Goal: Task Accomplishment & Management: Complete application form

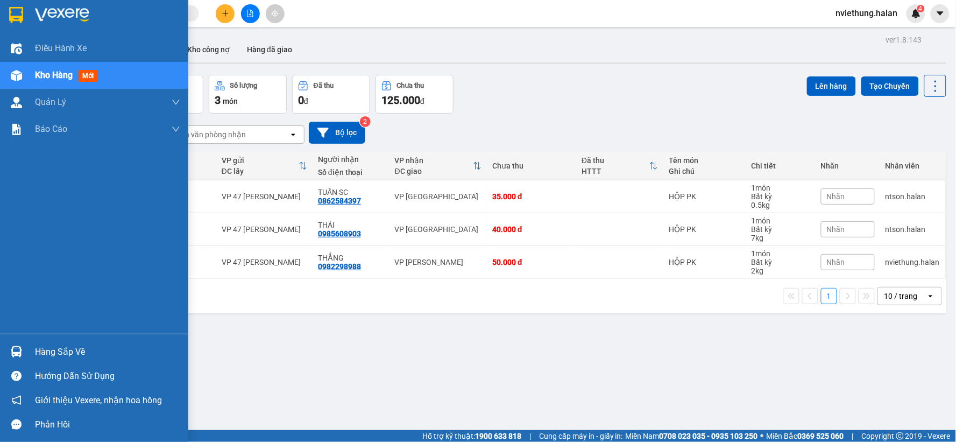
click at [84, 350] on div "Hàng sắp về" at bounding box center [107, 352] width 145 height 16
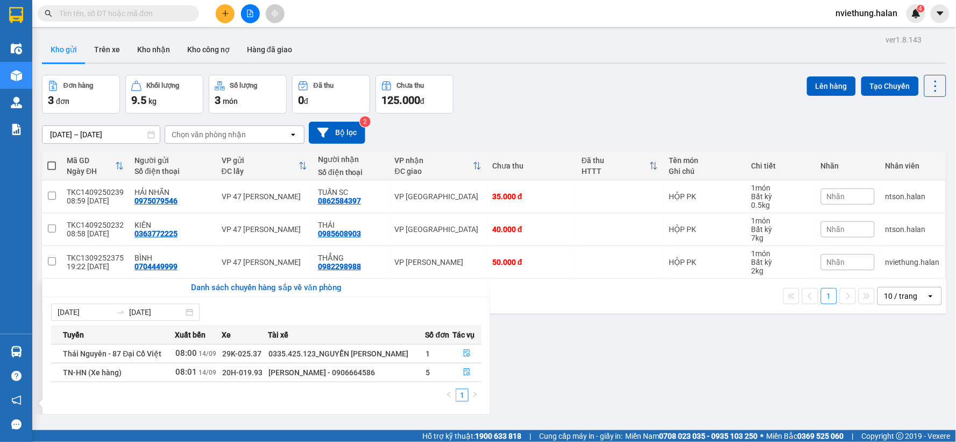
click at [513, 345] on section "Kết quả tìm kiếm ( 0 ) Bộ lọc No Data nviethung.halan 4 Điều hành xe Kho hàng m…" at bounding box center [478, 221] width 956 height 442
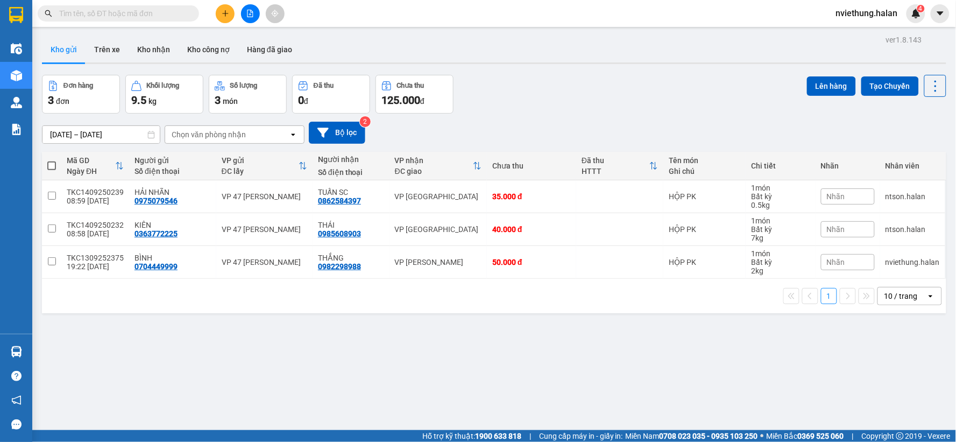
click at [185, 13] on input "text" at bounding box center [122, 14] width 127 height 12
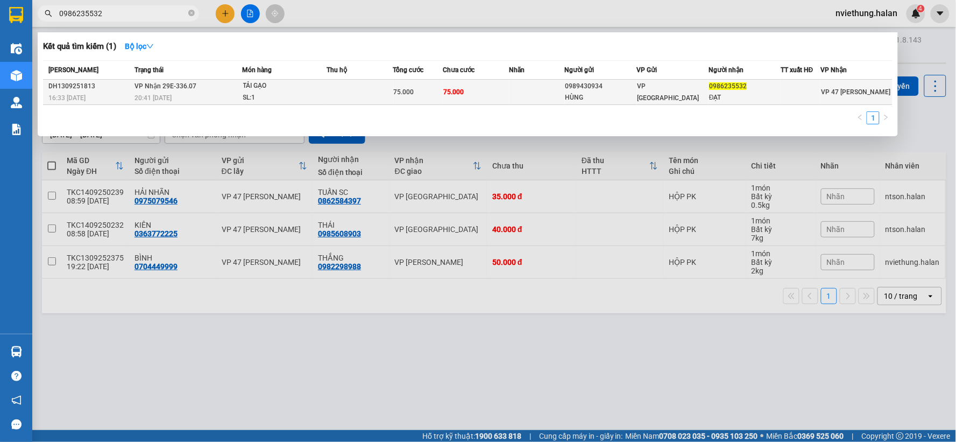
type input "0986235532"
click at [318, 104] on td "TẢI GẠO SL: 1" at bounding box center [285, 92] width 84 height 25
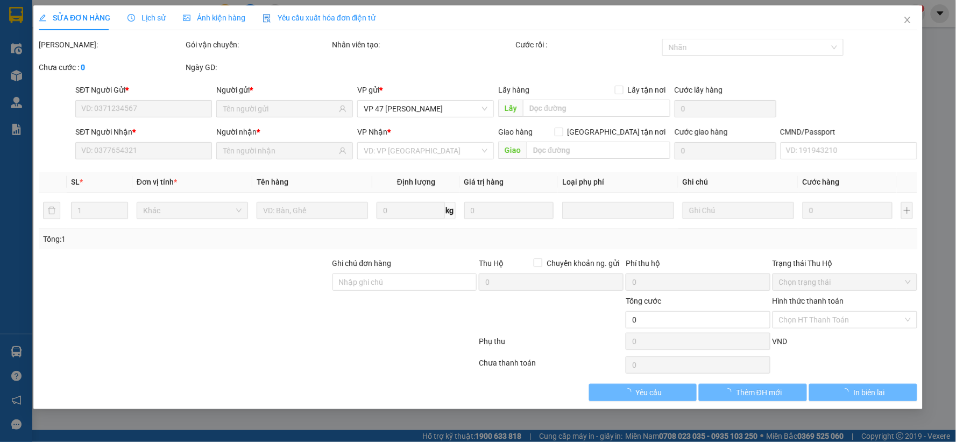
type input "0989430934"
type input "HÙNG"
type input "0986235532"
type input "ĐẠT"
type input "75.000"
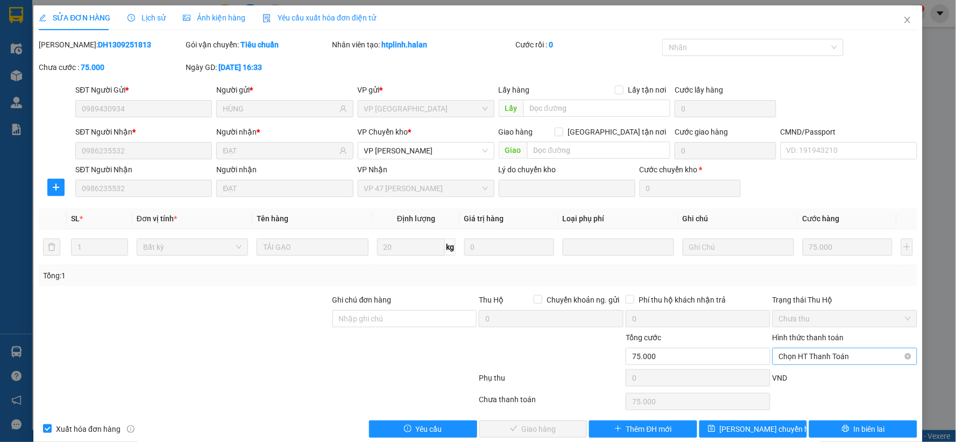
click at [785, 363] on span "Chọn HT Thanh Toán" at bounding box center [845, 356] width 132 height 16
click at [780, 265] on div "Tại văn phòng" at bounding box center [838, 266] width 130 height 12
type input "0"
click at [523, 428] on span "Giao hàng" at bounding box center [539, 429] width 34 height 12
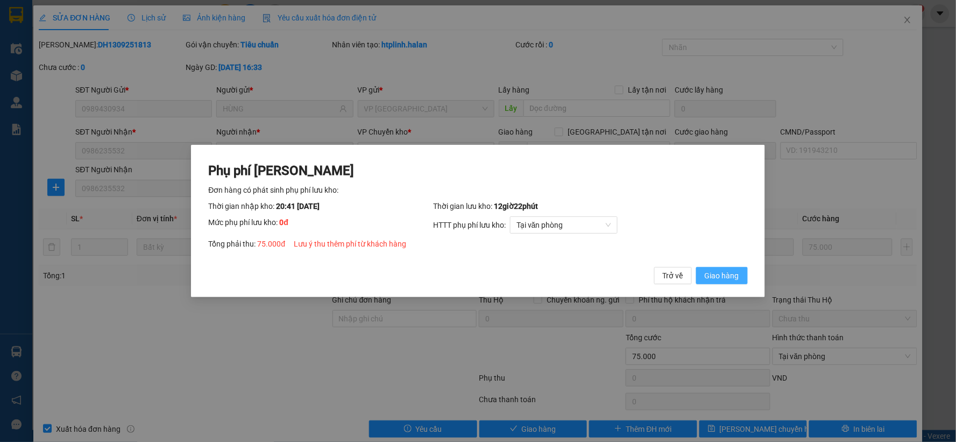
click at [722, 279] on span "Giao hàng" at bounding box center [722, 276] width 34 height 12
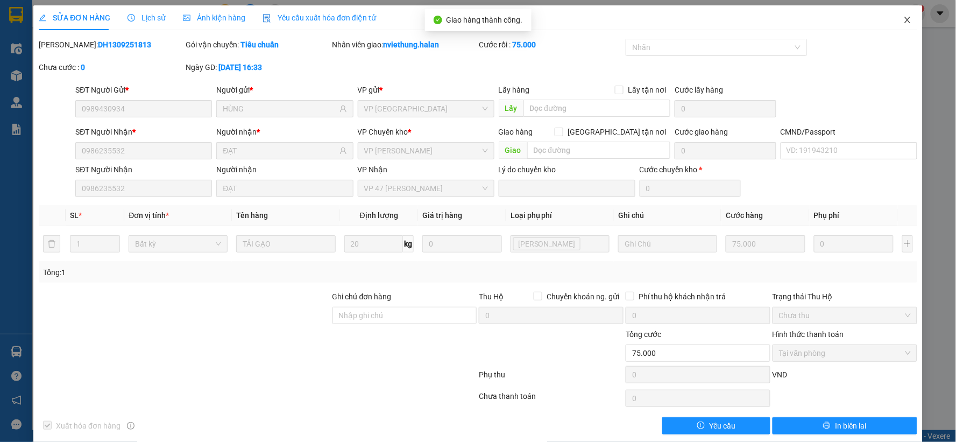
click at [903, 18] on icon "close" at bounding box center [907, 20] width 9 height 9
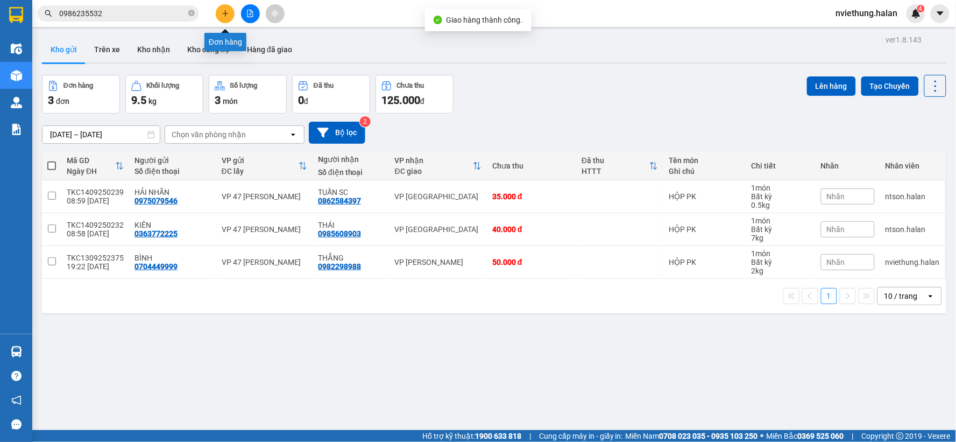
click at [225, 12] on icon "plus" at bounding box center [225, 13] width 1 height 6
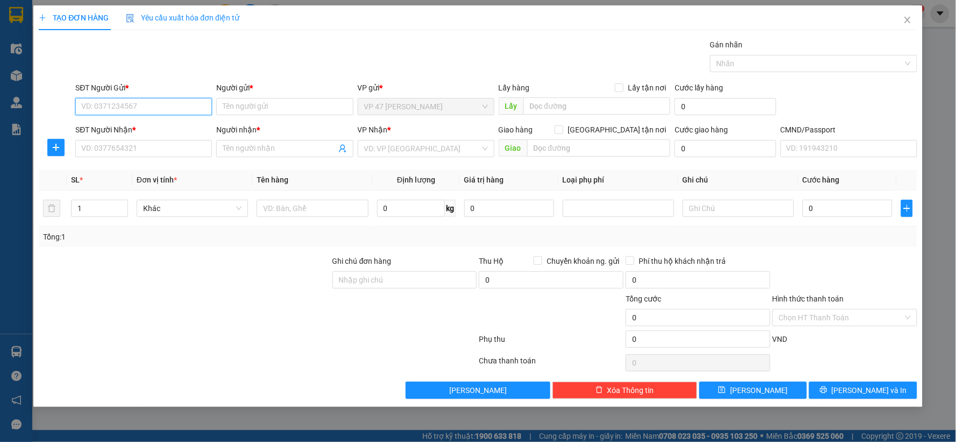
click at [157, 106] on input "SĐT Người Gửi *" at bounding box center [143, 106] width 137 height 17
click at [180, 104] on input "SĐT Người Gửi *" at bounding box center [143, 106] width 137 height 17
click at [116, 145] on div "0962877417 - HÙNG" at bounding box center [144, 145] width 124 height 12
type input "0962877417"
type input "HÙNG"
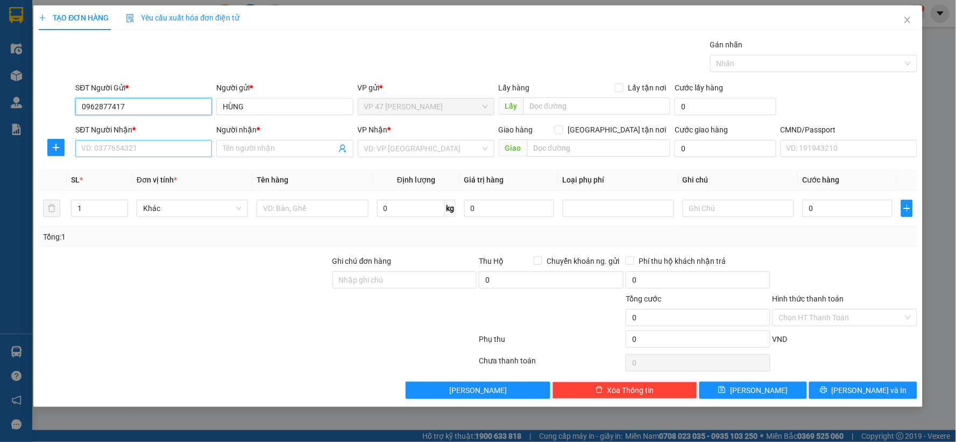
type input "0962877417"
click at [116, 153] on input "SĐT Người Nhận *" at bounding box center [143, 148] width 137 height 17
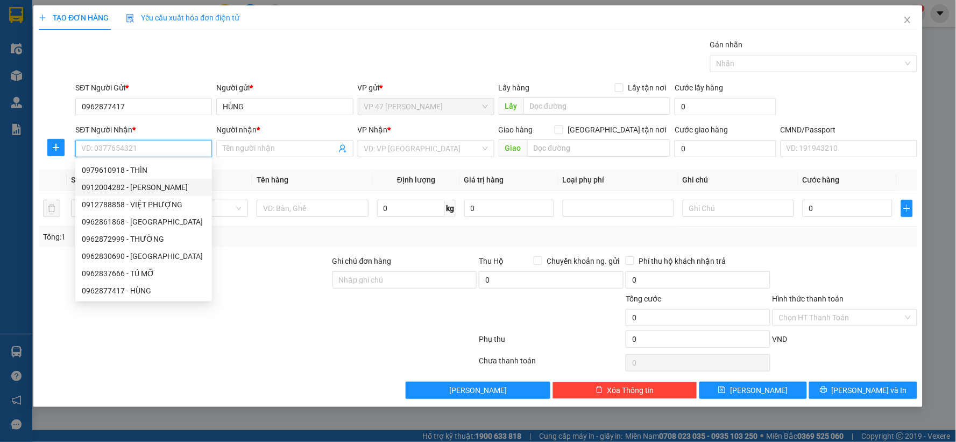
click at [111, 189] on div "0912004282 - NAM DƯƠNG HVT" at bounding box center [144, 187] width 124 height 12
type input "0912004282"
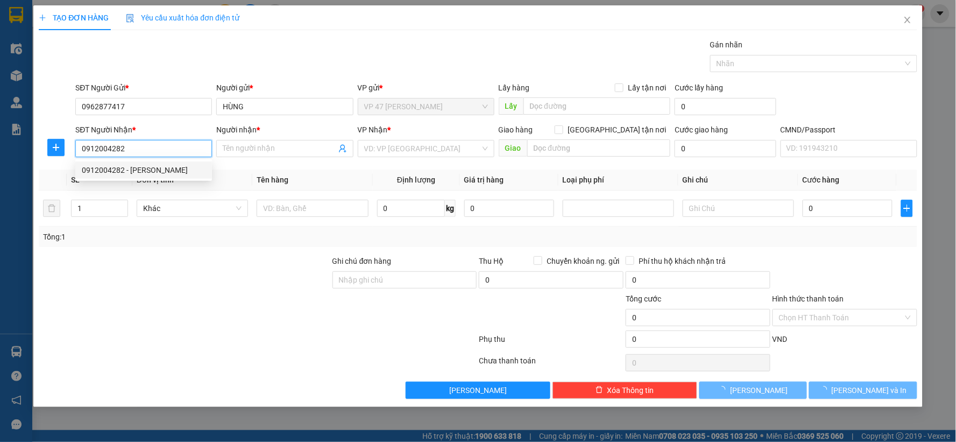
type input "NAM DƯƠNG HVT"
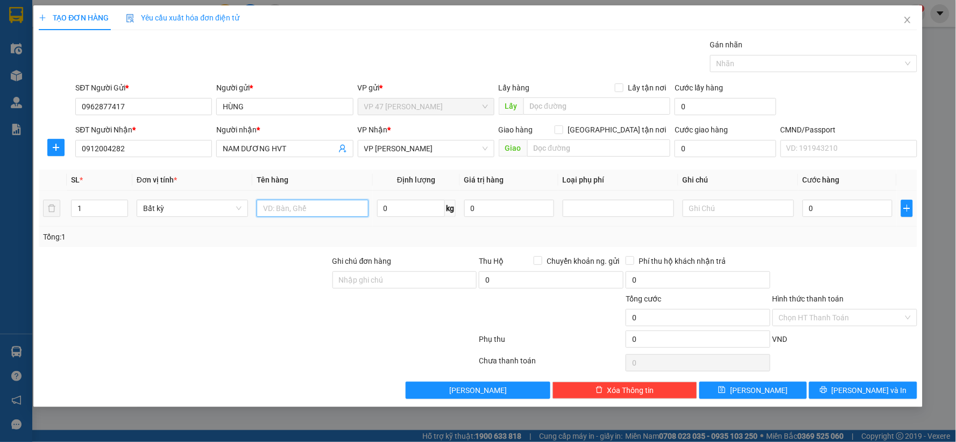
click at [289, 210] on input "text" at bounding box center [312, 208] width 111 height 17
type input "hộp dài pk"
type input "1.5"
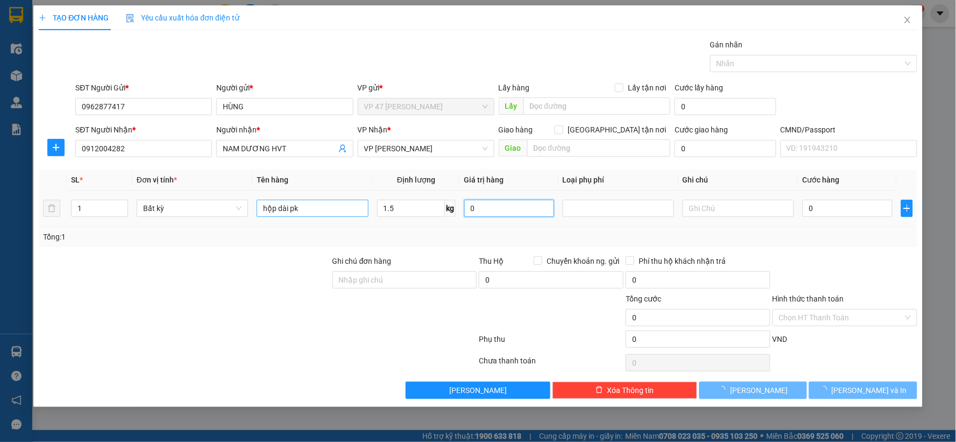
type input "35.000"
click at [850, 386] on button "[PERSON_NAME] và In" at bounding box center [863, 390] width 108 height 17
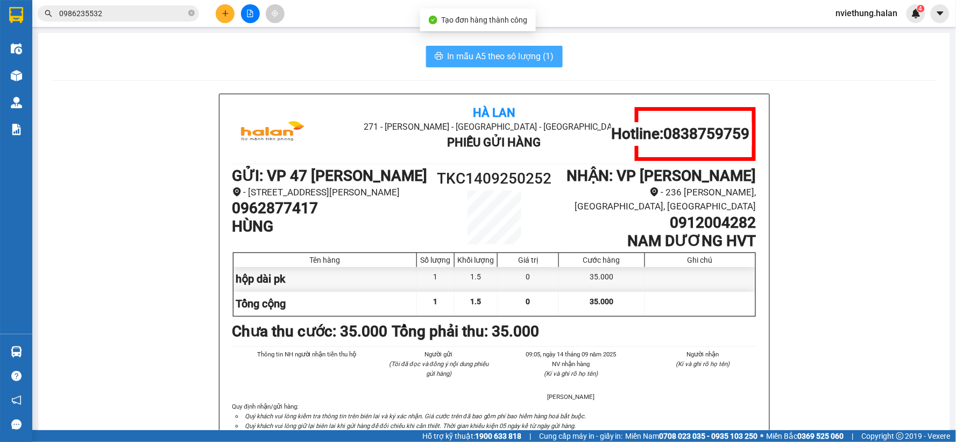
click at [492, 52] on span "In mẫu A5 theo số lượng (1)" at bounding box center [501, 56] width 107 height 13
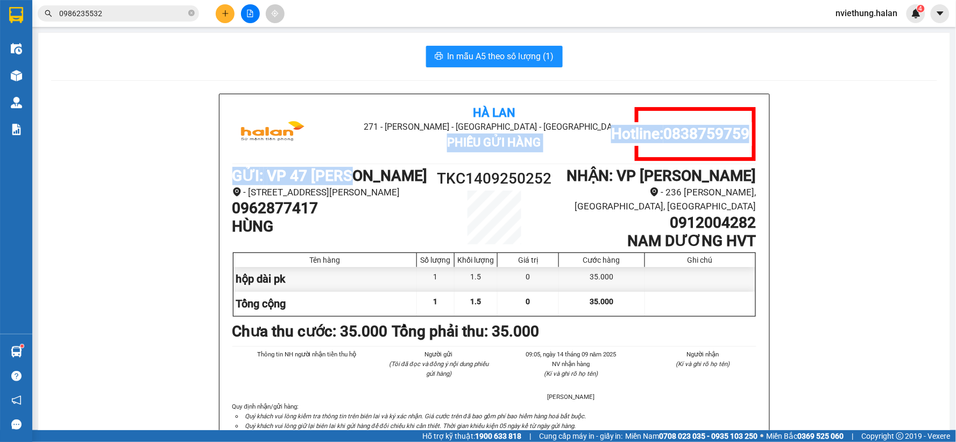
drag, startPoint x: 359, startPoint y: 141, endPoint x: 351, endPoint y: 159, distance: 20.0
click at [354, 154] on div "Hà Lan 271 - Dương Tự Minh - Phường Tân Long - Thái Nguyên Phiếu Gửi Hàng Hotli…" at bounding box center [495, 276] width 550 height 365
click at [351, 159] on div "Hà Lan 271 - Dương Tự Minh - Phường Tân Long - Thái Nguyên Phiếu Gửi Hàng Hotli…" at bounding box center [494, 134] width 524 height 54
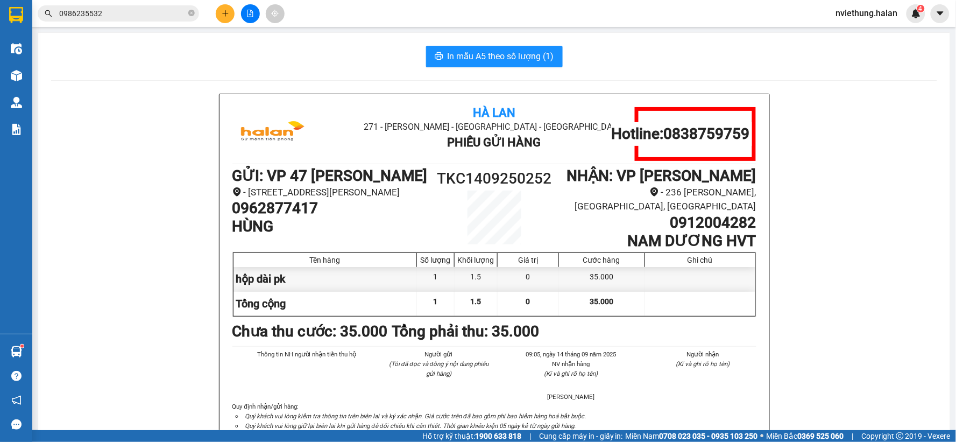
click at [469, 25] on div "Kết quả tìm kiếm ( 1 ) Bộ lọc Mã ĐH Trạng thái Món hàng Thu hộ Tổng cước Chưa c…" at bounding box center [478, 13] width 956 height 27
drag, startPoint x: 469, startPoint y: 23, endPoint x: 611, endPoint y: 71, distance: 149.4
click at [478, 50] on section "Kết quả tìm kiếm ( 1 ) Bộ lọc Mã ĐH Trạng thái Món hàng Thu hộ Tổng cước Chưa c…" at bounding box center [478, 221] width 956 height 442
click at [851, 25] on div "Kết quả tìm kiếm ( 1 ) Bộ lọc Mã ĐH Trạng thái Món hàng Thu hộ Tổng cước Chưa c…" at bounding box center [478, 13] width 956 height 27
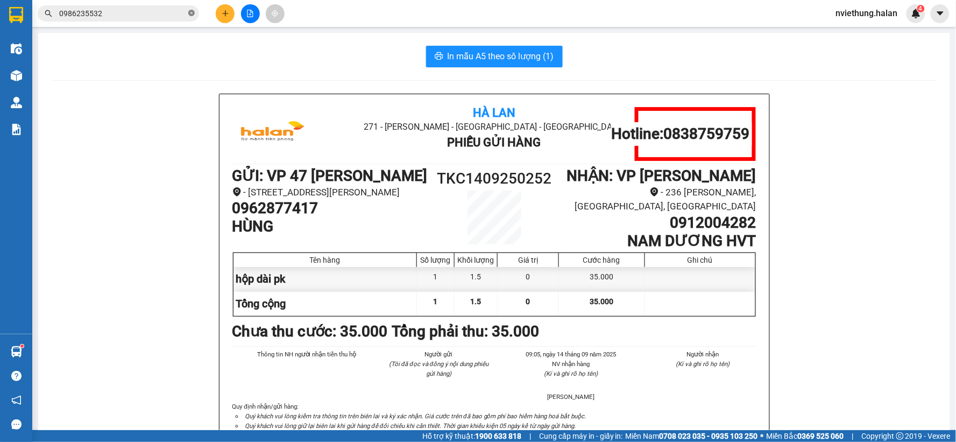
click at [191, 11] on icon "close-circle" at bounding box center [191, 13] width 6 height 6
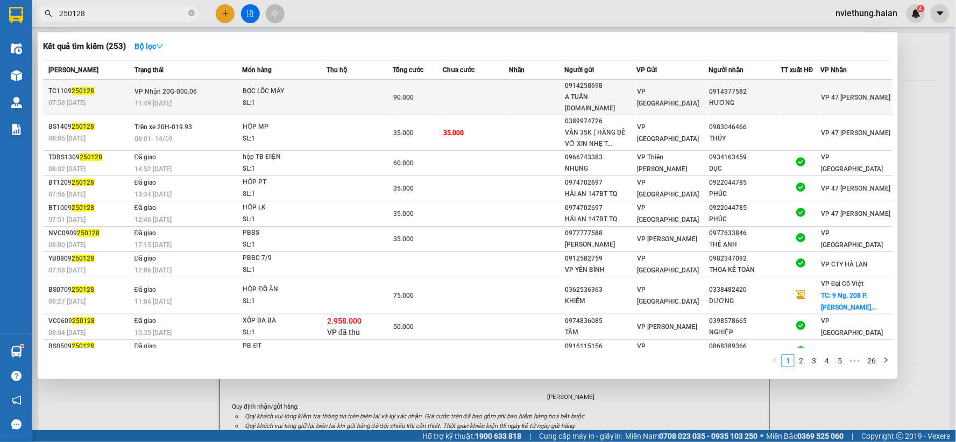
type input "250128"
click at [612, 95] on div "A TUẤN 314.TC" at bounding box center [601, 102] width 71 height 23
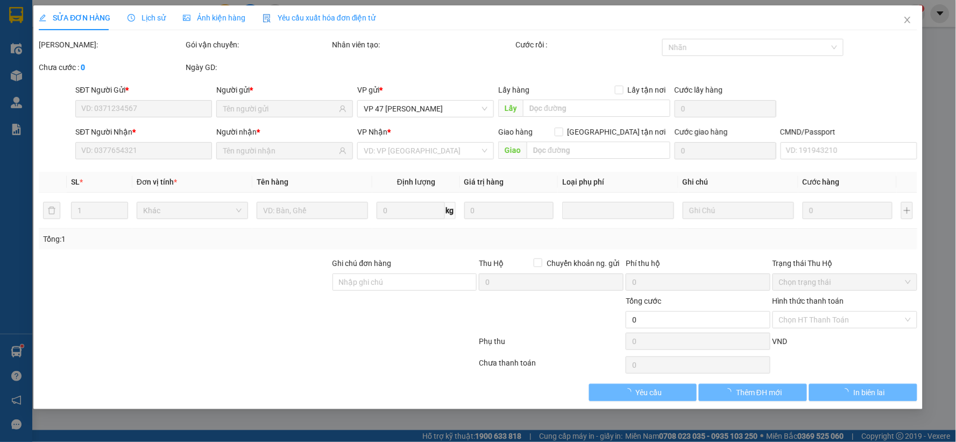
type input "0914258698"
type input "A TUẤN 314.TC"
type input "0914377582"
type input "HƯƠNG"
type input "90.000"
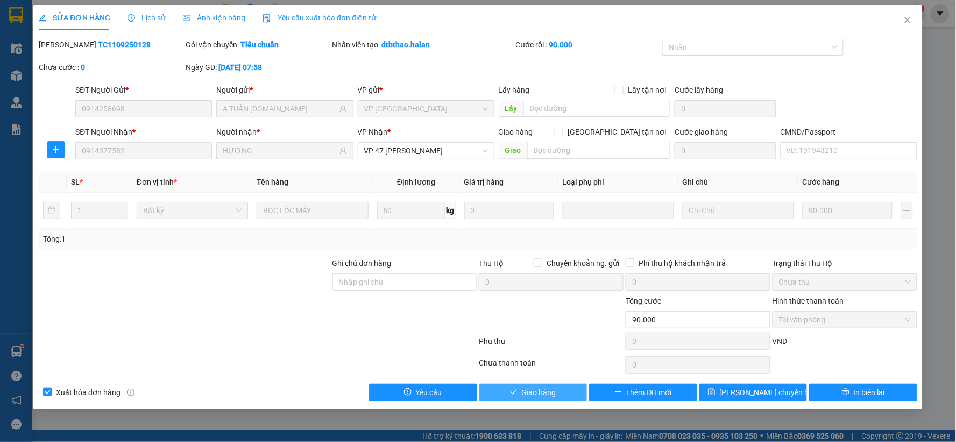
click at [541, 389] on span "Giao hàng" at bounding box center [539, 392] width 34 height 12
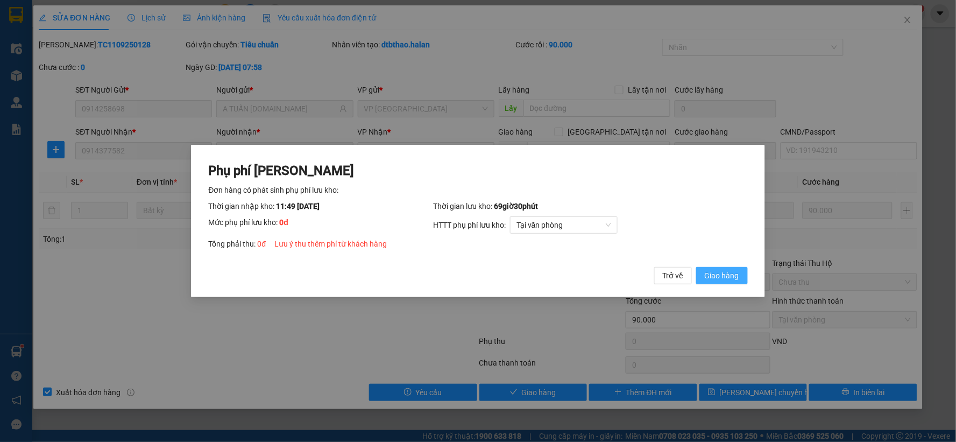
click at [725, 277] on span "Giao hàng" at bounding box center [722, 276] width 34 height 12
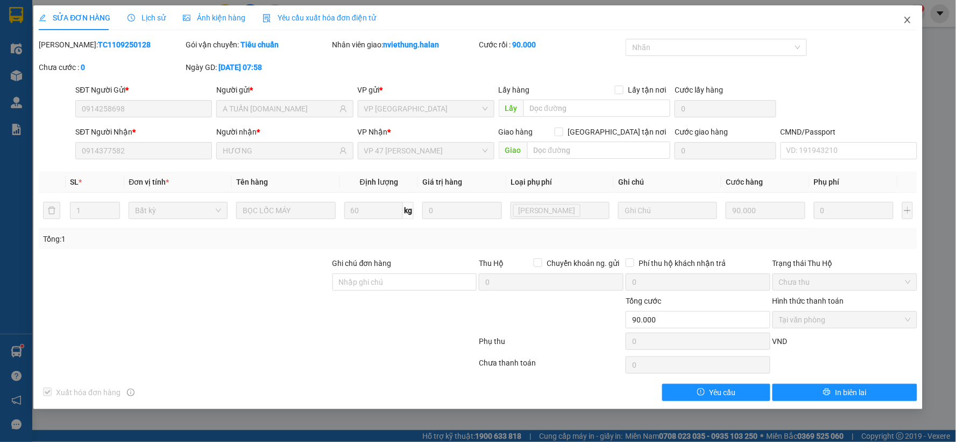
click at [908, 13] on span "Close" at bounding box center [908, 20] width 30 height 30
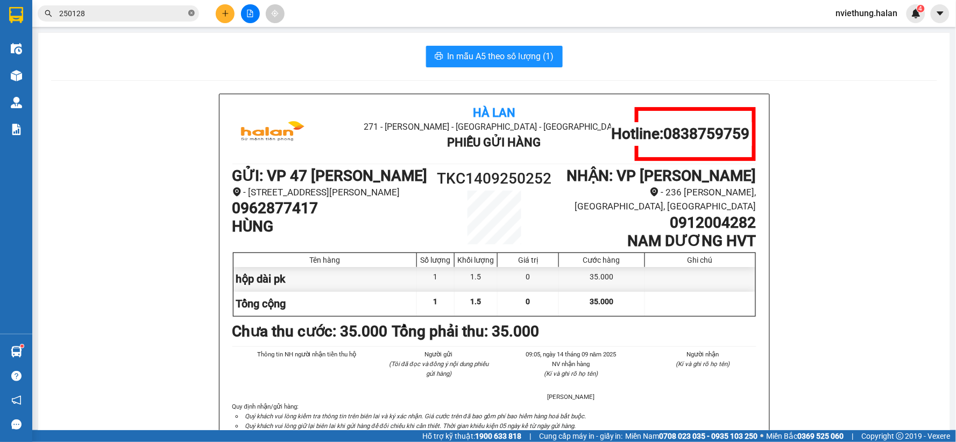
click at [192, 13] on icon "close-circle" at bounding box center [191, 13] width 6 height 6
click at [180, 18] on input "text" at bounding box center [122, 14] width 127 height 12
click at [153, 11] on input "text" at bounding box center [122, 14] width 127 height 12
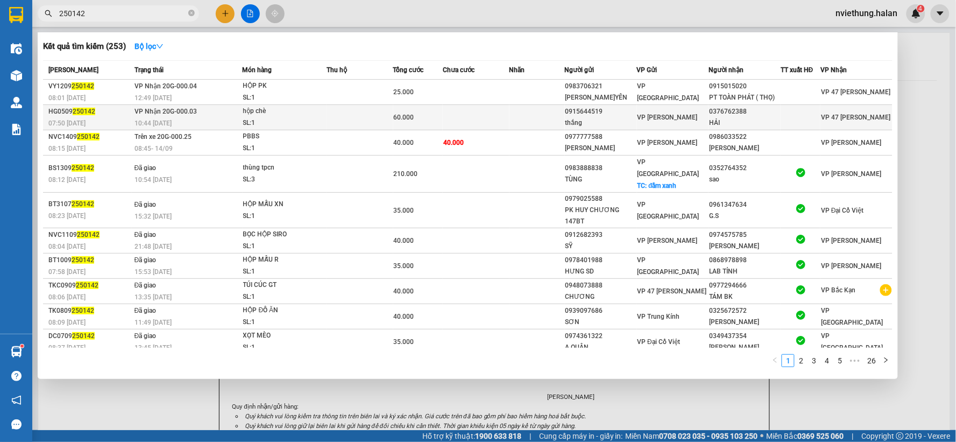
type input "250142"
click at [707, 116] on div "[PERSON_NAME]" at bounding box center [673, 117] width 71 height 12
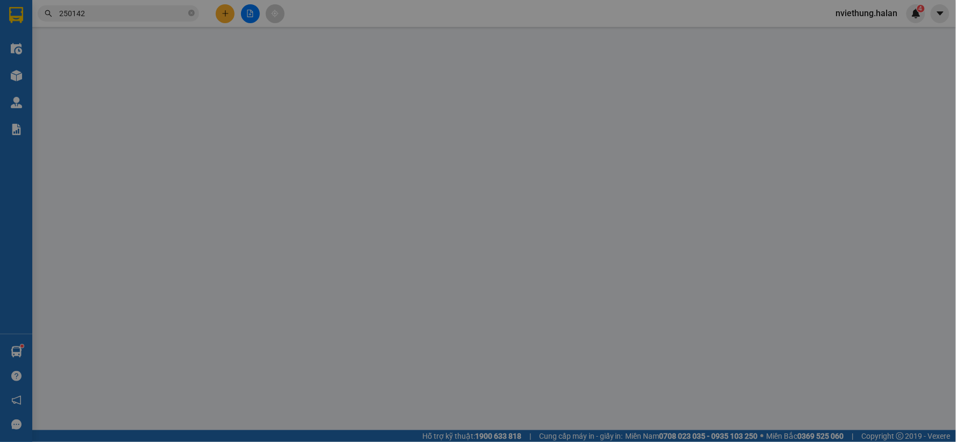
type input "0915644519"
type input "thắng"
type input "0376762388"
type input "HẢI"
type input "60.000"
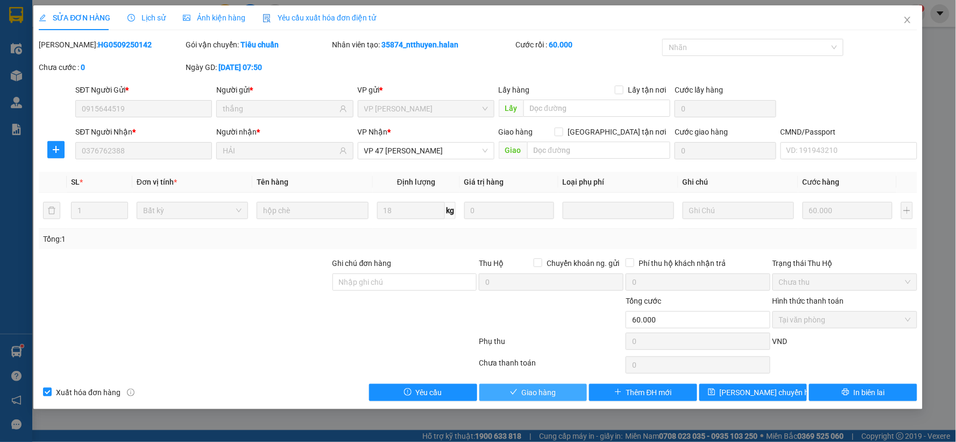
click at [536, 390] on span "Giao hàng" at bounding box center [539, 392] width 34 height 12
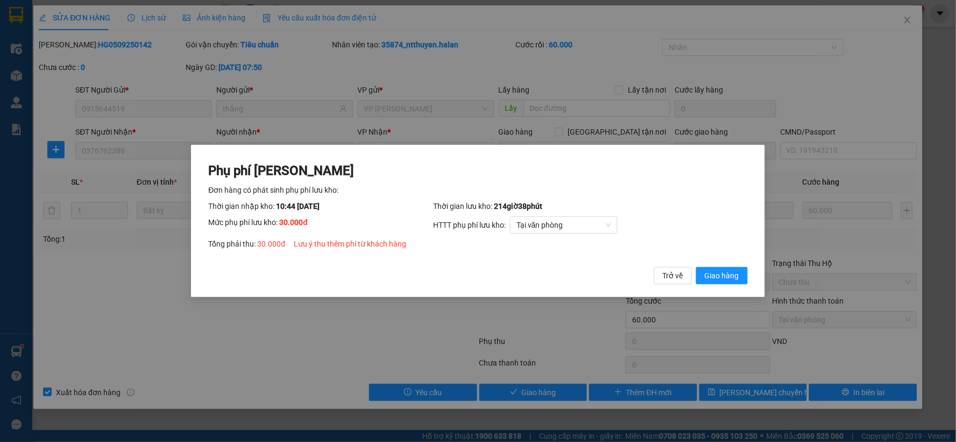
click at [859, 253] on div "Phụ phí Lưu kho Đơn hàng có phát sinh phụ phí lưu kho: Thời gian nhập kho: 10:4…" at bounding box center [478, 221] width 956 height 442
click at [677, 276] on span "Trở về" at bounding box center [673, 276] width 20 height 12
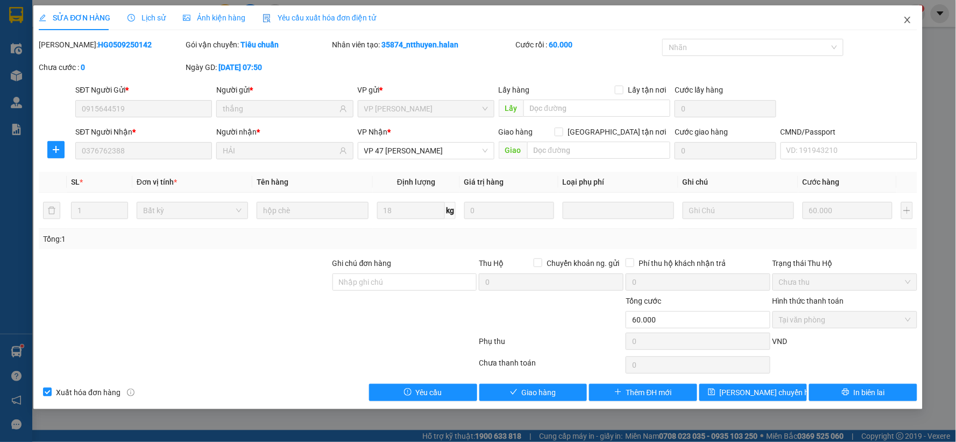
click at [908, 22] on icon "close" at bounding box center [907, 20] width 9 height 9
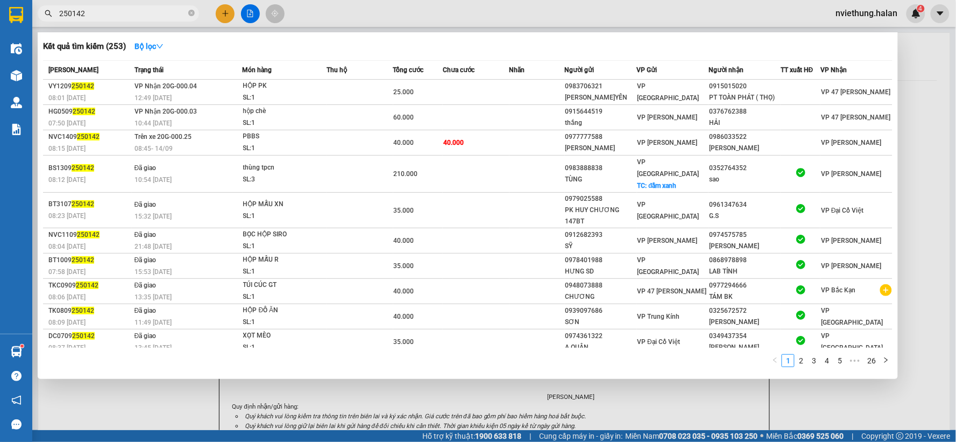
click at [185, 14] on input "250142" at bounding box center [122, 14] width 127 height 12
click at [514, 377] on div at bounding box center [478, 221] width 956 height 442
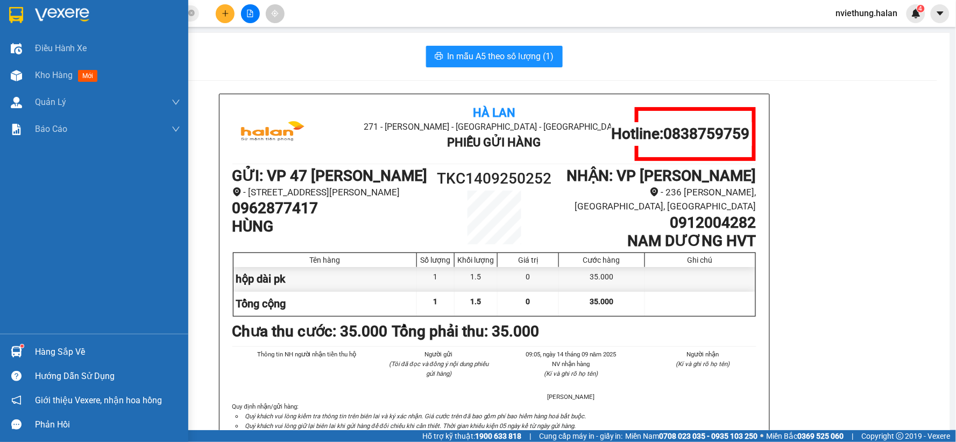
click at [33, 348] on div "Hàng sắp về" at bounding box center [94, 352] width 188 height 24
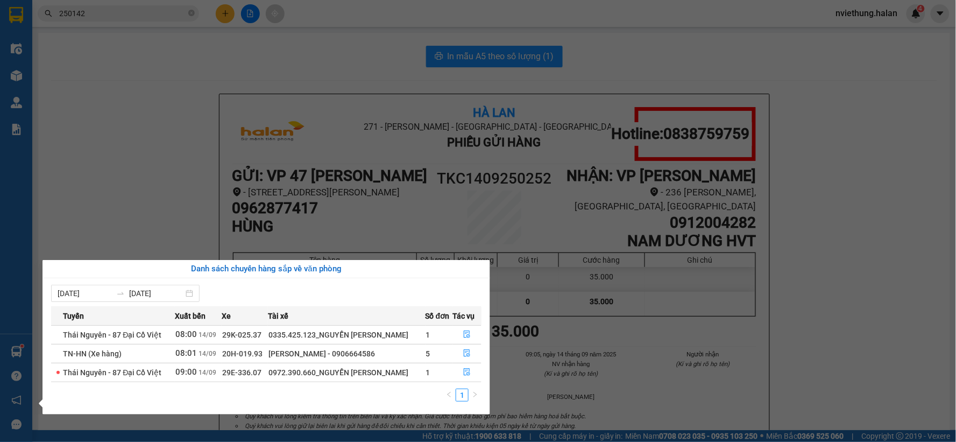
drag, startPoint x: 160, startPoint y: 154, endPoint x: 161, endPoint y: 147, distance: 7.2
click at [159, 154] on section "Kết quả tìm kiếm ( 253 ) Bộ lọc Mã ĐH Trạng thái Món hàng Thu hộ Tổng cước Chưa…" at bounding box center [478, 221] width 956 height 442
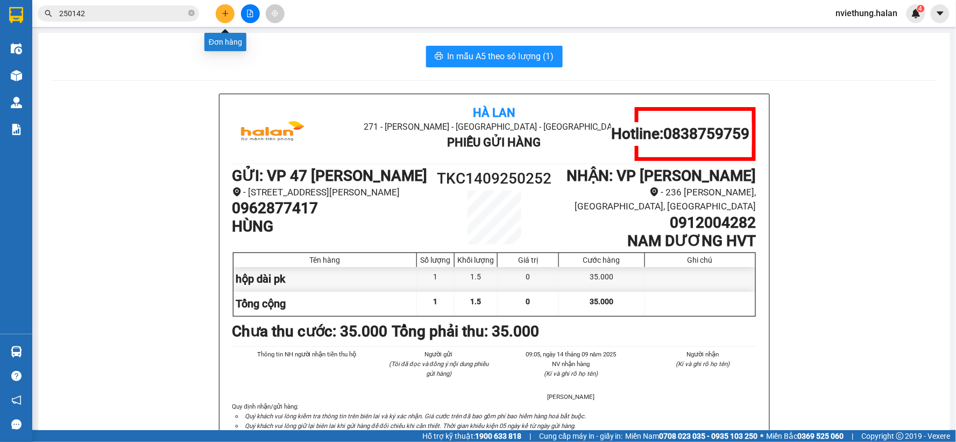
click at [221, 13] on button at bounding box center [225, 13] width 19 height 19
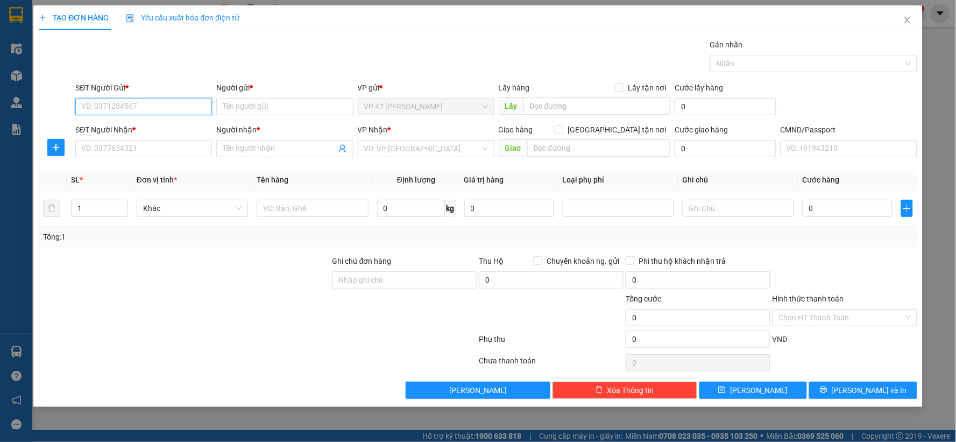
click at [152, 105] on input "SĐT Người Gửi *" at bounding box center [143, 106] width 137 height 17
click at [143, 126] on div "0913209370 - KHANG HUY" at bounding box center [144, 128] width 124 height 12
type input "0913209370"
type input "KHANG HUY"
type input "0913209370"
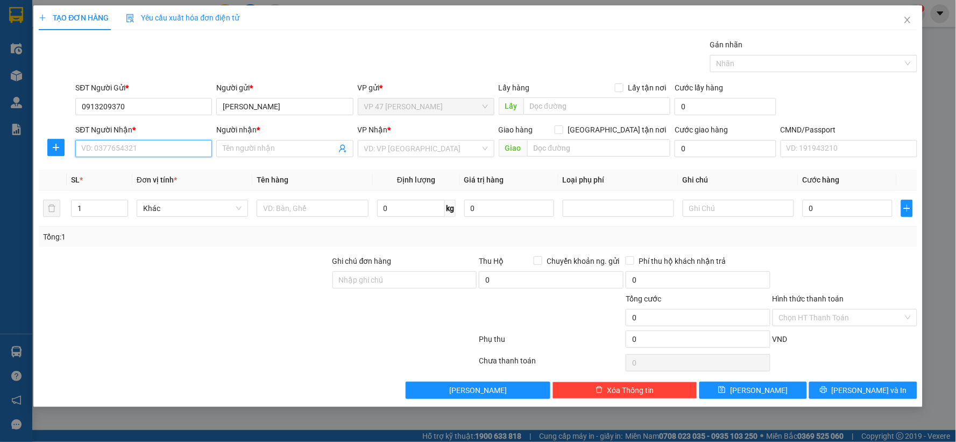
click at [133, 151] on input "SĐT Người Nhận *" at bounding box center [143, 148] width 137 height 17
click at [133, 172] on div "0981413454 - QUỲNH TÂY - S.DƯƠNG" at bounding box center [163, 170] width 162 height 12
type input "0981413454"
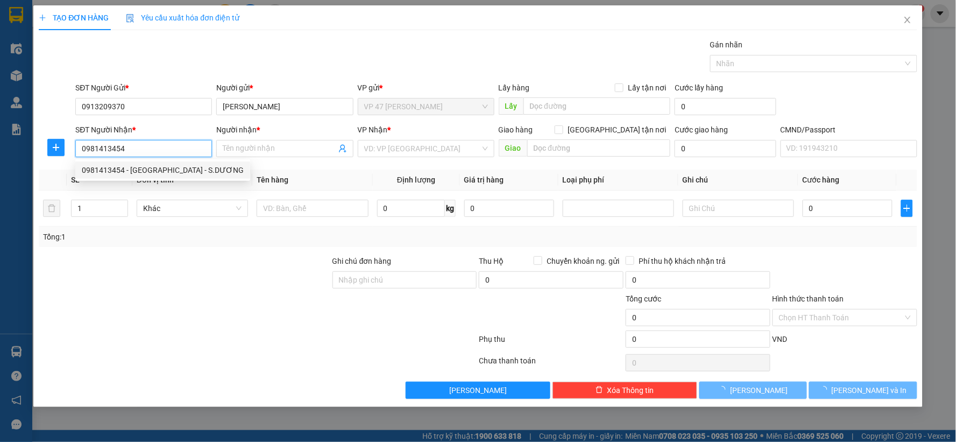
type input "QUỲNH TÂY - S.DƯƠNG"
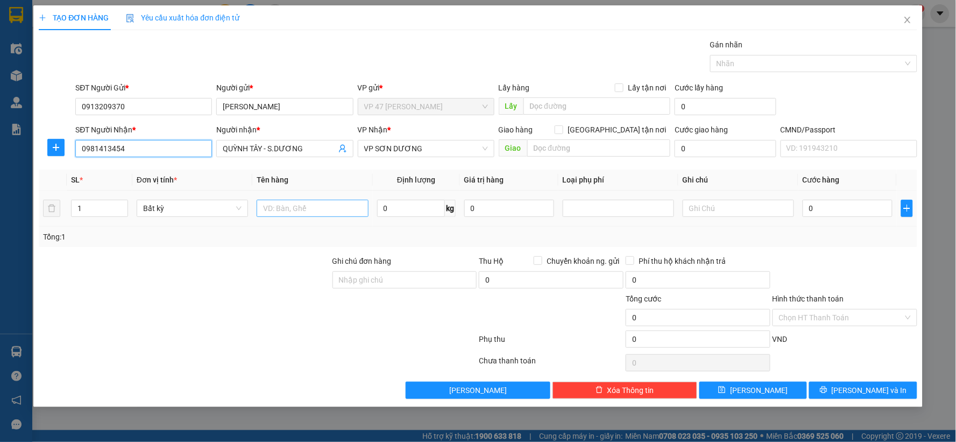
type input "0981413454"
click at [281, 207] on input "text" at bounding box center [312, 208] width 111 height 17
type input "h"
type input "bọc đen pt"
click at [55, 144] on icon "plus" at bounding box center [56, 147] width 9 height 9
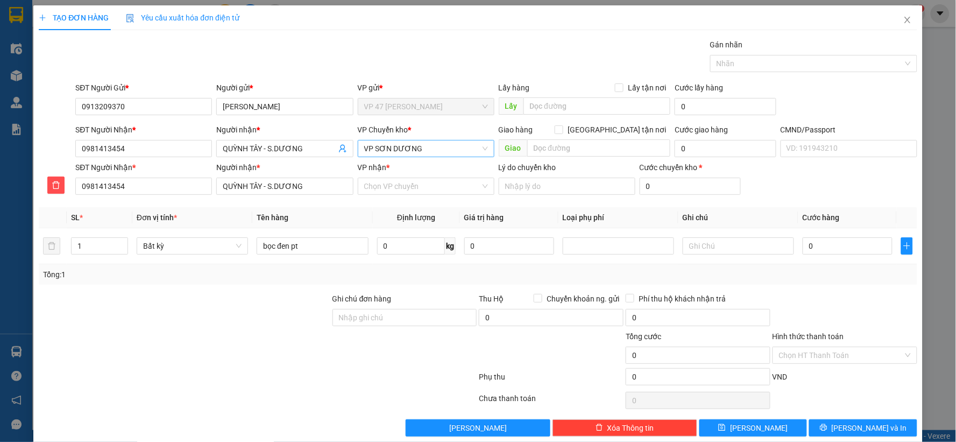
click at [413, 147] on span "VP SƠN DƯƠNG" at bounding box center [426, 148] width 124 height 16
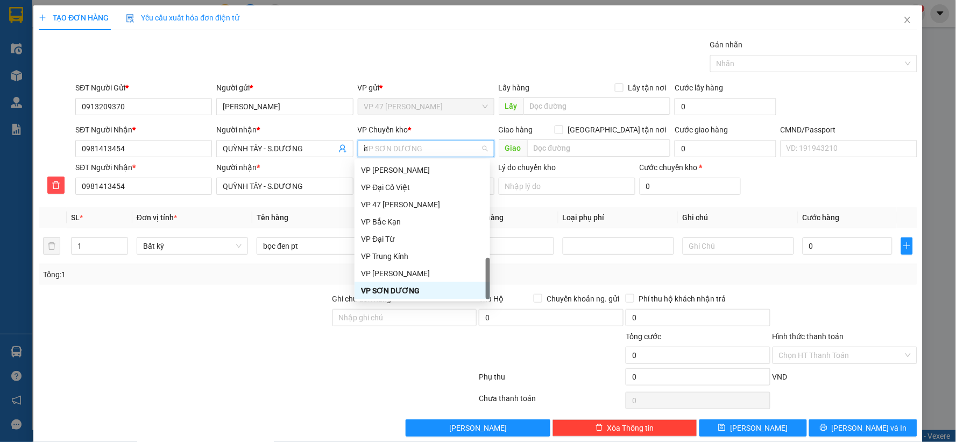
scroll to position [159, 0]
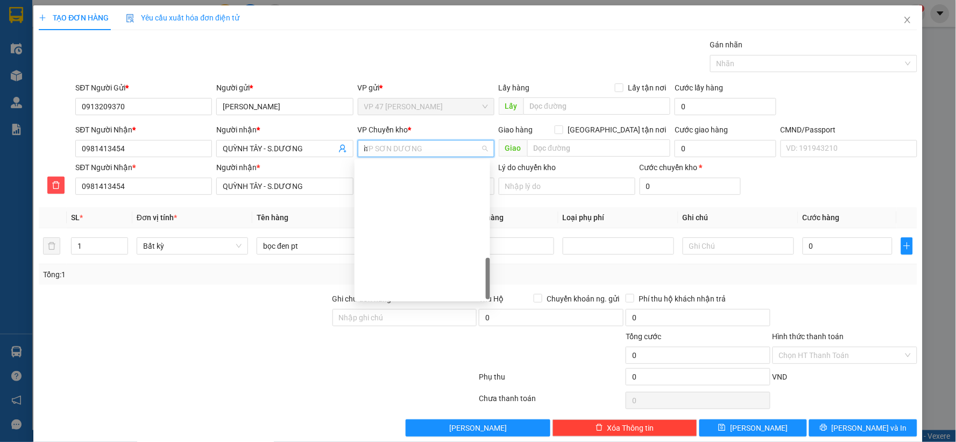
type input "hg"
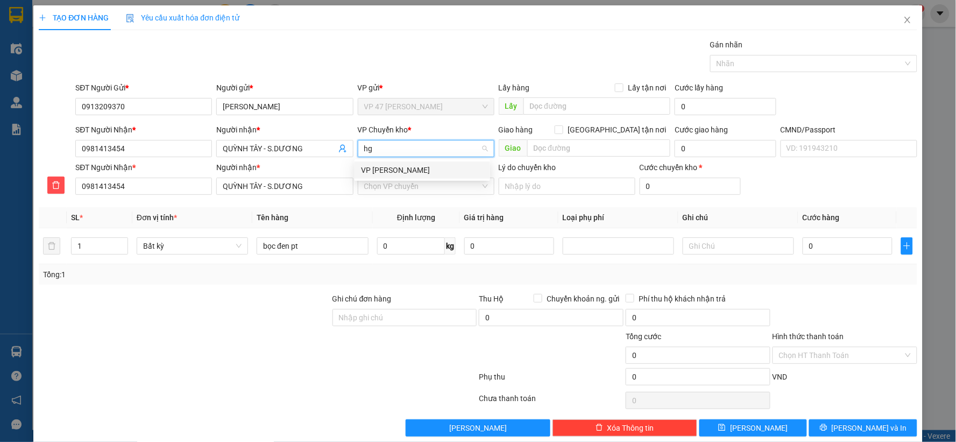
scroll to position [0, 0]
click at [385, 171] on div "[PERSON_NAME]" at bounding box center [422, 170] width 123 height 12
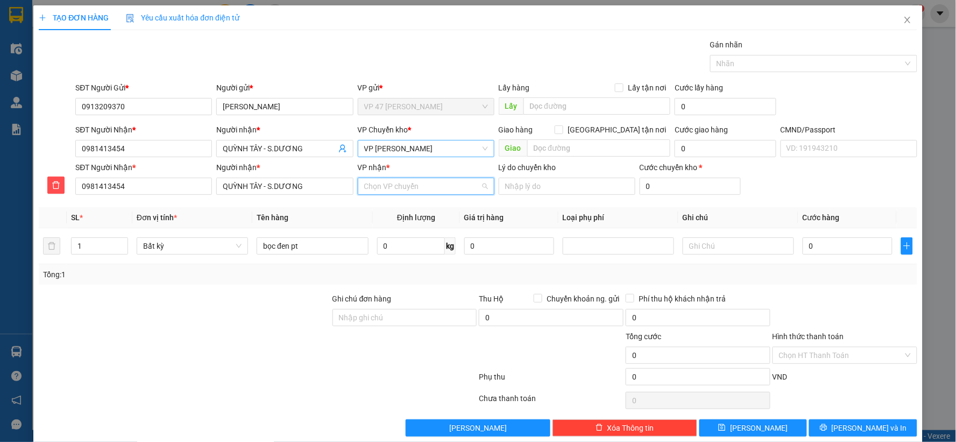
click at [382, 190] on input "VP nhận *" at bounding box center [422, 186] width 116 height 16
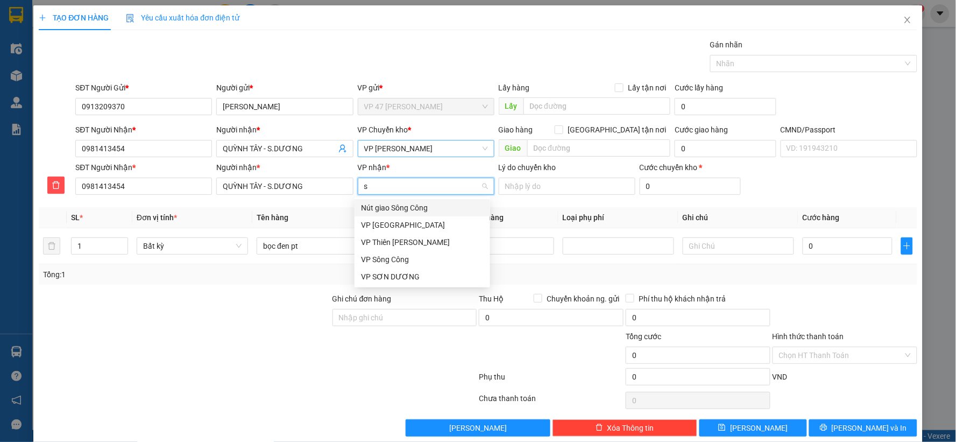
type input "sd"
click at [390, 206] on div "VP SƠN DƯƠNG" at bounding box center [422, 208] width 123 height 12
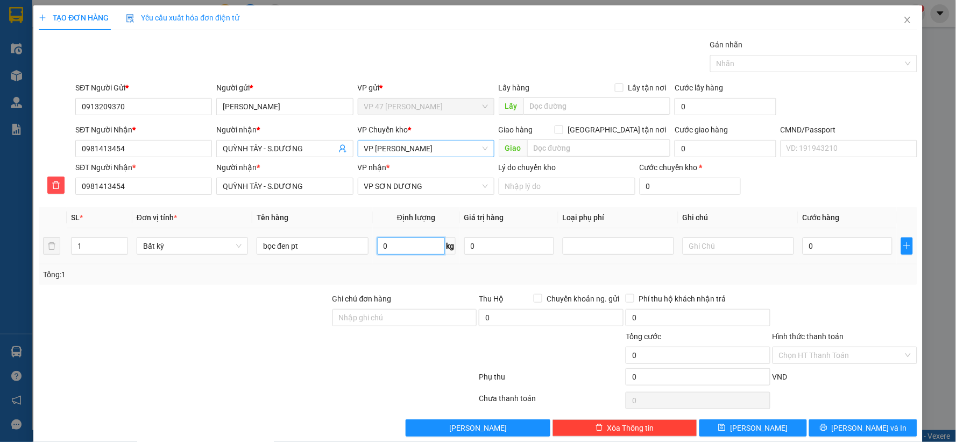
click at [397, 251] on input "0" at bounding box center [411, 245] width 68 height 17
type input "2"
type input "35.000"
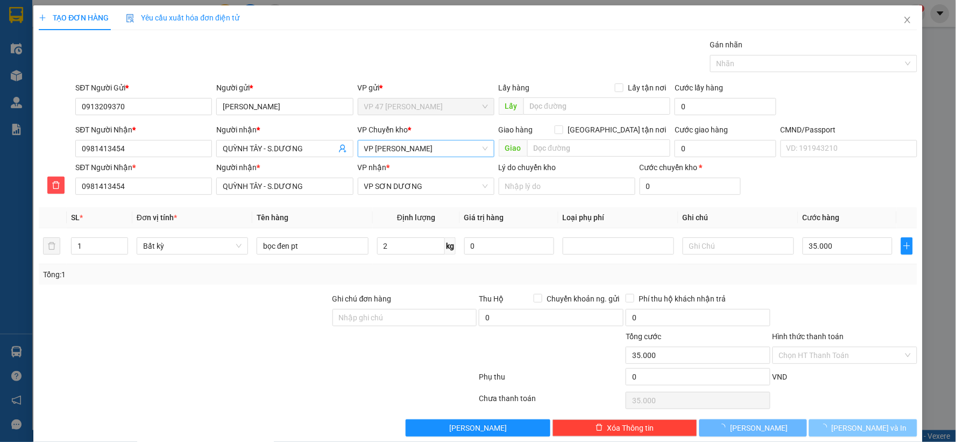
click at [857, 426] on span "[PERSON_NAME] và In" at bounding box center [869, 428] width 75 height 12
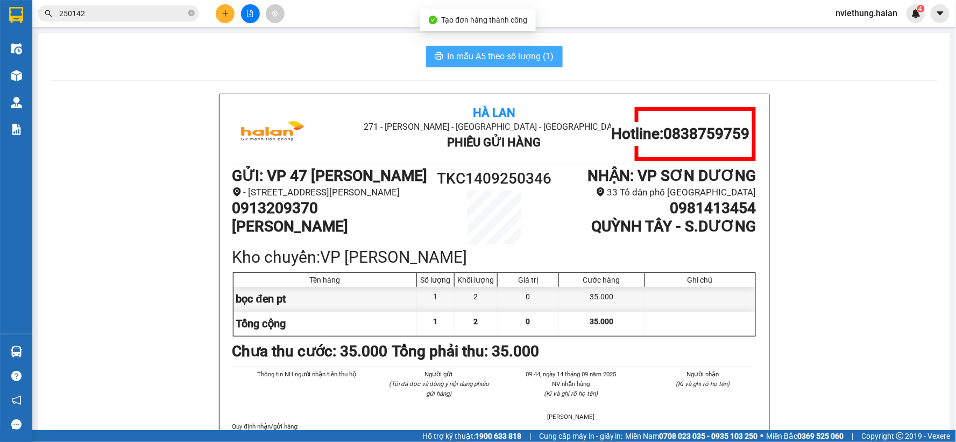
click at [485, 54] on span "In mẫu A5 theo số lượng (1)" at bounding box center [501, 56] width 107 height 13
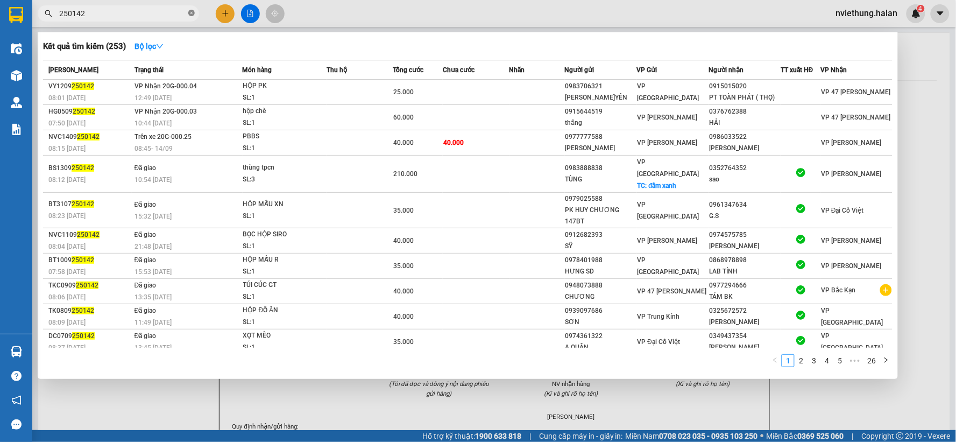
click at [193, 17] on span at bounding box center [191, 14] width 6 height 10
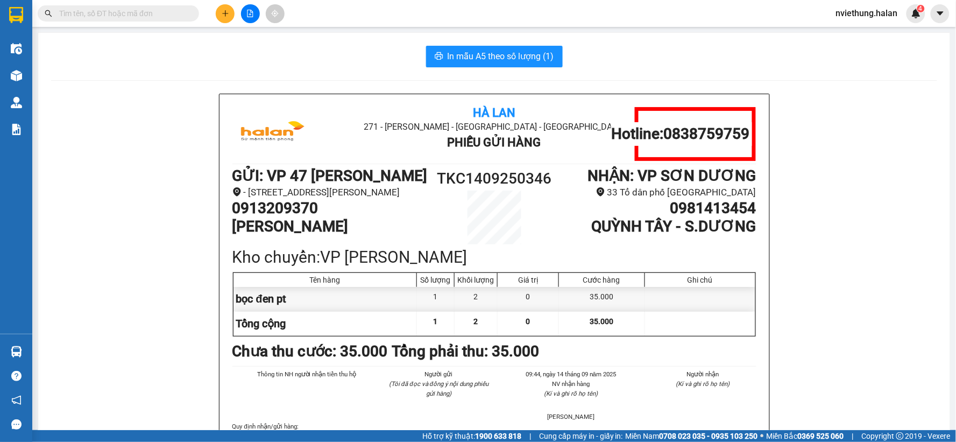
click at [165, 11] on input "text" at bounding box center [122, 14] width 127 height 12
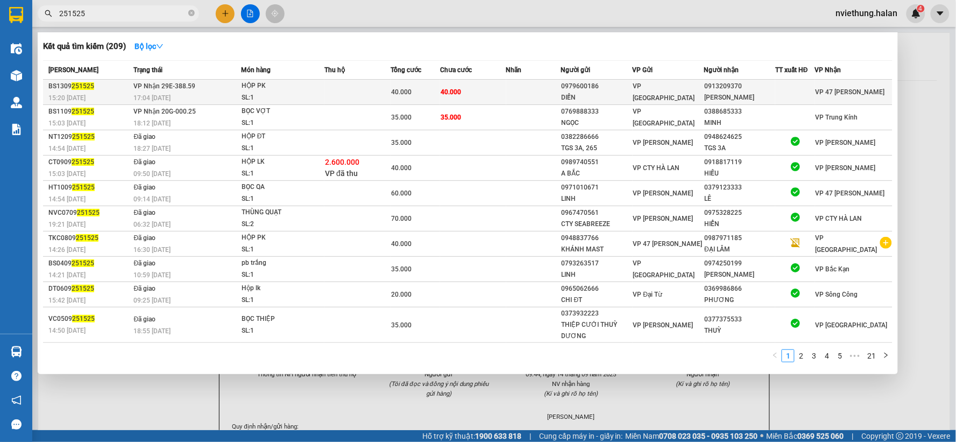
type input "251525"
click at [603, 93] on div "DIỄN" at bounding box center [597, 97] width 70 height 11
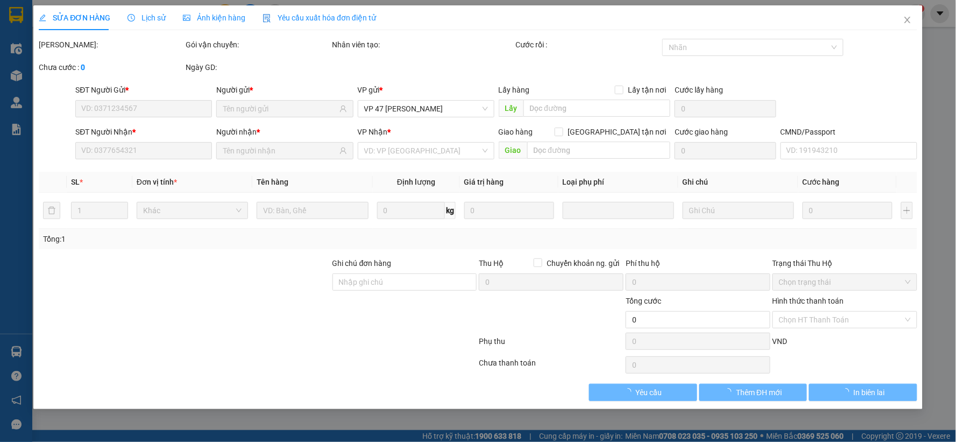
type input "0979600186"
type input "DIỄN"
type input "0913209370"
type input "KHANG HUY"
type input "030204004085"
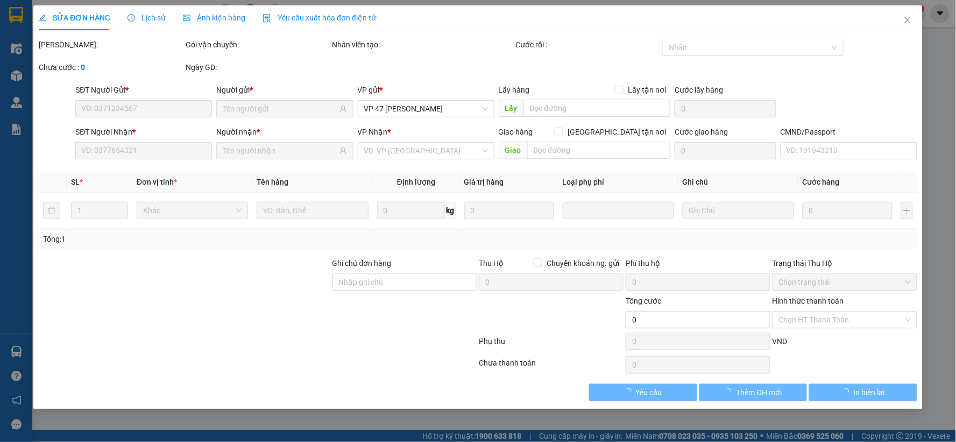
type input "40.000"
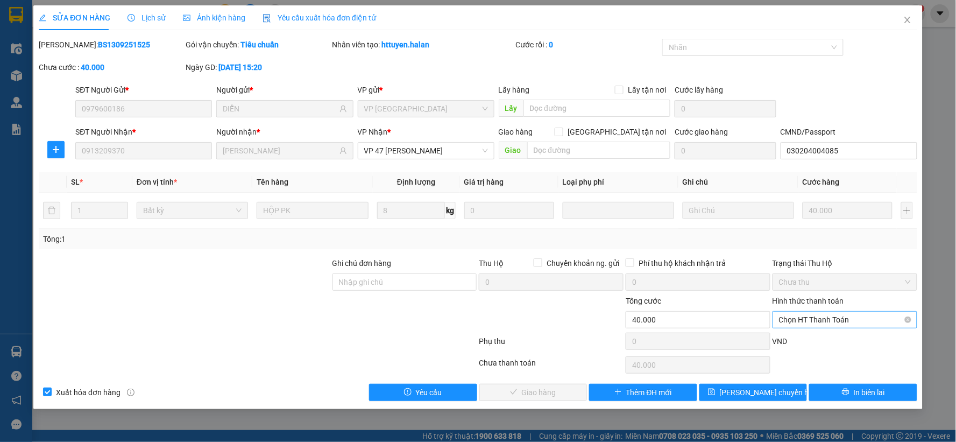
click at [806, 315] on span "Chọn HT Thanh Toán" at bounding box center [845, 320] width 132 height 16
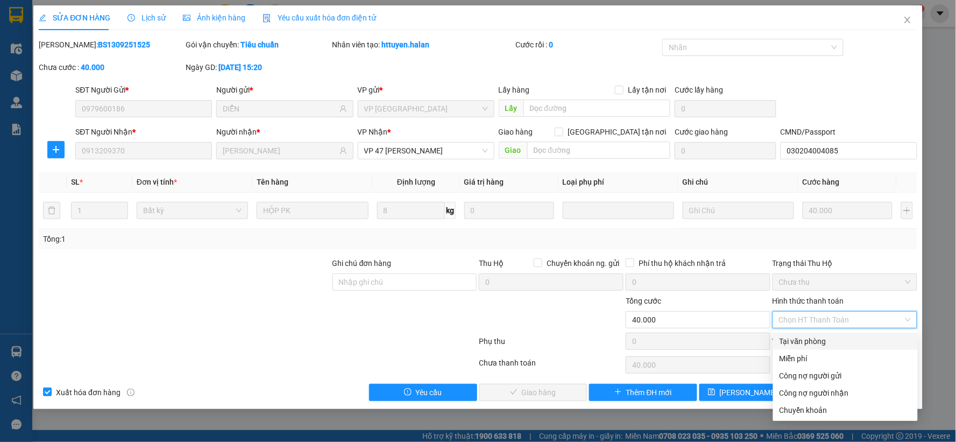
click at [806, 339] on div "Tại văn phòng" at bounding box center [846, 341] width 132 height 12
type input "0"
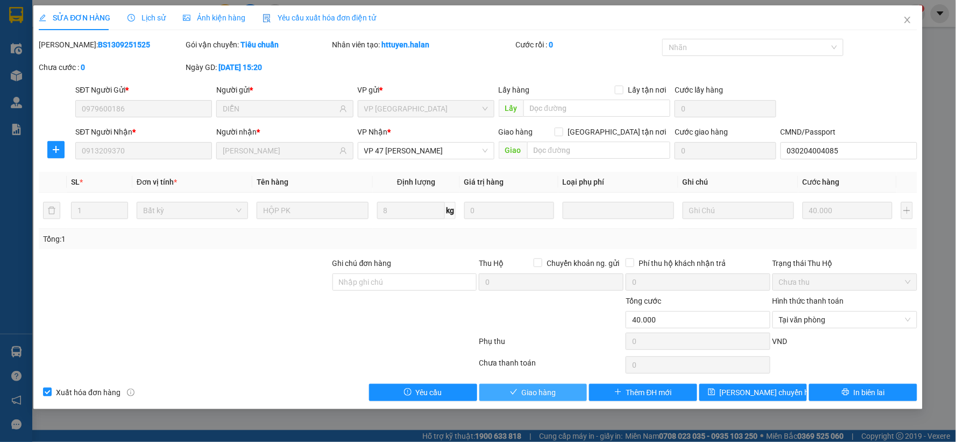
click at [534, 394] on span "Giao hàng" at bounding box center [539, 392] width 34 height 12
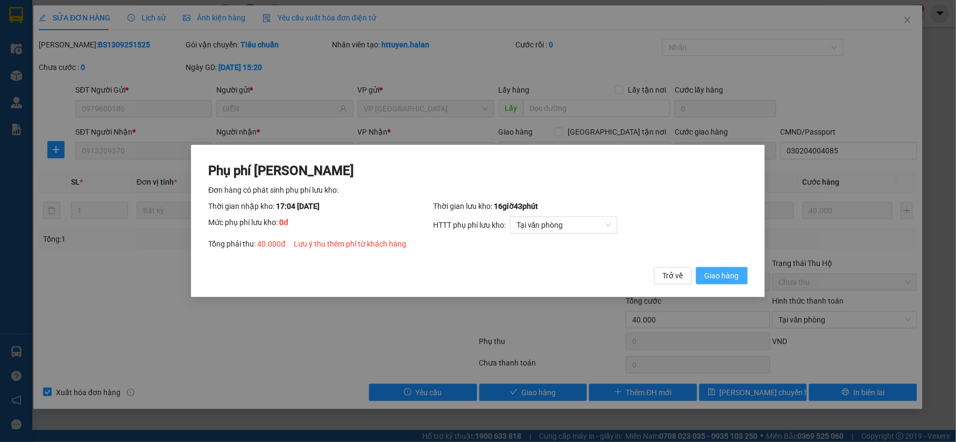
click at [733, 270] on span "Giao hàng" at bounding box center [722, 276] width 34 height 12
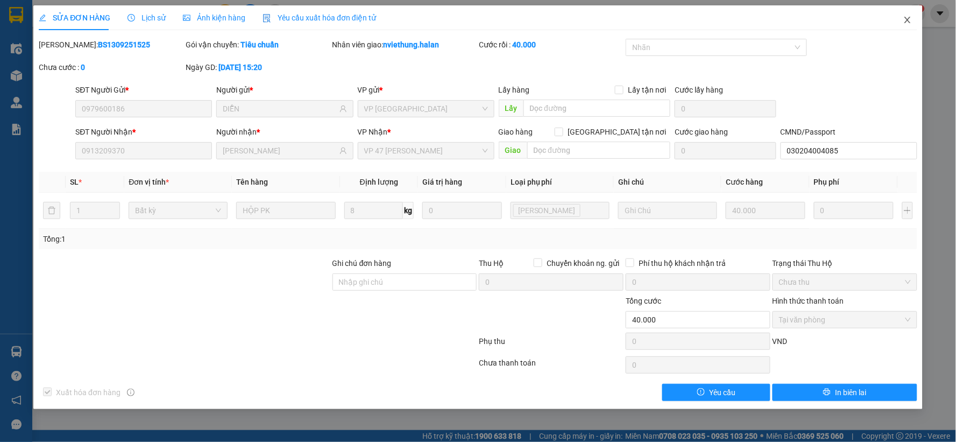
click at [908, 20] on icon "close" at bounding box center [907, 20] width 9 height 9
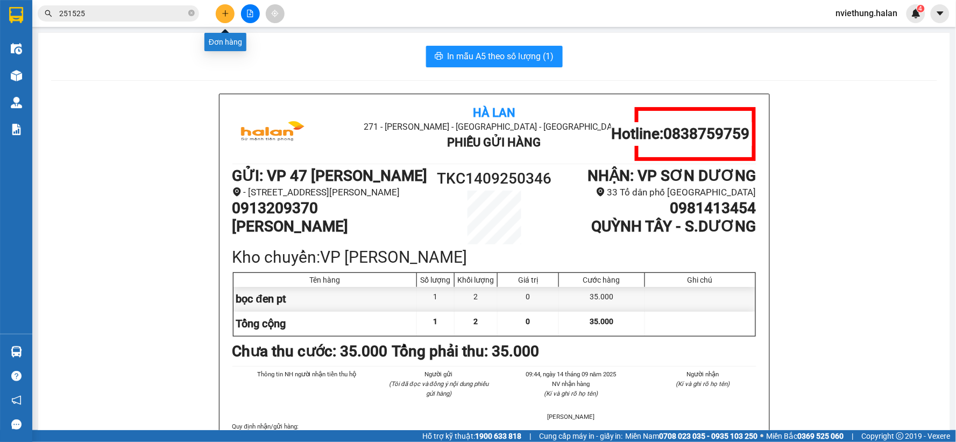
click at [228, 19] on button at bounding box center [225, 13] width 19 height 19
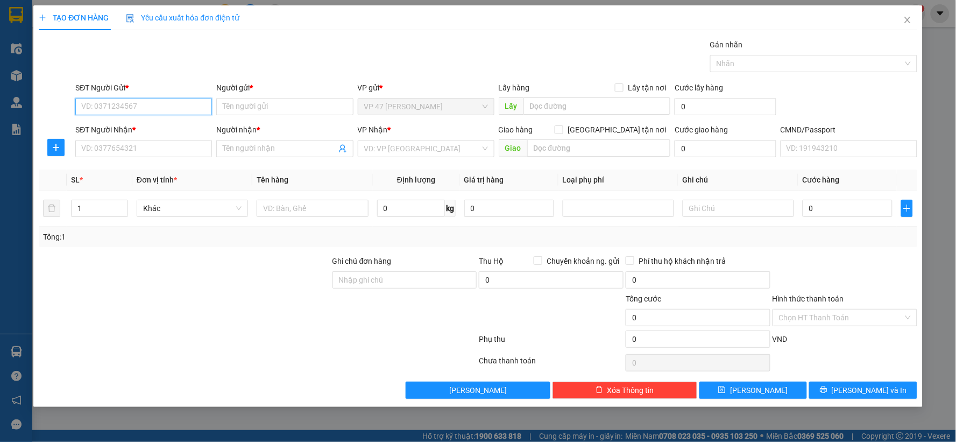
click at [173, 104] on input "SĐT Người Gửi *" at bounding box center [143, 106] width 137 height 17
click at [114, 144] on div "0865053007 - BÌNH" at bounding box center [144, 145] width 124 height 12
type input "0865053007"
type input "BÌNH"
type input "0865053007"
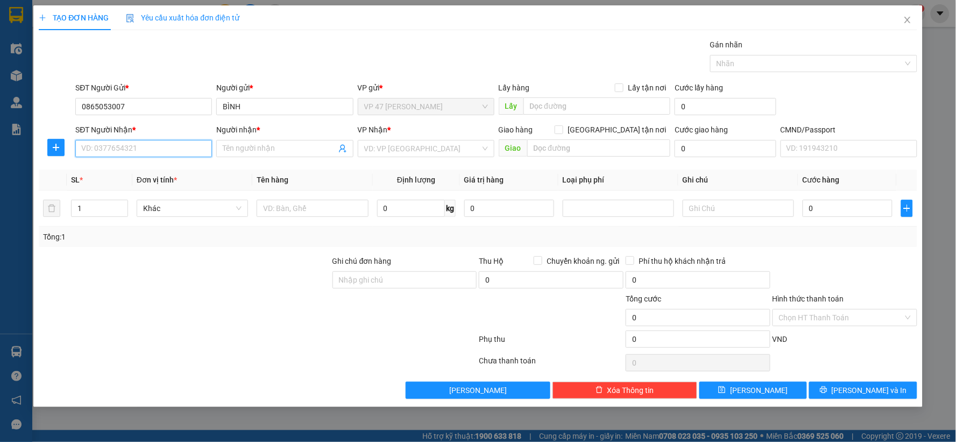
click at [114, 154] on input "SĐT Người Nhận *" at bounding box center [143, 148] width 137 height 17
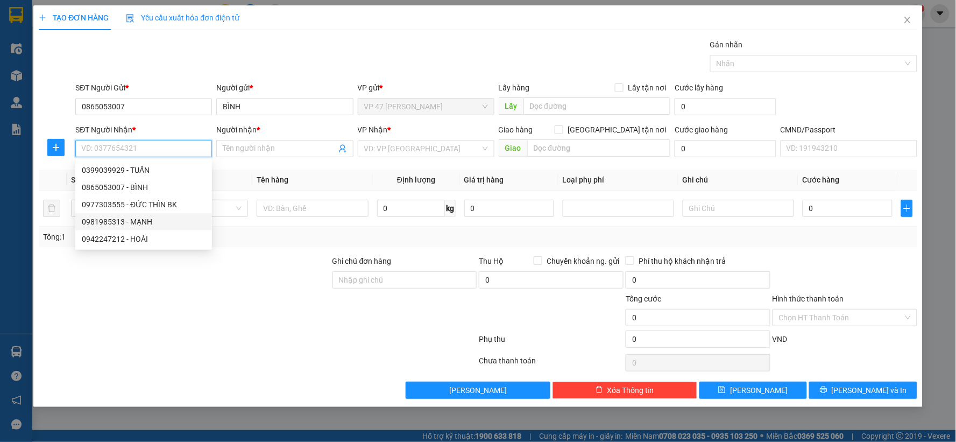
click at [116, 222] on div "0981985313 - MẠNH" at bounding box center [144, 222] width 124 height 12
type input "0981985313"
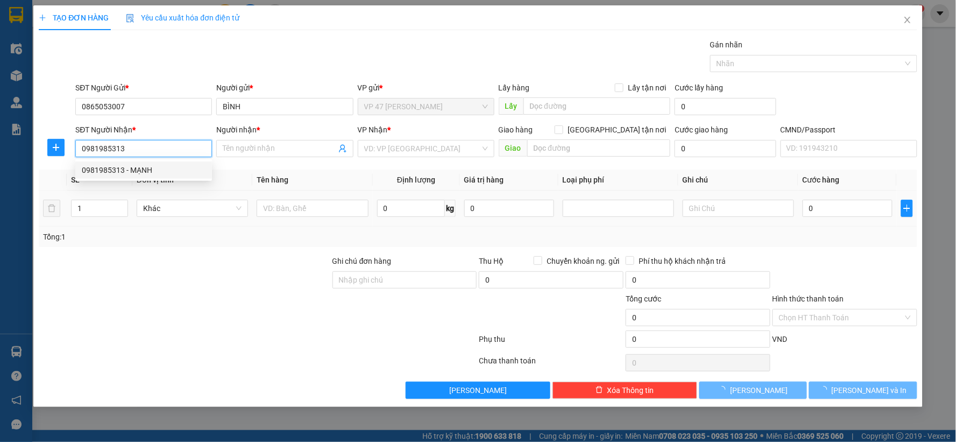
type input "MẠNH"
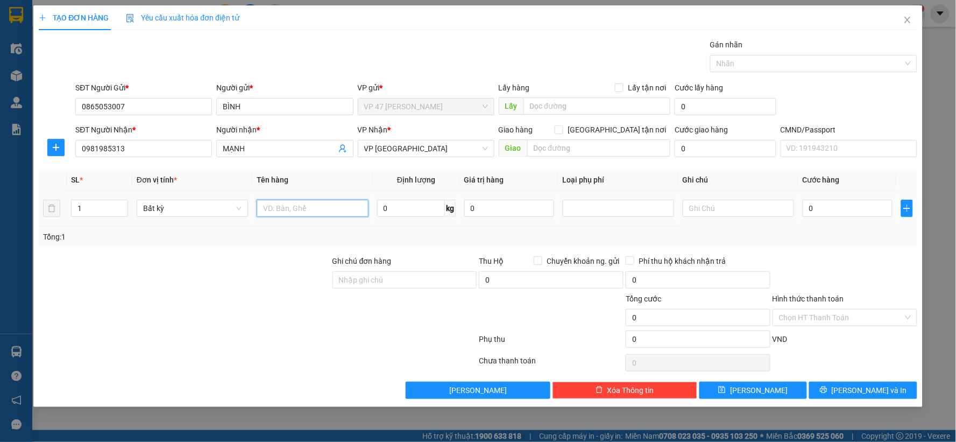
click at [274, 202] on input "text" at bounding box center [312, 208] width 111 height 17
type input "hộp pt"
type input "1"
type input "35.000"
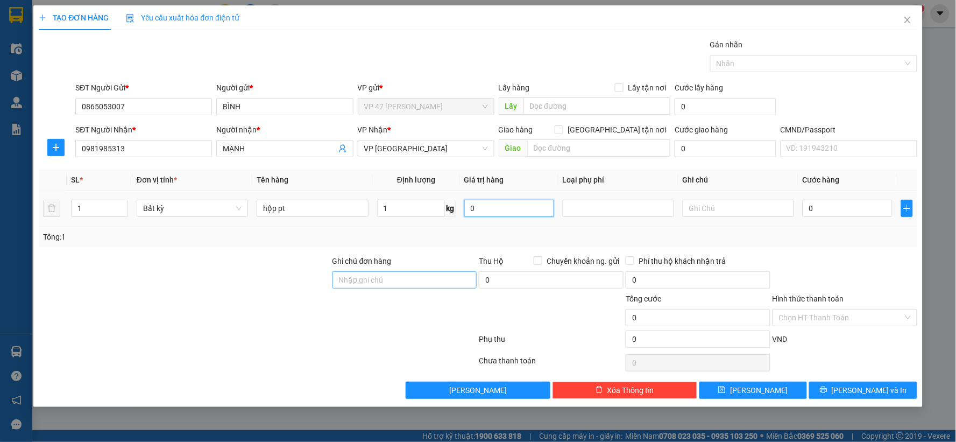
type input "35.000"
click at [874, 393] on span "[PERSON_NAME] và In" at bounding box center [869, 390] width 75 height 12
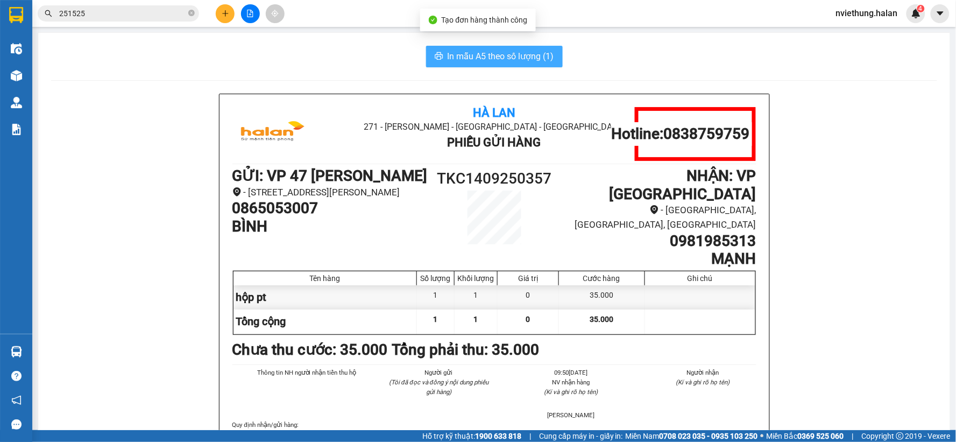
click at [491, 50] on span "In mẫu A5 theo số lượng (1)" at bounding box center [501, 56] width 107 height 13
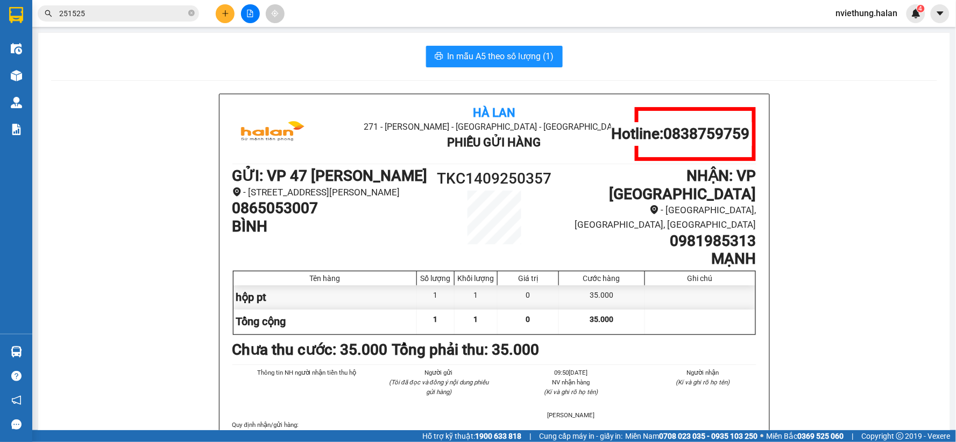
click at [340, 217] on h1 "0865053007" at bounding box center [330, 208] width 196 height 18
click at [308, 217] on h1 "0865053007" at bounding box center [330, 208] width 196 height 18
copy h1 "0865053007"
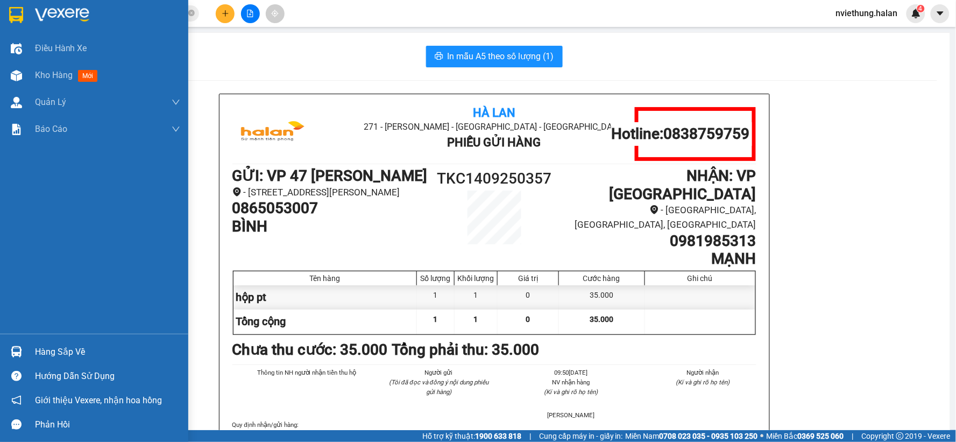
click at [51, 352] on div "Hàng sắp về" at bounding box center [107, 352] width 145 height 16
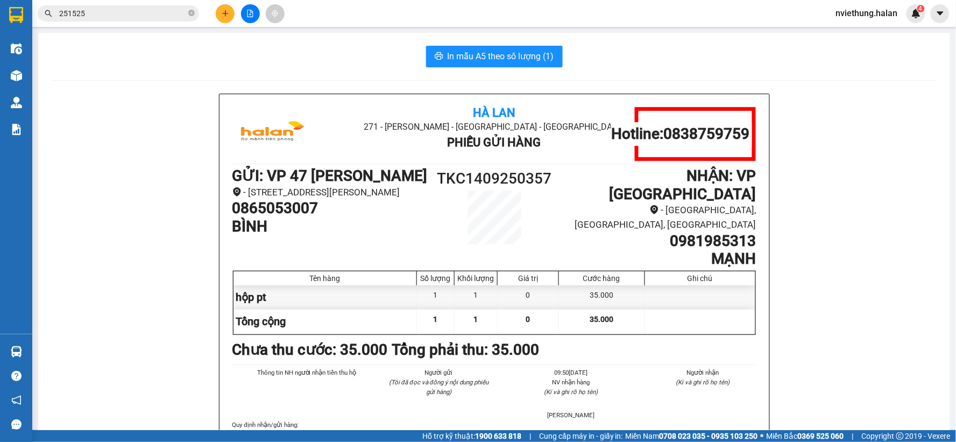
click at [122, 181] on section "Kết quả tìm kiếm ( 209 ) Bộ lọc Mã ĐH Trạng thái Món hàng Thu hộ Tổng cước Chưa…" at bounding box center [478, 221] width 956 height 442
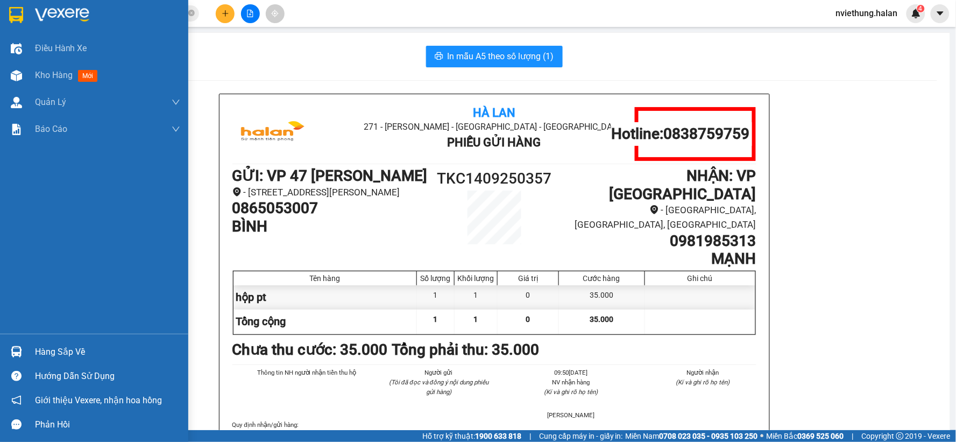
click at [79, 358] on div "Hàng sắp về" at bounding box center [107, 352] width 145 height 16
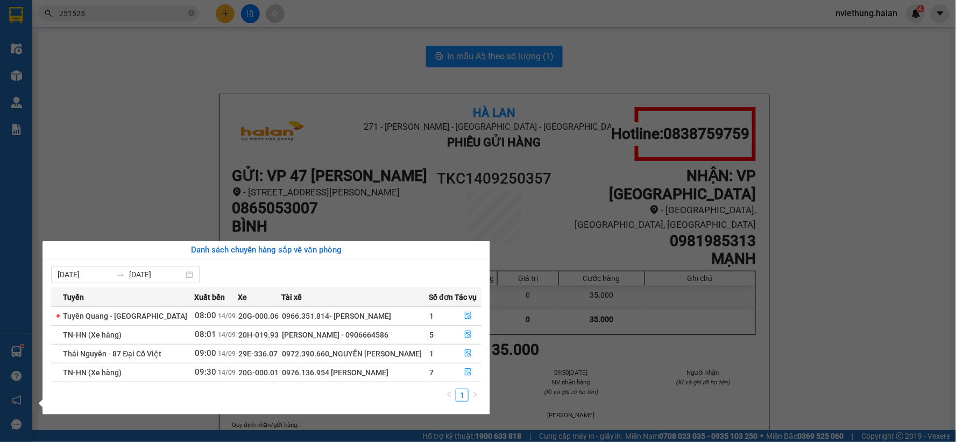
click at [118, 23] on section "Kết quả tìm kiếm ( 209 ) Bộ lọc Mã ĐH Trạng thái Món hàng Thu hộ Tổng cước Chưa…" at bounding box center [478, 221] width 956 height 442
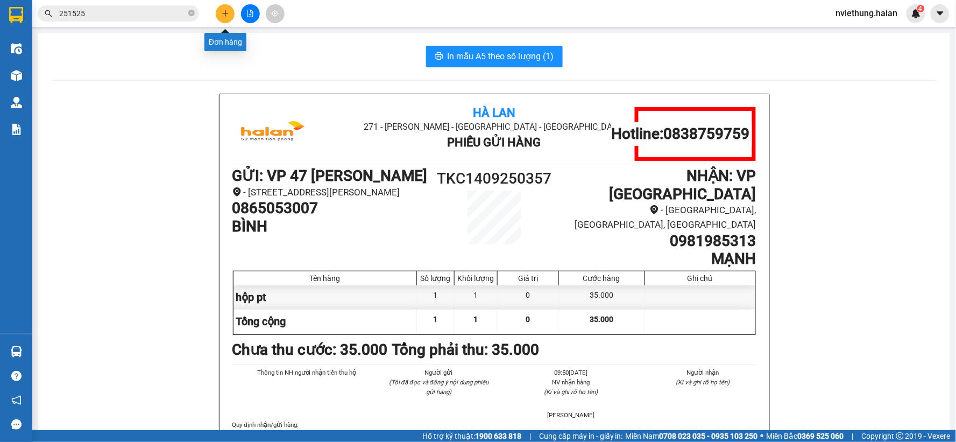
click at [223, 13] on icon "plus" at bounding box center [225, 13] width 6 height 1
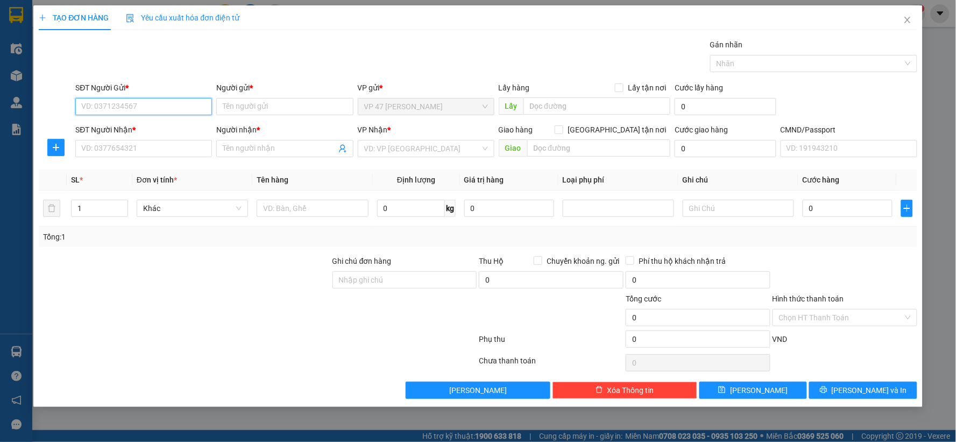
click at [195, 109] on input "SĐT Người Gửi *" at bounding box center [143, 106] width 137 height 17
click at [96, 212] on input "1" at bounding box center [100, 208] width 56 height 16
click at [122, 209] on span "down" at bounding box center [122, 212] width 6 height 6
type input "2"
click at [122, 204] on icon "up" at bounding box center [122, 206] width 4 height 4
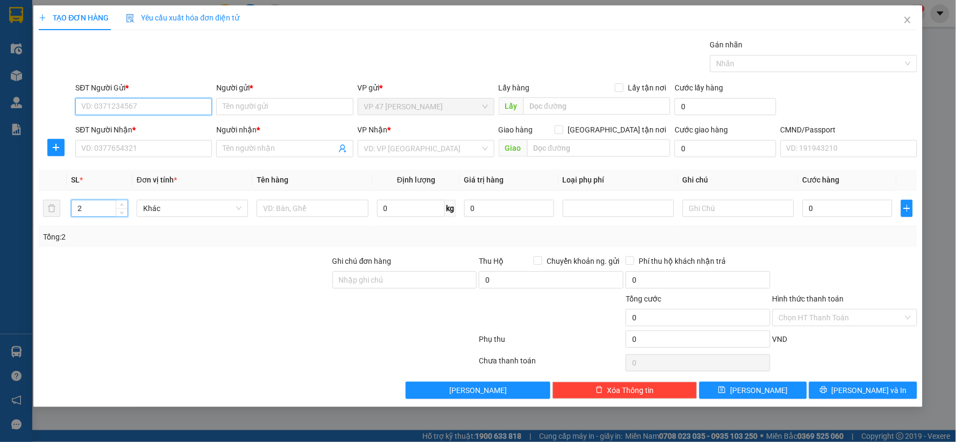
click at [133, 101] on input "SĐT Người Gửi *" at bounding box center [143, 106] width 137 height 17
click at [138, 128] on div "0936264998 - VŨ THUỶ" at bounding box center [144, 128] width 124 height 12
type input "0936264998"
type input "VŨ THUỶ"
type input "0936264998"
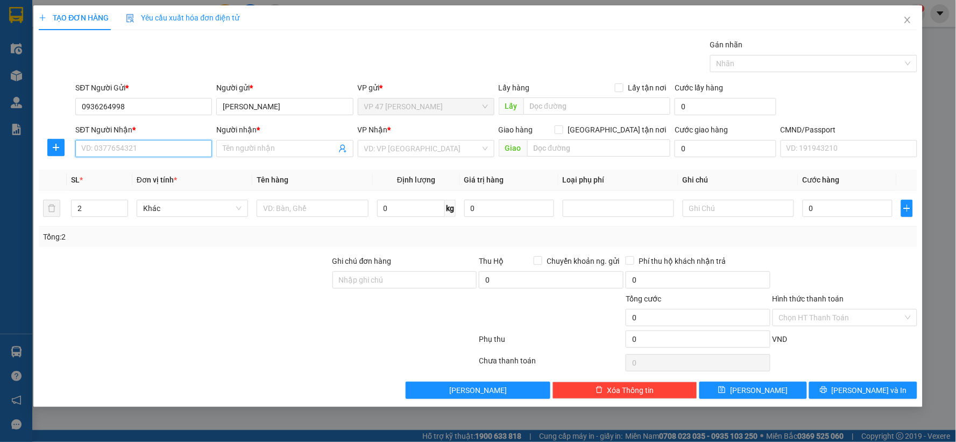
click at [109, 144] on input "SĐT Người Nhận *" at bounding box center [143, 148] width 137 height 17
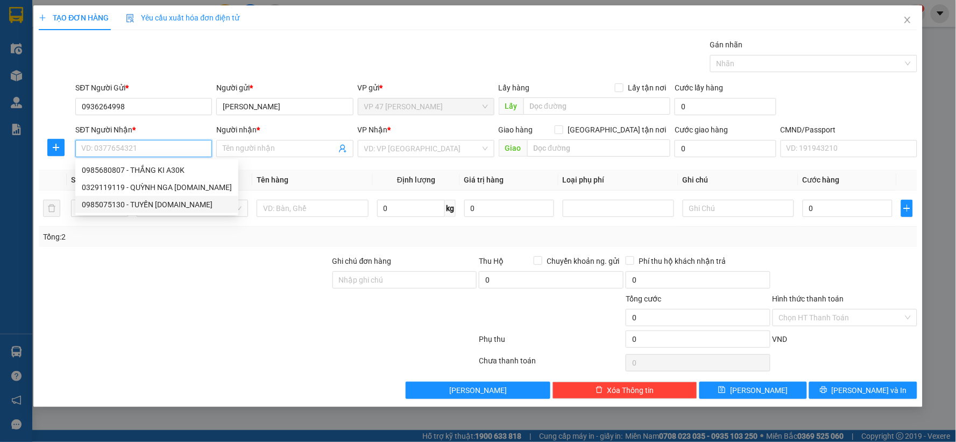
click at [110, 206] on div "0985075130 - TUYẾN 314.TC" at bounding box center [157, 205] width 150 height 12
type input "0985075130"
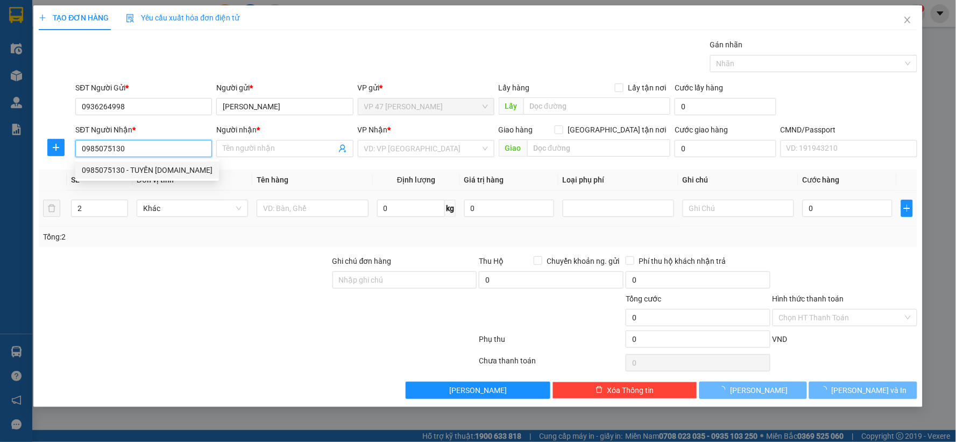
type input "TUYẾN 314.TC"
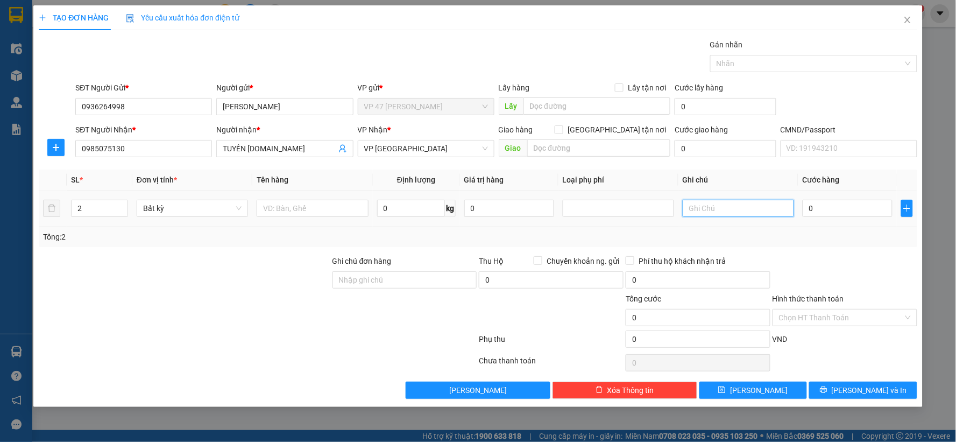
click at [717, 207] on input "text" at bounding box center [738, 208] width 111 height 17
type input "2+1"
click at [308, 210] on input "text" at bounding box center [312, 208] width 111 height 17
type input "hộp dài nhỏ+hộp"
click at [54, 144] on icon "plus" at bounding box center [56, 147] width 9 height 9
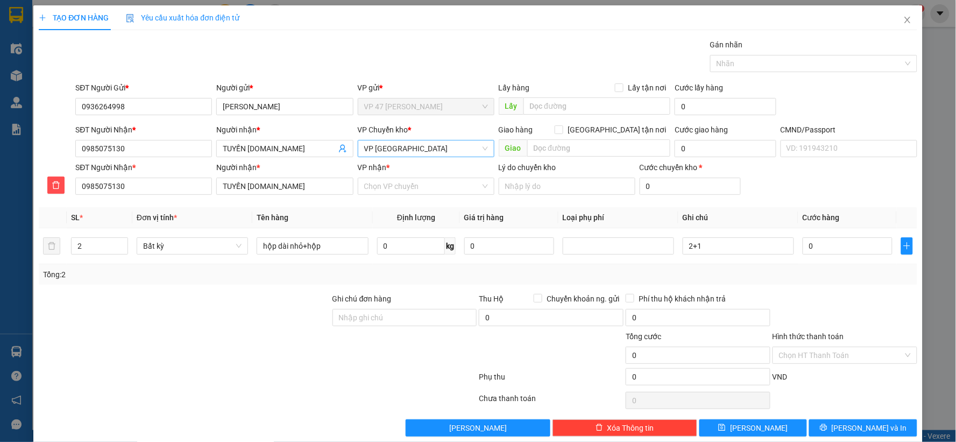
click at [390, 144] on span "VP [PERSON_NAME]" at bounding box center [426, 148] width 124 height 16
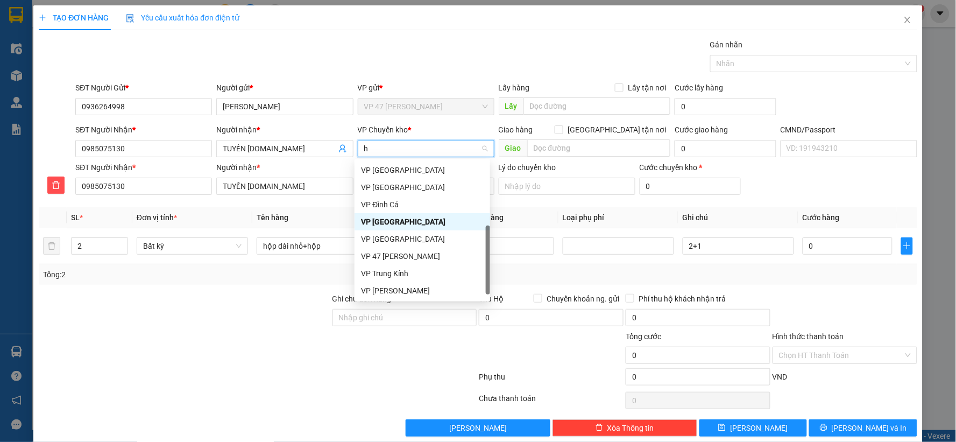
scroll to position [176, 0]
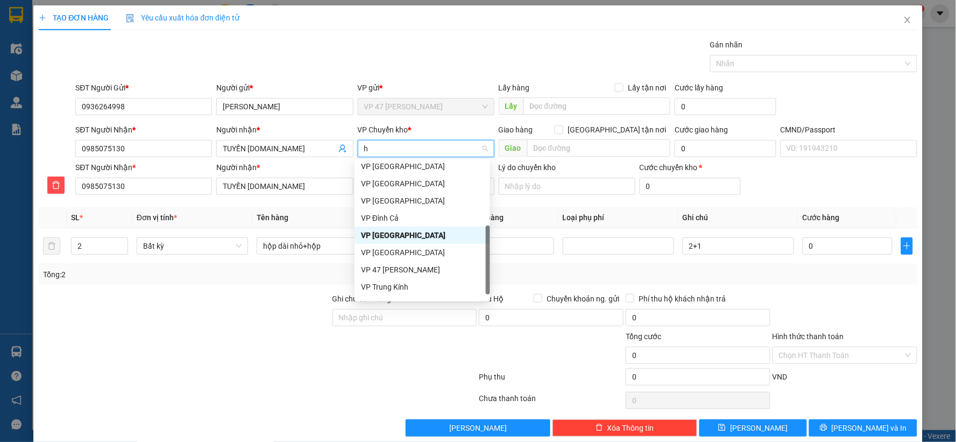
type input "hg"
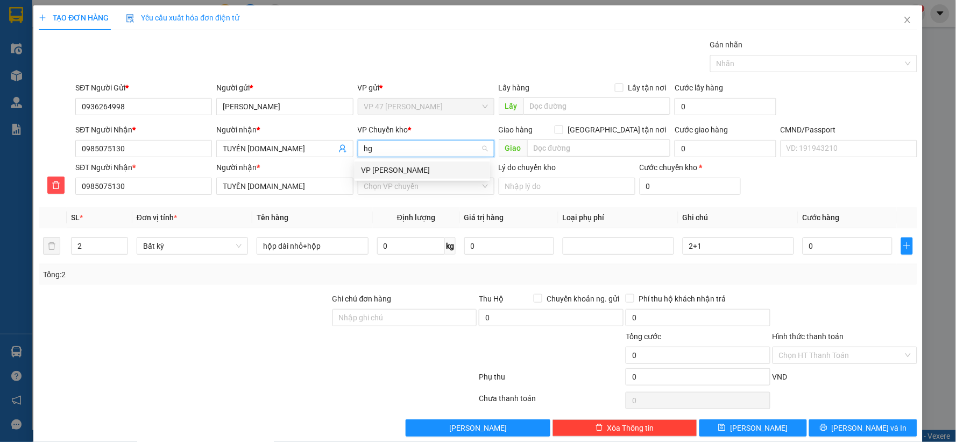
click at [380, 169] on div "[PERSON_NAME]" at bounding box center [422, 170] width 123 height 12
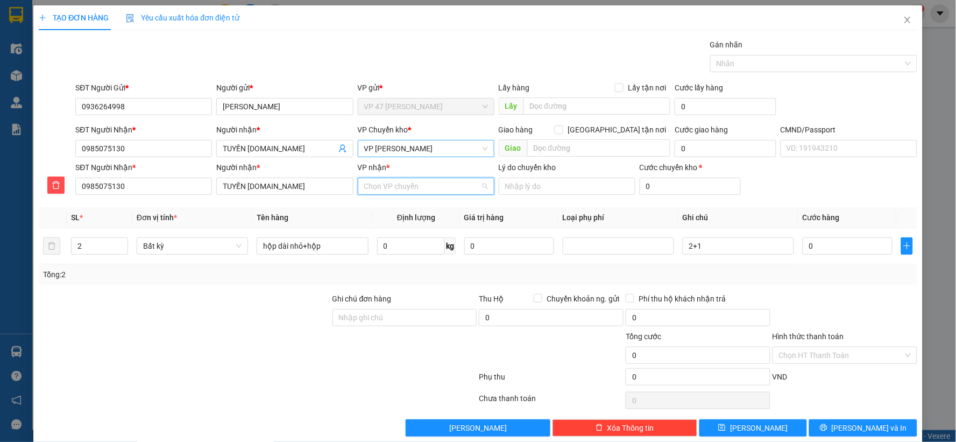
click at [382, 190] on input "VP nhận *" at bounding box center [422, 186] width 116 height 16
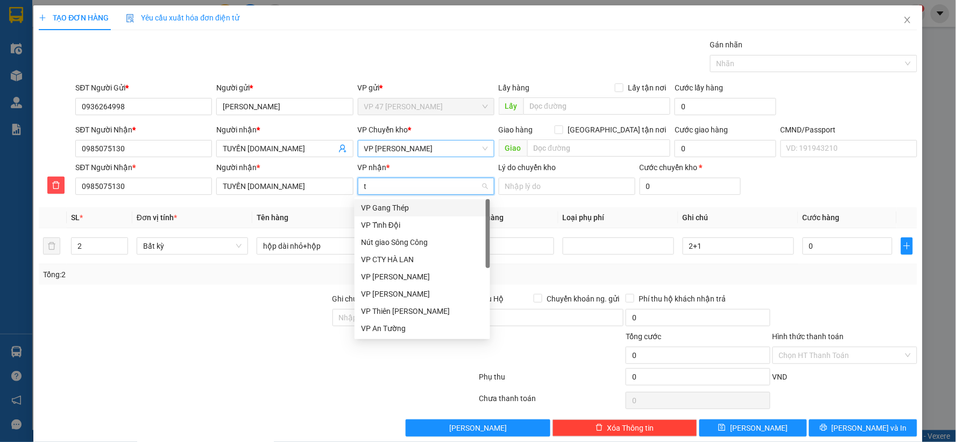
type input "tc"
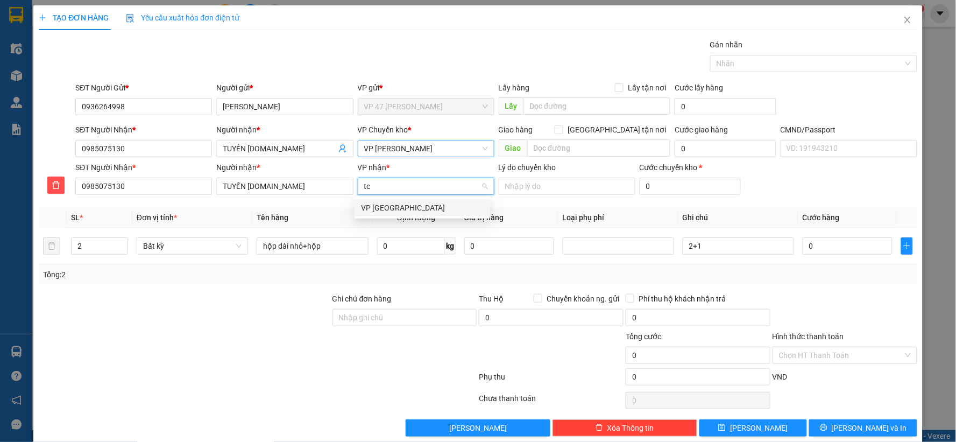
click at [386, 208] on div "VP [PERSON_NAME]" at bounding box center [422, 208] width 123 height 12
click at [385, 243] on input "0" at bounding box center [411, 245] width 68 height 17
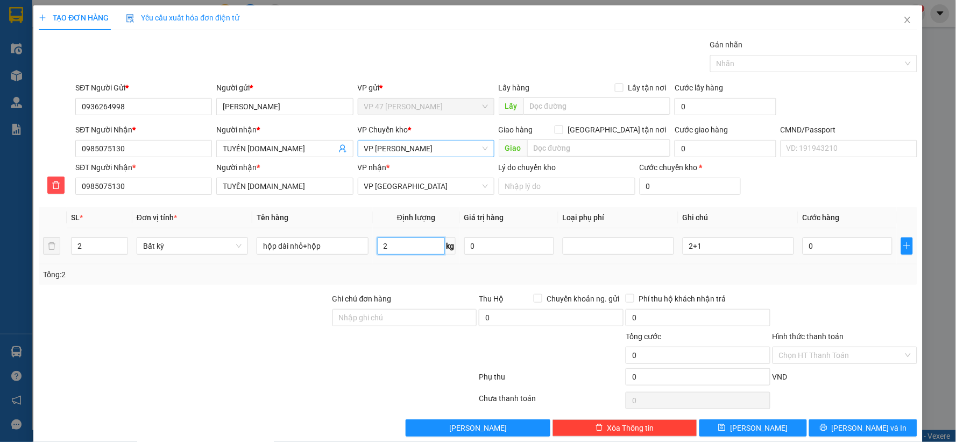
type input "2"
type input "35.000"
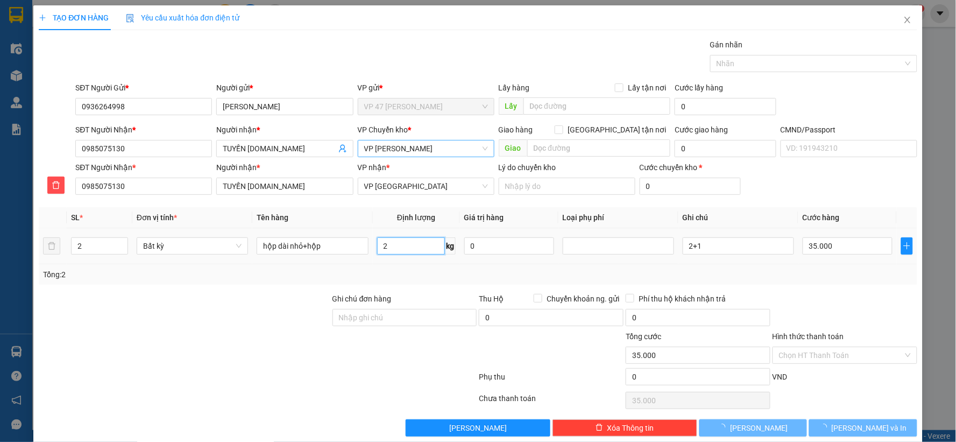
click at [385, 243] on input "2" at bounding box center [411, 245] width 68 height 17
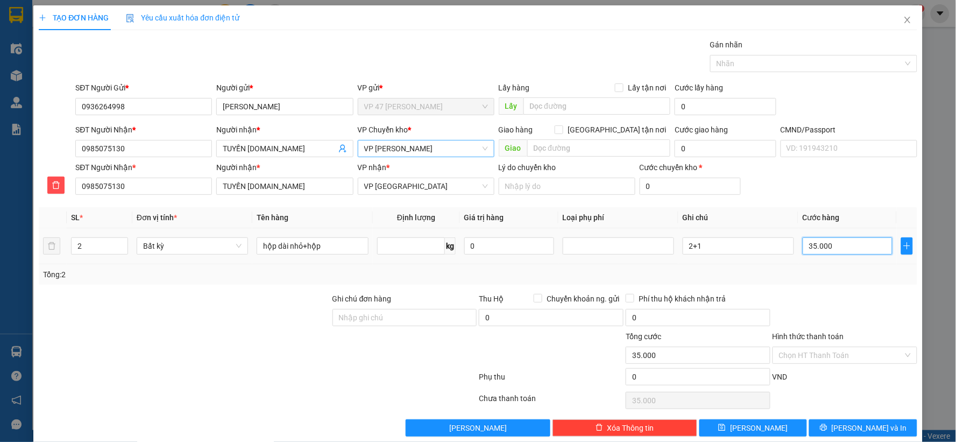
type input "0"
click at [835, 248] on input "35.000" at bounding box center [848, 245] width 90 height 17
type input "0"
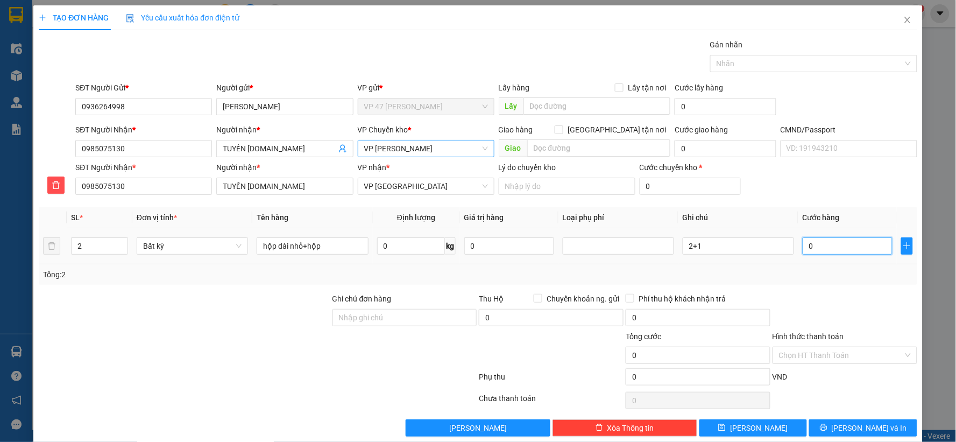
type input "06"
type input "6"
type input "060"
type input "60"
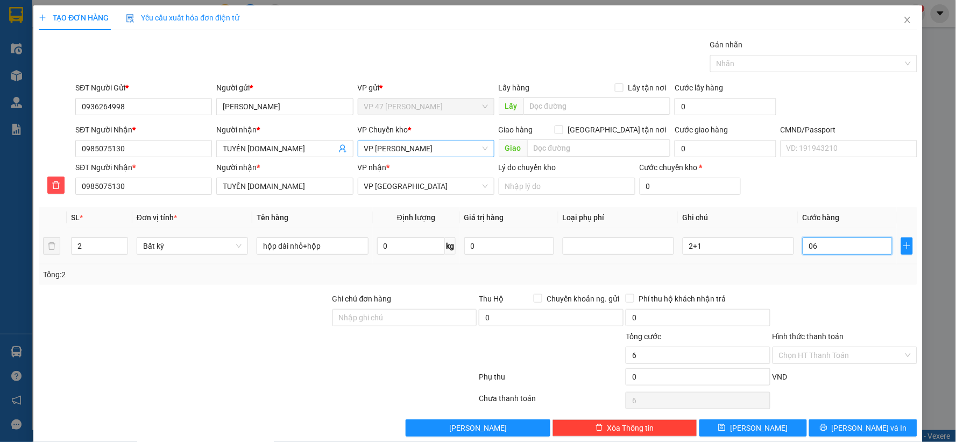
type input "60"
type input "60.000"
click at [843, 425] on button "[PERSON_NAME] và In" at bounding box center [863, 427] width 108 height 17
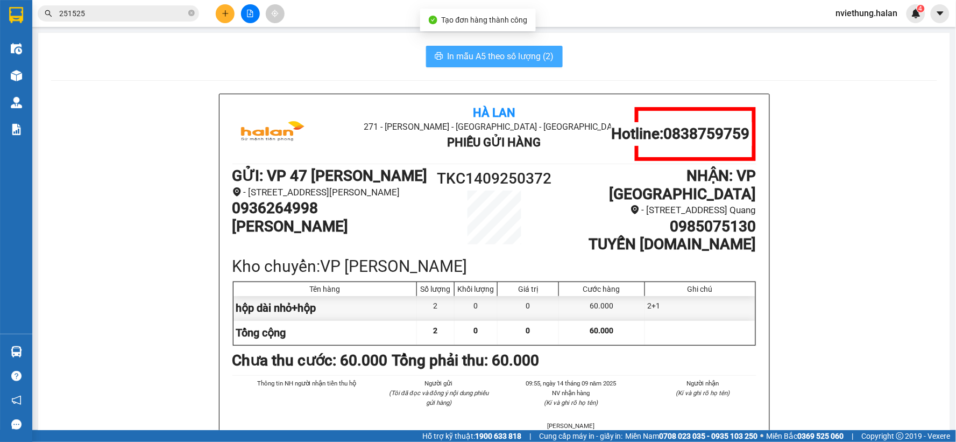
click at [475, 52] on span "In mẫu A5 theo số lượng (2)" at bounding box center [501, 56] width 107 height 13
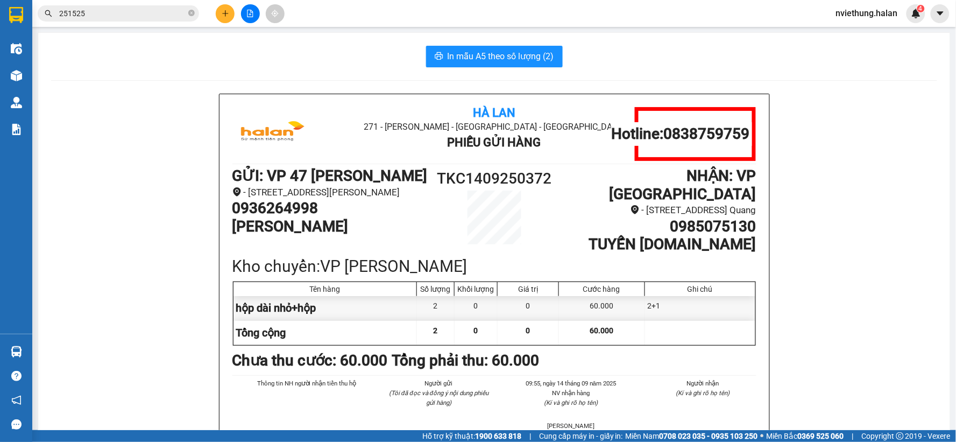
click at [223, 13] on icon "plus" at bounding box center [226, 14] width 8 height 8
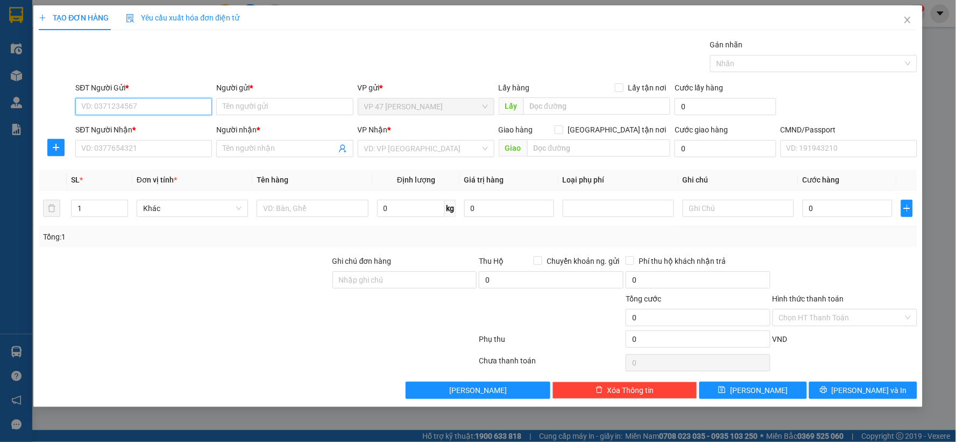
click at [185, 110] on input "SĐT Người Gửi *" at bounding box center [143, 106] width 137 height 17
type input "0941890338"
click at [152, 124] on div "0941890338 - THIẾT" at bounding box center [144, 128] width 124 height 12
type input "THIẾT"
type input "0941890338"
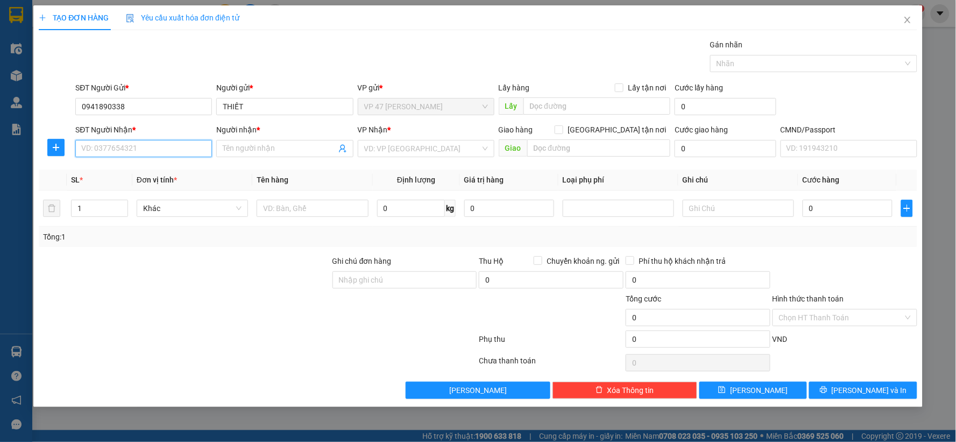
click at [125, 151] on input "SĐT Người Nhận *" at bounding box center [143, 148] width 137 height 17
click at [119, 170] on div "0913091420 - THUỶ" at bounding box center [144, 170] width 124 height 12
type input "0913091420"
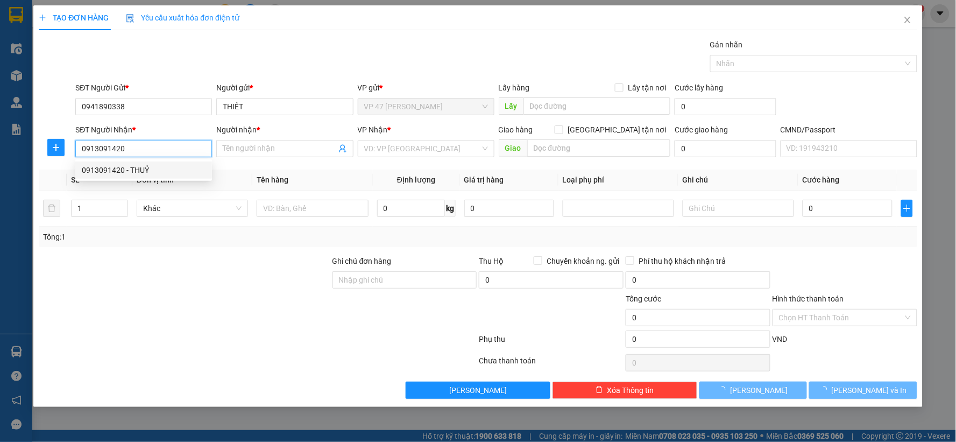
type input "THUỶ"
checkbox input "true"
type input "6 TỔ 3 HVT"
type input "20.000"
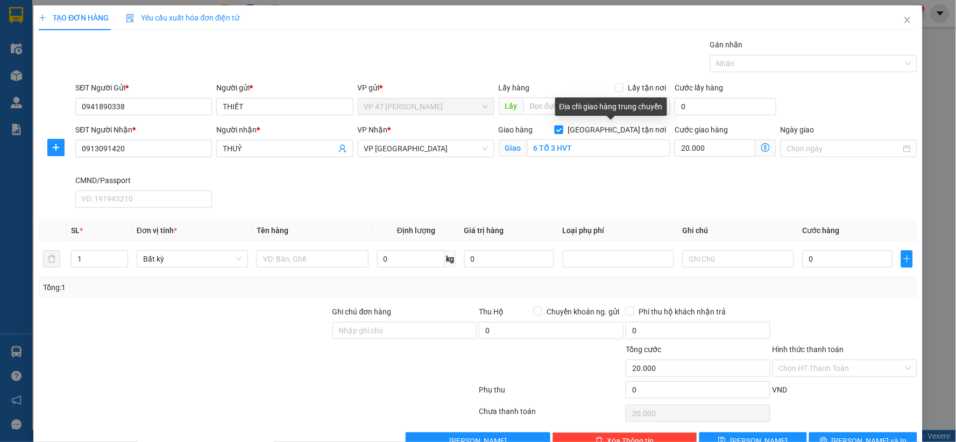
click at [562, 128] on input "[GEOGRAPHIC_DATA][PERSON_NAME] nơi" at bounding box center [559, 129] width 8 height 8
checkbox input "false"
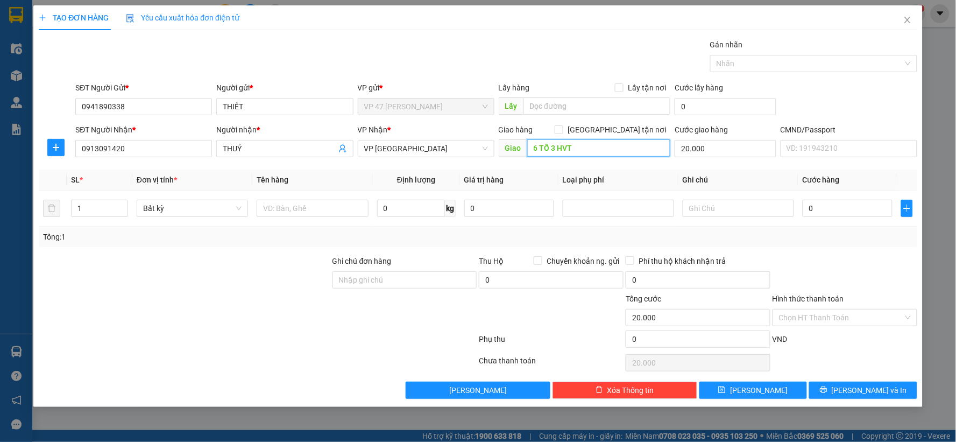
click at [583, 146] on input "6 TỔ 3 HVT" at bounding box center [599, 147] width 144 height 17
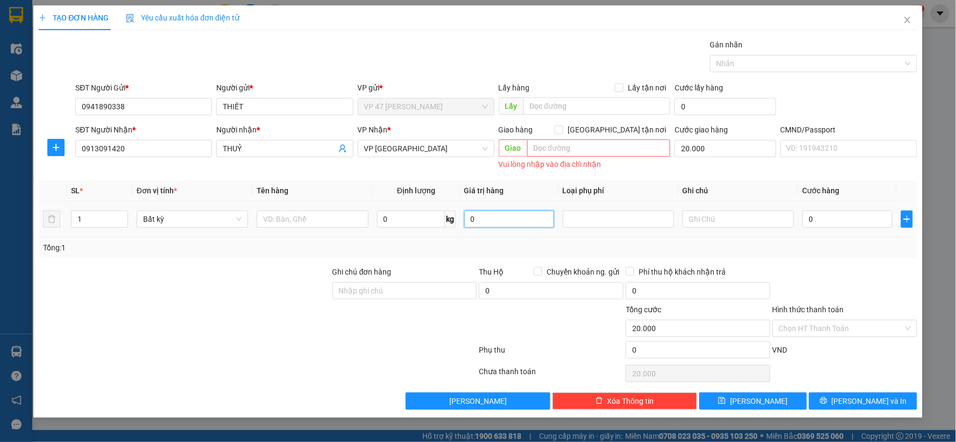
click at [490, 222] on input "0" at bounding box center [509, 218] width 90 height 17
click at [426, 214] on input "0" at bounding box center [411, 218] width 68 height 17
type input "2"
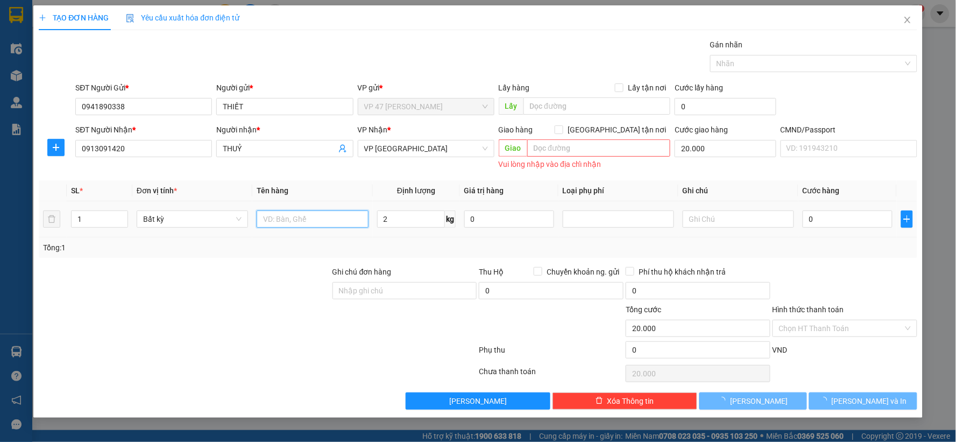
click at [319, 224] on input "text" at bounding box center [312, 218] width 111 height 17
type input "35.000"
type input "55.000"
type input "bọc đen"
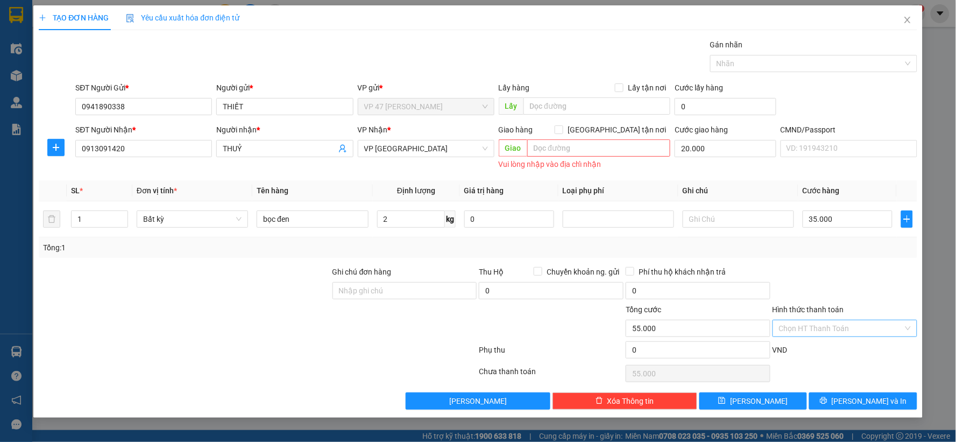
click at [834, 328] on input "Hình thức thanh toán" at bounding box center [841, 328] width 124 height 16
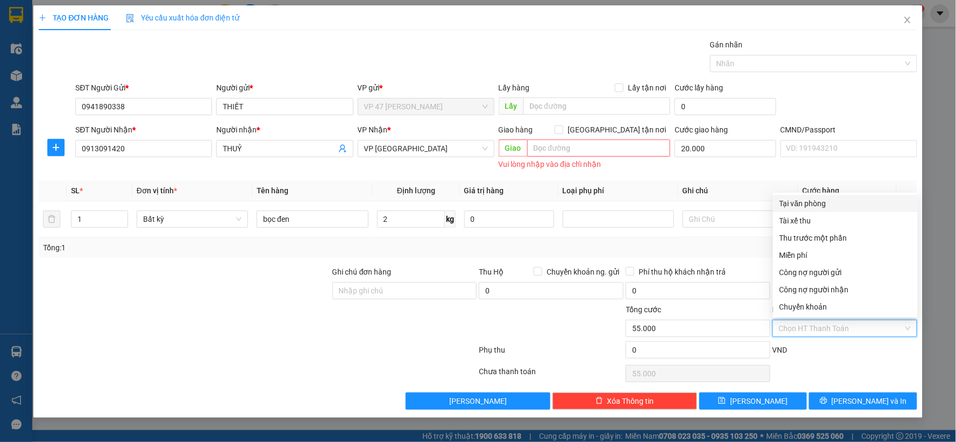
click at [793, 204] on div "Tại văn phòng" at bounding box center [846, 203] width 132 height 12
type input "0"
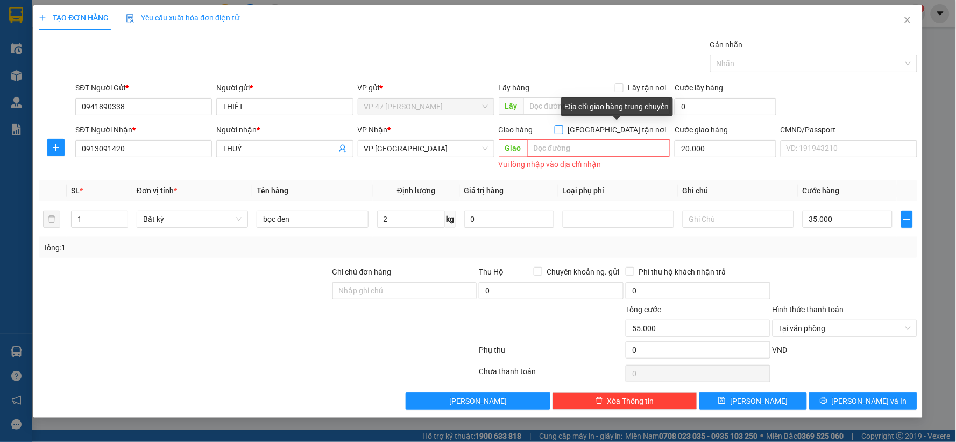
click at [562, 128] on input "[GEOGRAPHIC_DATA][PERSON_NAME] nơi" at bounding box center [559, 129] width 8 height 8
checkbox input "true"
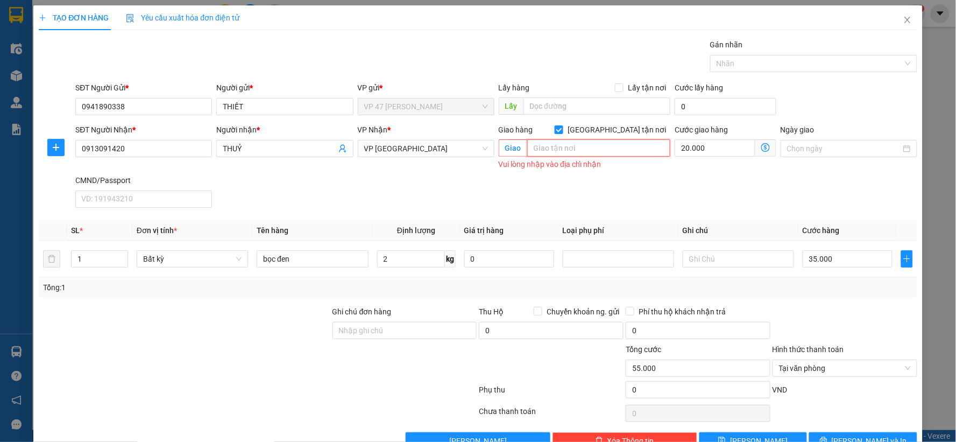
click at [567, 146] on input "text" at bounding box center [599, 147] width 144 height 17
click at [363, 202] on div "SĐT Người Nhận * 0913091420 Người nhận * THUỶ VP Nhận * VP Bắc Sơn Giao hàng Gi…" at bounding box center [496, 168] width 846 height 88
drag, startPoint x: 132, startPoint y: 146, endPoint x: 51, endPoint y: 137, distance: 81.8
click at [51, 137] on div "SĐT Người Nhận * 0913091420 Người nhận * THUỶ VP Nhận * VP Bắc Sơn Giao hàng Gi…" at bounding box center [478, 168] width 881 height 88
click at [575, 148] on input "text" at bounding box center [599, 147] width 144 height 17
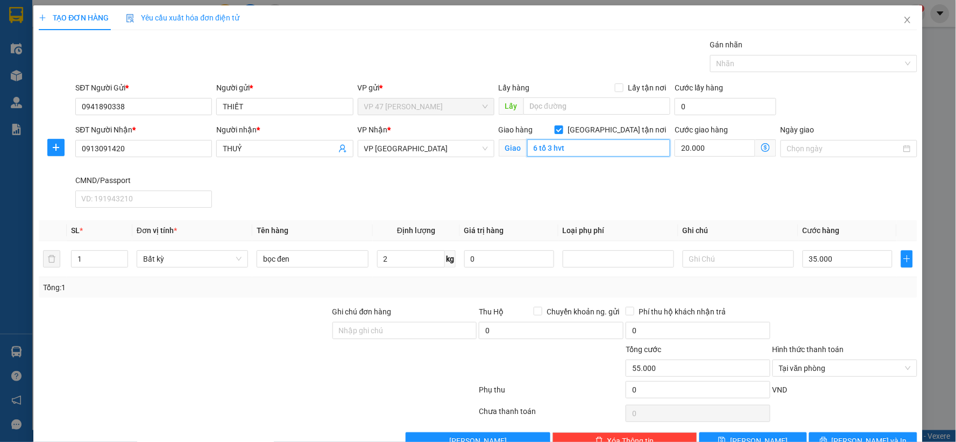
type input "6 tổ 3 hvt"
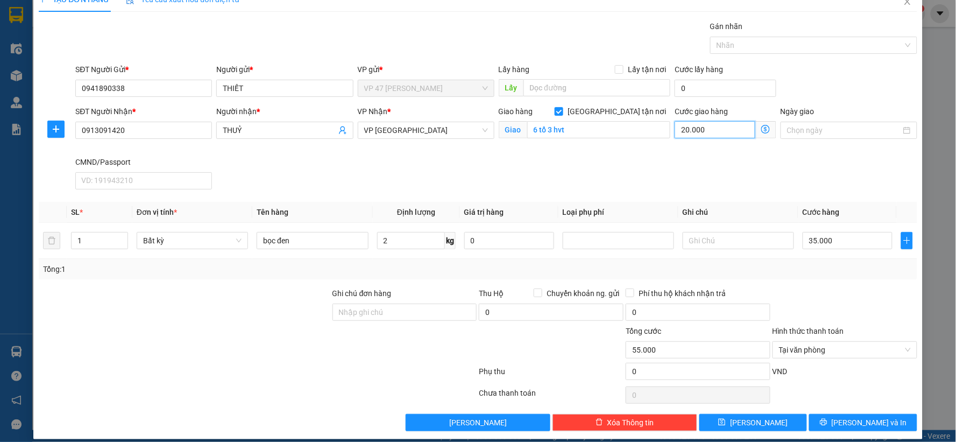
scroll to position [29, 0]
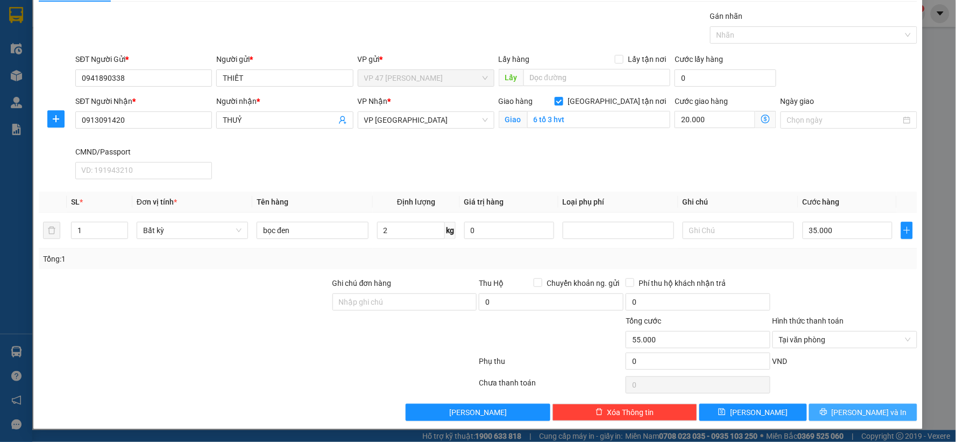
click at [828, 410] on icon "printer" at bounding box center [824, 412] width 8 height 8
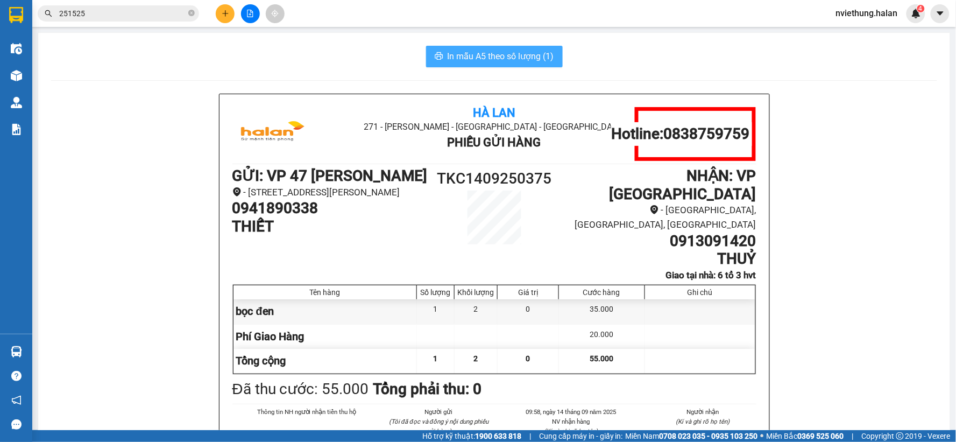
click at [496, 53] on span "In mẫu A5 theo số lượng (1)" at bounding box center [501, 56] width 107 height 13
click at [190, 11] on icon "close-circle" at bounding box center [191, 13] width 6 height 6
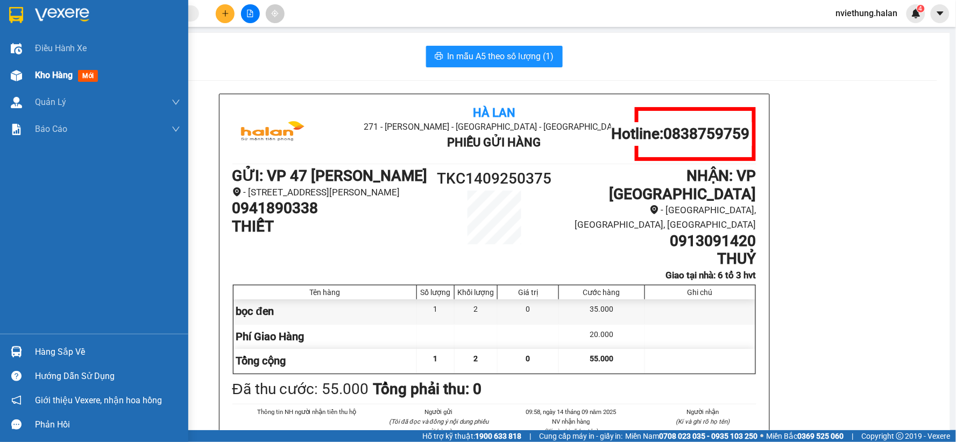
click at [47, 81] on div "Kho hàng mới" at bounding box center [68, 74] width 67 height 13
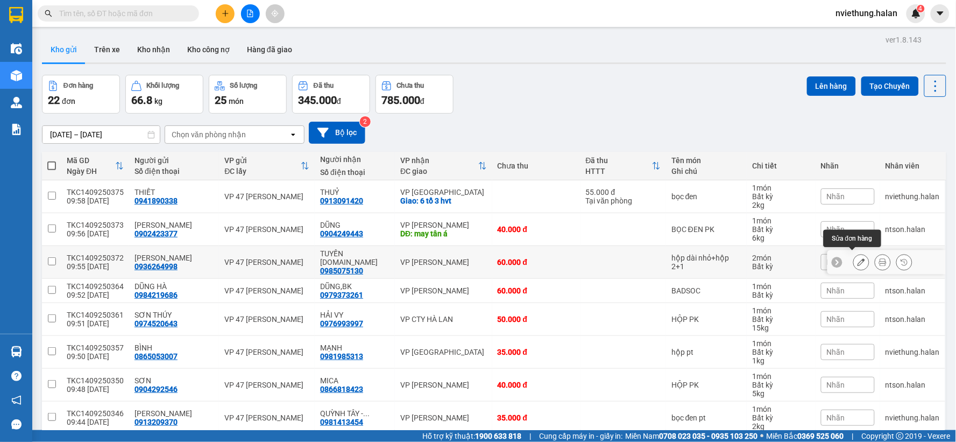
click at [858, 258] on icon at bounding box center [862, 262] width 8 height 8
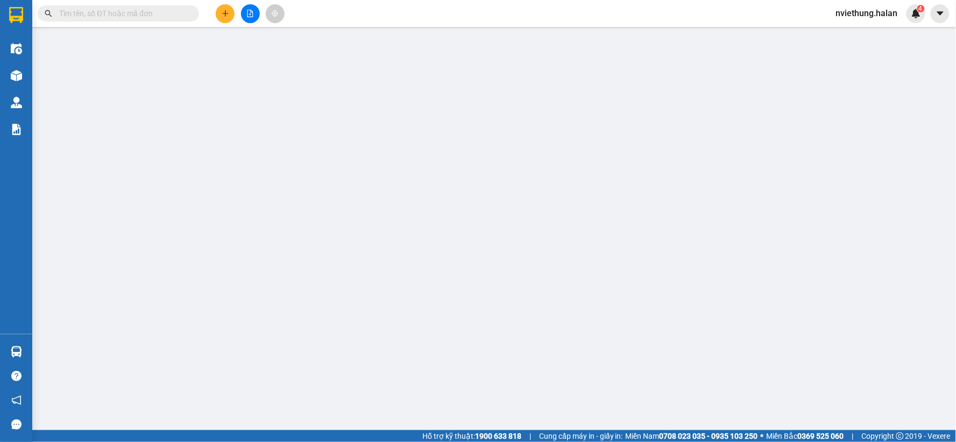
type input "0936264998"
type input "0985075130"
type input "60.000"
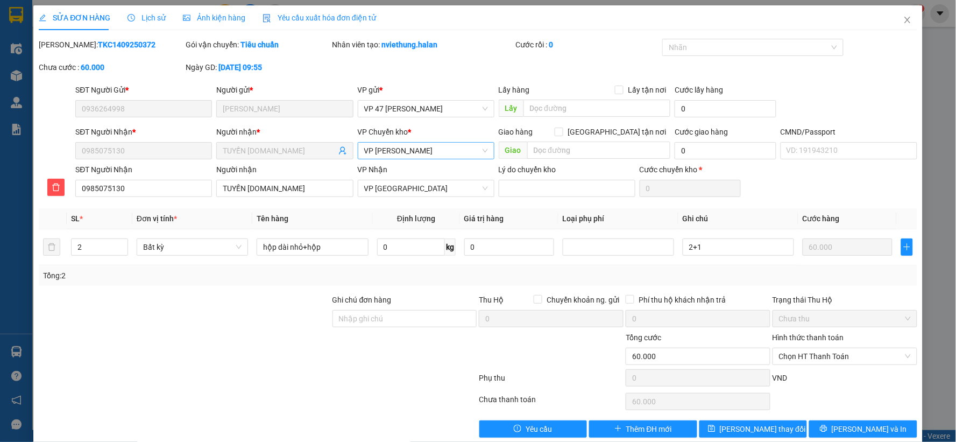
click at [434, 147] on span "[PERSON_NAME]" at bounding box center [426, 151] width 124 height 16
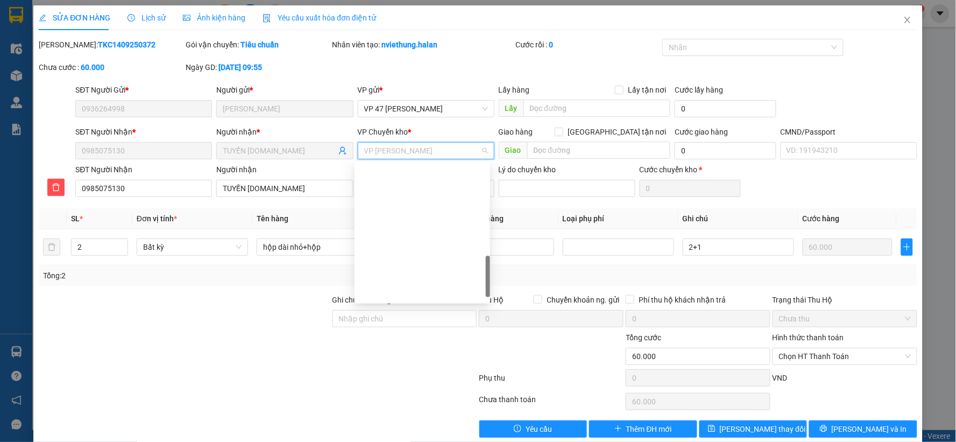
scroll to position [374, 0]
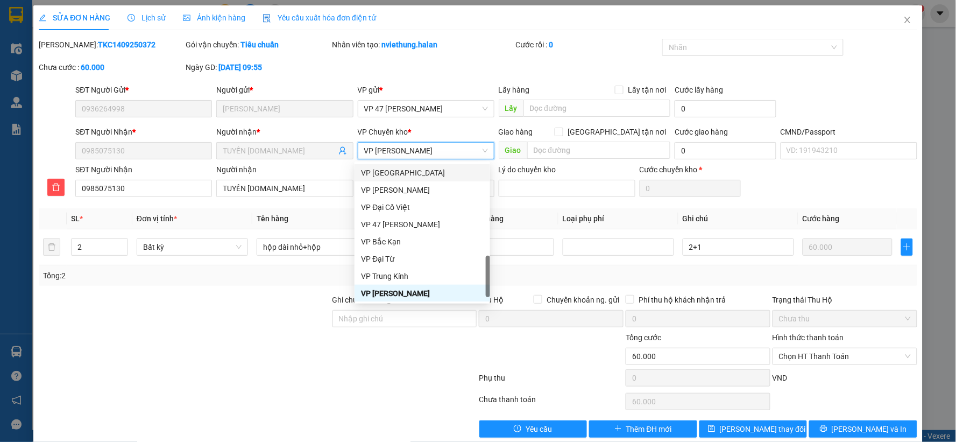
click at [365, 366] on div at bounding box center [404, 350] width 147 height 38
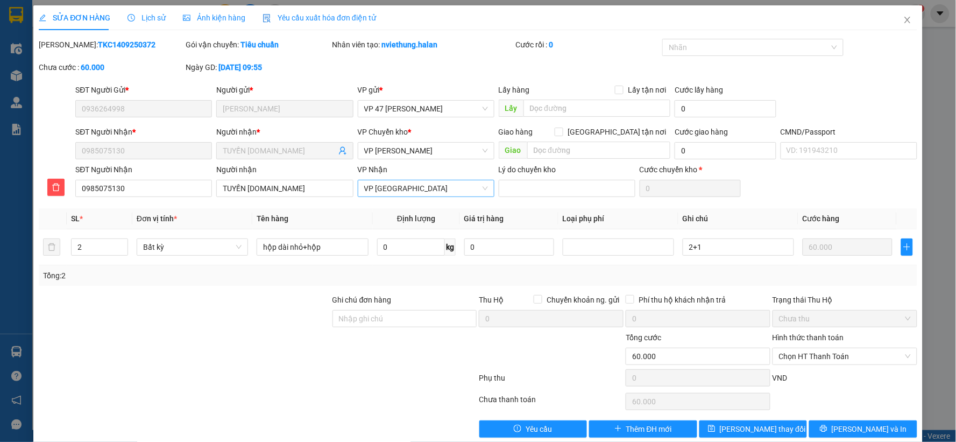
click at [422, 186] on span "VP [PERSON_NAME]" at bounding box center [426, 188] width 124 height 16
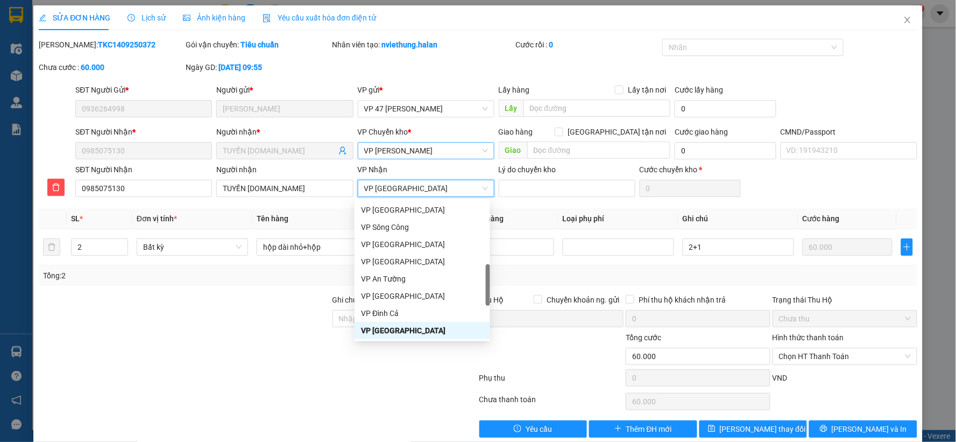
click at [426, 146] on span "[PERSON_NAME]" at bounding box center [426, 151] width 124 height 16
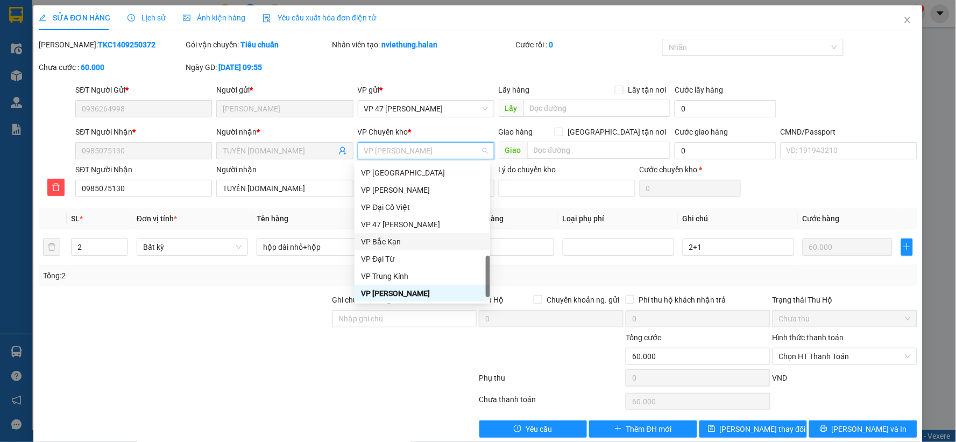
click at [239, 363] on div at bounding box center [185, 350] width 294 height 38
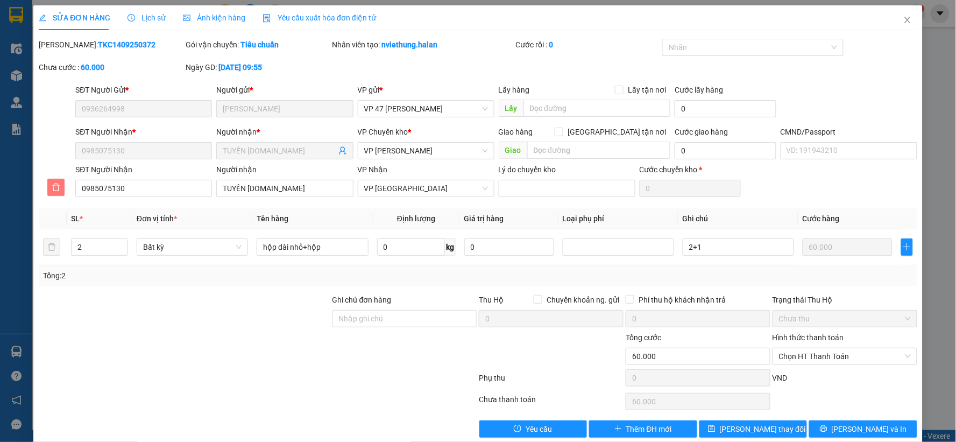
click at [57, 190] on icon "delete" at bounding box center [56, 187] width 9 height 9
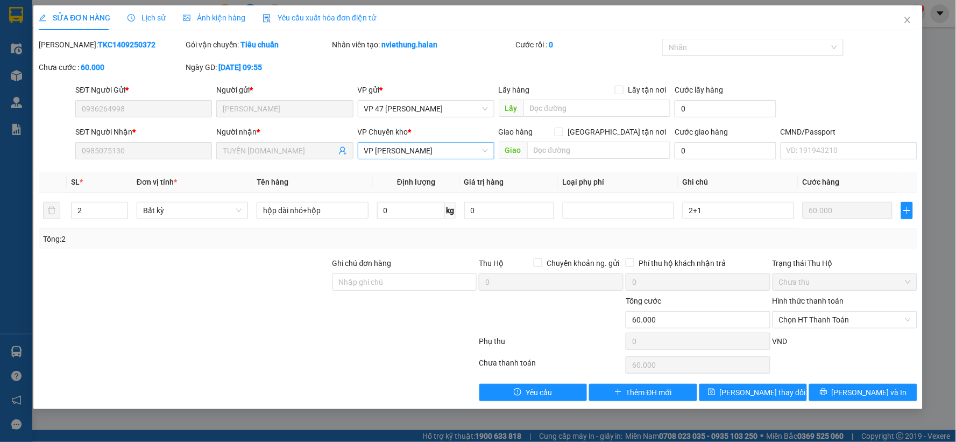
click at [443, 147] on span "[PERSON_NAME]" at bounding box center [426, 151] width 124 height 16
type input "TC"
click at [907, 18] on icon "close" at bounding box center [907, 20] width 9 height 9
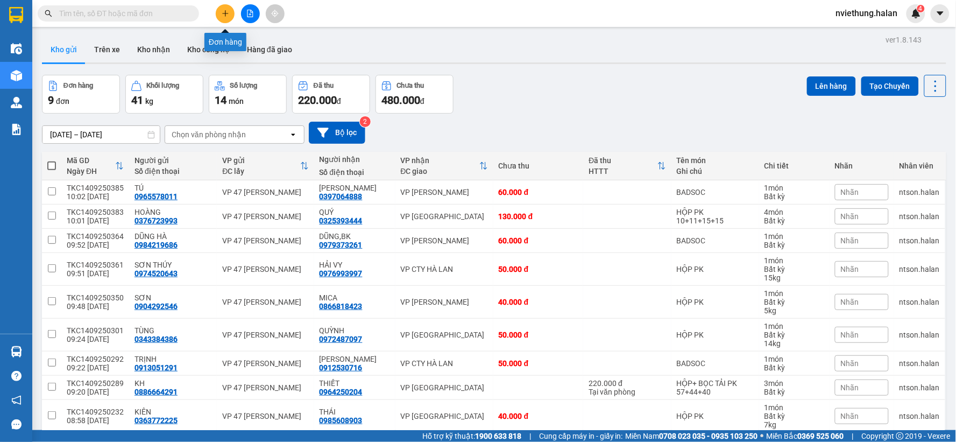
click at [225, 16] on icon "plus" at bounding box center [225, 13] width 1 height 6
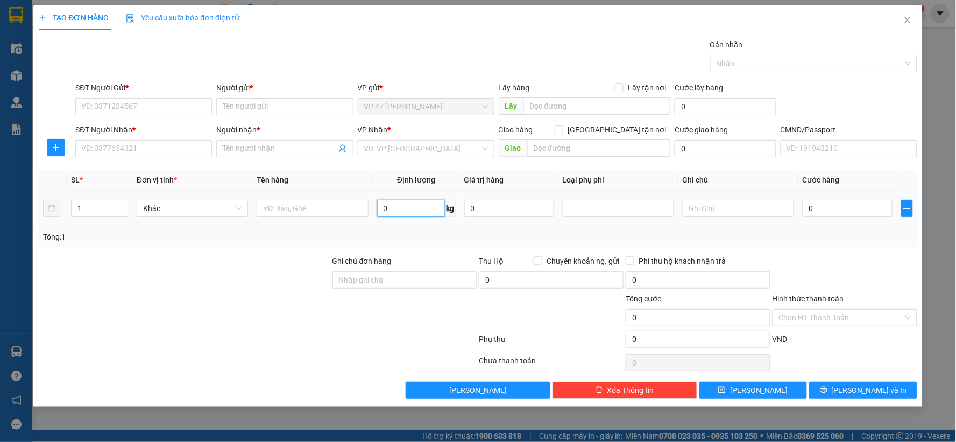
click at [399, 211] on input "0" at bounding box center [411, 208] width 68 height 17
type input "8"
click at [332, 200] on input "text" at bounding box center [312, 208] width 111 height 17
type input "LỐP"
click at [170, 104] on input "SĐT Người Gửi *" at bounding box center [143, 106] width 137 height 17
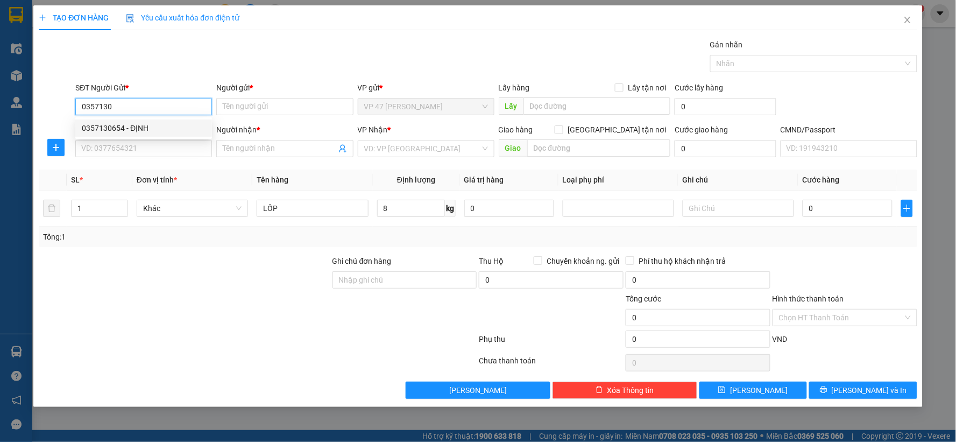
click at [130, 124] on div "0357130654 - ĐỊNH" at bounding box center [144, 128] width 124 height 12
type input "0357130654"
type input "ĐỊNH"
type input "0357130654"
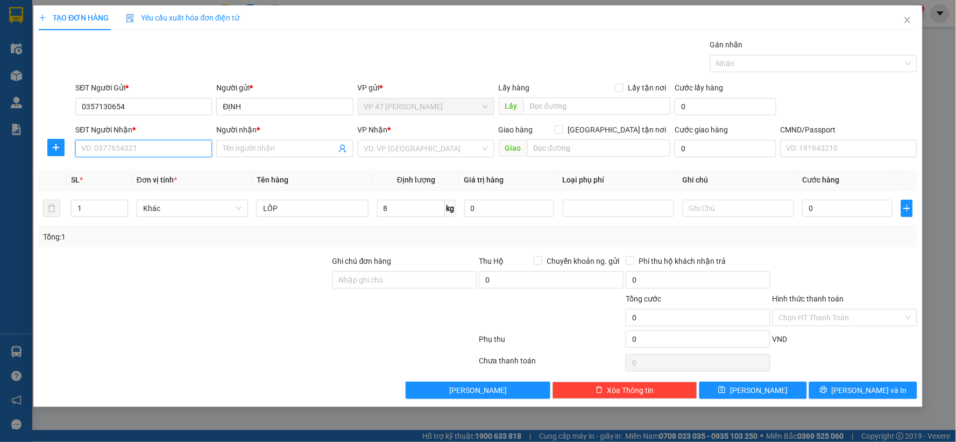
click at [126, 140] on input "SĐT Người Nhận *" at bounding box center [143, 148] width 137 height 17
click at [132, 168] on div "0868653683 - QUANG HIỂU" at bounding box center [144, 170] width 124 height 12
type input "0868653683"
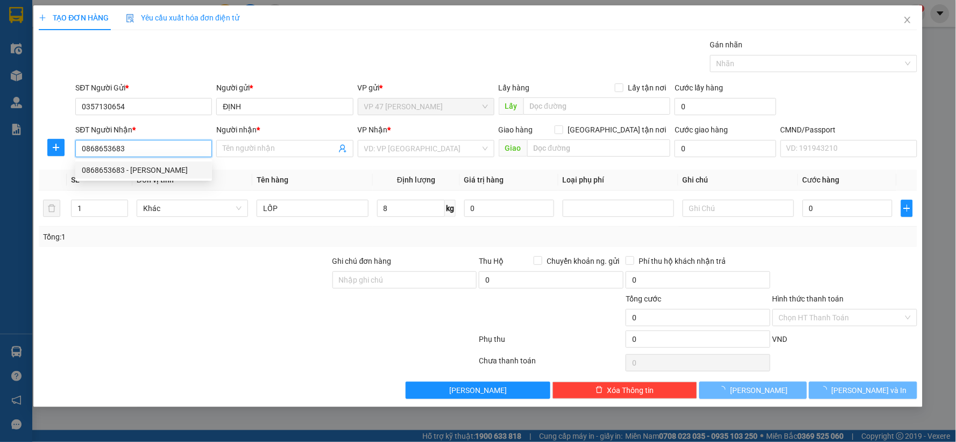
type input "QUANG HIỂU"
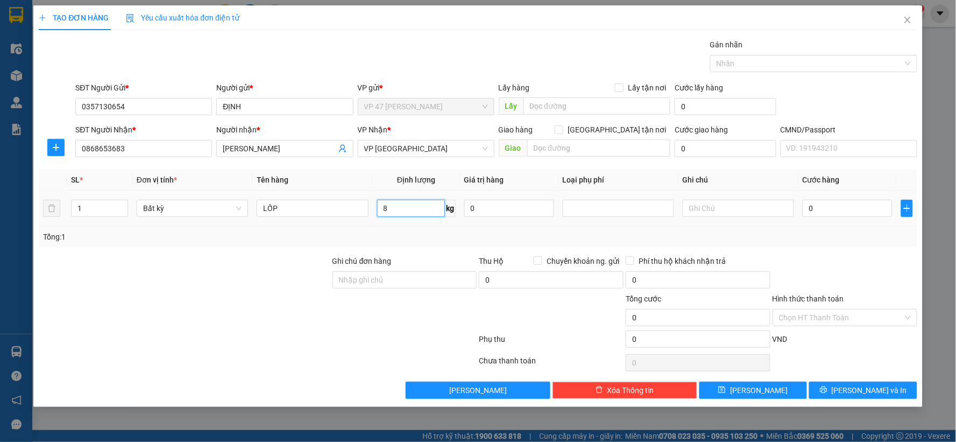
click at [405, 206] on input "8" at bounding box center [411, 208] width 68 height 17
type input "35.000"
click at [851, 382] on button "[PERSON_NAME] và In" at bounding box center [863, 390] width 108 height 17
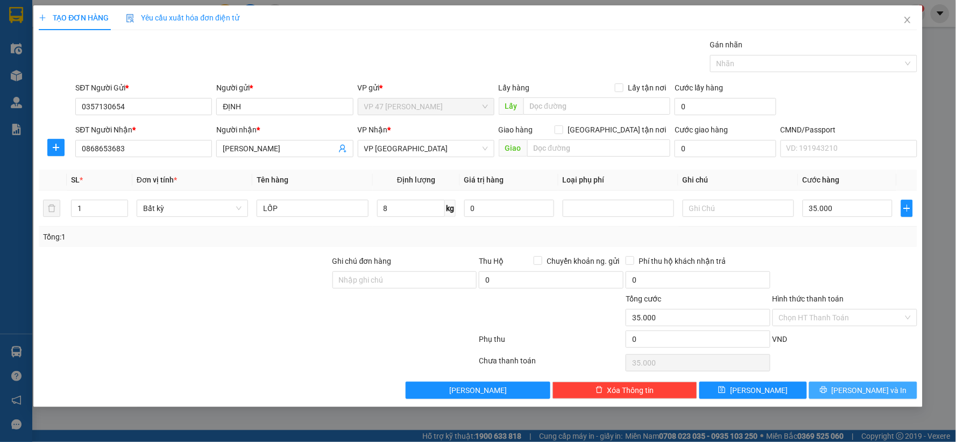
click at [869, 394] on span "[PERSON_NAME] và In" at bounding box center [869, 390] width 75 height 12
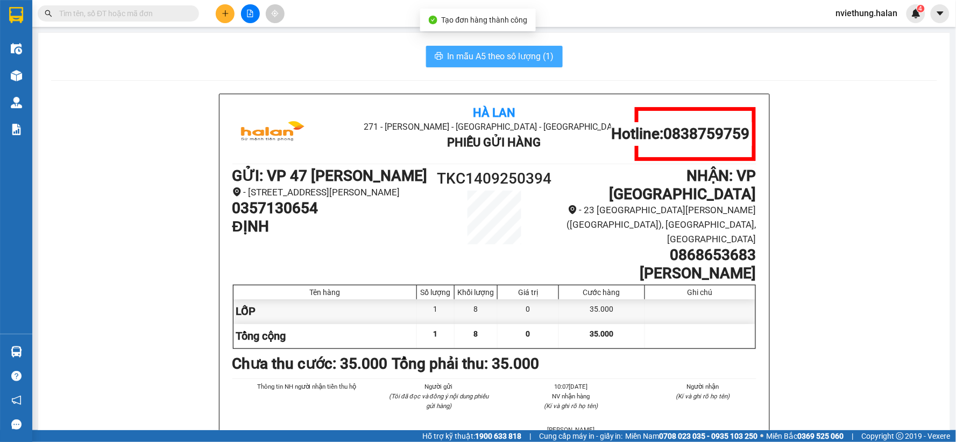
click at [503, 61] on span "In mẫu A5 theo số lượng (1)" at bounding box center [501, 56] width 107 height 13
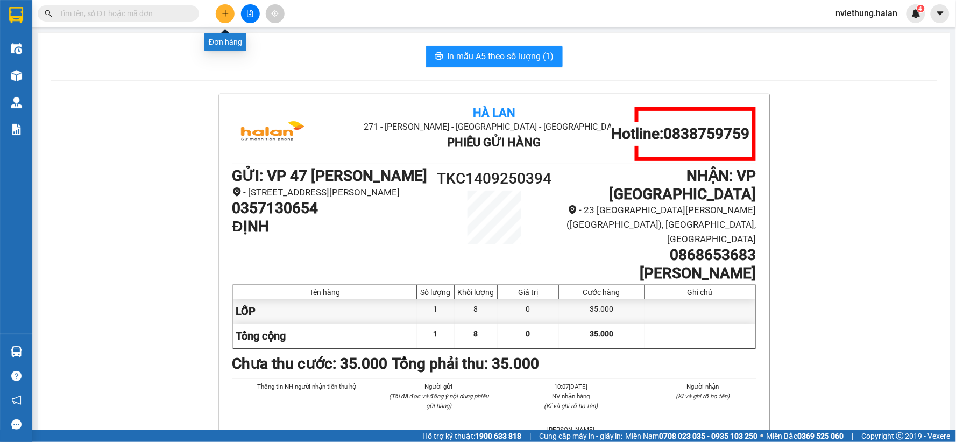
click at [221, 11] on button at bounding box center [225, 13] width 19 height 19
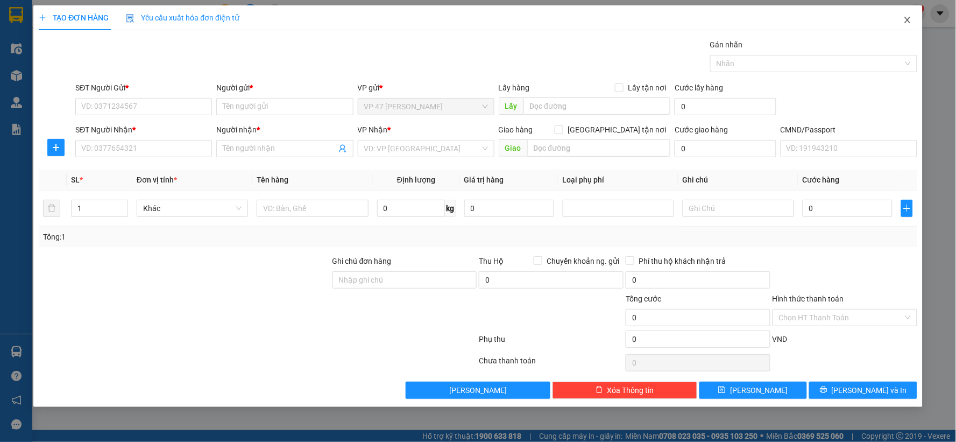
drag, startPoint x: 907, startPoint y: 19, endPoint x: 907, endPoint y: 25, distance: 5.4
click at [907, 19] on icon "close" at bounding box center [907, 20] width 9 height 9
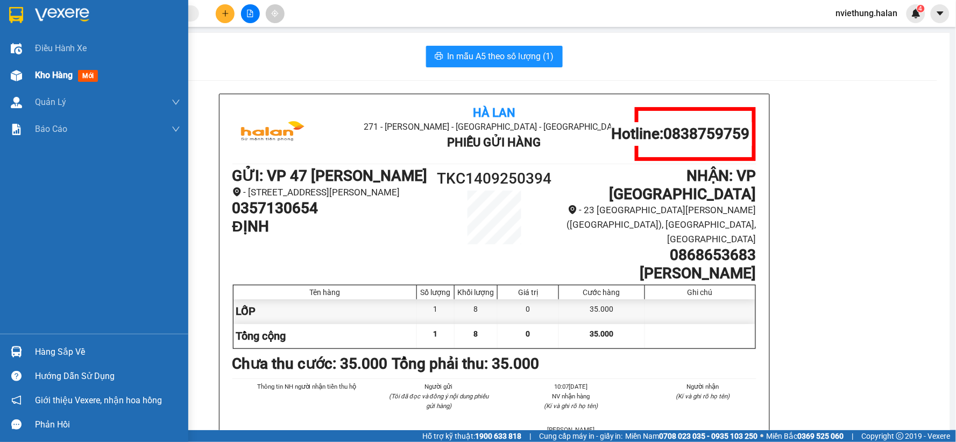
click at [46, 76] on span "Kho hàng" at bounding box center [54, 75] width 38 height 10
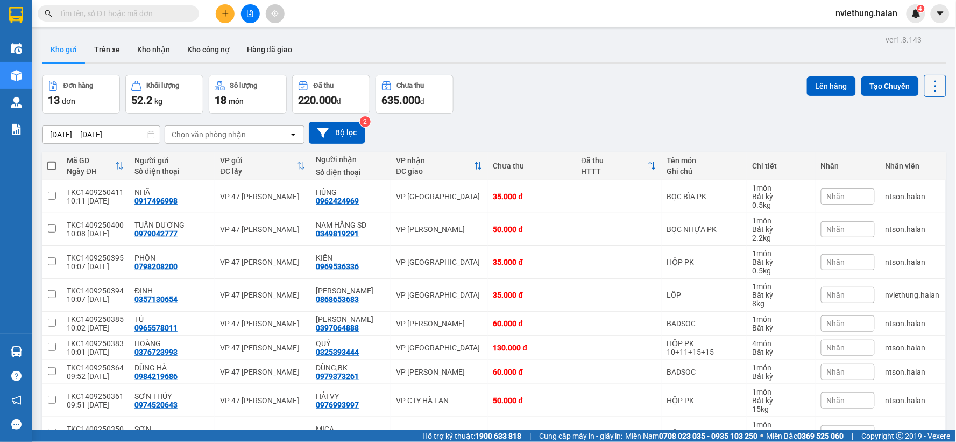
click at [928, 83] on icon at bounding box center [935, 86] width 15 height 15
click at [884, 150] on icon "Menu" at bounding box center [883, 154] width 9 height 9
click at [226, 11] on icon "plus" at bounding box center [226, 14] width 8 height 8
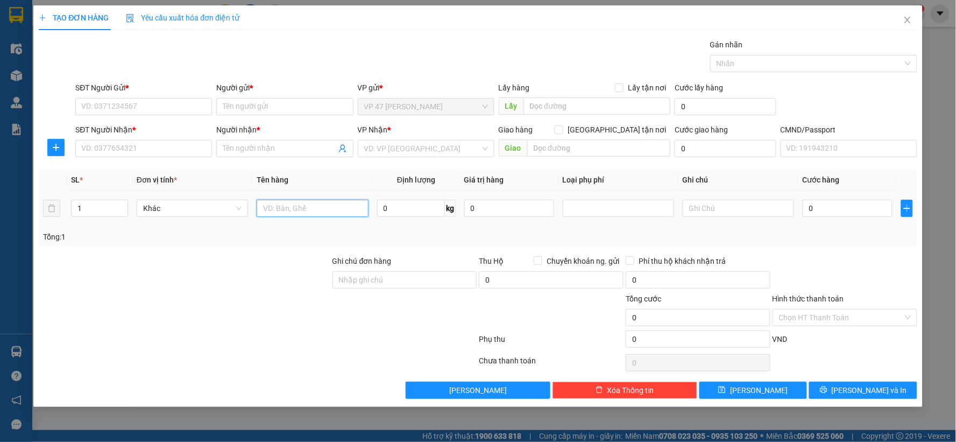
click at [321, 208] on input "text" at bounding box center [312, 208] width 111 height 17
click at [404, 210] on input "0" at bounding box center [411, 208] width 68 height 17
type input "4"
click at [326, 210] on input "text" at bounding box center [312, 208] width 111 height 17
type input "HỘP PT"
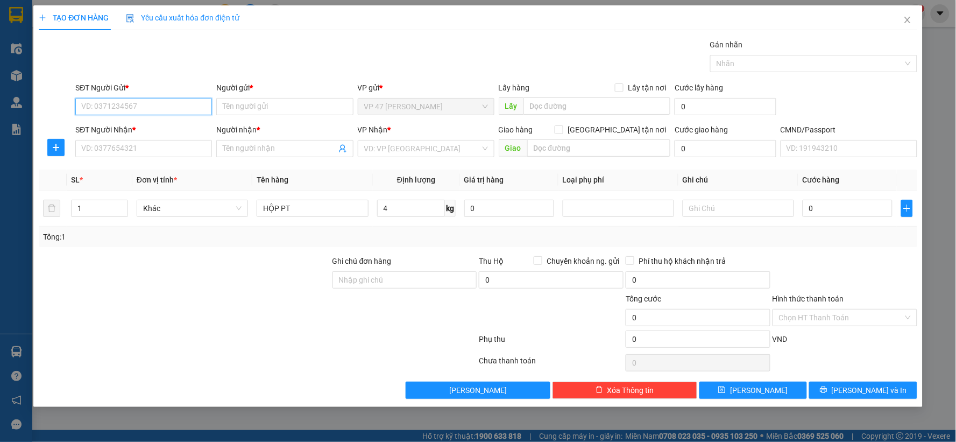
click at [154, 108] on input "SĐT Người Gửi *" at bounding box center [143, 106] width 137 height 17
click at [145, 150] on input "SĐT Người Nhận *" at bounding box center [143, 148] width 137 height 17
click at [342, 148] on icon "user-add" at bounding box center [342, 148] width 9 height 9
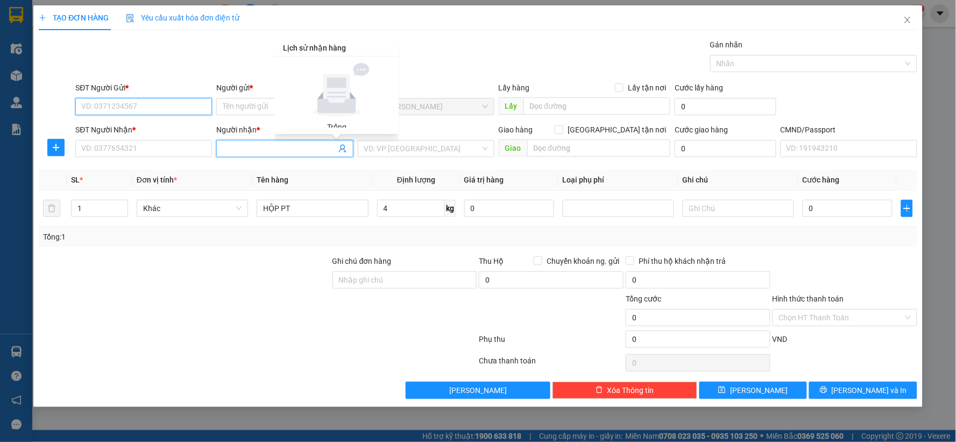
click at [136, 100] on input "SĐT Người Gửi *" at bounding box center [143, 106] width 137 height 17
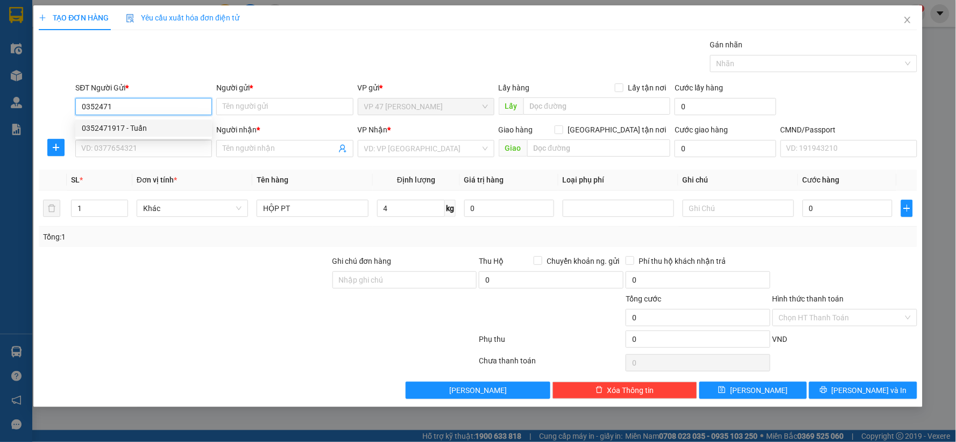
click at [119, 124] on div "0352471917 - Tuấn" at bounding box center [144, 128] width 124 height 12
type input "0352471917"
type input "Tuấn"
type input "0352471917"
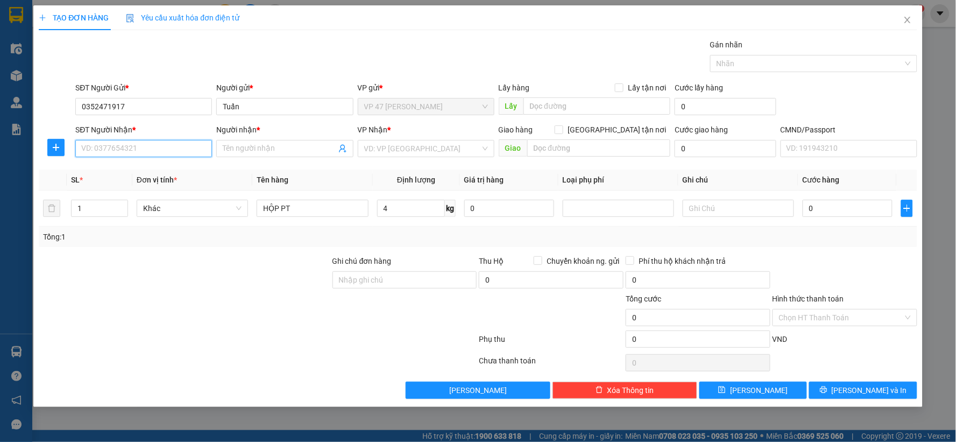
click at [115, 145] on input "SĐT Người Nhận *" at bounding box center [143, 148] width 137 height 17
click at [126, 186] on div "0985768553 - LỰC- PBINH" at bounding box center [144, 187] width 124 height 12
type input "0985768553"
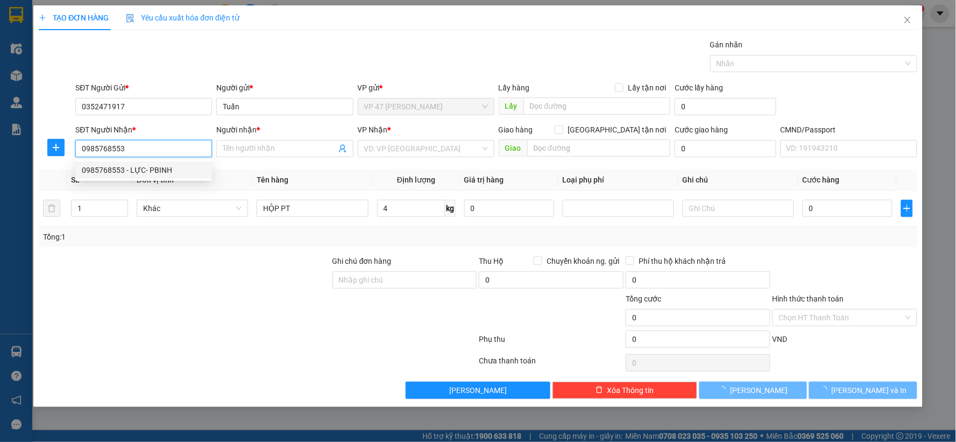
type input "LỰC- PBINH"
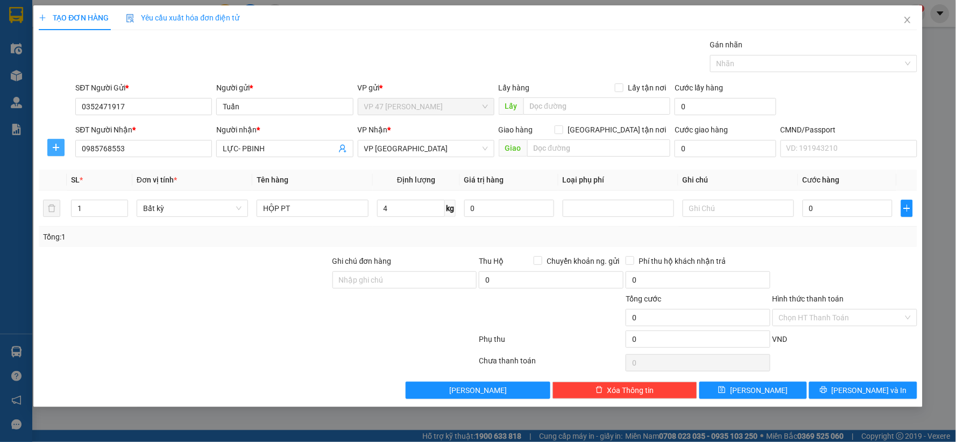
click at [52, 150] on icon "plus" at bounding box center [56, 147] width 9 height 9
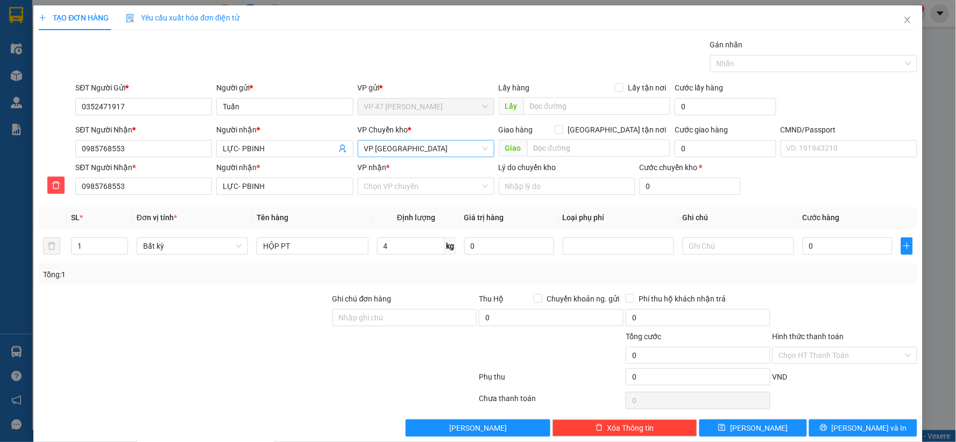
click at [401, 147] on span "VP [PERSON_NAME]" at bounding box center [426, 148] width 124 height 16
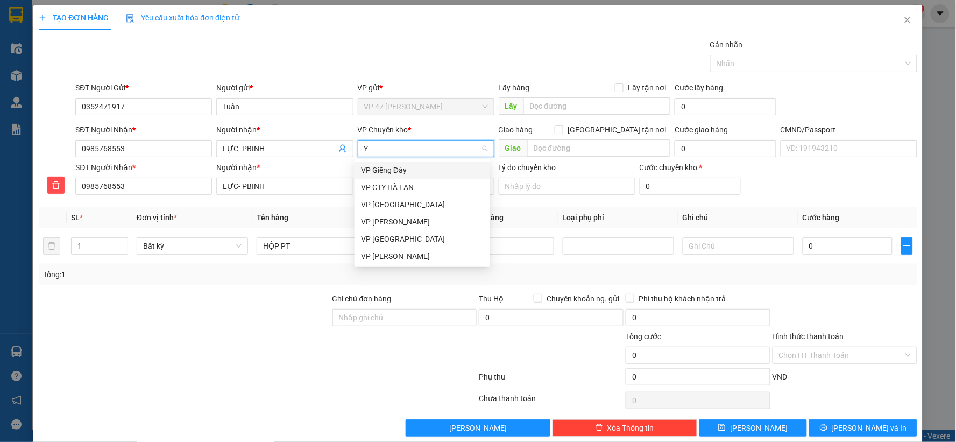
type input "YB"
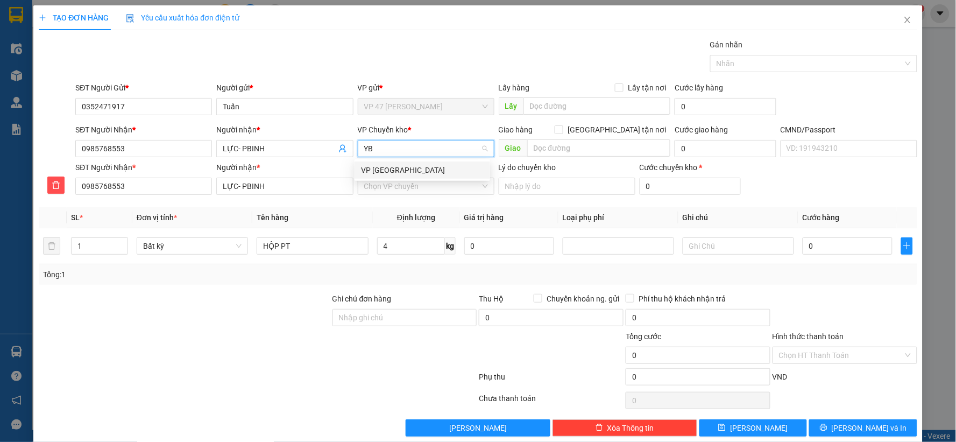
click at [385, 173] on div "VP [PERSON_NAME]" at bounding box center [422, 170] width 123 height 12
click at [382, 185] on input "VP nhận *" at bounding box center [422, 186] width 116 height 16
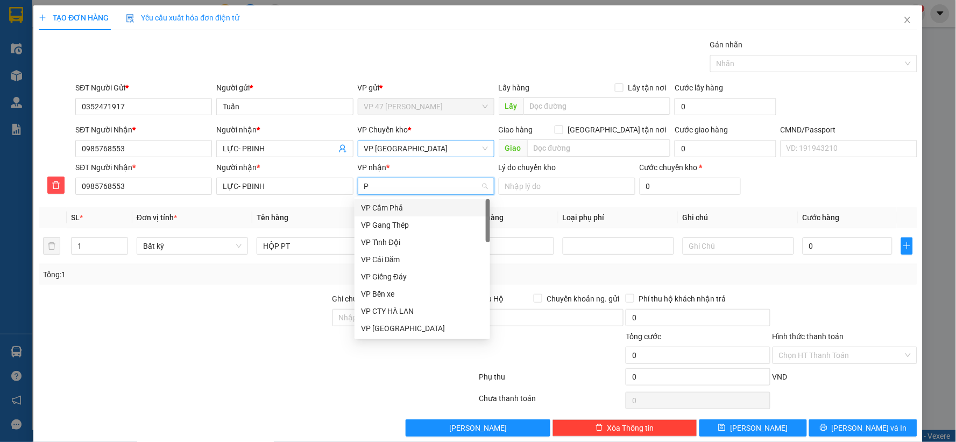
type input "PB"
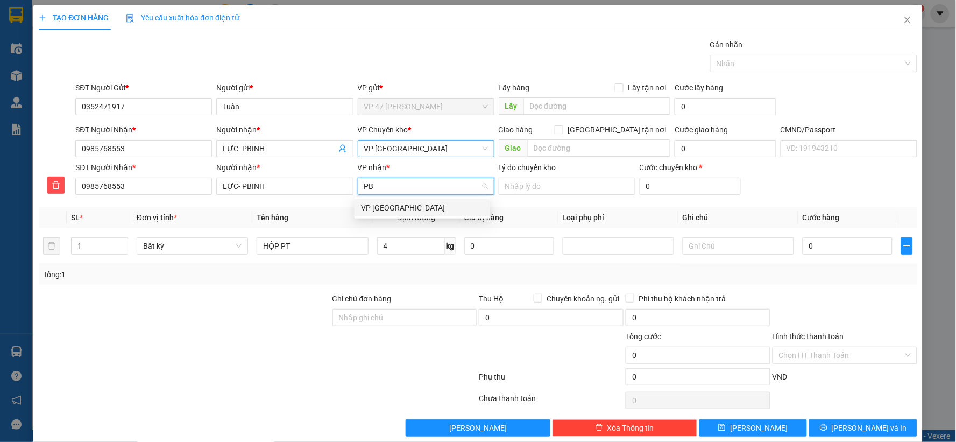
click at [377, 207] on div "VP [PERSON_NAME]" at bounding box center [422, 208] width 123 height 12
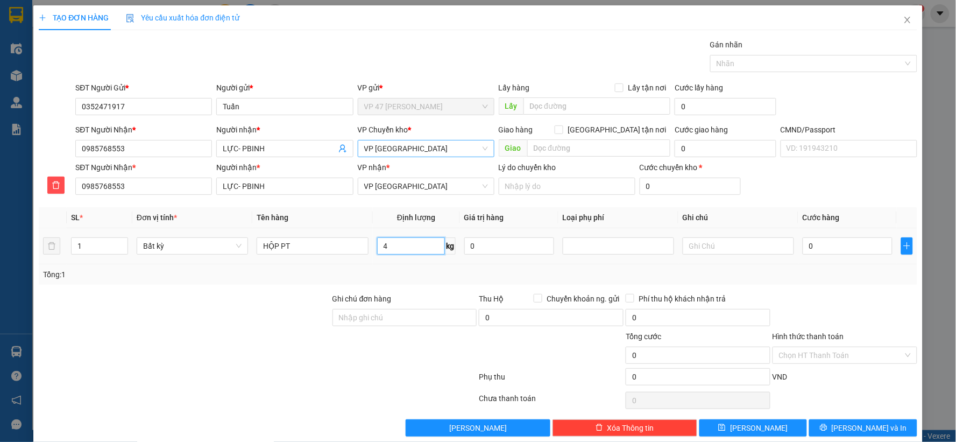
click at [411, 245] on input "4" at bounding box center [411, 245] width 68 height 17
type input "40.000"
click at [858, 429] on span "[PERSON_NAME] và In" at bounding box center [869, 428] width 75 height 12
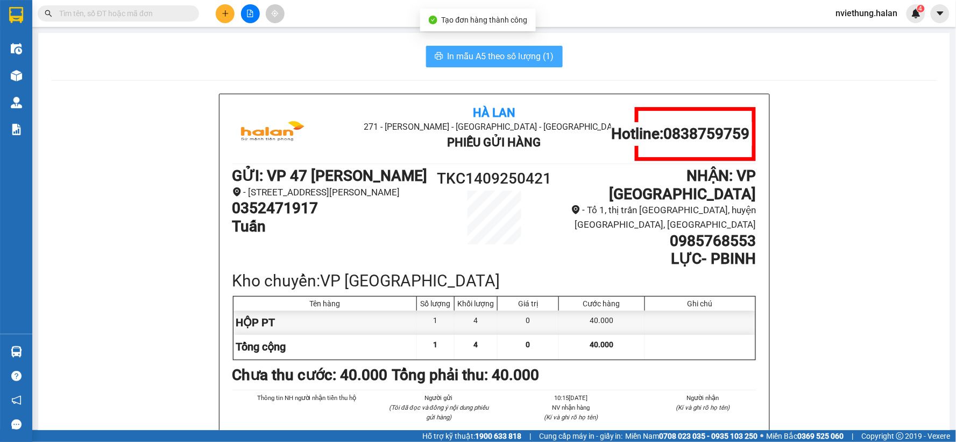
click at [483, 57] on span "In mẫu A5 theo số lượng (1)" at bounding box center [501, 56] width 107 height 13
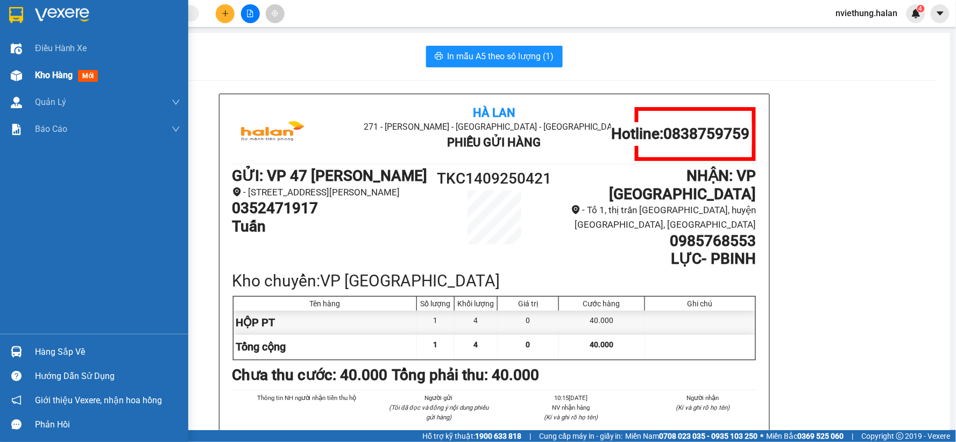
click at [52, 75] on span "Kho hàng" at bounding box center [54, 75] width 38 height 10
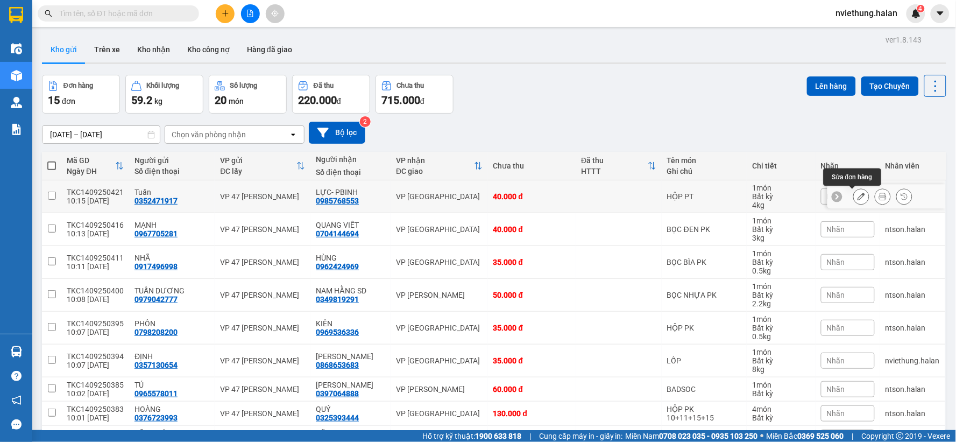
click at [858, 195] on icon at bounding box center [862, 197] width 8 height 8
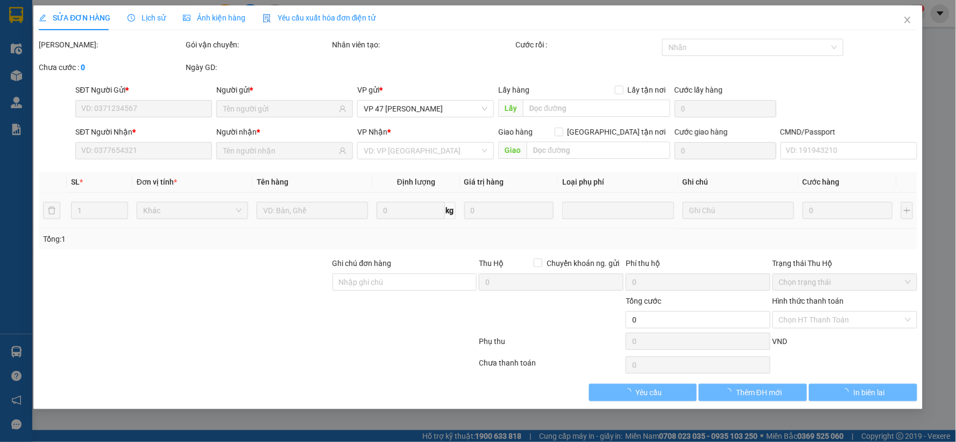
type input "0352471917"
type input "0985768553"
type input "40.000"
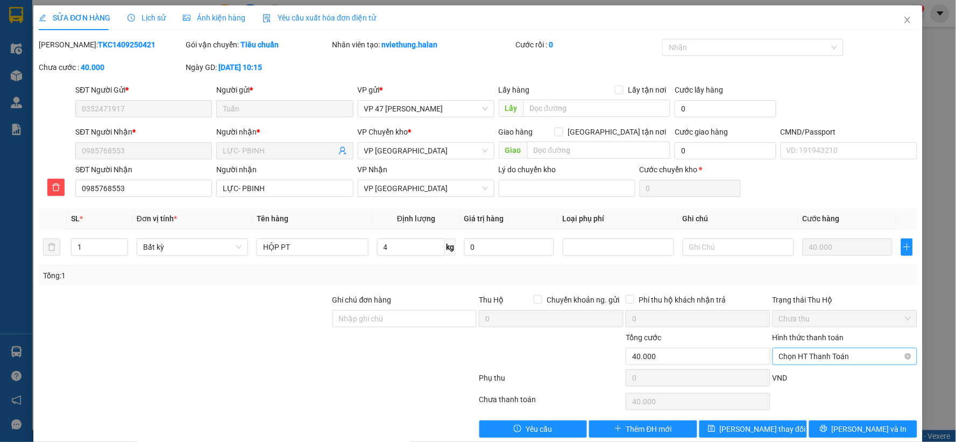
click at [799, 358] on span "Chọn HT Thanh Toán" at bounding box center [845, 356] width 132 height 16
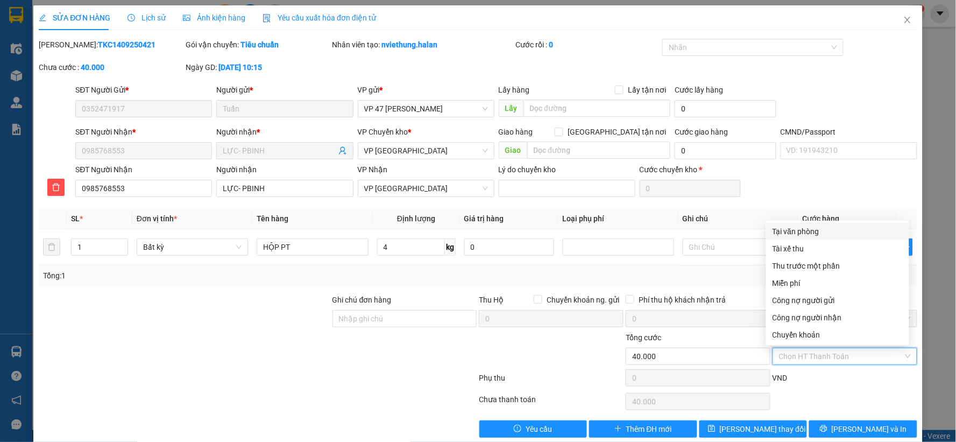
click at [785, 230] on div "Tại văn phòng" at bounding box center [838, 231] width 130 height 12
type input "0"
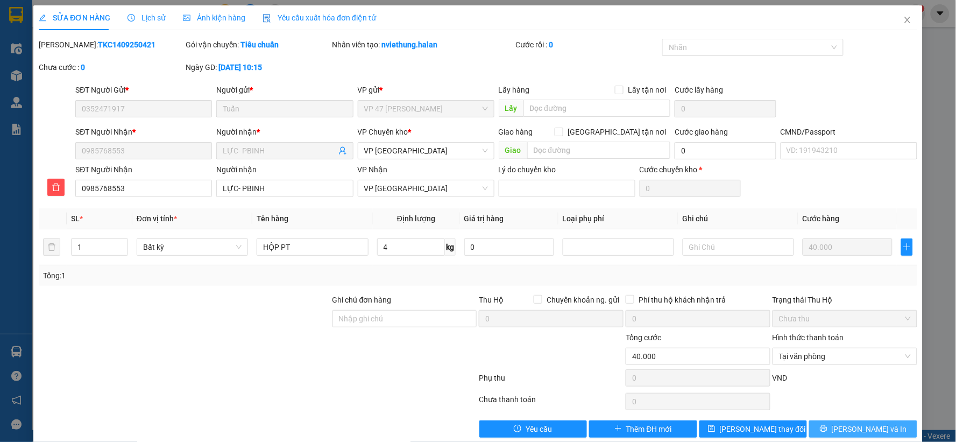
click at [828, 428] on icon "printer" at bounding box center [824, 429] width 8 height 8
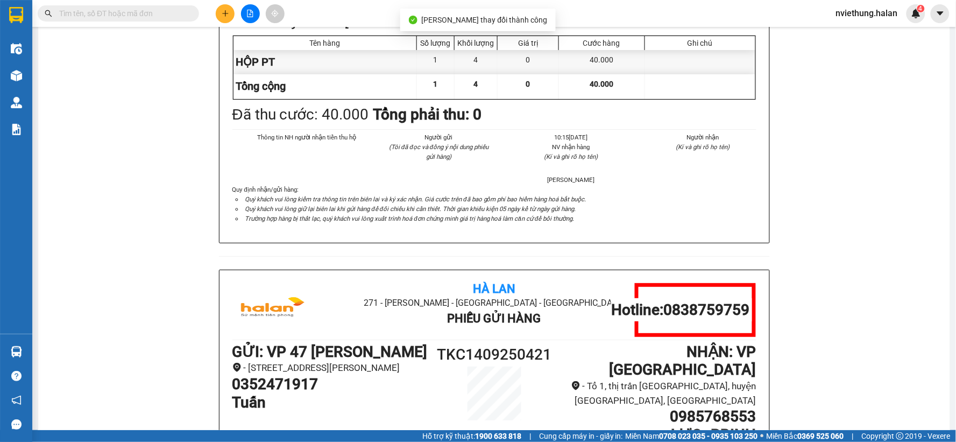
scroll to position [239, 0]
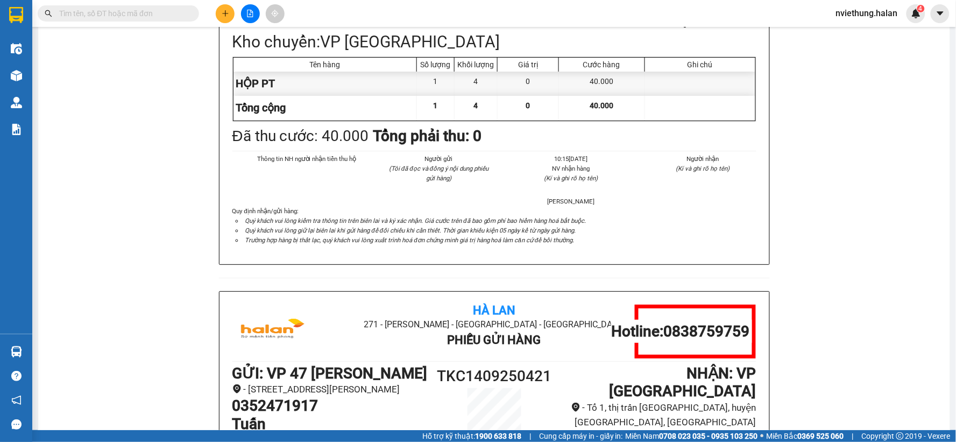
click at [820, 197] on div "Hà Lan 271 - Dương Tự Minh - Phường Tân Long - Thái Nguyên Phiếu Gửi Hàng Hotli…" at bounding box center [494, 291] width 886 height 873
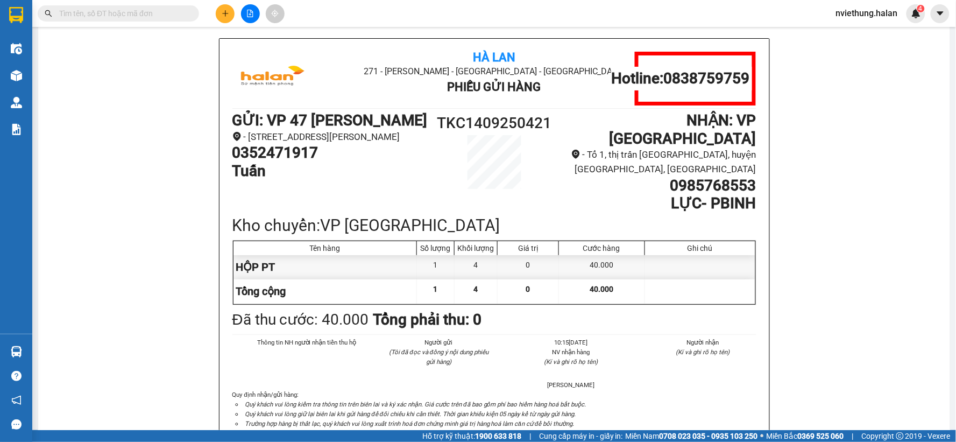
scroll to position [0, 0]
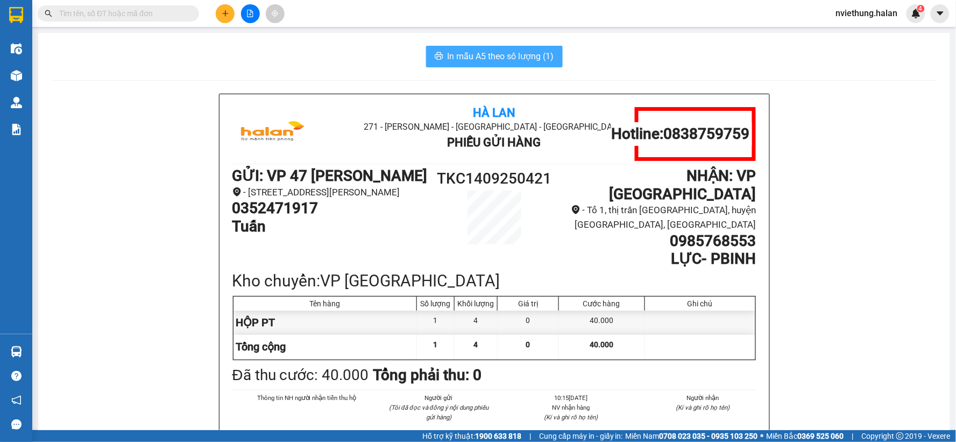
click at [462, 52] on span "In mẫu A5 theo số lượng (1)" at bounding box center [501, 56] width 107 height 13
click at [494, 54] on span "In mẫu A5 theo số lượng (1)" at bounding box center [501, 56] width 107 height 13
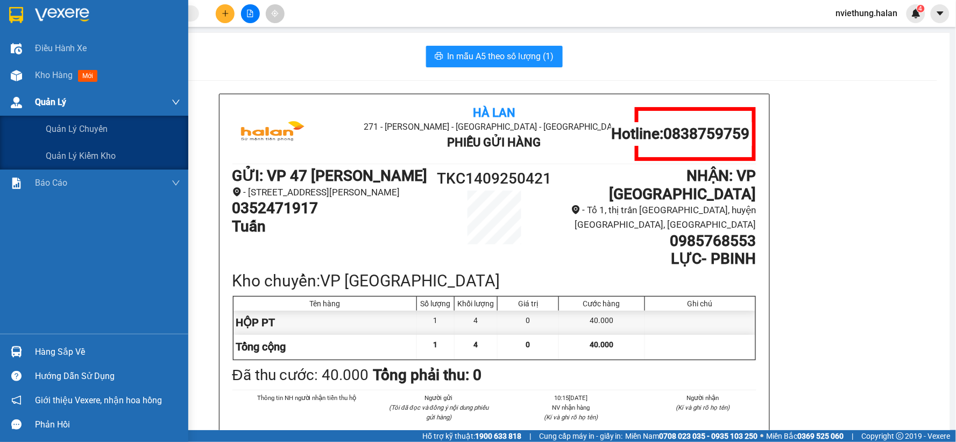
click at [25, 100] on div "Quản Lý" at bounding box center [94, 102] width 188 height 27
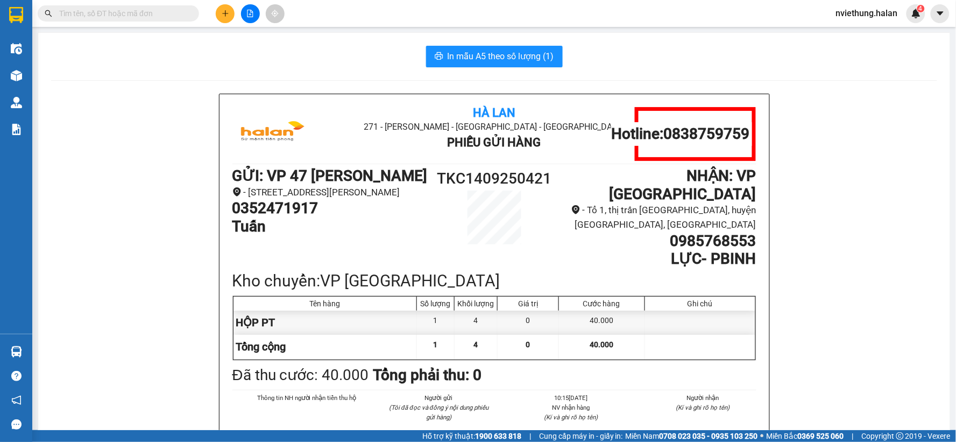
click at [356, 61] on div "In mẫu A5 theo số lượng (1)" at bounding box center [494, 57] width 886 height 22
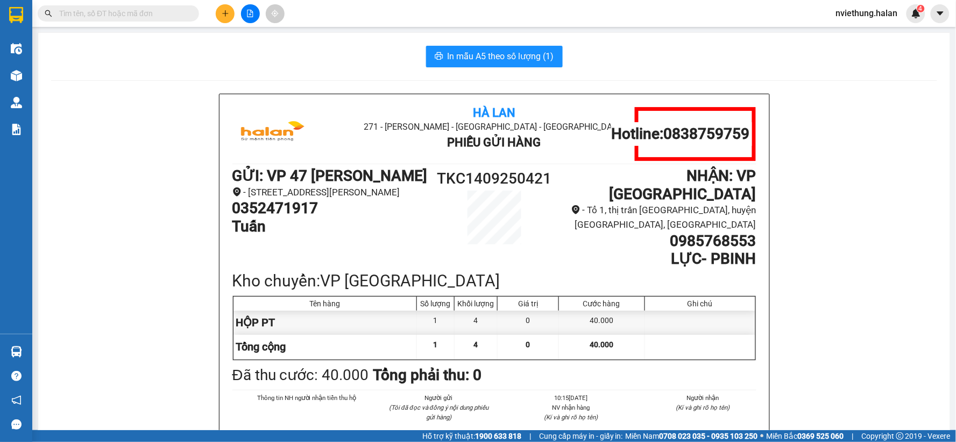
click at [162, 17] on input "text" at bounding box center [122, 14] width 127 height 12
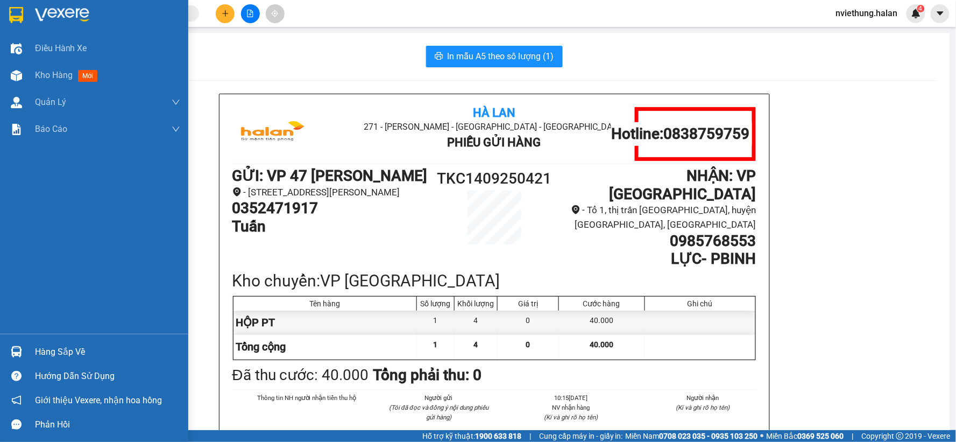
click at [72, 348] on div "Hàng sắp về" at bounding box center [107, 352] width 145 height 16
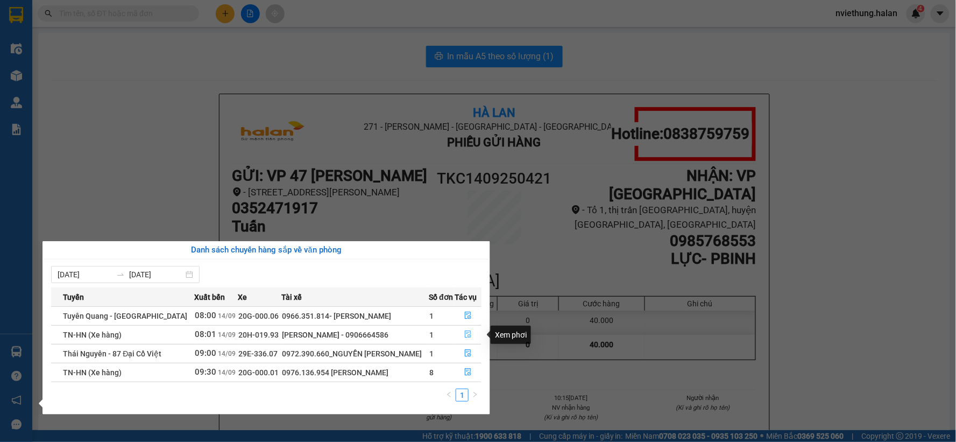
click at [468, 336] on icon "file-done" at bounding box center [468, 334] width 6 height 8
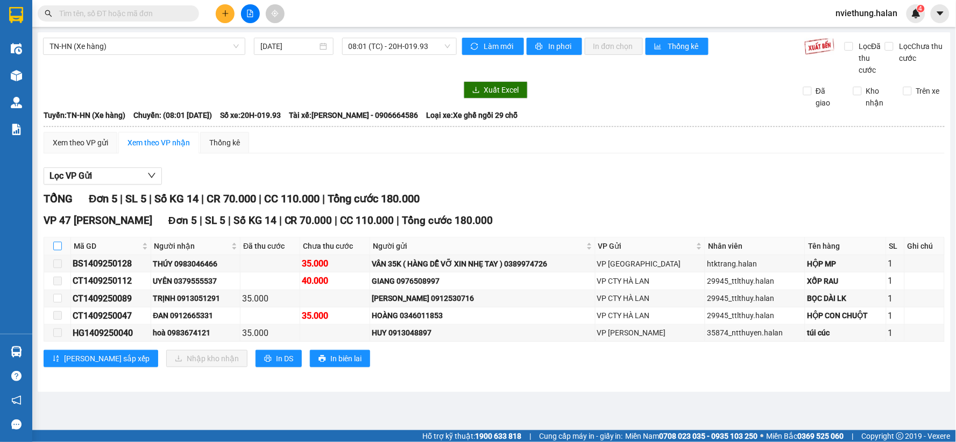
click at [56, 248] on input "checkbox" at bounding box center [57, 246] width 9 height 9
checkbox input "true"
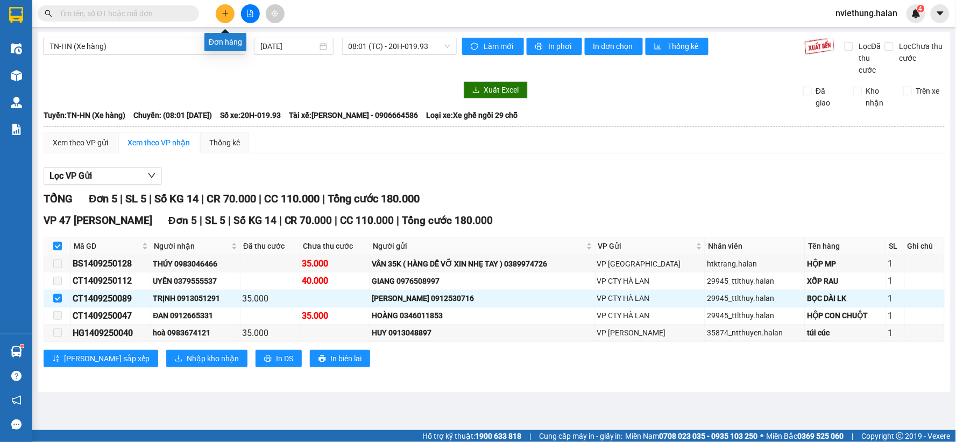
click at [223, 12] on icon "plus" at bounding box center [226, 14] width 8 height 8
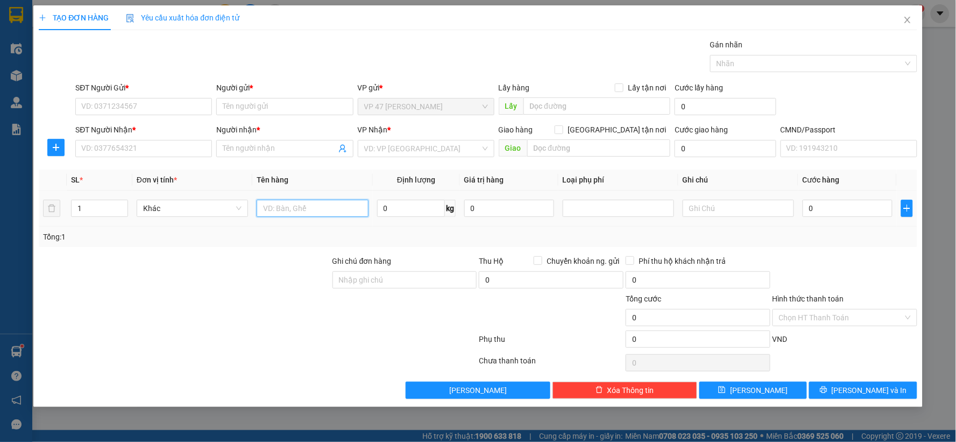
click at [285, 206] on input "text" at bounding box center [312, 208] width 111 height 17
type input "B"
type input "HỘP PT"
type input "2"
click at [179, 107] on input "SĐT Người Gửi *" at bounding box center [143, 106] width 137 height 17
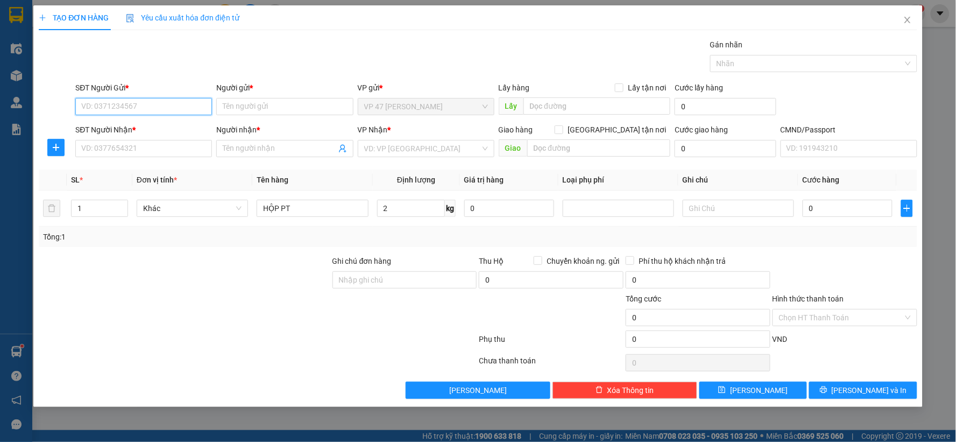
click at [179, 107] on input "SĐT Người Gửi *" at bounding box center [143, 106] width 137 height 17
click at [170, 122] on div "0986921377 - HẢI" at bounding box center [144, 128] width 124 height 12
type input "0986921377"
type input "HẢI"
type input "0986921377"
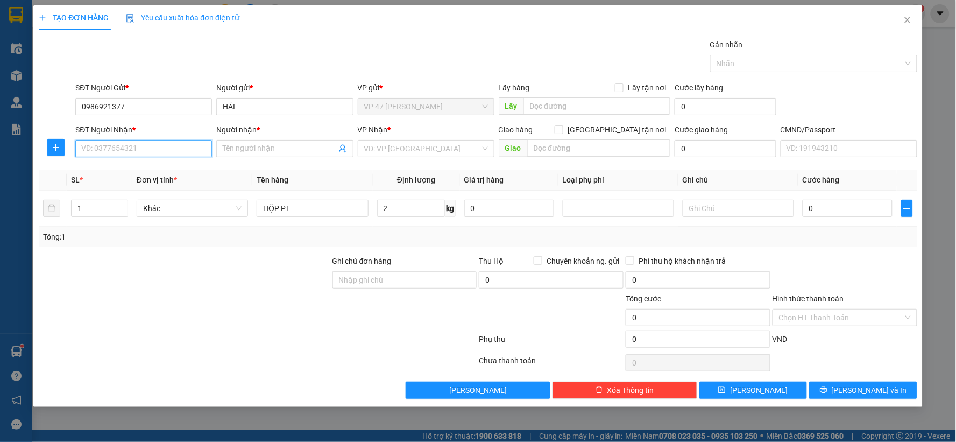
click at [148, 151] on input "SĐT Người Nhận *" at bounding box center [143, 148] width 137 height 17
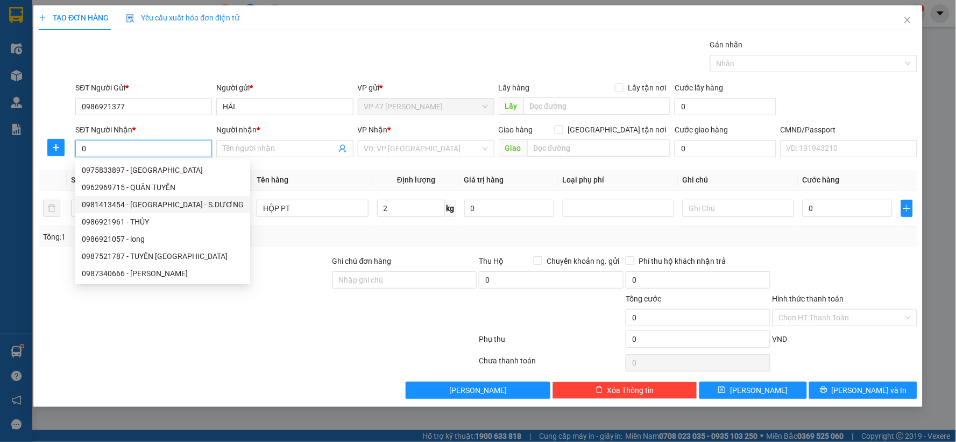
click at [113, 207] on div "0981413454 - QUỲNH TÂY - S.DƯƠNG" at bounding box center [163, 205] width 162 height 12
type input "0981413454"
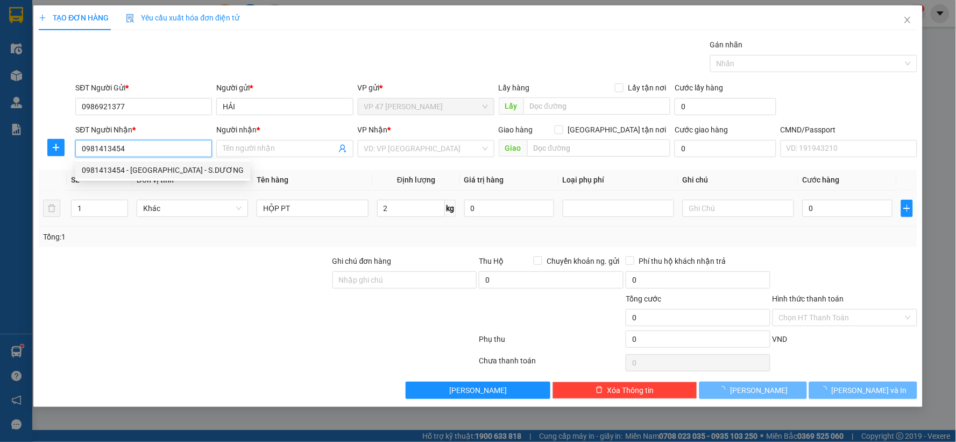
type input "QUỲNH TÂY - S.DƯƠNG"
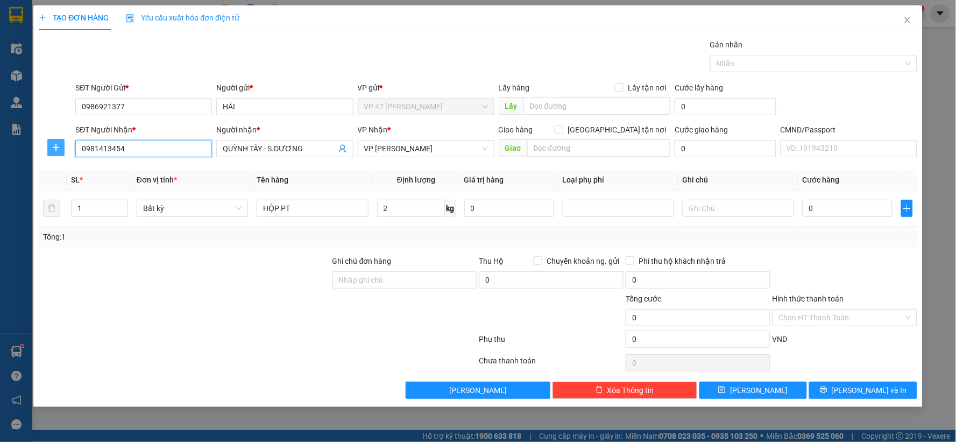
type input "0981413454"
click at [54, 141] on button "button" at bounding box center [55, 147] width 17 height 17
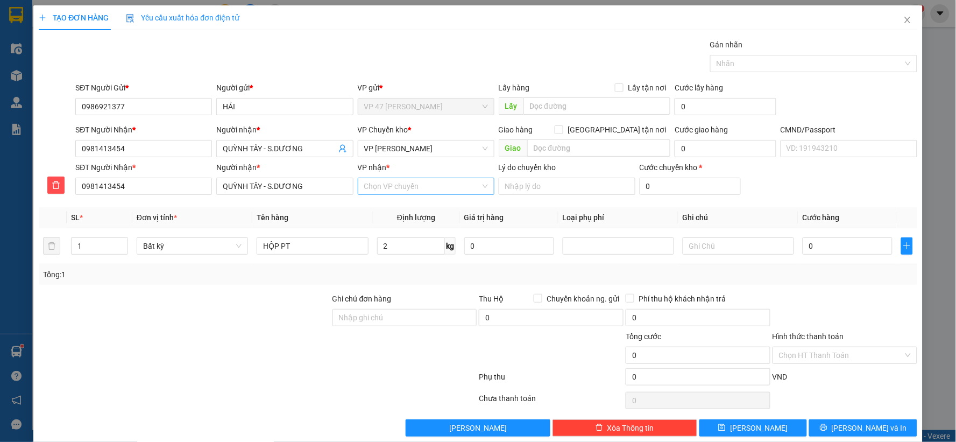
click at [401, 185] on input "VP nhận *" at bounding box center [422, 186] width 116 height 16
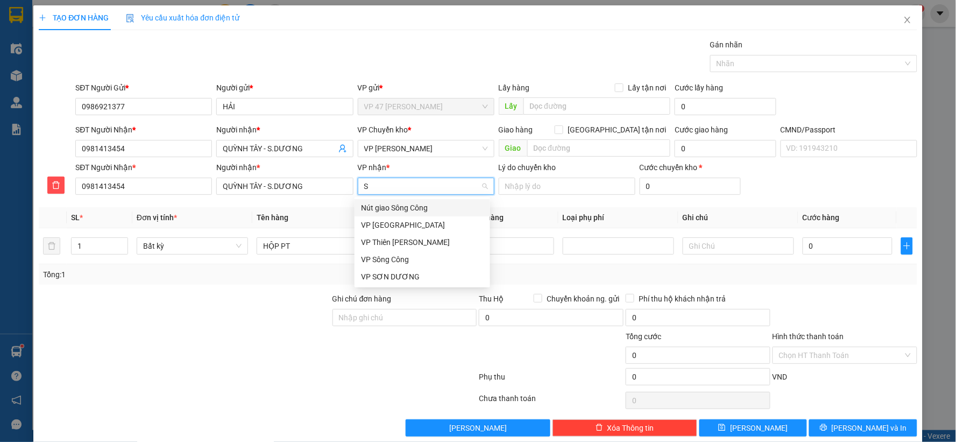
type input "SD"
click at [389, 206] on div "VP SƠN DƯƠNG" at bounding box center [422, 208] width 123 height 12
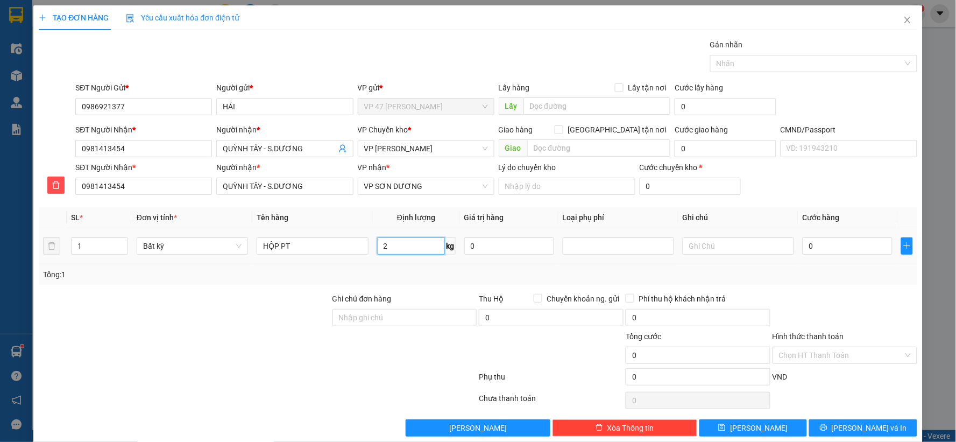
click at [405, 241] on input "2" at bounding box center [411, 245] width 68 height 17
type input "35.000"
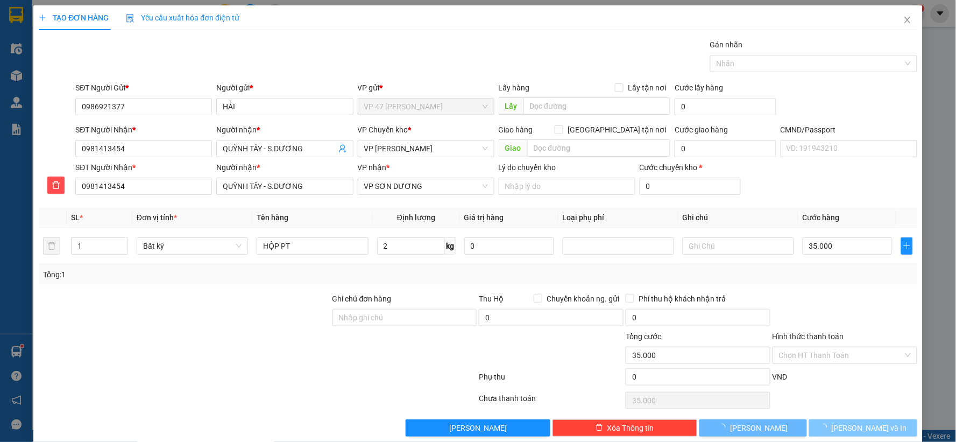
click at [858, 427] on span "[PERSON_NAME] và In" at bounding box center [869, 428] width 75 height 12
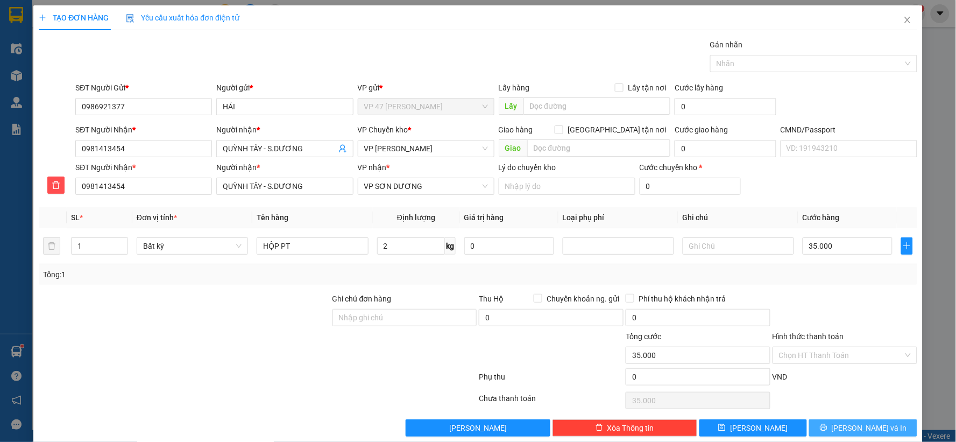
click at [858, 427] on span "[PERSON_NAME] và In" at bounding box center [869, 428] width 75 height 12
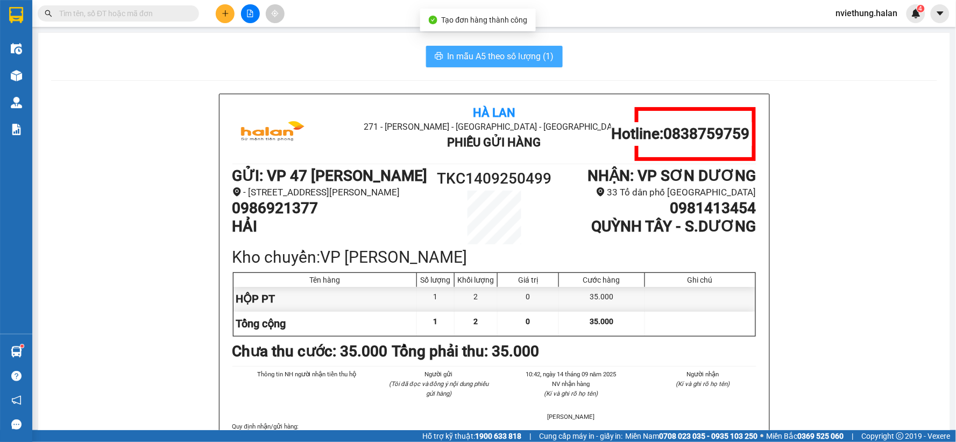
click at [491, 52] on span "In mẫu A5 theo số lượng (1)" at bounding box center [501, 56] width 107 height 13
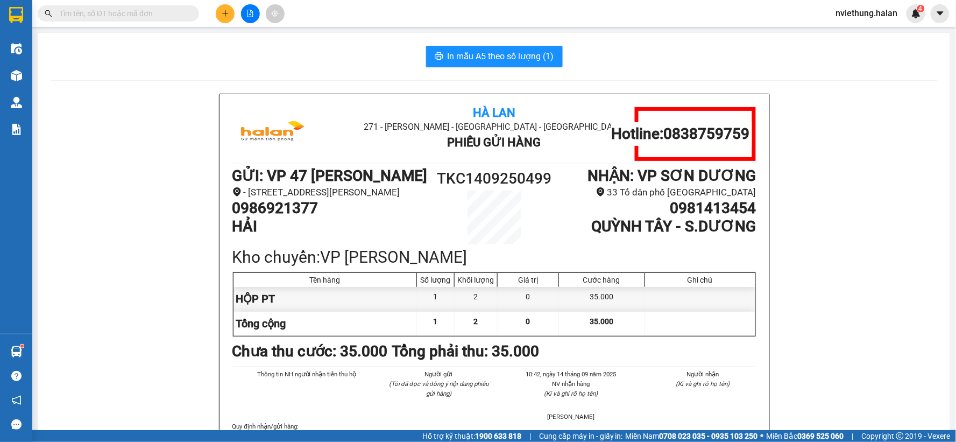
click at [128, 18] on input "text" at bounding box center [122, 14] width 127 height 12
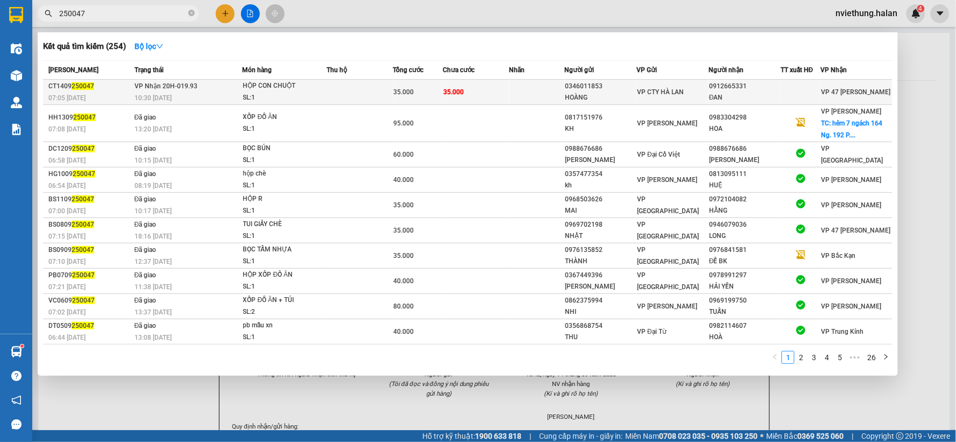
type input "250047"
click at [391, 94] on td at bounding box center [360, 92] width 67 height 25
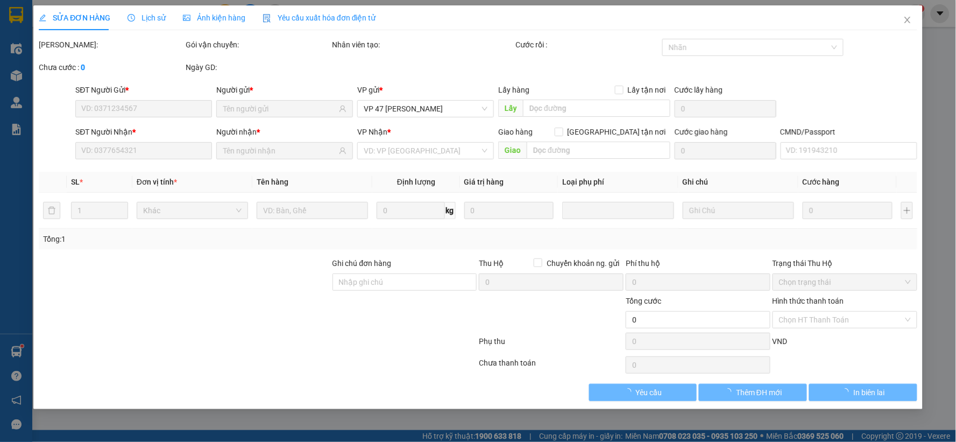
type input "0346011853"
type input "HOÀNG"
type input "0912665331"
type input "ĐAN"
type input "35.000"
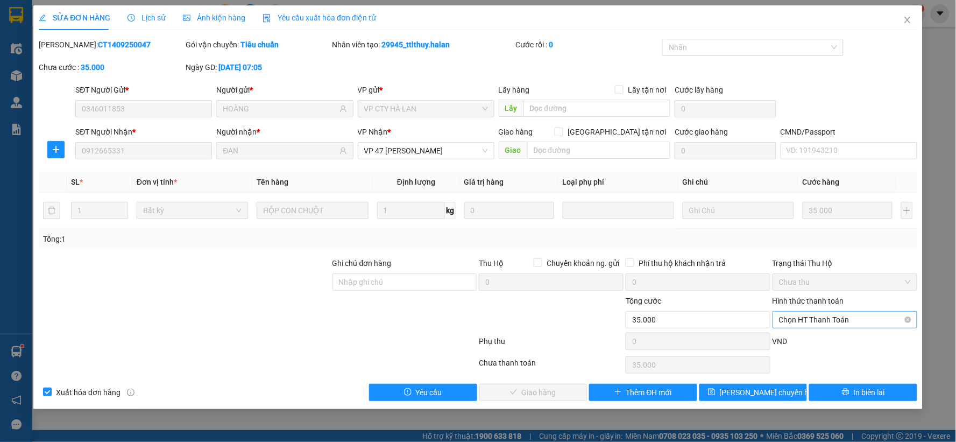
click at [817, 320] on span "Chọn HT Thanh Toán" at bounding box center [845, 320] width 132 height 16
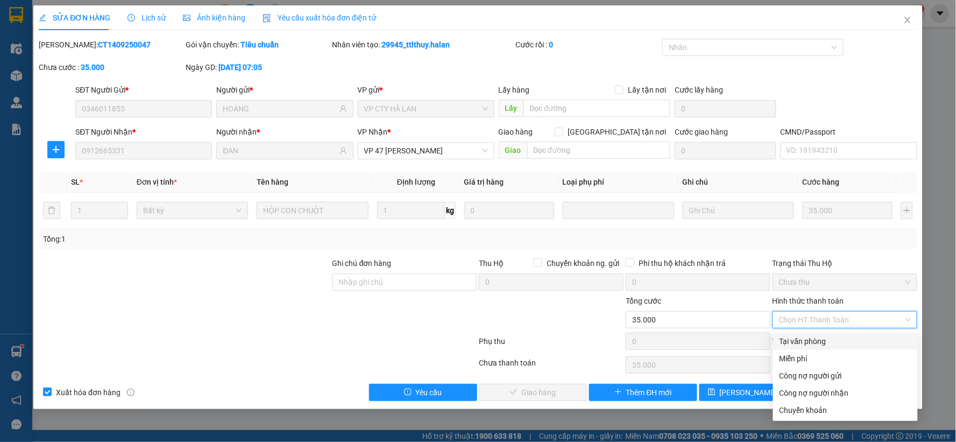
click at [819, 337] on div "Tại văn phòng" at bounding box center [846, 341] width 132 height 12
type input "0"
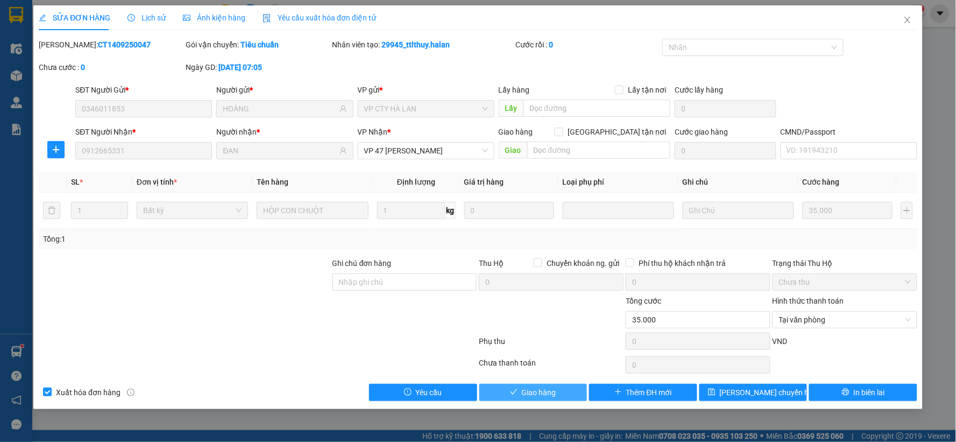
click at [543, 396] on span "Giao hàng" at bounding box center [539, 392] width 34 height 12
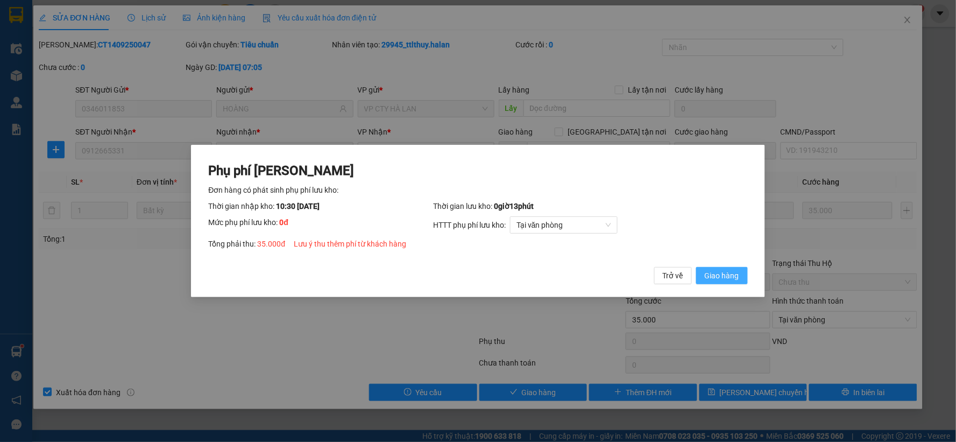
click at [733, 273] on span "Giao hàng" at bounding box center [722, 276] width 34 height 12
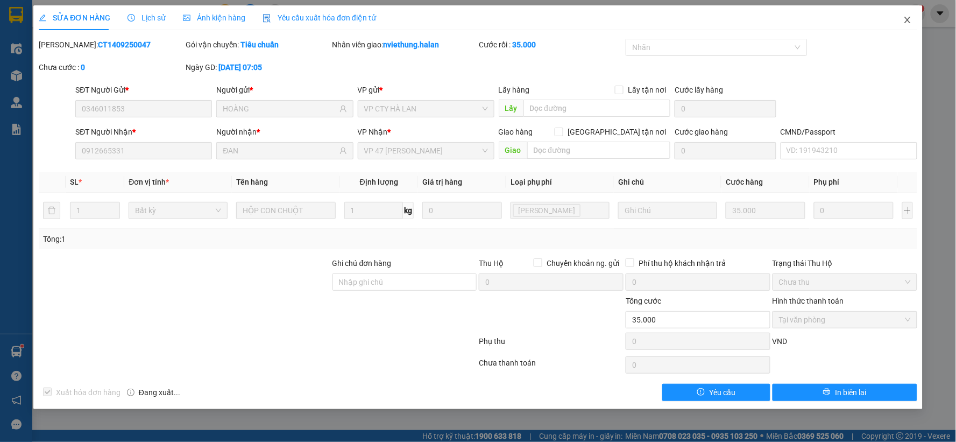
click at [907, 22] on icon "close" at bounding box center [908, 20] width 6 height 6
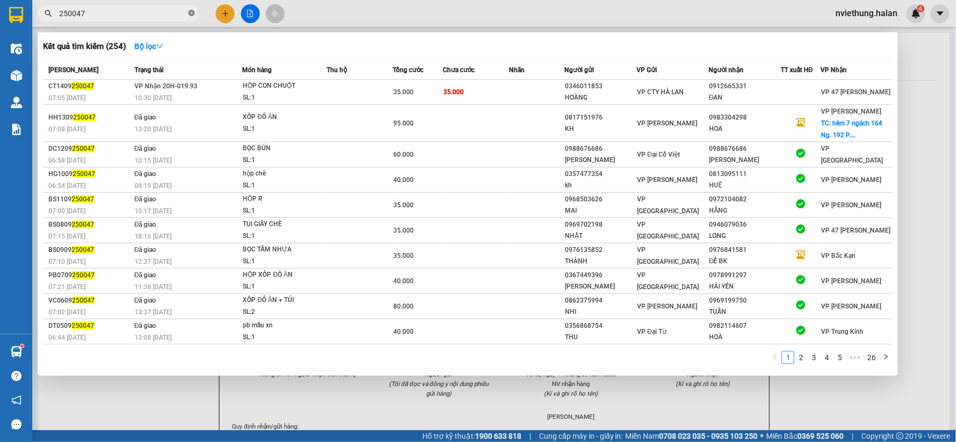
click at [193, 16] on icon "close-circle" at bounding box center [191, 13] width 6 height 6
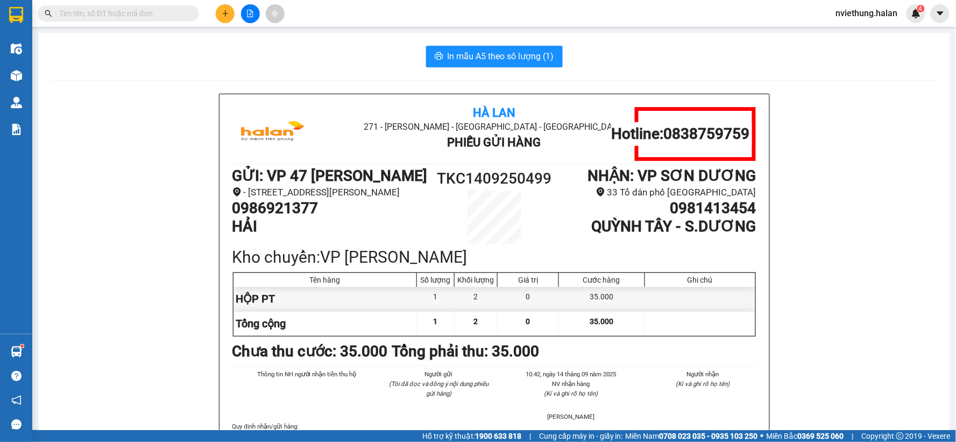
click at [161, 14] on input "text" at bounding box center [122, 14] width 127 height 12
paste input "0914240875"
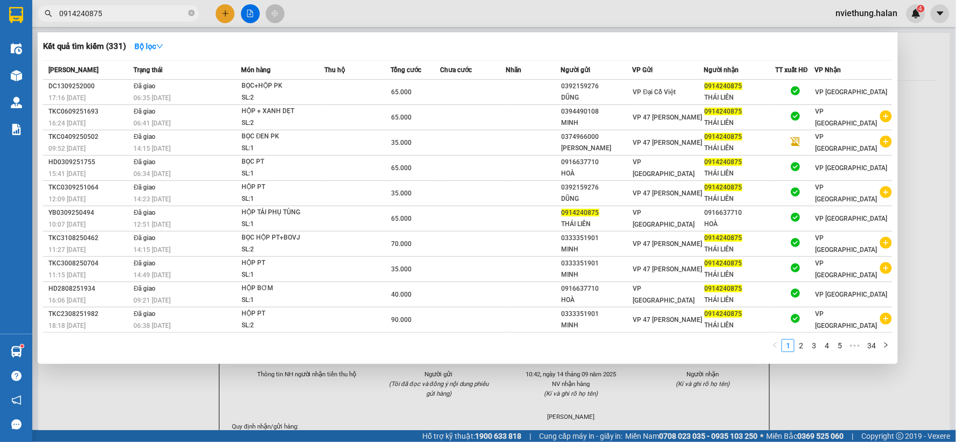
type input "0914240875"
click at [228, 13] on div at bounding box center [478, 221] width 956 height 442
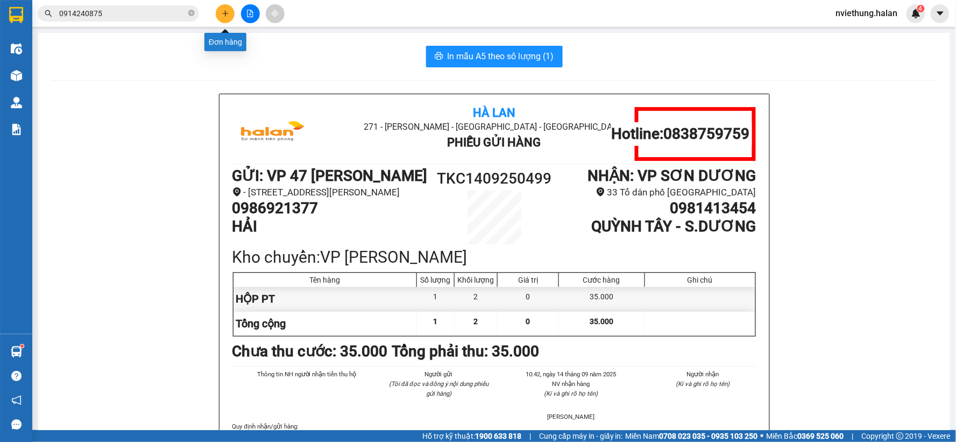
click at [227, 9] on button at bounding box center [225, 13] width 19 height 19
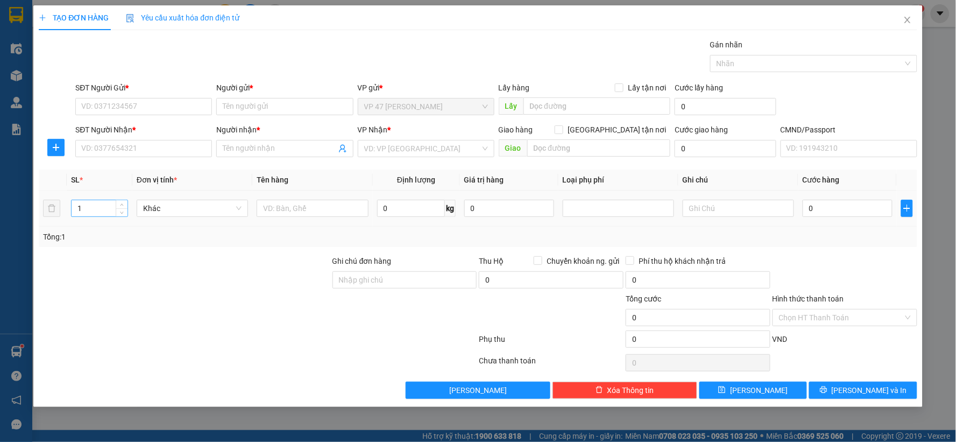
click at [104, 214] on input "1" at bounding box center [100, 208] width 56 height 16
click at [399, 201] on input "0" at bounding box center [411, 208] width 68 height 17
type input "12"
click at [305, 208] on input "text" at bounding box center [312, 208] width 111 height 17
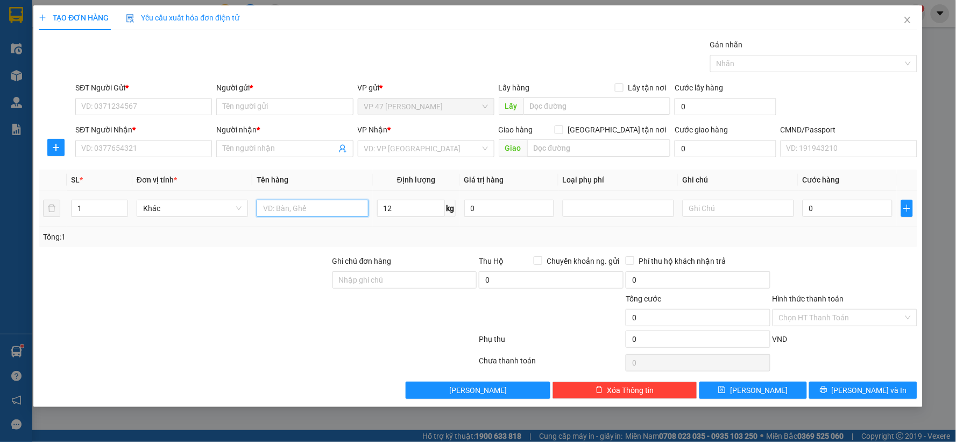
type input "O"
type input "Ô"
type input "ỐNG XẢ"
click at [194, 107] on input "SĐT Người Gửi *" at bounding box center [143, 106] width 137 height 17
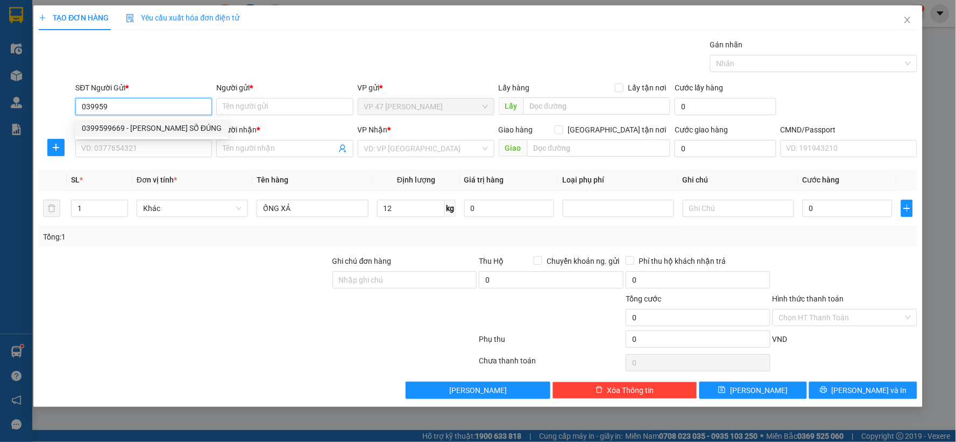
click at [178, 132] on div "0399599669 - DƯƠNG ĐỨC SỐ ĐÚNG" at bounding box center [152, 128] width 140 height 12
type input "0399599669"
type input "DƯƠNG ĐỨC SỐ ĐÚNG"
type input "0399599669"
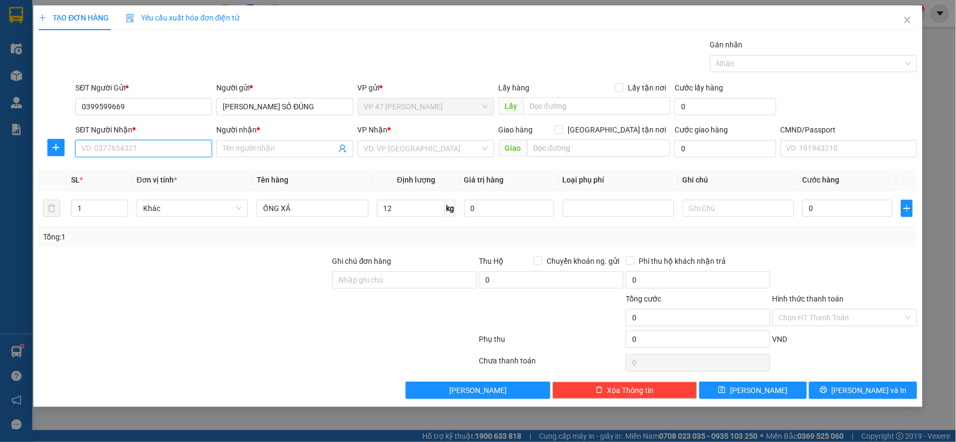
click at [151, 144] on input "SĐT Người Nhận *" at bounding box center [143, 148] width 137 height 17
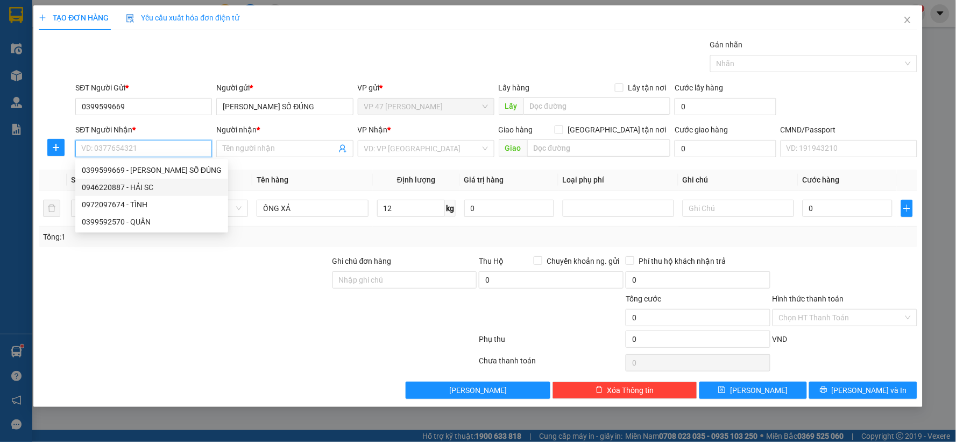
click at [132, 190] on div "0946220887 - HẢI SC" at bounding box center [152, 187] width 140 height 12
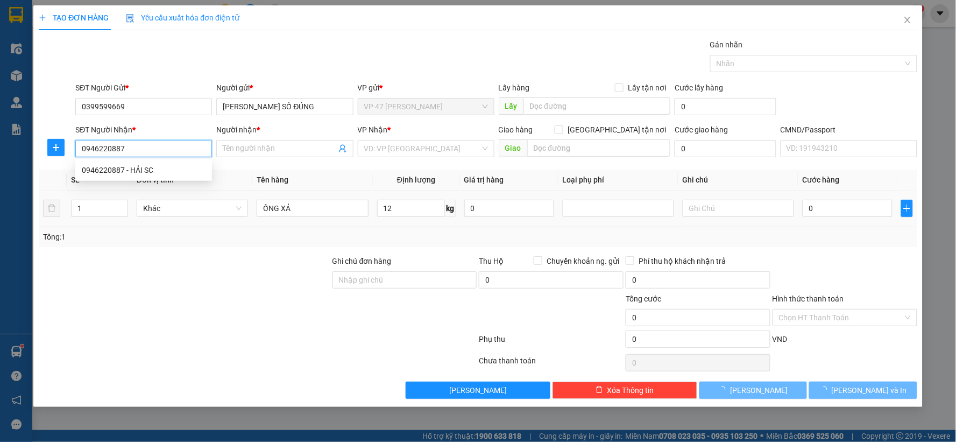
type input "0946220887"
type input "HẢI SC"
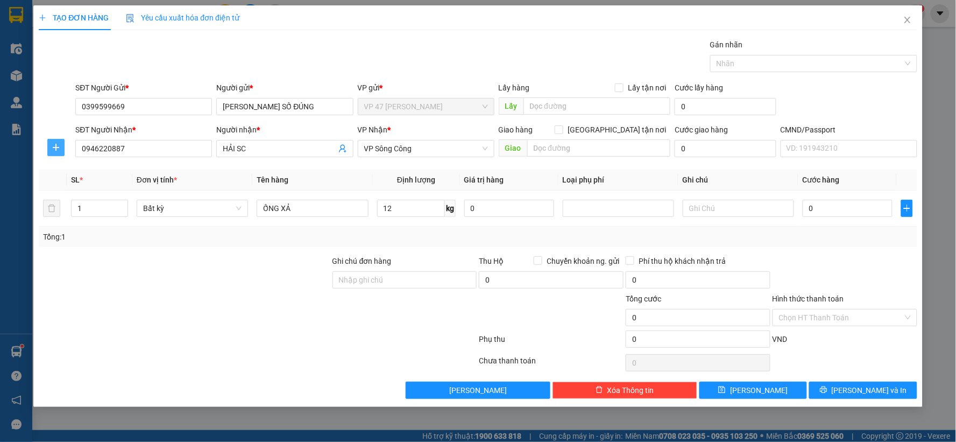
click at [52, 149] on icon "plus" at bounding box center [56, 147] width 9 height 9
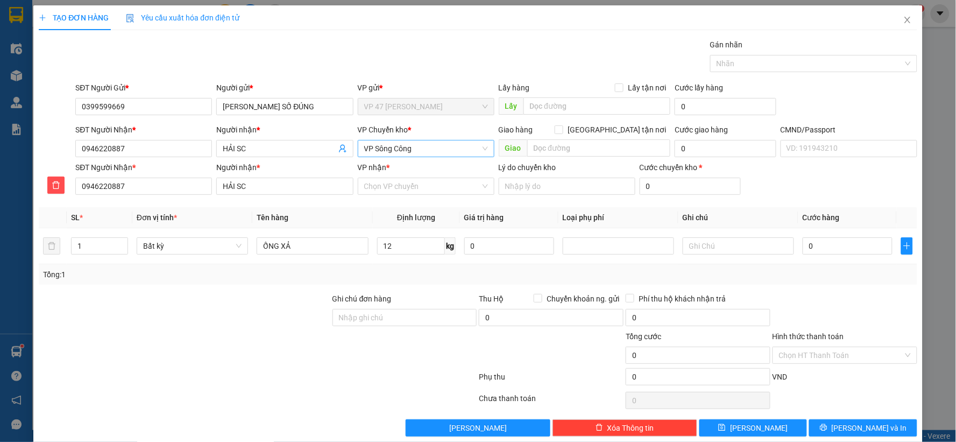
click at [418, 150] on span "VP Sông Công" at bounding box center [426, 148] width 124 height 16
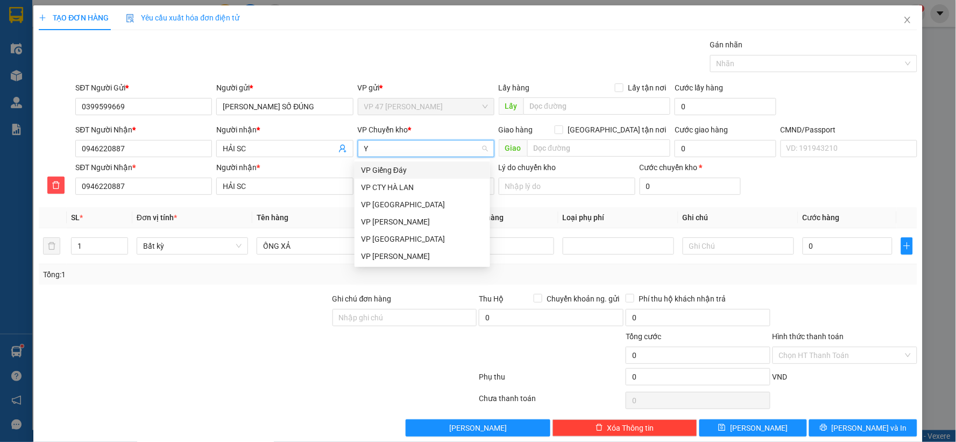
type input "YB"
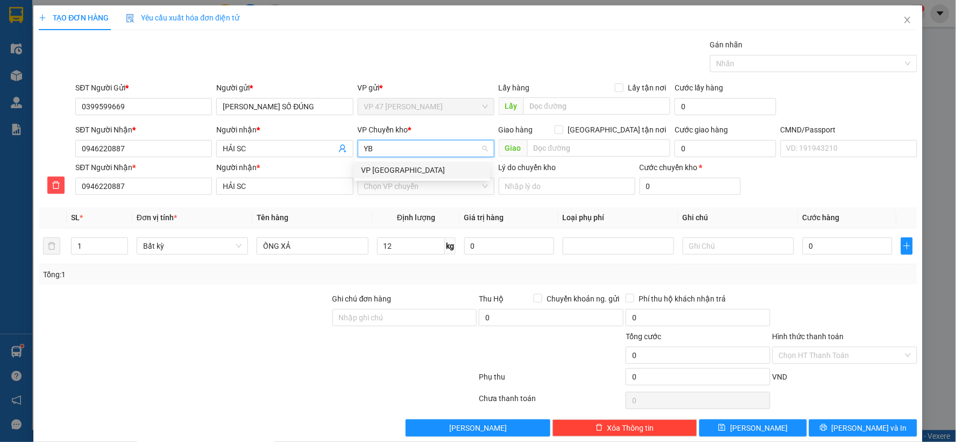
click at [389, 168] on div "VP [PERSON_NAME]" at bounding box center [422, 170] width 123 height 12
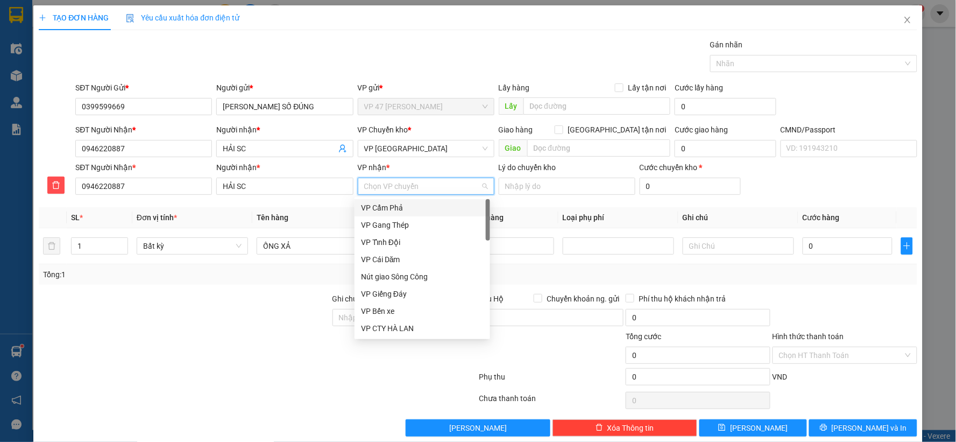
click at [389, 183] on input "VP nhận *" at bounding box center [422, 186] width 116 height 16
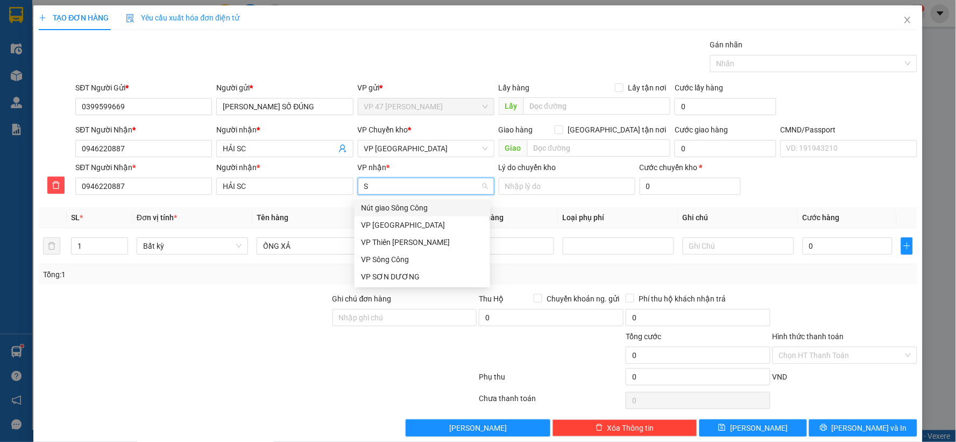
type input "SC"
click at [384, 223] on div "VP Sông Công" at bounding box center [422, 225] width 123 height 12
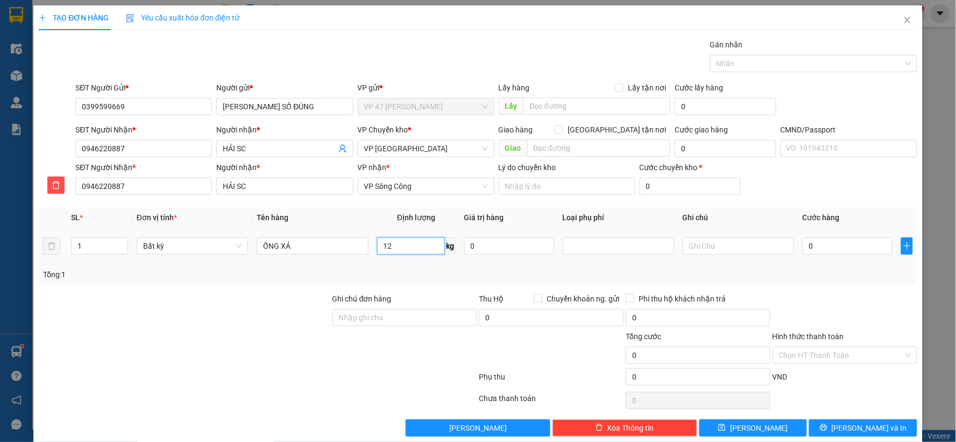
click at [409, 245] on input "12" at bounding box center [411, 245] width 68 height 17
type input "50.000"
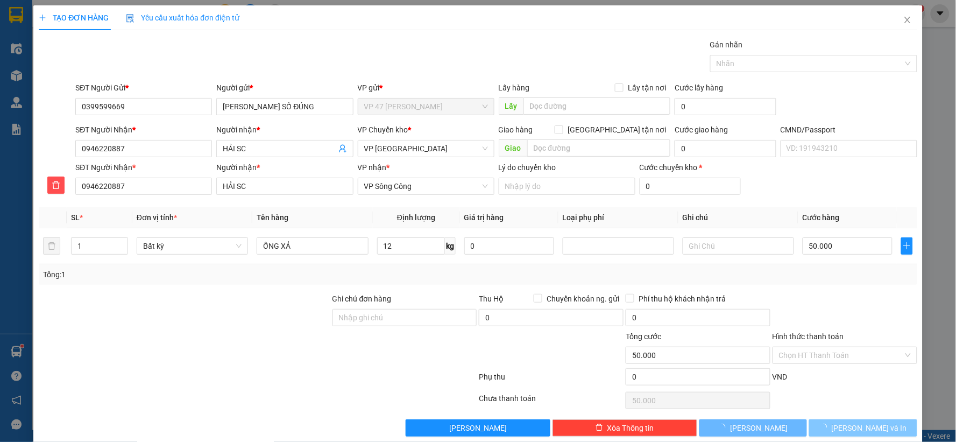
click at [871, 427] on span "[PERSON_NAME] và In" at bounding box center [869, 428] width 75 height 12
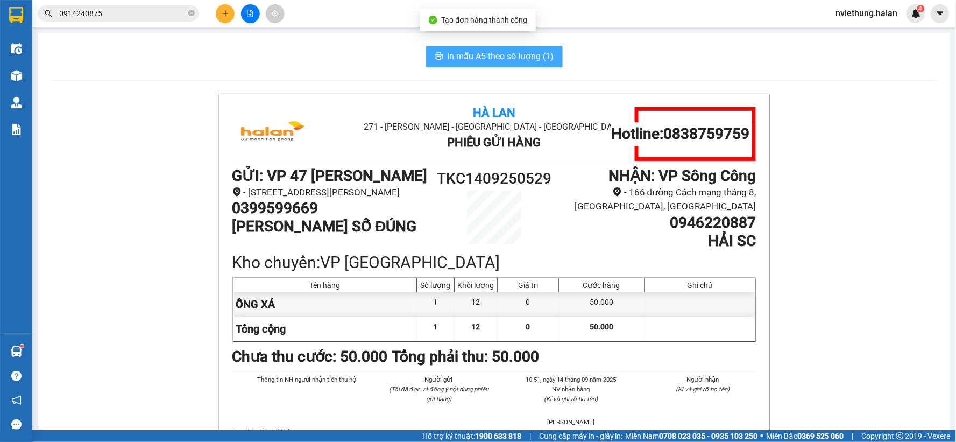
click at [508, 52] on span "In mẫu A5 theo số lượng (1)" at bounding box center [501, 56] width 107 height 13
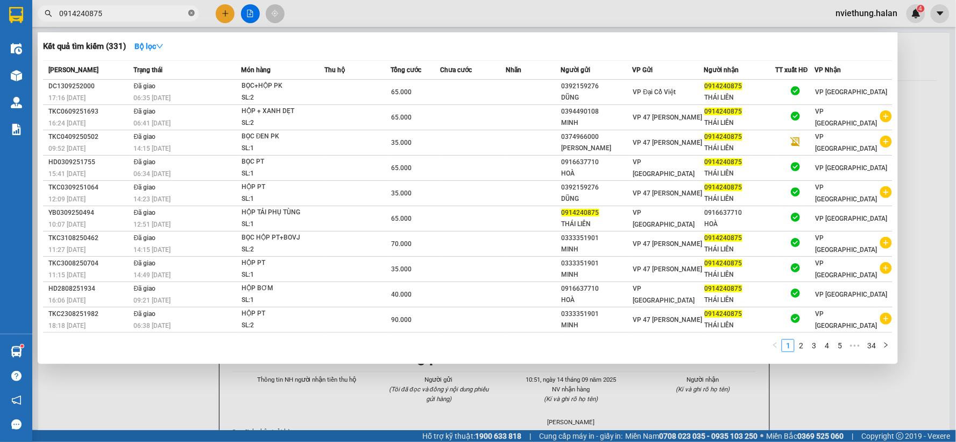
click at [189, 12] on icon "close-circle" at bounding box center [191, 13] width 6 height 6
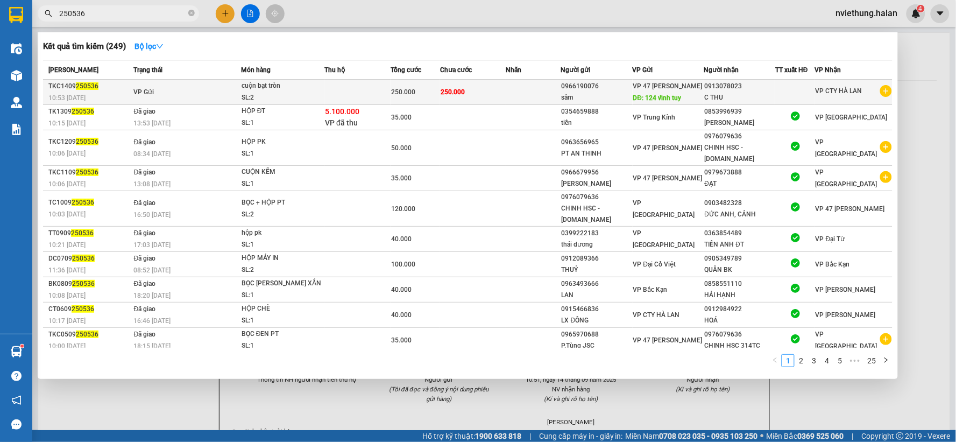
type input "250536"
click at [605, 98] on div "sâm" at bounding box center [597, 97] width 70 height 11
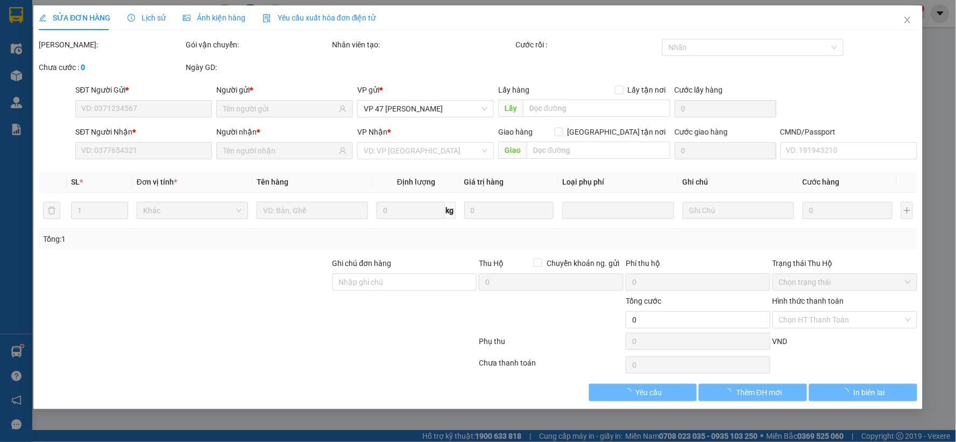
type input "0966190076"
type input "124 vĩnh tuy"
type input "0913078023"
type input "250.000"
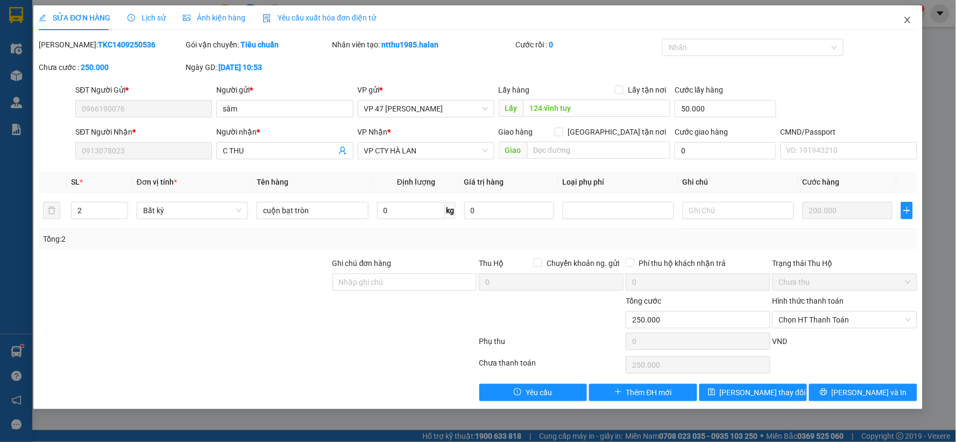
click at [910, 19] on icon "close" at bounding box center [907, 20] width 9 height 9
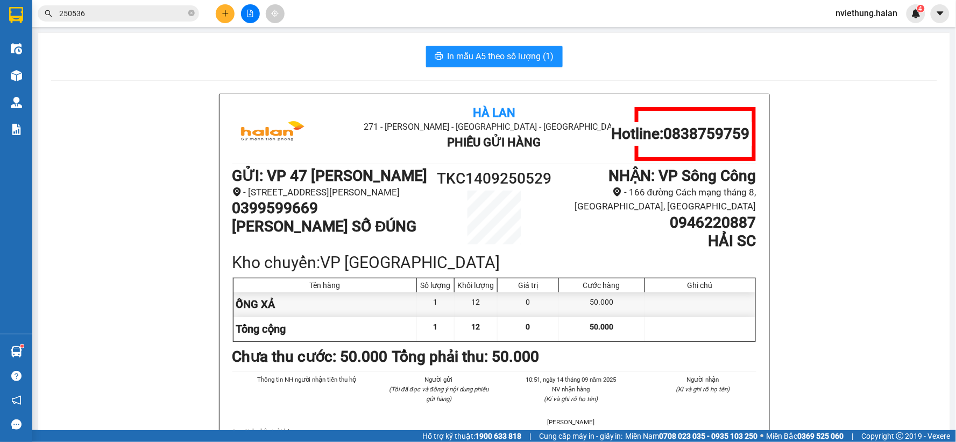
click at [152, 19] on input "250536" at bounding box center [122, 14] width 127 height 12
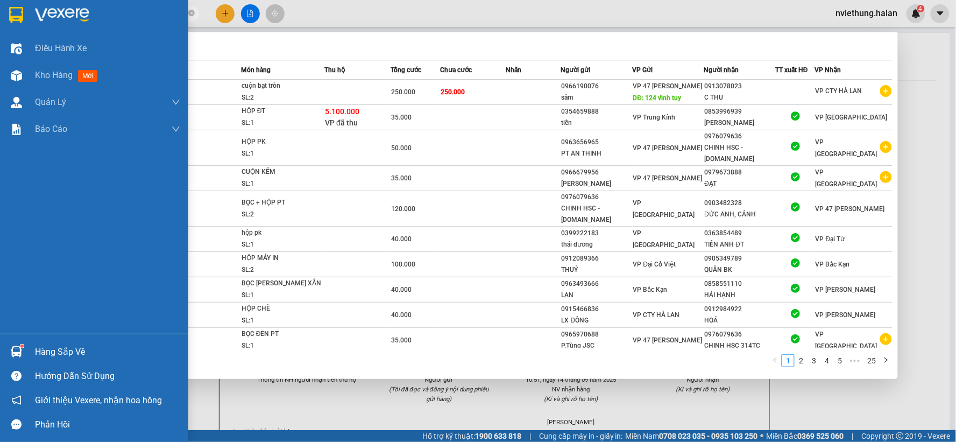
drag, startPoint x: 99, startPoint y: 12, endPoint x: 22, endPoint y: 12, distance: 77.5
click at [22, 12] on section "Kết quả tìm kiếm ( 249 ) Bộ lọc Mã ĐH Trạng thái Món hàng Thu hộ Tổng cước Chưa…" at bounding box center [478, 221] width 956 height 442
click at [58, 77] on span "Kho hàng" at bounding box center [54, 75] width 38 height 10
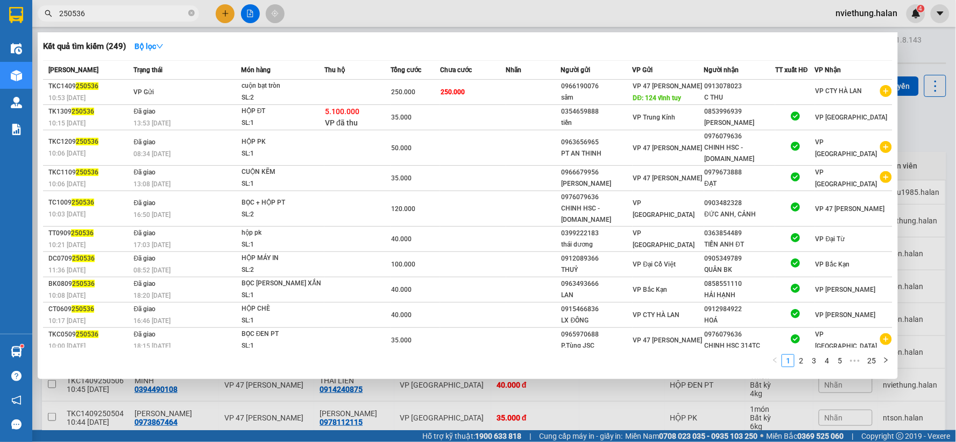
click at [622, 393] on div at bounding box center [478, 221] width 956 height 442
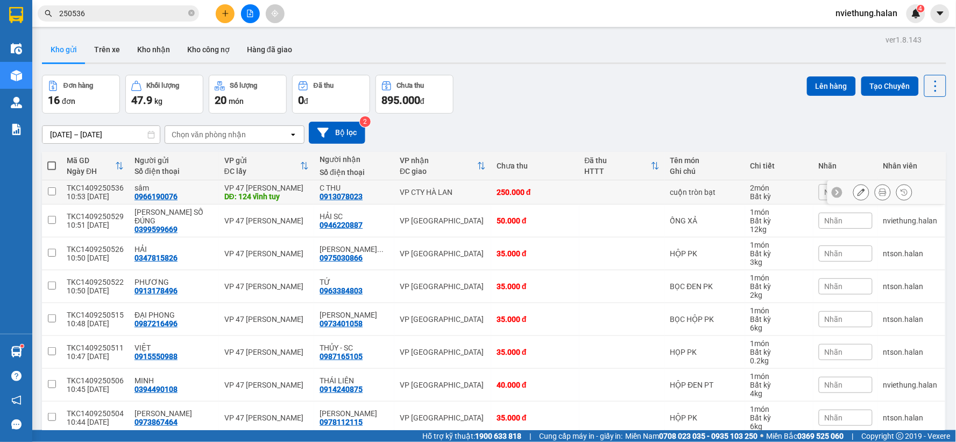
click at [48, 190] on input "checkbox" at bounding box center [52, 191] width 8 height 8
checkbox input "true"
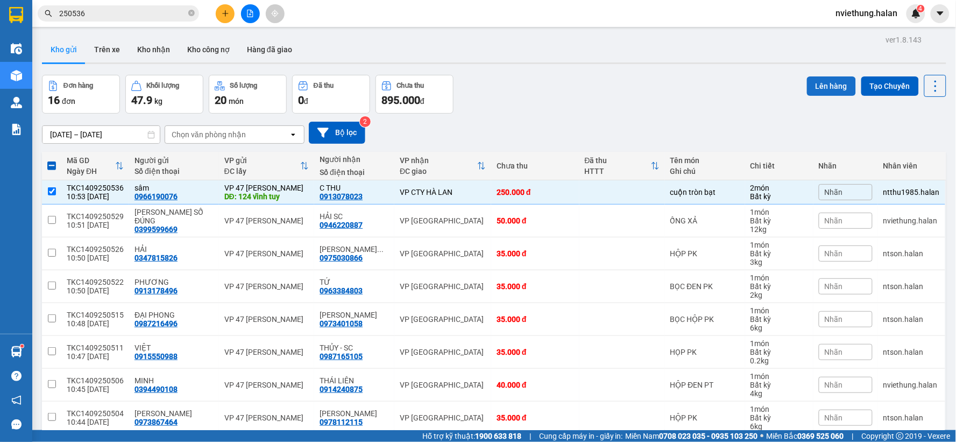
click at [826, 82] on button "Lên hàng" at bounding box center [831, 85] width 49 height 19
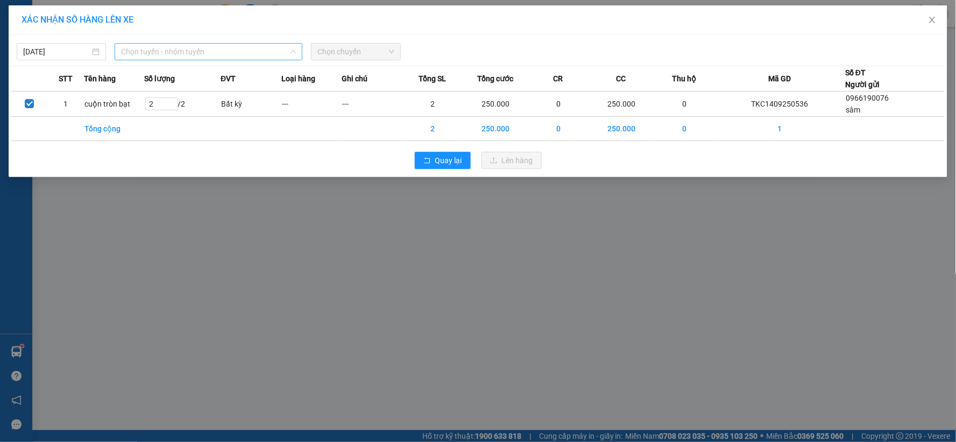
click at [273, 47] on span "Chọn tuyến - nhóm tuyến" at bounding box center [208, 52] width 175 height 16
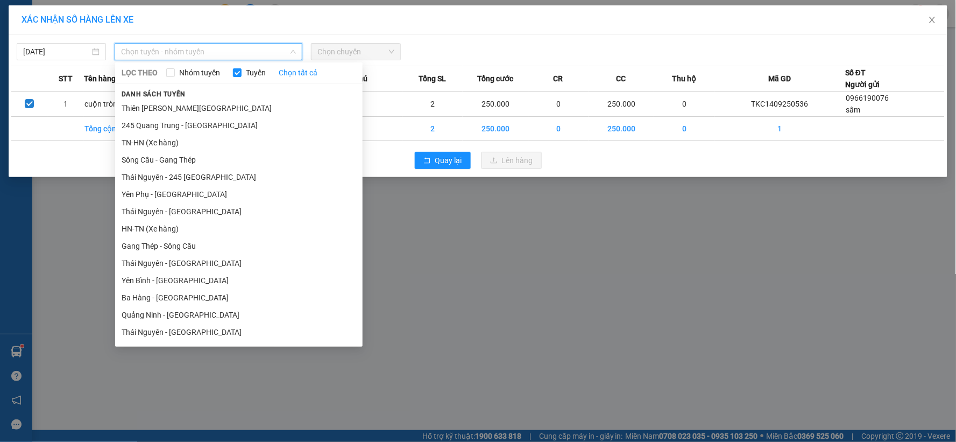
click at [553, 343] on div "XÁC NHẬN SỐ HÀNG LÊN XE 14/09/2025 Chọn tuyến - nhóm tuyến LỌC THEO Nhóm tuyến …" at bounding box center [478, 221] width 956 height 442
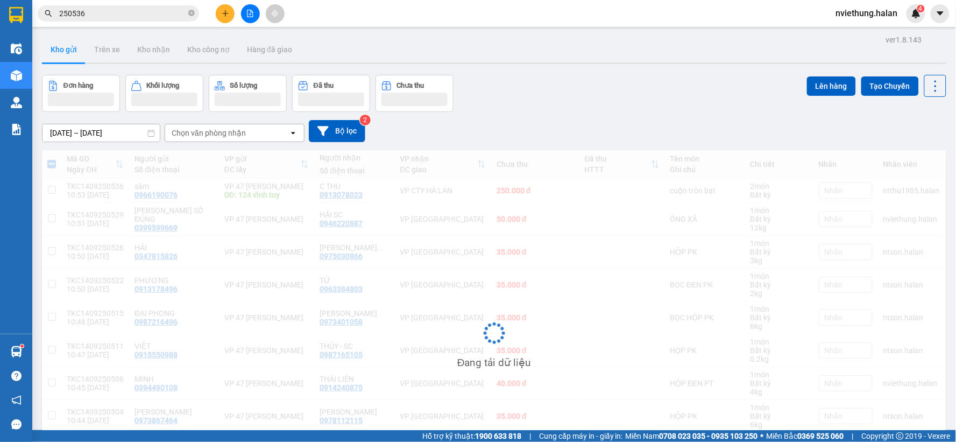
click at [535, 334] on div "Đang tải dữ liệu" at bounding box center [494, 341] width 905 height 383
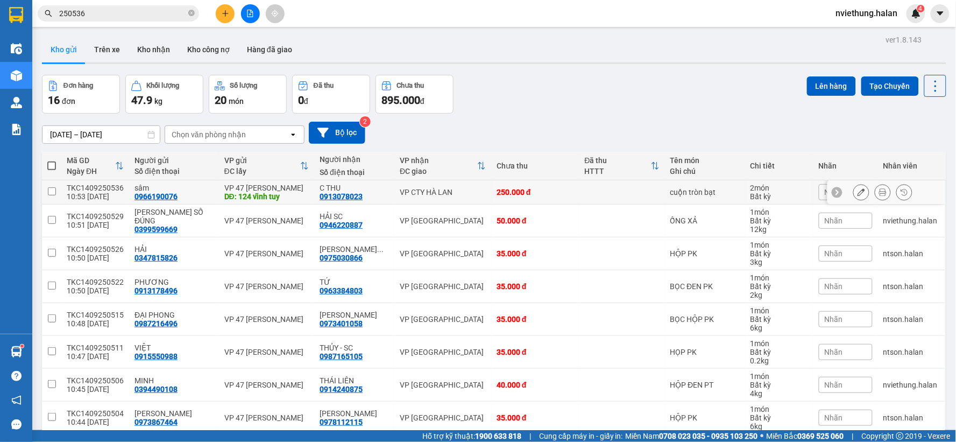
click at [51, 192] on input "checkbox" at bounding box center [52, 191] width 8 height 8
checkbox input "true"
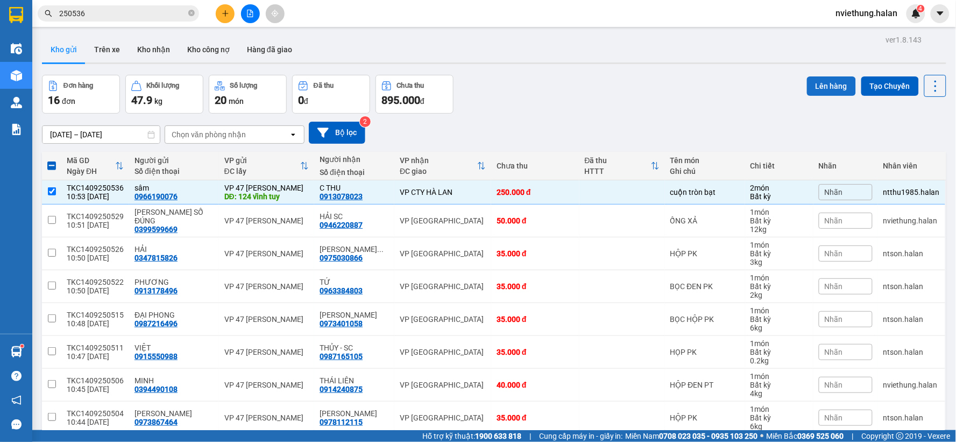
click at [816, 88] on button "Lên hàng" at bounding box center [831, 85] width 49 height 19
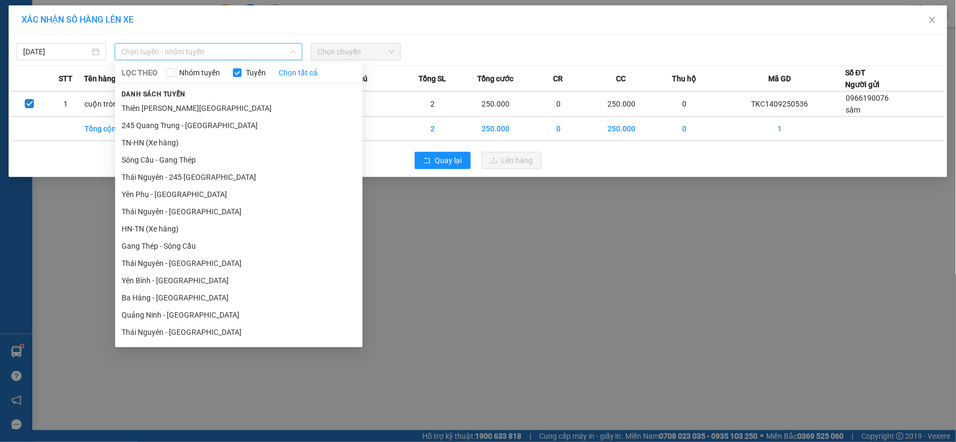
click at [262, 51] on span "Chọn tuyến - nhóm tuyến" at bounding box center [208, 52] width 175 height 16
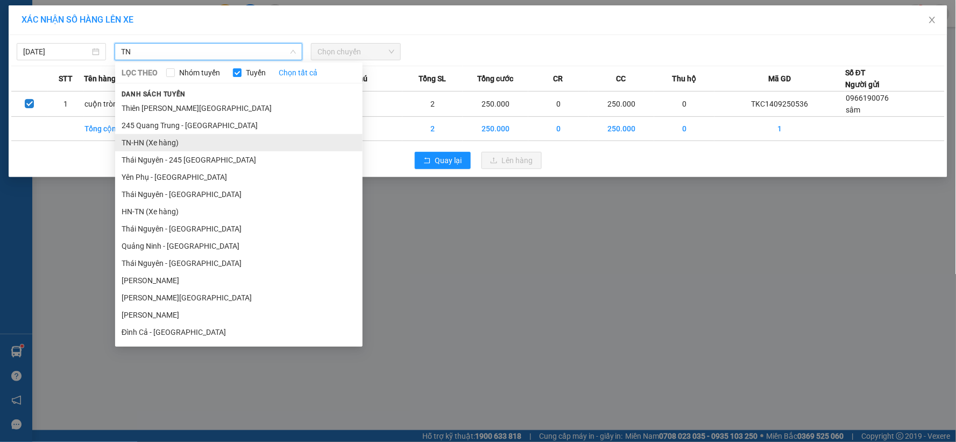
type input "TN"
click at [143, 145] on li "TN-HN (Xe hàng)" at bounding box center [239, 142] width 248 height 17
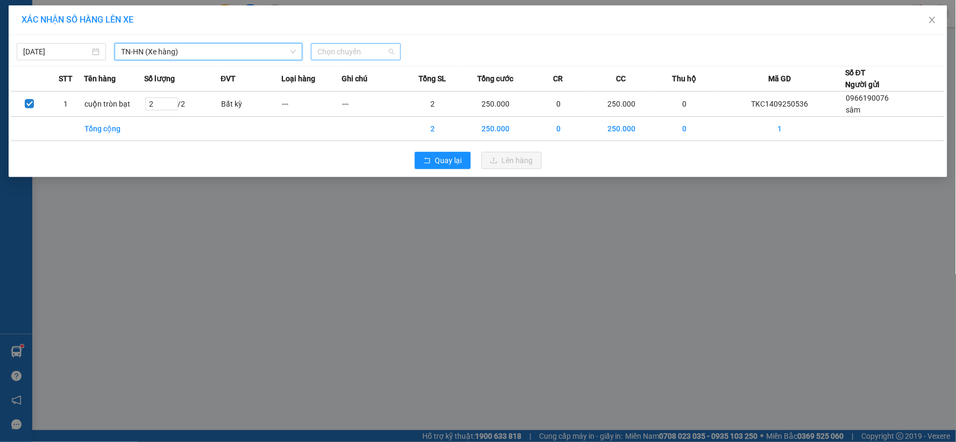
click at [392, 50] on span "Chọn chuyến" at bounding box center [355, 52] width 76 height 16
click at [173, 49] on span "TN-HN (Xe hàng)" at bounding box center [208, 52] width 175 height 16
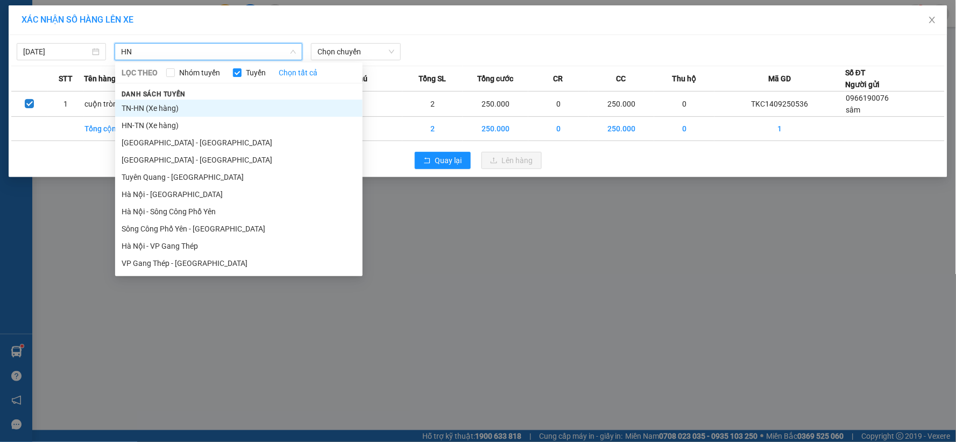
type input "HN"
click at [144, 108] on li "TN-HN (Xe hàng)" at bounding box center [239, 108] width 248 height 17
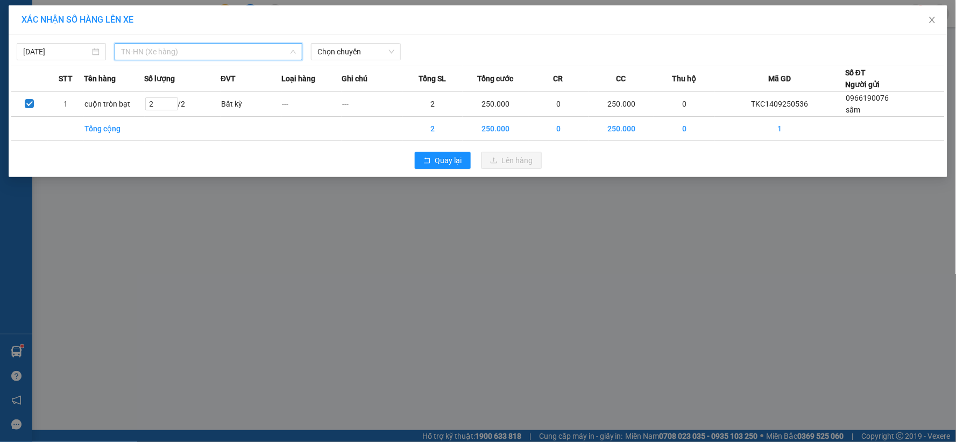
click at [178, 47] on span "TN-HN (Xe hàng)" at bounding box center [208, 52] width 175 height 16
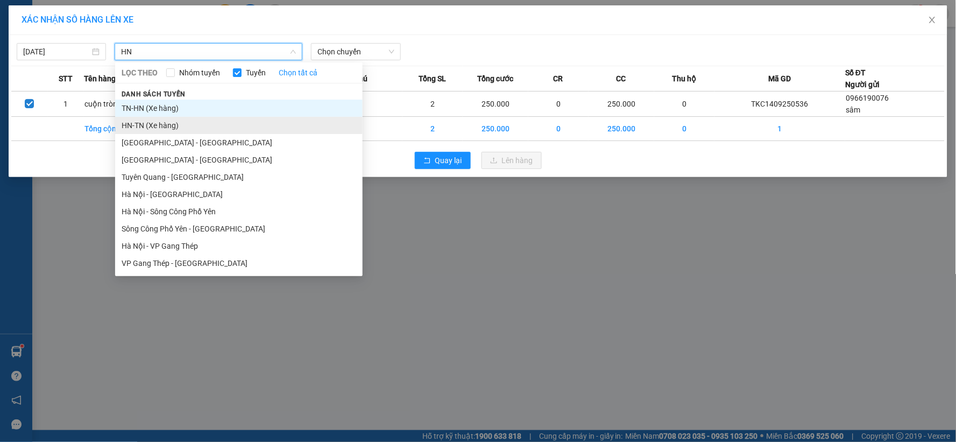
type input "HN"
click at [138, 126] on li "HN-TN (Xe hàng)" at bounding box center [239, 125] width 248 height 17
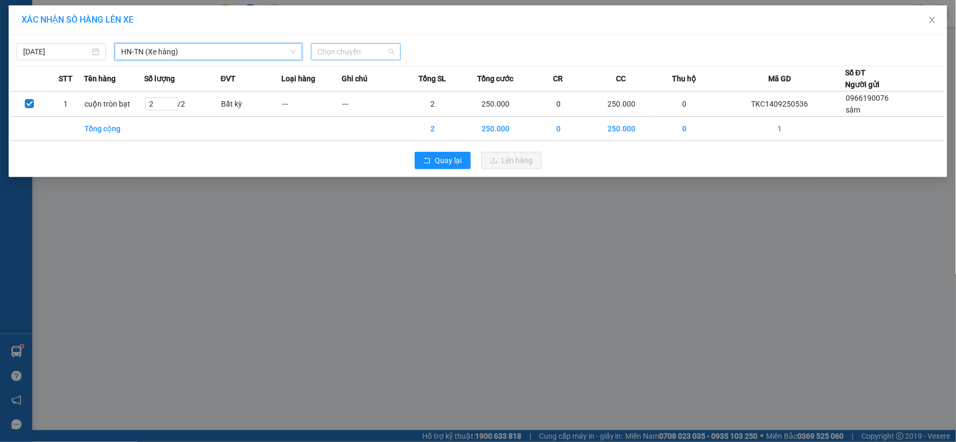
click at [354, 46] on span "Chọn chuyến" at bounding box center [355, 52] width 76 height 16
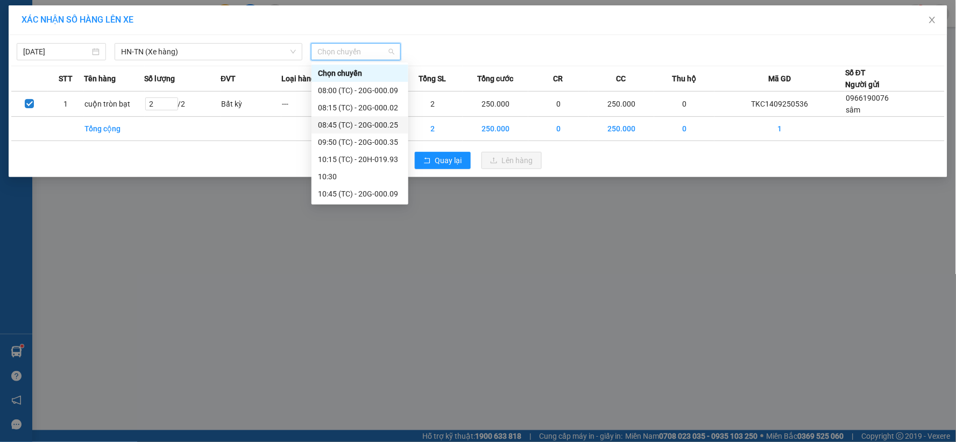
click at [374, 125] on div "08:45 (TC) - 20G-000.25" at bounding box center [360, 125] width 84 height 12
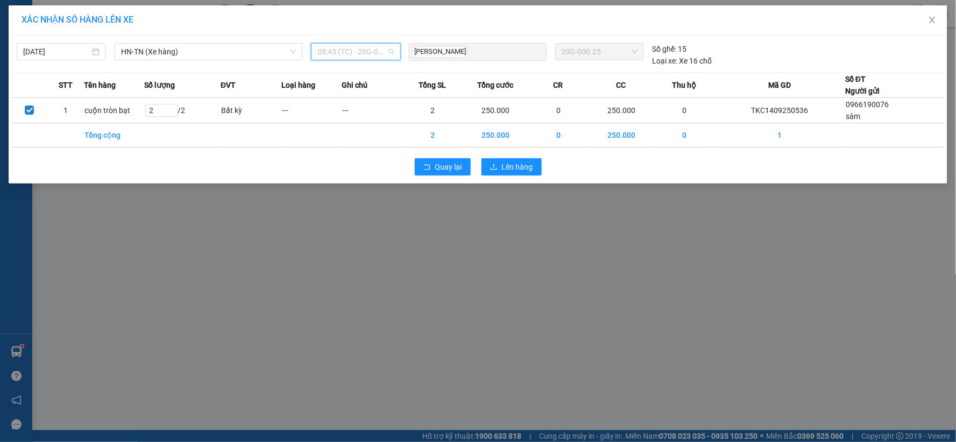
click at [392, 48] on span "08:45 (TC) - 20G-000.25" at bounding box center [355, 52] width 76 height 16
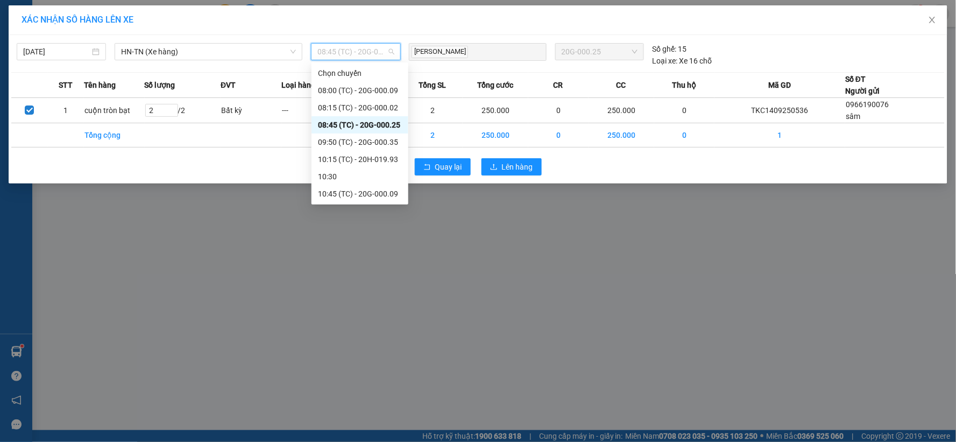
click at [370, 124] on div "08:45 (TC) - 20G-000.25" at bounding box center [360, 125] width 84 height 12
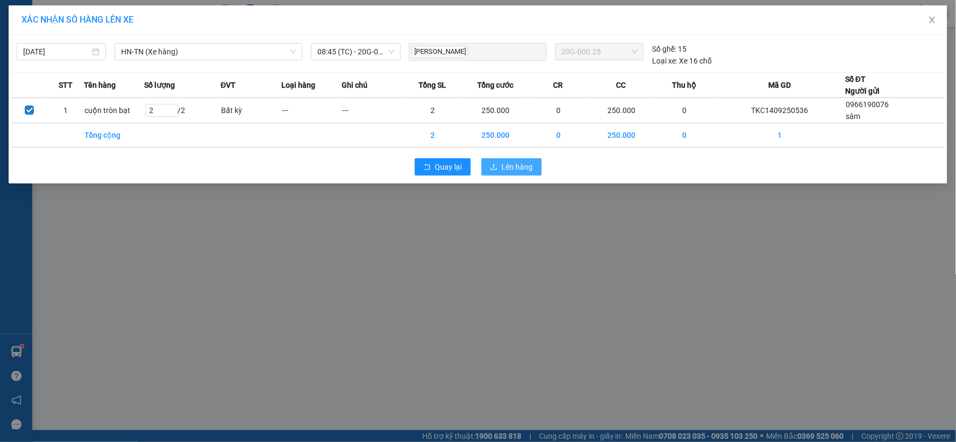
click at [513, 167] on span "Lên hàng" at bounding box center [517, 167] width 31 height 12
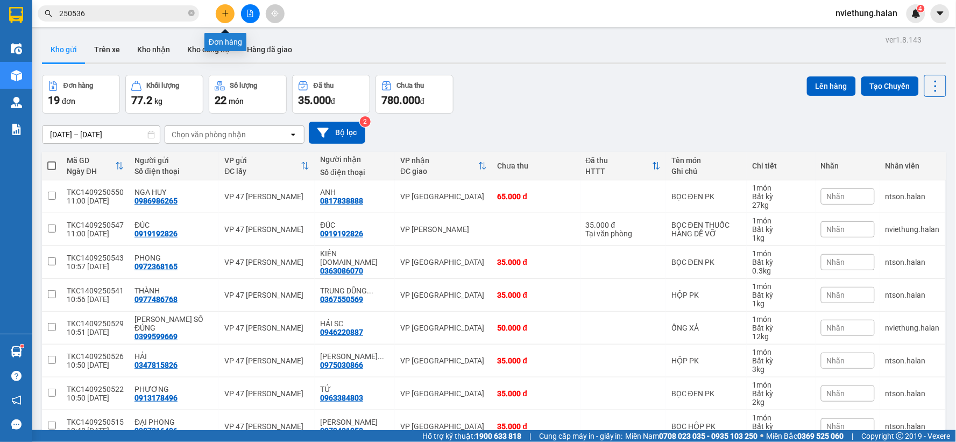
click at [223, 5] on button at bounding box center [225, 13] width 19 height 19
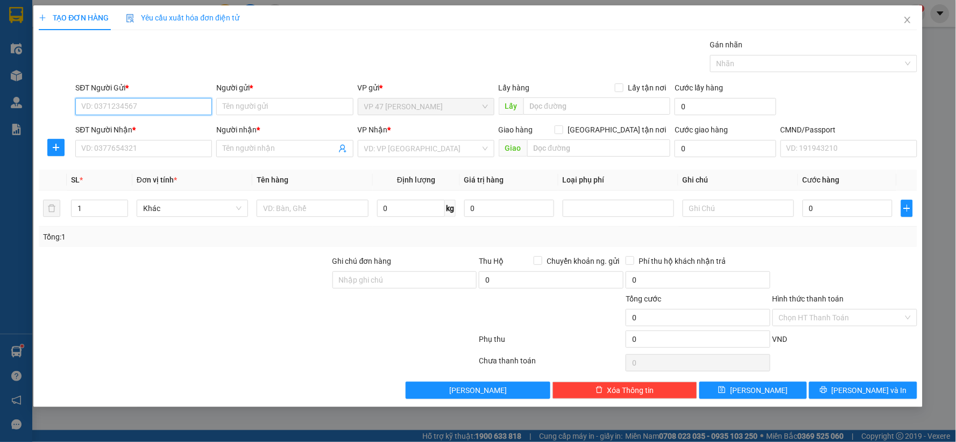
click at [183, 103] on input "SĐT Người Gửi *" at bounding box center [143, 106] width 137 height 17
click at [166, 124] on div "0982875357 - Anh Hiếu labo" at bounding box center [144, 128] width 124 height 12
type input "0982875357"
type input "Anh Hiếu labo"
click at [162, 145] on input "SĐT Người Nhận *" at bounding box center [143, 148] width 137 height 17
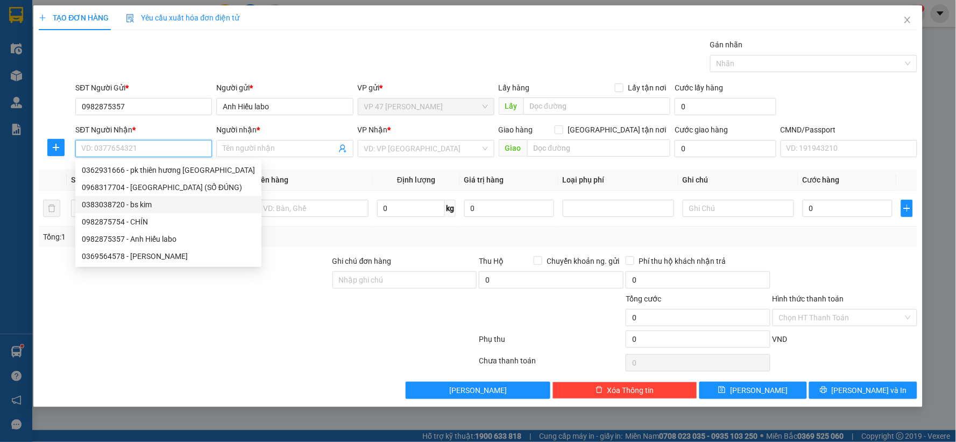
click at [116, 205] on div "0383038720 - bs kim" at bounding box center [168, 205] width 173 height 12
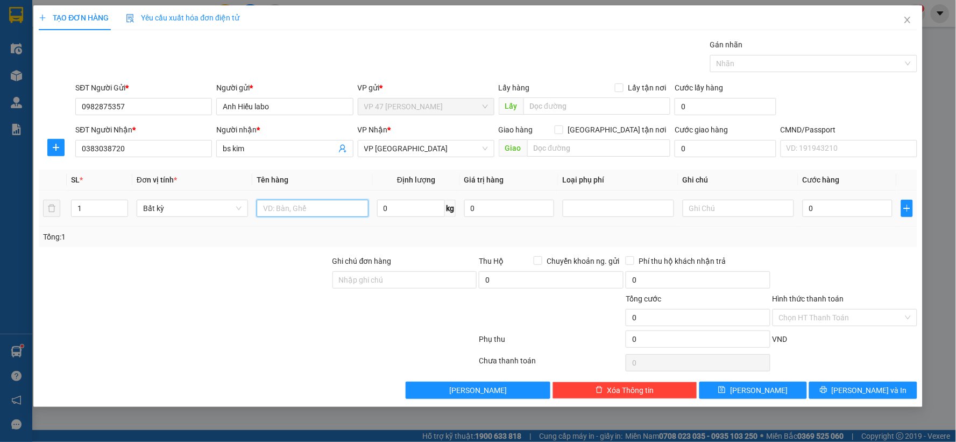
click at [339, 210] on input "text" at bounding box center [312, 208] width 111 height 17
click at [380, 207] on input "0" at bounding box center [411, 208] width 68 height 17
click at [834, 316] on input "Hình thức thanh toán" at bounding box center [841, 317] width 124 height 16
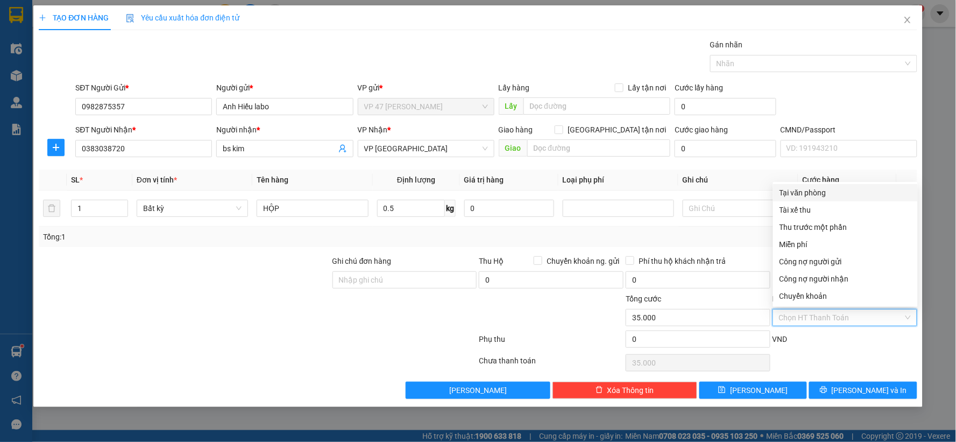
click at [796, 195] on div "Tại văn phòng" at bounding box center [846, 193] width 132 height 12
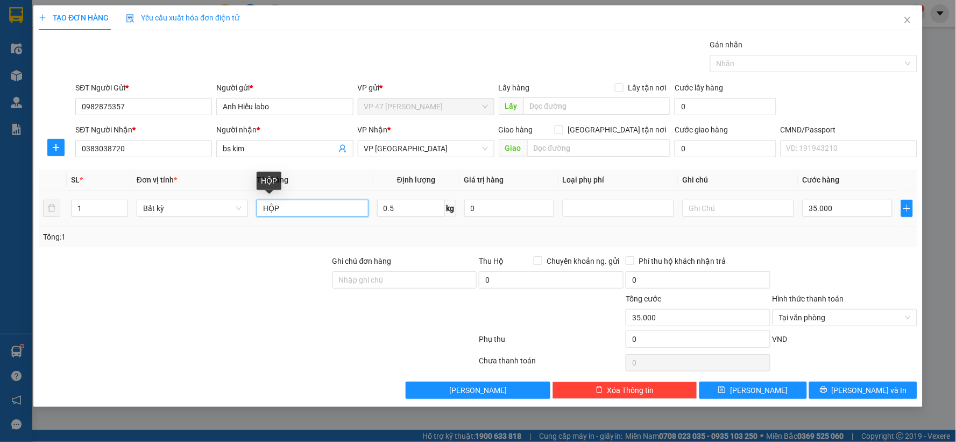
click at [301, 202] on input "HỘP" at bounding box center [312, 208] width 111 height 17
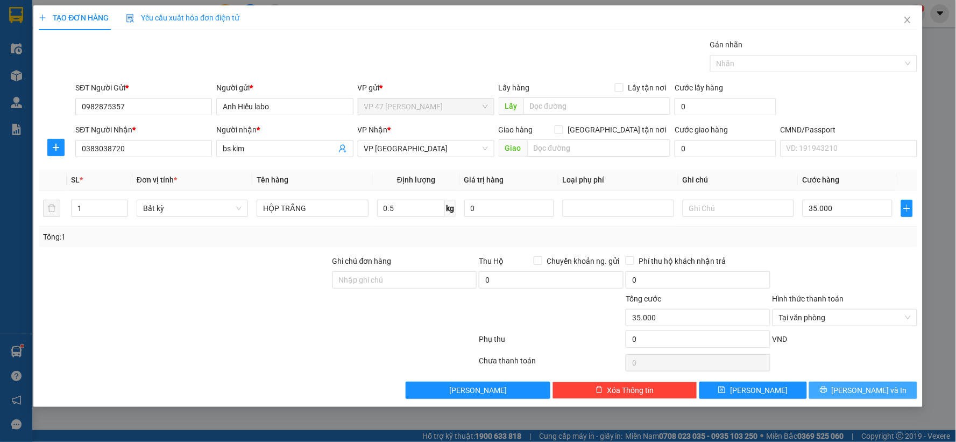
click at [858, 390] on span "[PERSON_NAME] và In" at bounding box center [869, 390] width 75 height 12
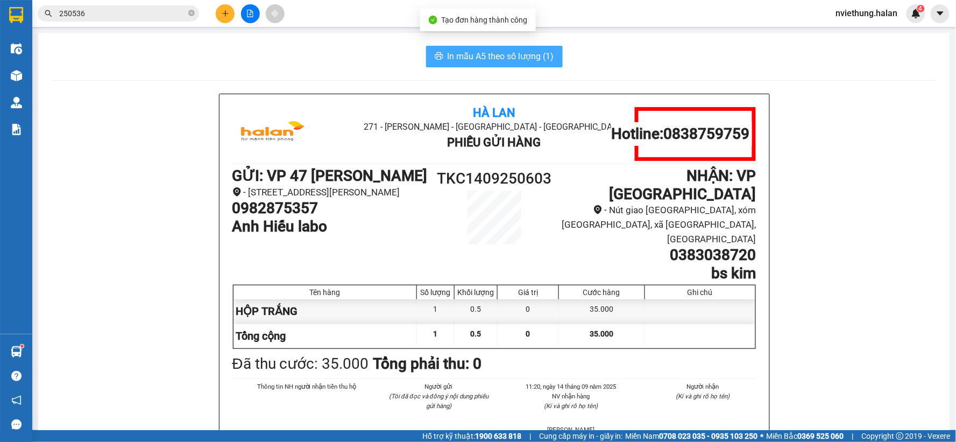
click at [494, 54] on span "In mẫu A5 theo số lượng (1)" at bounding box center [501, 56] width 107 height 13
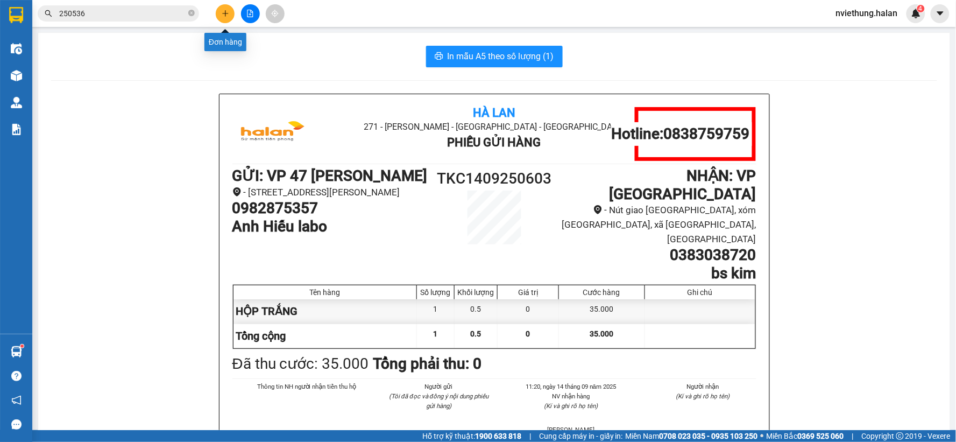
click at [229, 13] on button at bounding box center [225, 13] width 19 height 19
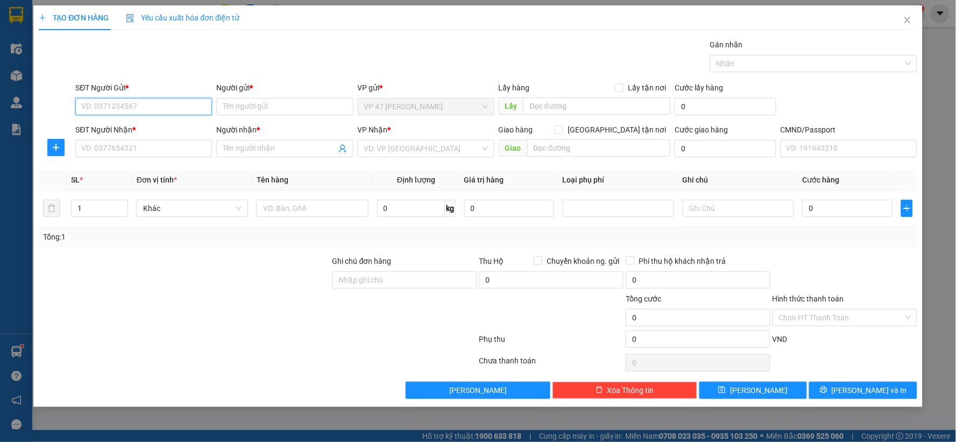
drag, startPoint x: 185, startPoint y: 98, endPoint x: 185, endPoint y: 108, distance: 9.7
click at [185, 101] on input "SĐT Người Gửi *" at bounding box center [143, 106] width 137 height 17
click at [185, 108] on input "SĐT Người Gửi *" at bounding box center [143, 106] width 137 height 17
click at [395, 208] on input "0" at bounding box center [411, 208] width 68 height 17
click at [181, 110] on input "SĐT Người Gửi *" at bounding box center [143, 106] width 137 height 17
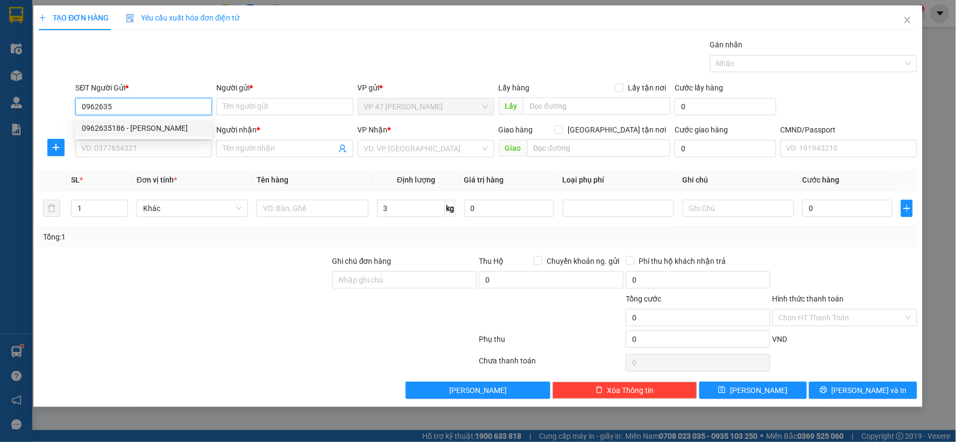
click at [123, 135] on div "0962635186 - HOÀNG NGUYÊN" at bounding box center [143, 127] width 137 height 17
click at [123, 150] on input "SĐT Người Nhận *" at bounding box center [143, 148] width 137 height 17
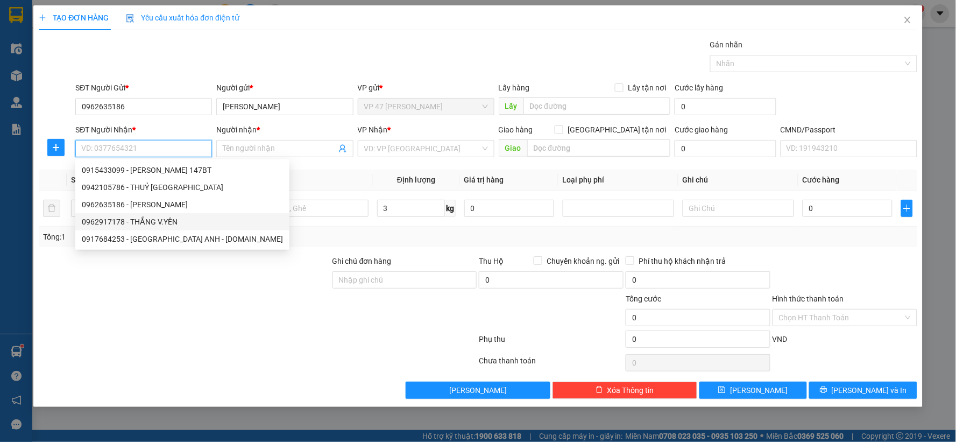
click at [126, 221] on div "0962917178 - THẮNG V.YÊN" at bounding box center [182, 222] width 201 height 12
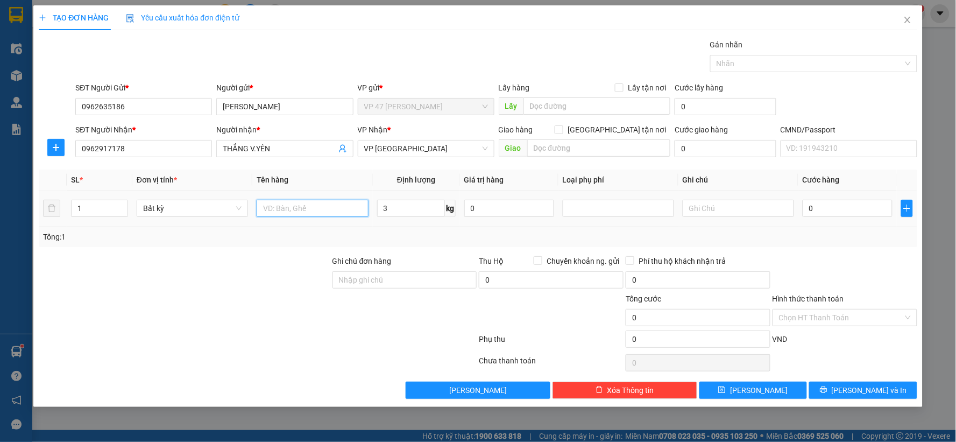
click at [303, 213] on input "text" at bounding box center [312, 208] width 111 height 17
click at [841, 390] on button "[PERSON_NAME] và In" at bounding box center [863, 390] width 108 height 17
click at [857, 388] on span "[PERSON_NAME] và In" at bounding box center [869, 390] width 75 height 12
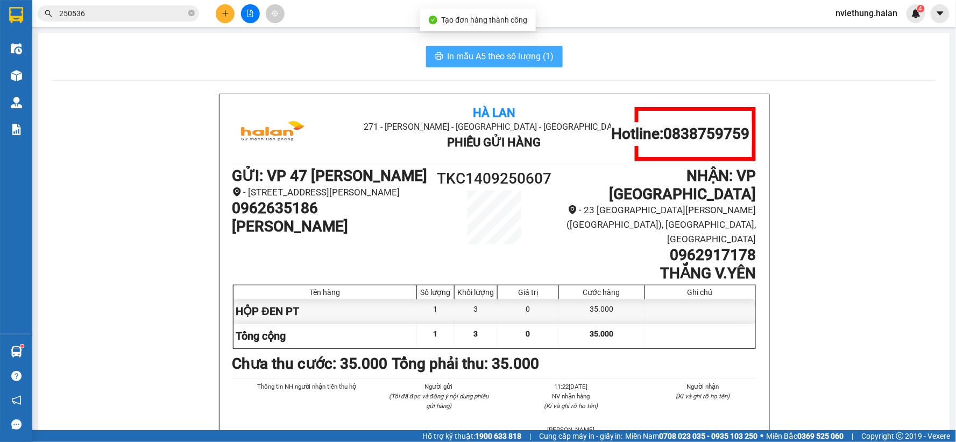
click at [475, 58] on span "In mẫu A5 theo số lượng (1)" at bounding box center [501, 56] width 107 height 13
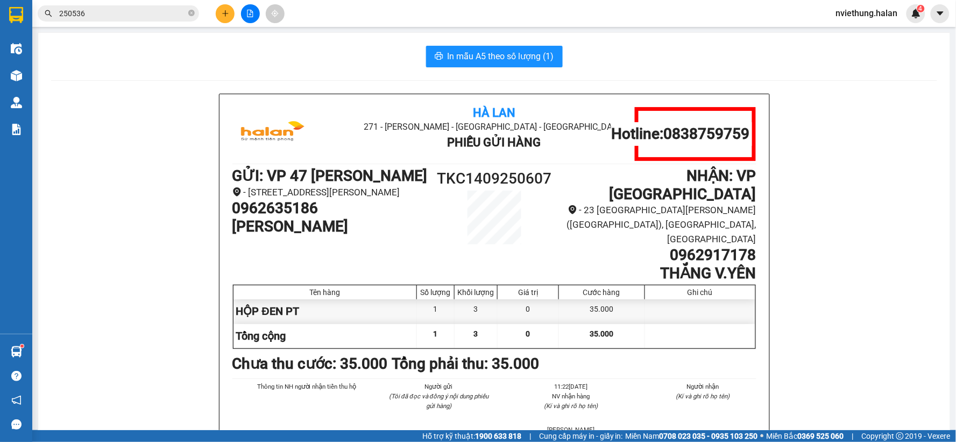
click at [228, 10] on icon "plus" at bounding box center [226, 14] width 8 height 8
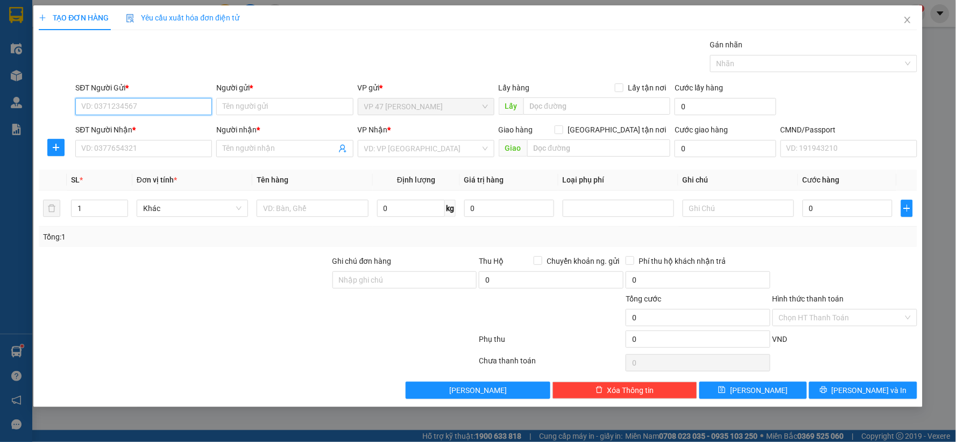
click at [171, 109] on input "SĐT Người Gửi *" at bounding box center [143, 106] width 137 height 17
click at [163, 133] on div "0977982078 - AN HUẾ" at bounding box center [144, 128] width 124 height 12
click at [140, 150] on input "SĐT Người Nhận *" at bounding box center [143, 148] width 137 height 17
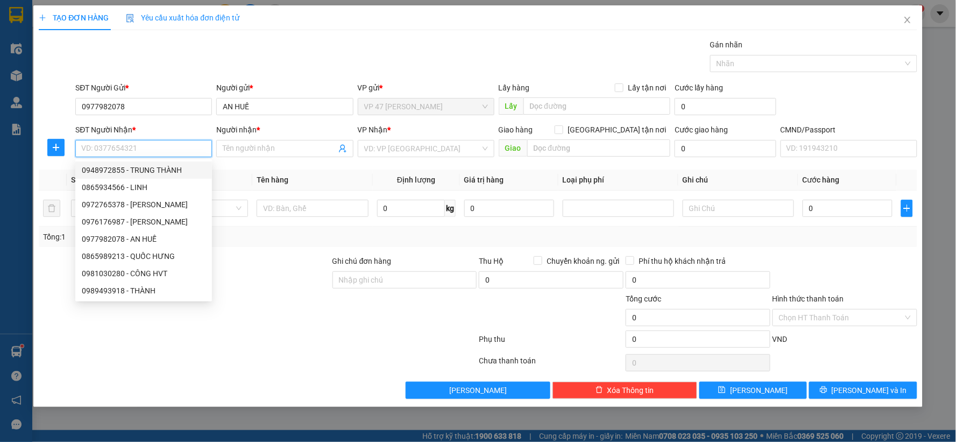
click at [146, 171] on div "0948972855 - TRUNG THÀNH" at bounding box center [144, 170] width 124 height 12
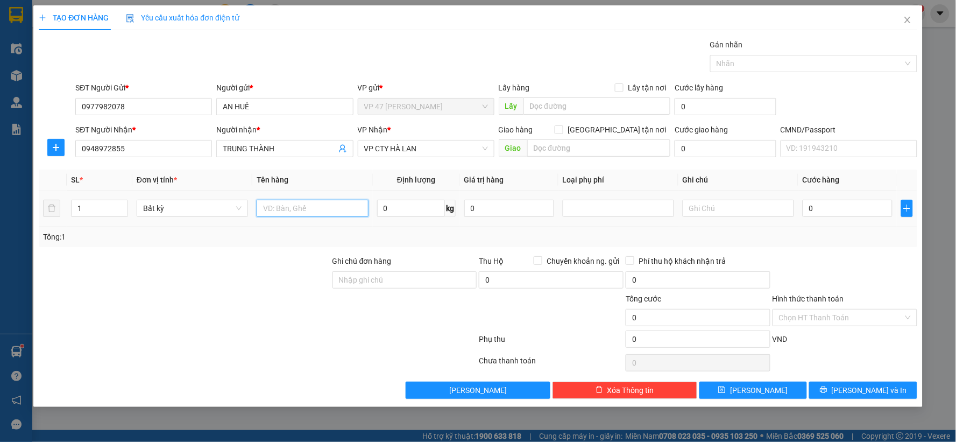
click at [333, 210] on input "text" at bounding box center [312, 208] width 111 height 17
click at [828, 386] on icon "printer" at bounding box center [824, 390] width 8 height 8
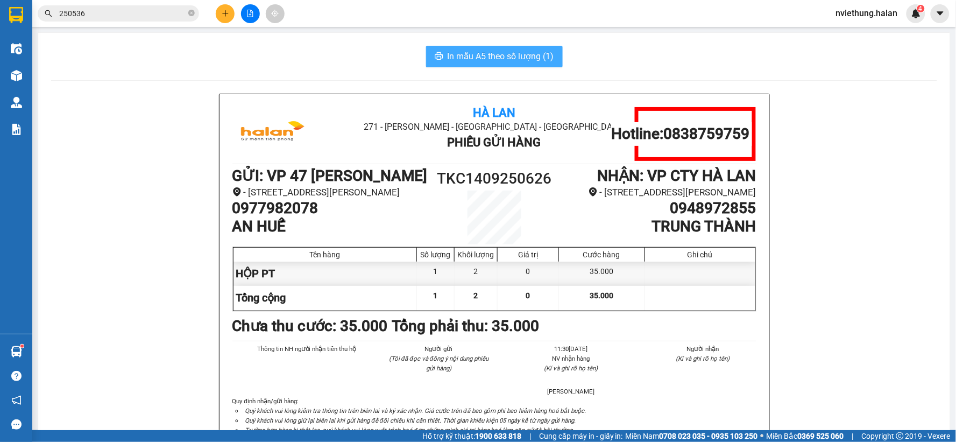
click at [490, 54] on span "In mẫu A5 theo số lượng (1)" at bounding box center [501, 56] width 107 height 13
click at [223, 6] on button at bounding box center [225, 13] width 19 height 19
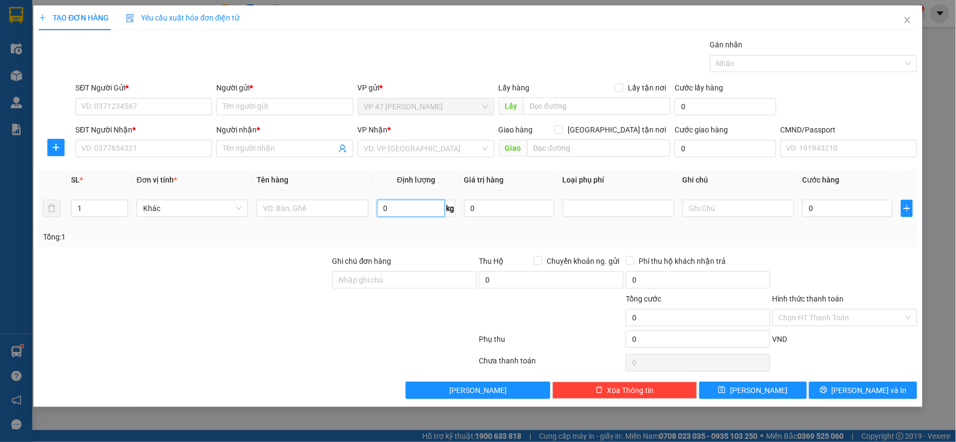
click at [391, 207] on input "0" at bounding box center [411, 208] width 68 height 17
click at [178, 109] on input "SĐT Người Gửi *" at bounding box center [143, 106] width 137 height 17
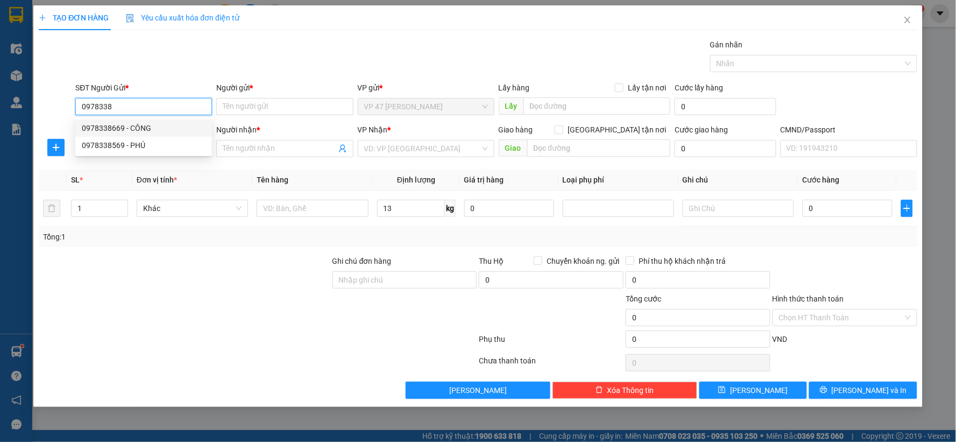
click at [114, 126] on div "0978338669 - CÔNG" at bounding box center [144, 128] width 124 height 12
click at [136, 106] on input "0978338669" at bounding box center [143, 106] width 137 height 17
click at [125, 125] on div "0978338569 - PHÚ" at bounding box center [144, 128] width 124 height 12
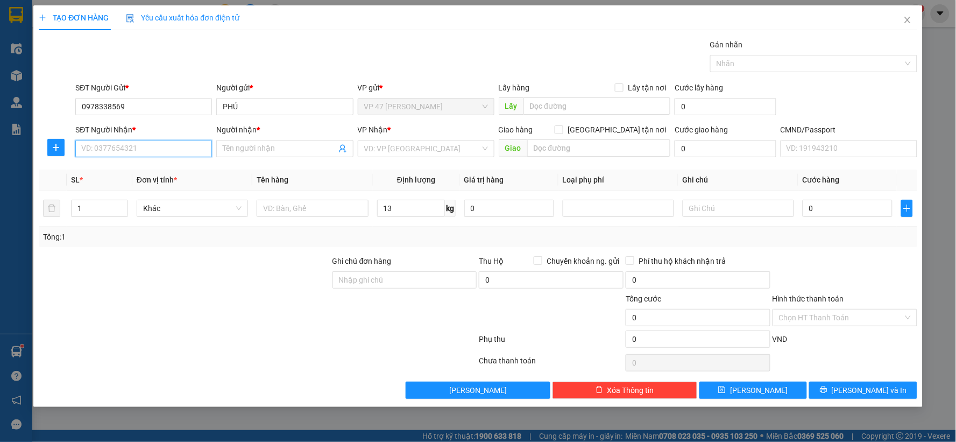
click at [114, 144] on input "SĐT Người Nhận *" at bounding box center [143, 148] width 137 height 17
click at [116, 174] on div "0347508919 - MINH" at bounding box center [144, 170] width 124 height 12
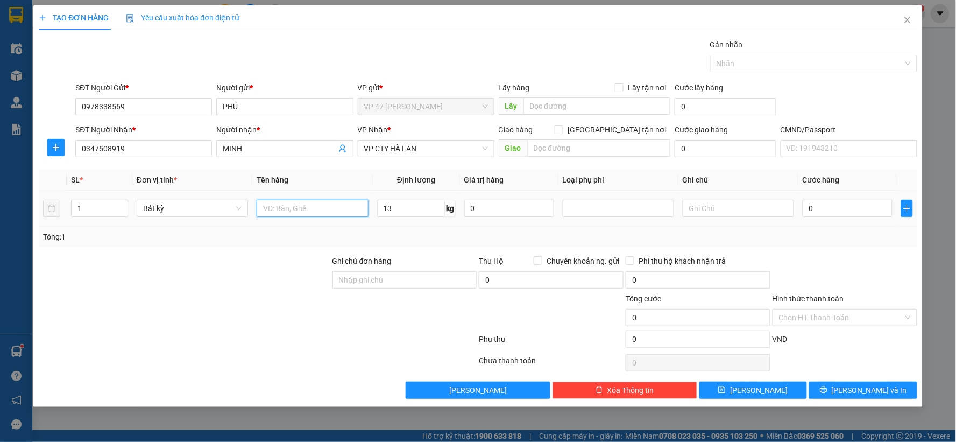
click at [290, 206] on input "text" at bounding box center [312, 208] width 111 height 17
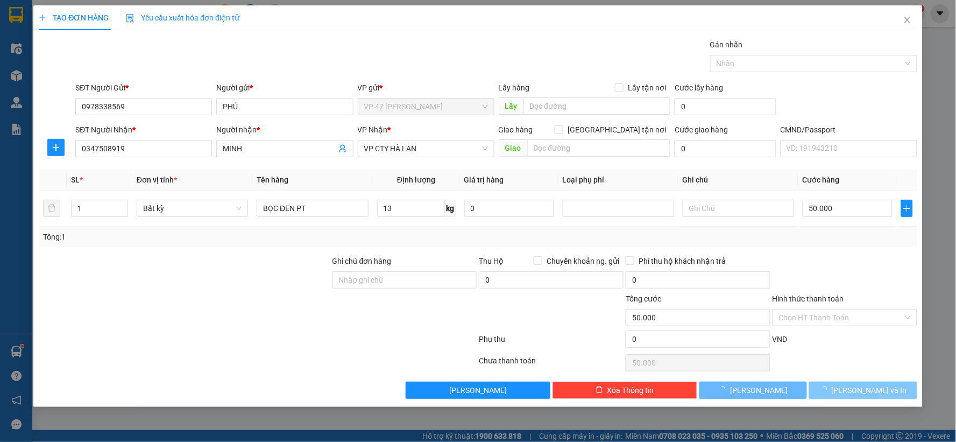
click at [864, 392] on span "[PERSON_NAME] và In" at bounding box center [869, 390] width 75 height 12
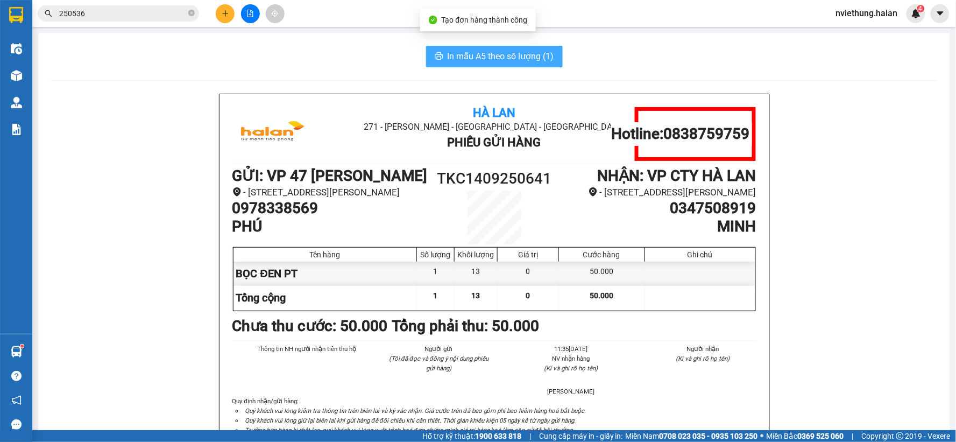
click at [463, 59] on span "In mẫu A5 theo số lượng (1)" at bounding box center [501, 56] width 107 height 13
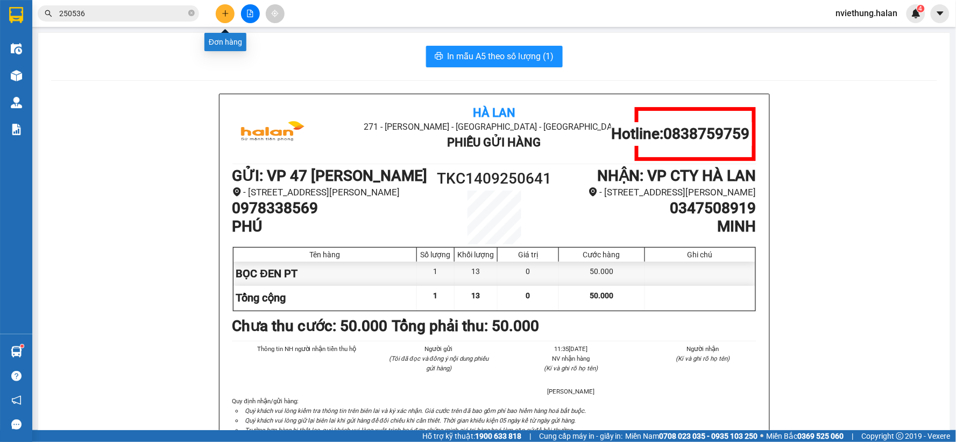
click at [223, 15] on icon "plus" at bounding box center [226, 14] width 8 height 8
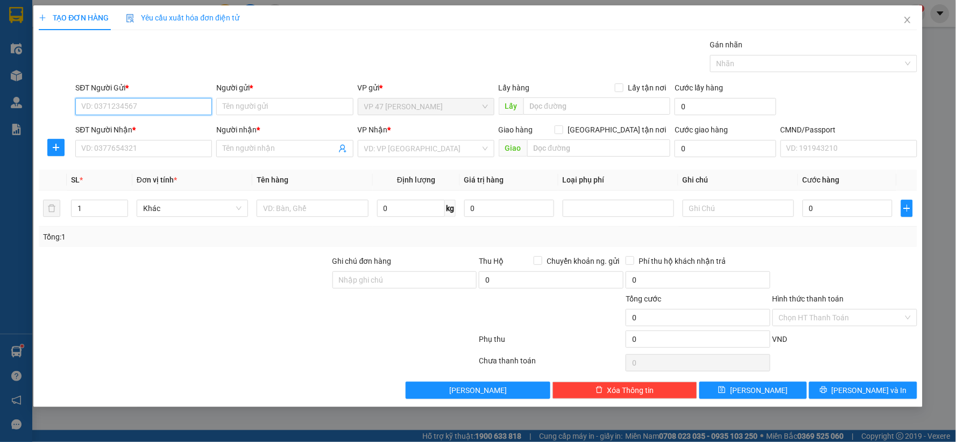
click at [165, 105] on input "SĐT Người Gửi *" at bounding box center [143, 106] width 137 height 17
click at [391, 209] on input "0" at bounding box center [411, 208] width 68 height 17
click at [135, 105] on input "SĐT Người Gửi *" at bounding box center [143, 106] width 137 height 17
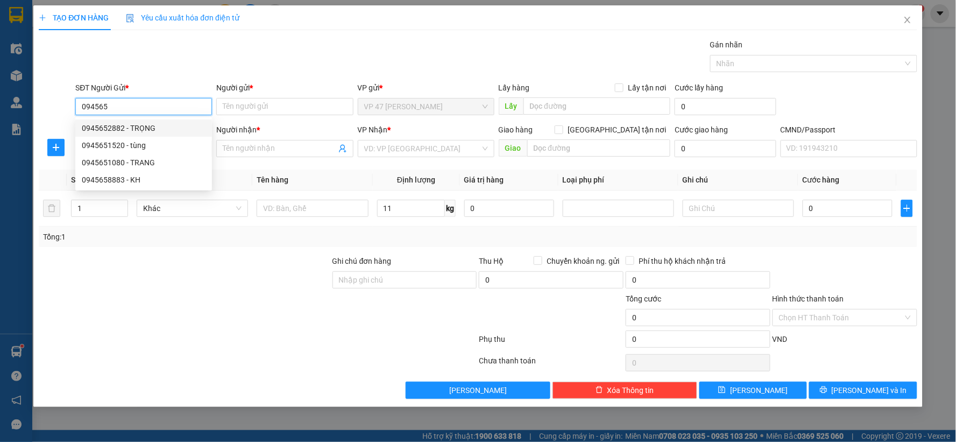
click at [105, 126] on div "0945652882 - TRỌNG" at bounding box center [144, 128] width 124 height 12
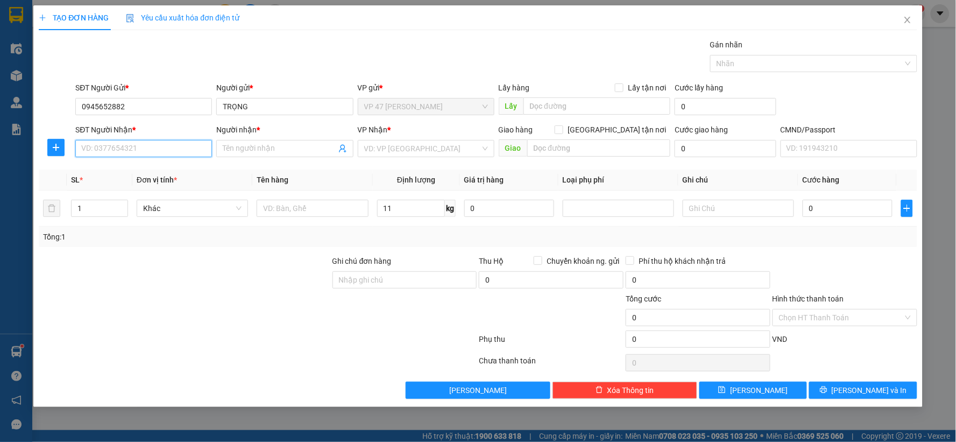
click at [113, 145] on input "SĐT Người Nhận *" at bounding box center [143, 148] width 137 height 17
click at [112, 169] on div "0362791160 - PHI HUẾ" at bounding box center [144, 170] width 124 height 12
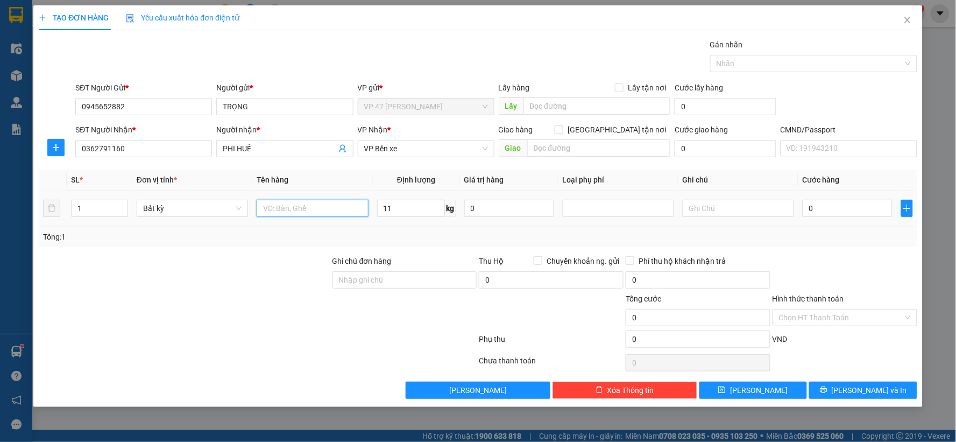
click at [327, 213] on input "text" at bounding box center [312, 208] width 111 height 17
click at [865, 392] on span "[PERSON_NAME] và In" at bounding box center [869, 390] width 75 height 12
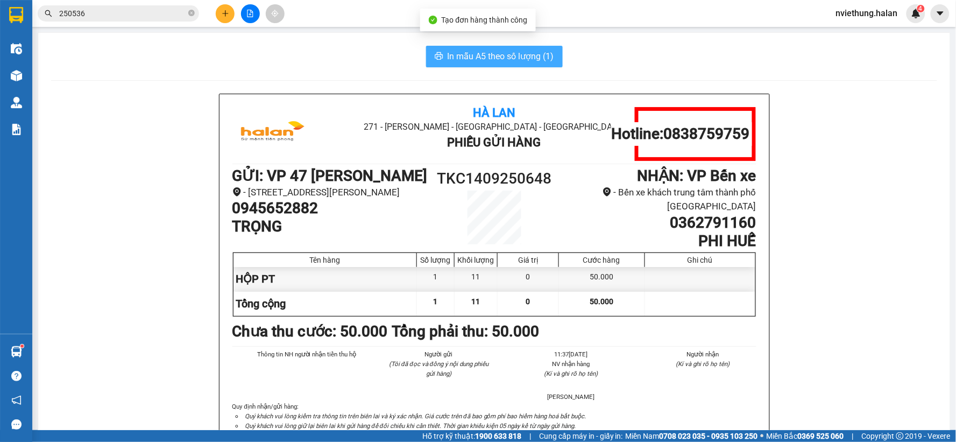
click at [517, 51] on span "In mẫu A5 theo số lượng (1)" at bounding box center [501, 56] width 107 height 13
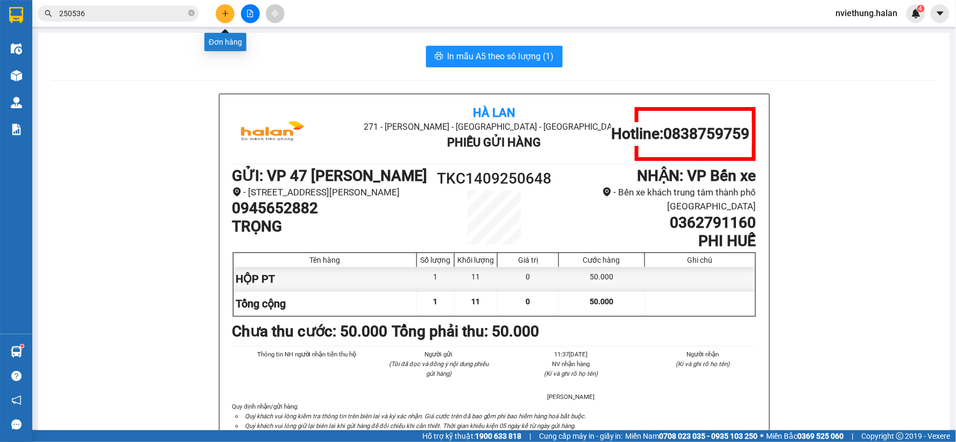
click at [227, 15] on icon "plus" at bounding box center [226, 14] width 8 height 8
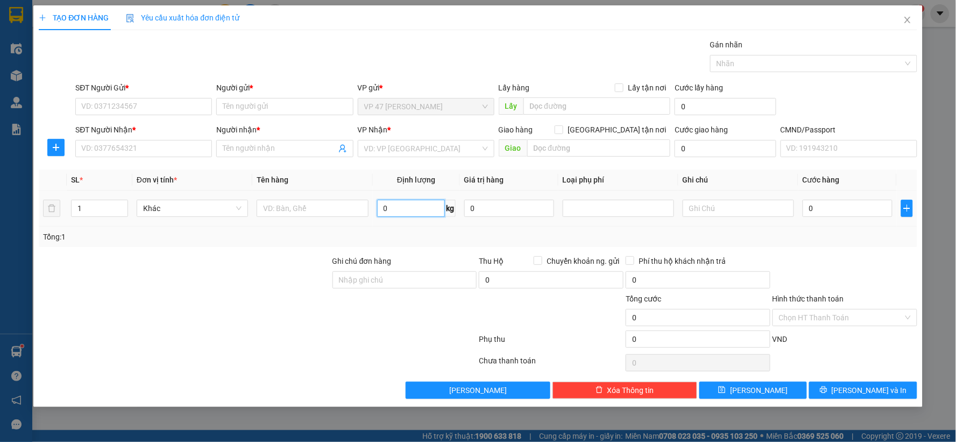
click at [389, 207] on input "0" at bounding box center [411, 208] width 68 height 17
click at [293, 210] on input "text" at bounding box center [312, 208] width 111 height 17
click at [184, 105] on input "SĐT Người Gửi *" at bounding box center [143, 106] width 137 height 17
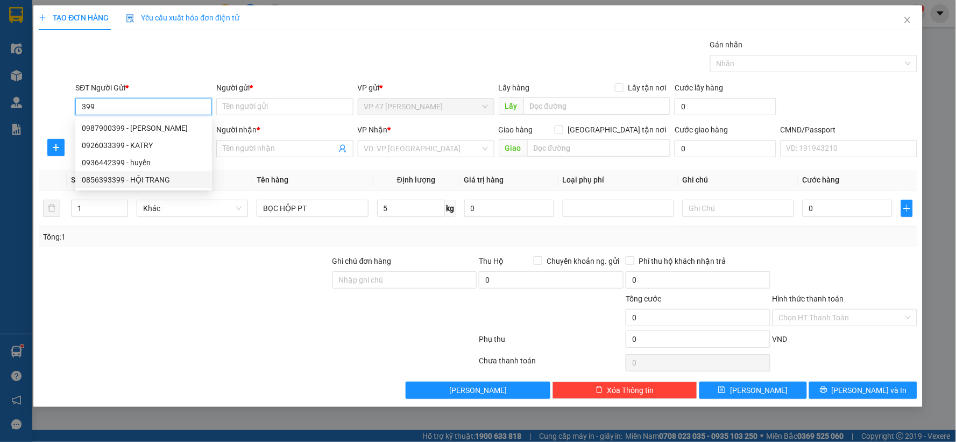
click at [111, 178] on div "0856393399 - HỘI TRANG" at bounding box center [144, 180] width 124 height 12
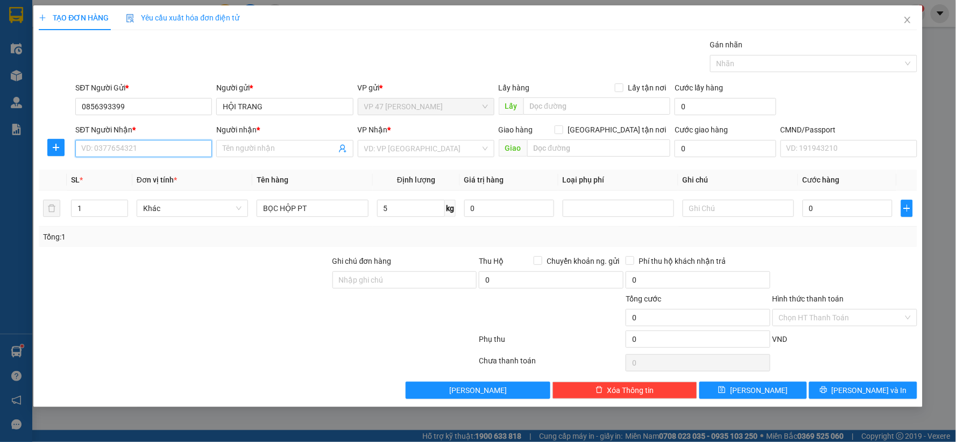
click at [117, 149] on input "SĐT Người Nhận *" at bounding box center [143, 148] width 137 height 17
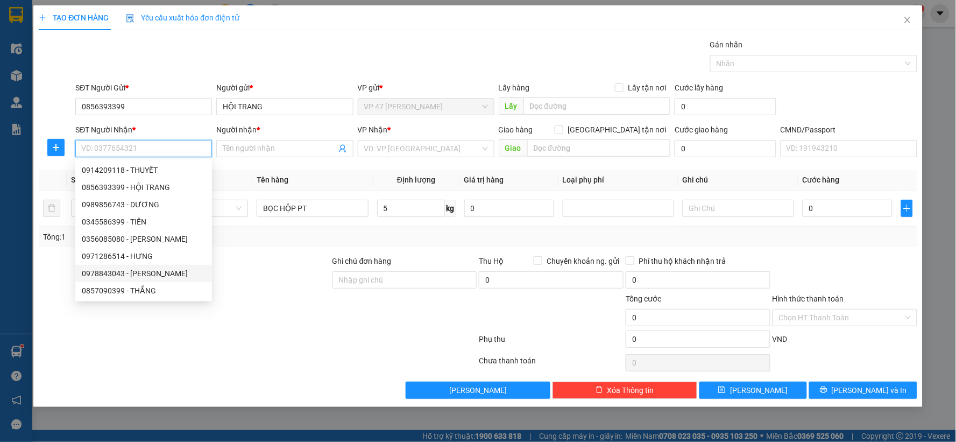
click at [114, 274] on div "0978843043 - HƯƠNG CHUNG" at bounding box center [144, 273] width 124 height 12
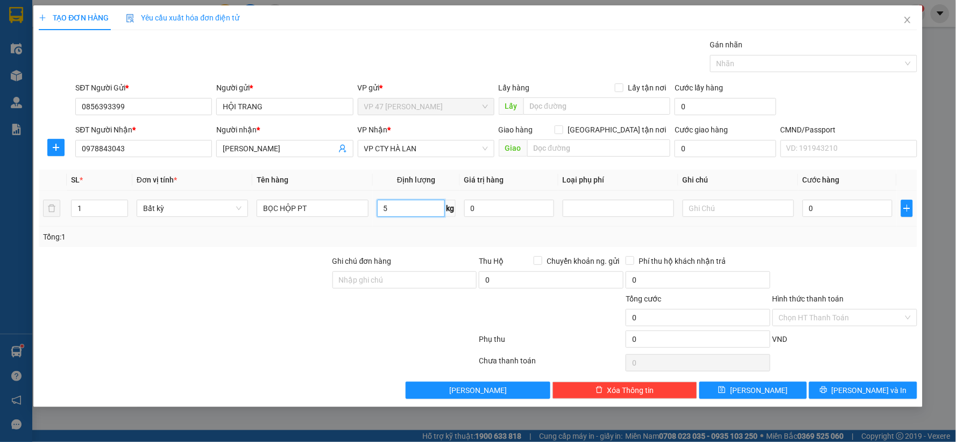
click at [411, 210] on input "5" at bounding box center [411, 208] width 68 height 17
click at [827, 390] on icon "printer" at bounding box center [823, 389] width 7 height 7
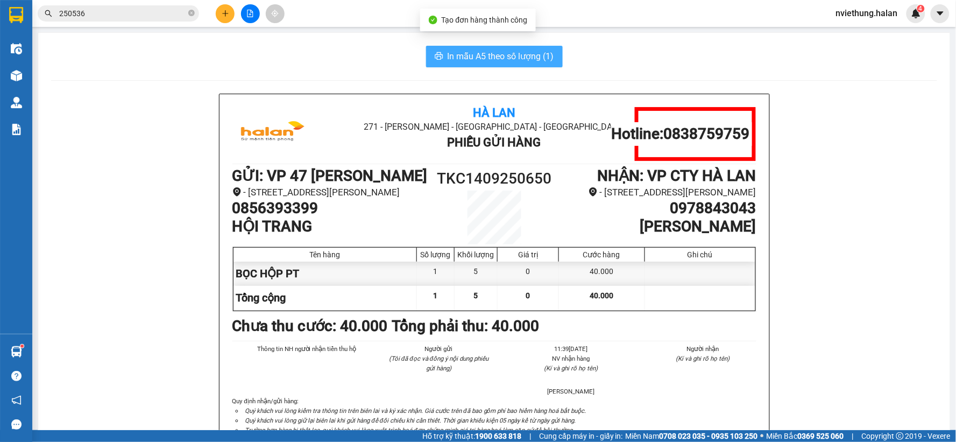
click at [493, 58] on span "In mẫu A5 theo số lượng (1)" at bounding box center [501, 56] width 107 height 13
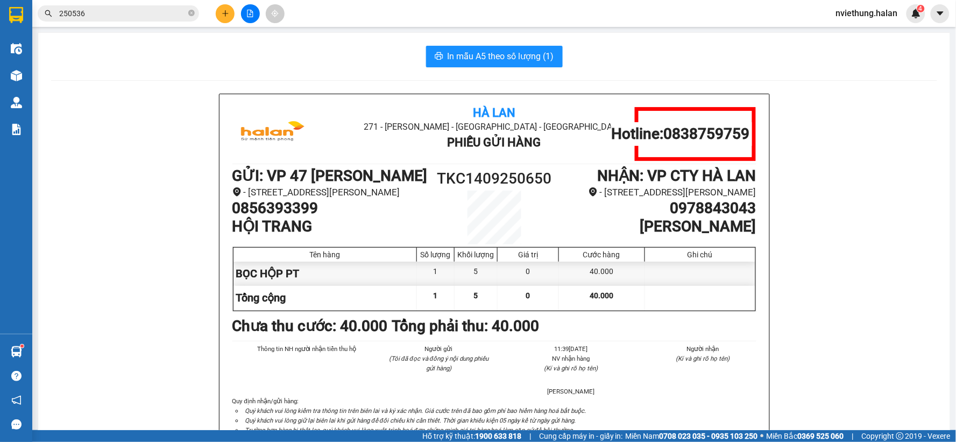
click at [307, 217] on h1 "0856393399" at bounding box center [330, 208] width 196 height 18
copy h1 "0856393399"
click at [226, 13] on icon "plus" at bounding box center [225, 13] width 6 height 1
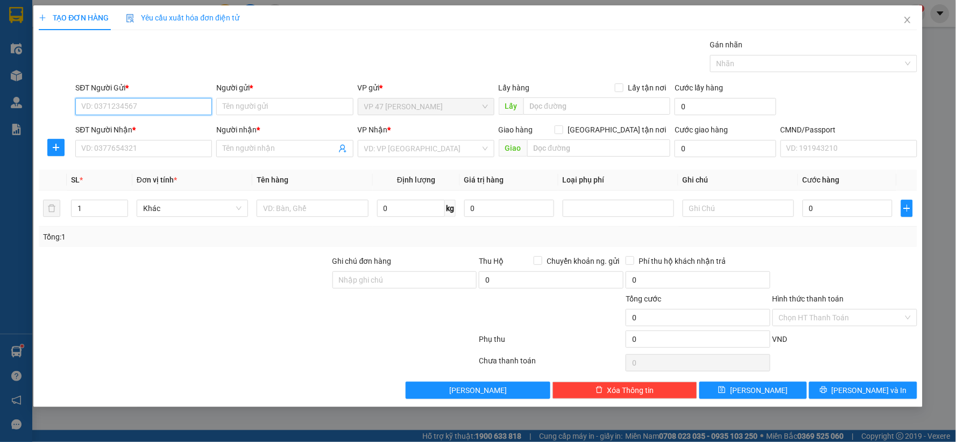
click at [131, 109] on input "SĐT Người Gửi *" at bounding box center [143, 106] width 137 height 17
click at [124, 125] on div "0972996472 - THẮNG TKC" at bounding box center [144, 128] width 124 height 12
click at [126, 150] on input "SĐT Người Nhận *" at bounding box center [143, 148] width 137 height 17
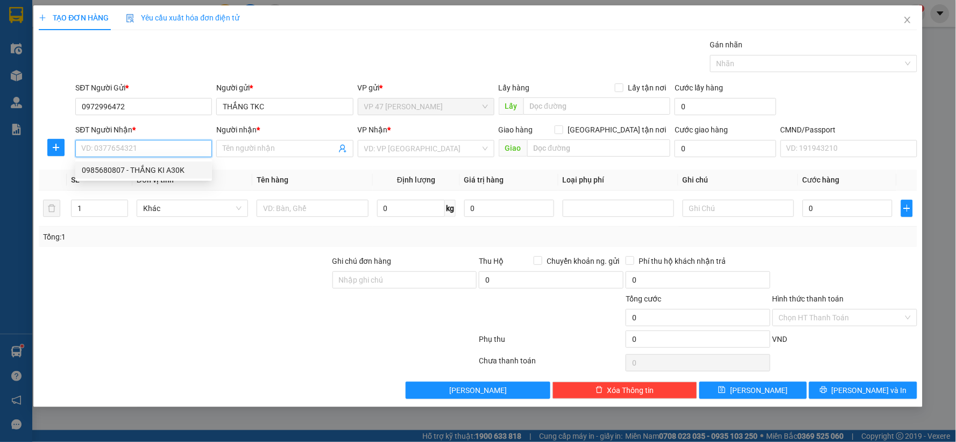
click at [126, 168] on div "0985680807 - THẮNG KI A30K" at bounding box center [144, 170] width 124 height 12
click at [187, 152] on input "0985680807" at bounding box center [143, 148] width 137 height 17
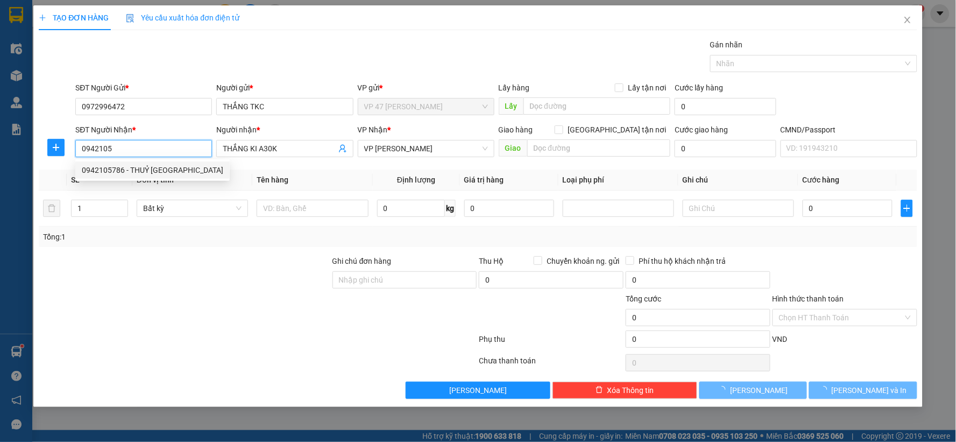
click at [167, 167] on div "0942105786 - THUỶ VĨNH YÊN" at bounding box center [153, 170] width 142 height 12
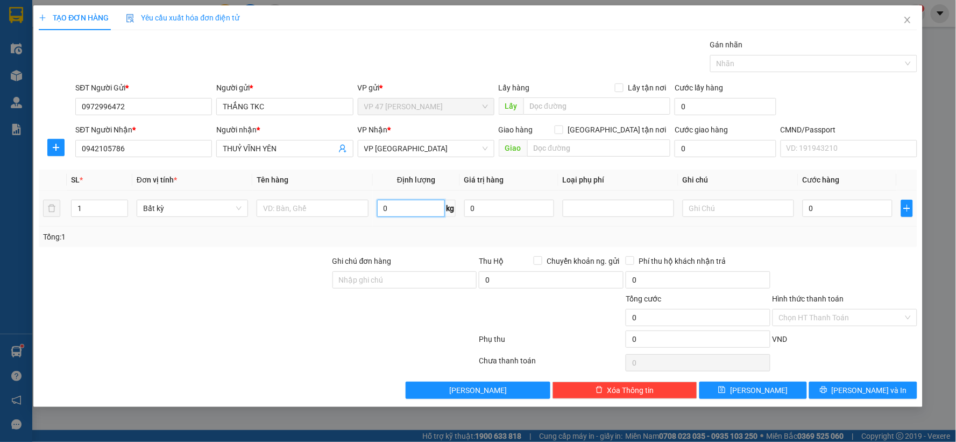
click at [415, 206] on input "0" at bounding box center [411, 208] width 68 height 17
click at [300, 210] on input "text" at bounding box center [312, 208] width 111 height 17
click at [860, 389] on span "[PERSON_NAME] và In" at bounding box center [869, 390] width 75 height 12
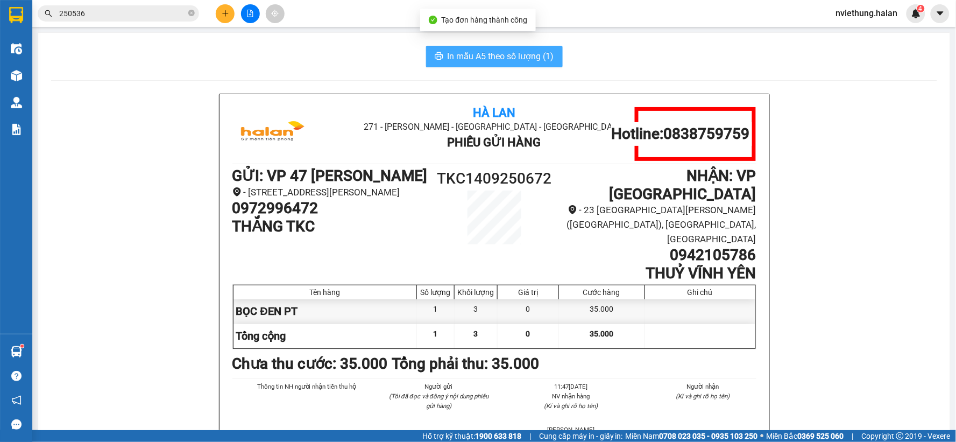
click at [483, 56] on span "In mẫu A5 theo số lượng (1)" at bounding box center [501, 56] width 107 height 13
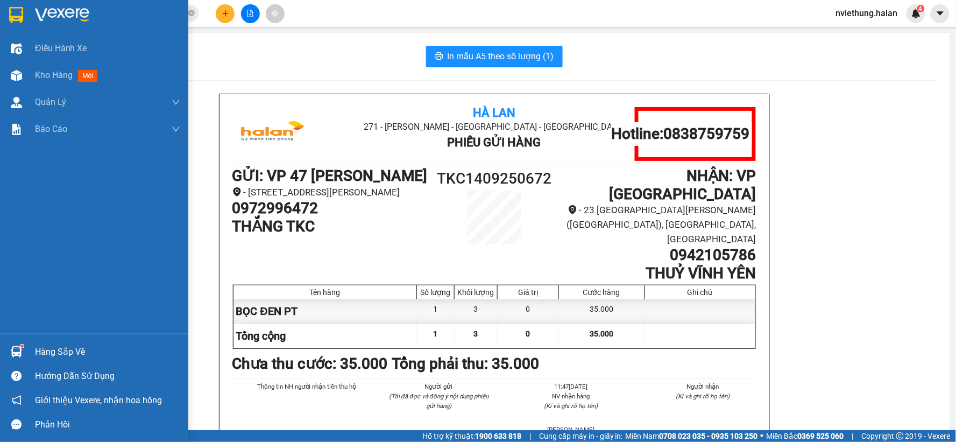
click at [33, 346] on div "Hàng sắp về" at bounding box center [94, 352] width 188 height 24
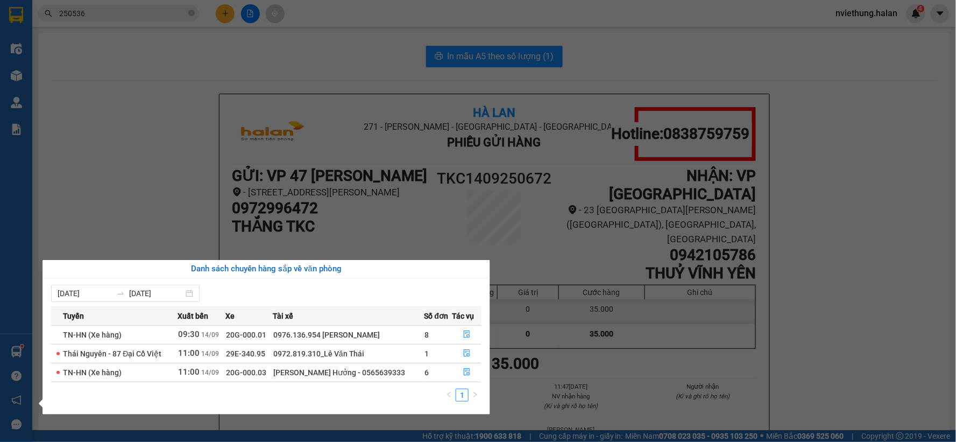
click at [126, 188] on section "Kết quả tìm kiếm ( 249 ) Bộ lọc Mã ĐH Trạng thái Món hàng Thu hộ Tổng cước Chưa…" at bounding box center [478, 221] width 956 height 442
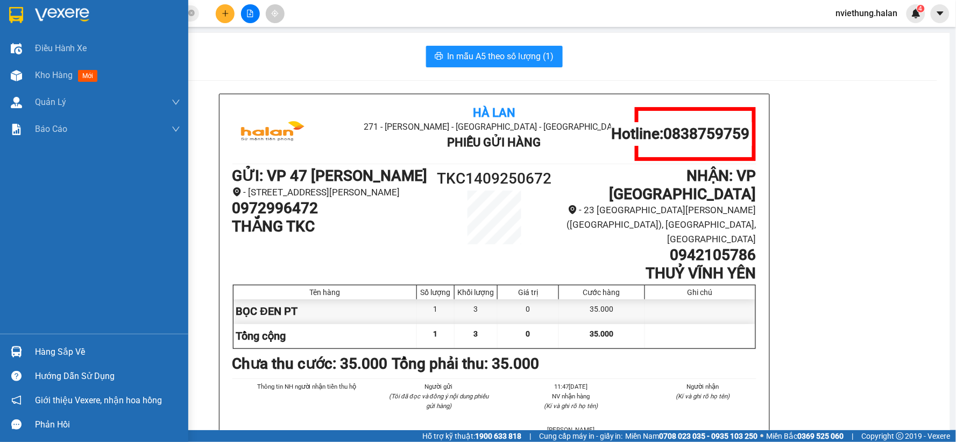
click at [67, 345] on div "Hàng sắp về" at bounding box center [107, 352] width 145 height 16
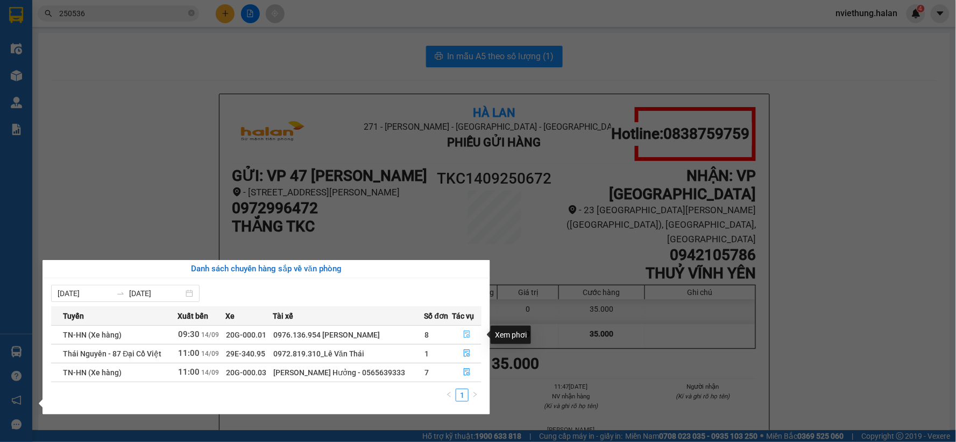
click at [465, 334] on icon "file-done" at bounding box center [467, 334] width 8 height 8
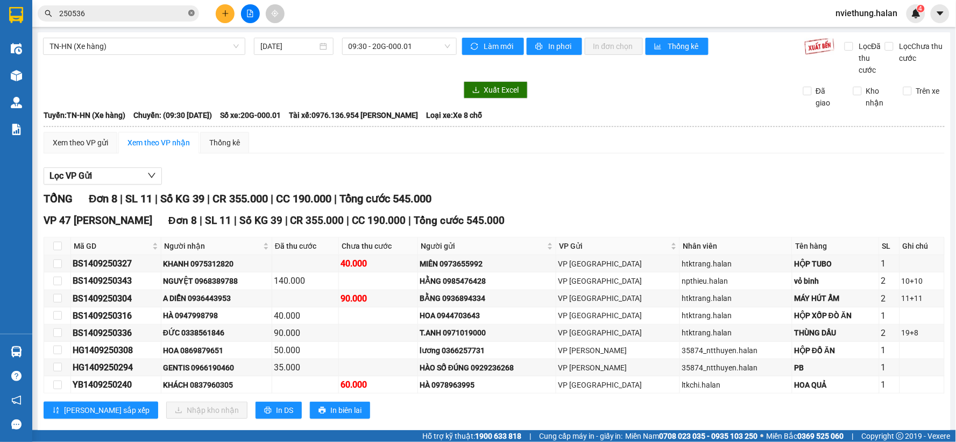
click at [190, 15] on icon "close-circle" at bounding box center [191, 13] width 6 height 6
click at [171, 15] on input "text" at bounding box center [122, 14] width 127 height 12
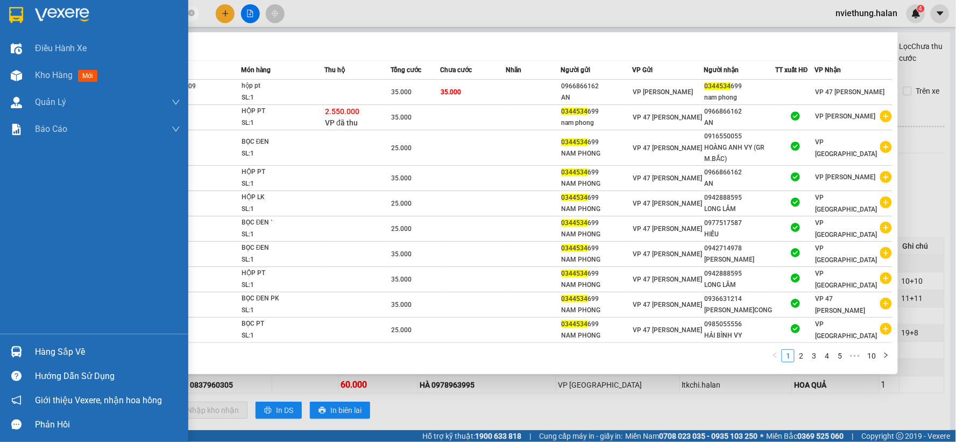
click at [52, 357] on div "Hàng sắp về" at bounding box center [107, 352] width 145 height 16
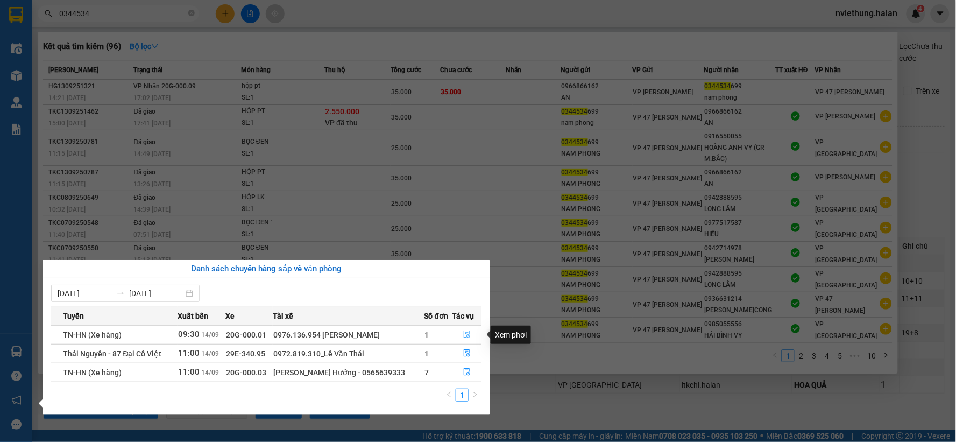
click at [465, 334] on icon "file-done" at bounding box center [467, 334] width 8 height 8
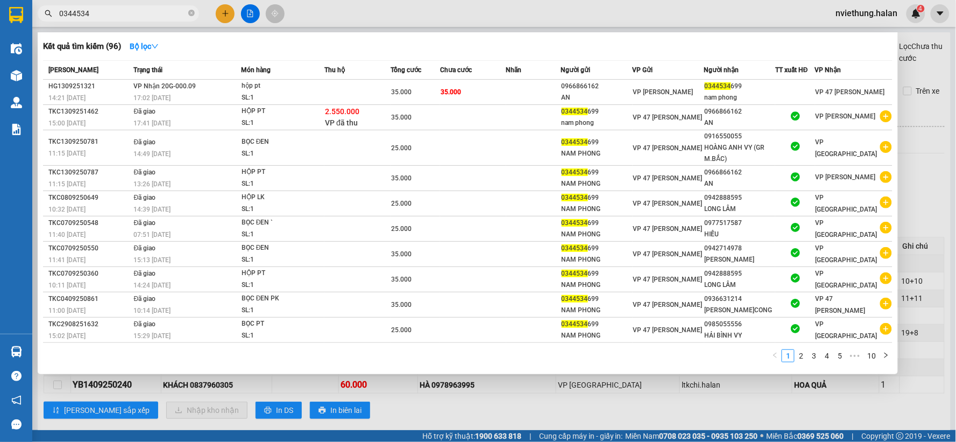
click at [462, 401] on div at bounding box center [478, 221] width 956 height 442
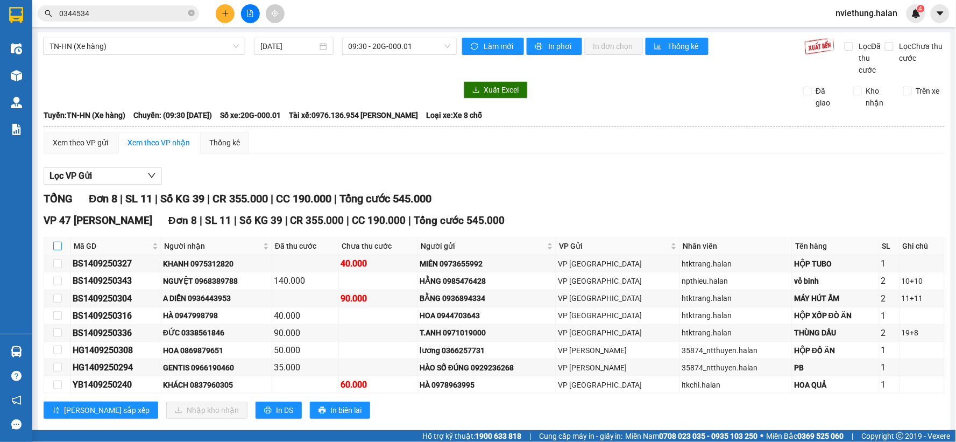
click at [58, 246] on input "checkbox" at bounding box center [57, 246] width 9 height 9
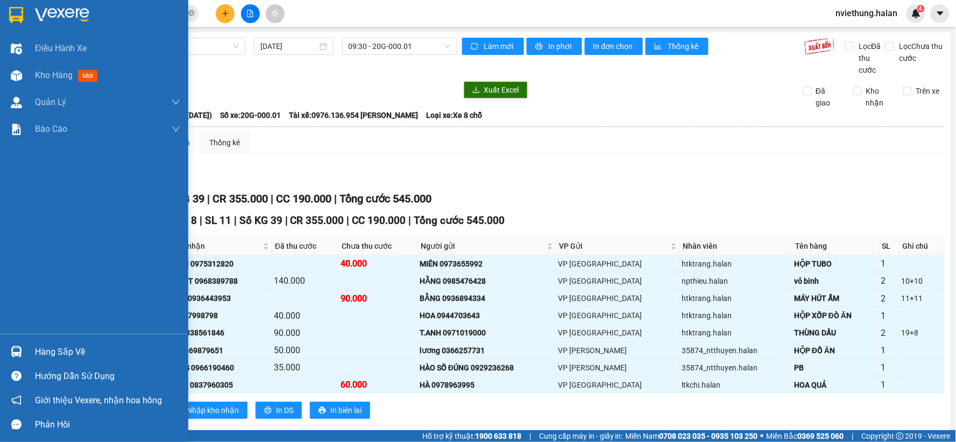
click at [19, 354] on img at bounding box center [16, 351] width 11 height 11
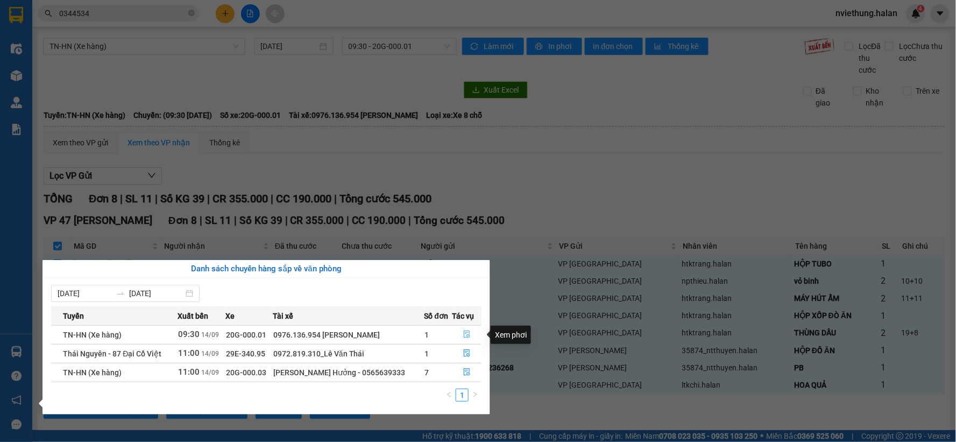
click at [464, 335] on icon "file-done" at bounding box center [467, 334] width 8 height 8
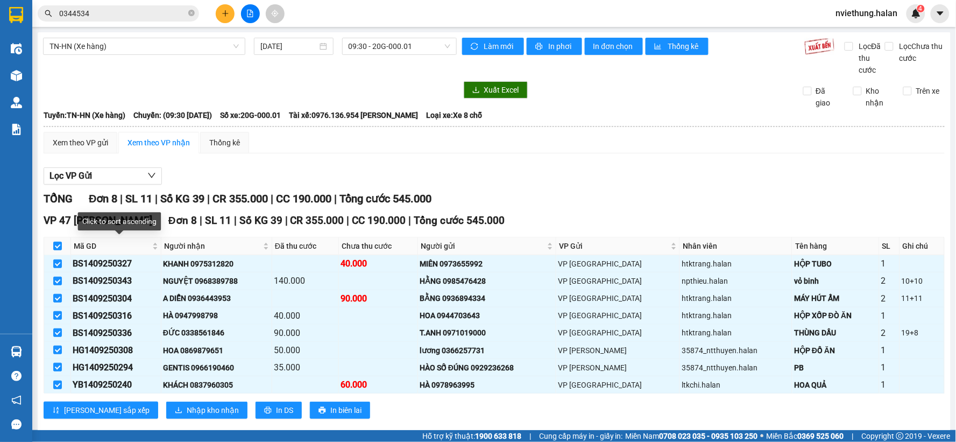
click at [51, 244] on th at bounding box center [57, 246] width 27 height 18
click at [57, 250] on input "checkbox" at bounding box center [57, 246] width 9 height 9
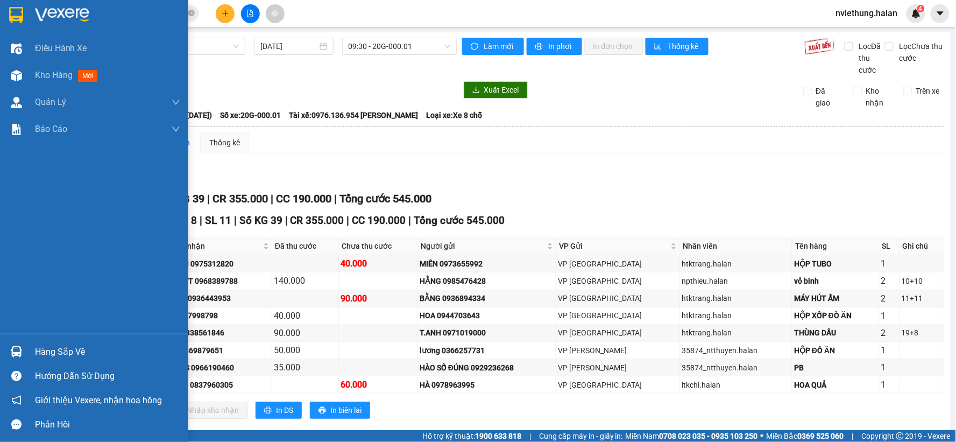
click at [59, 356] on div "Hàng sắp về" at bounding box center [107, 352] width 145 height 16
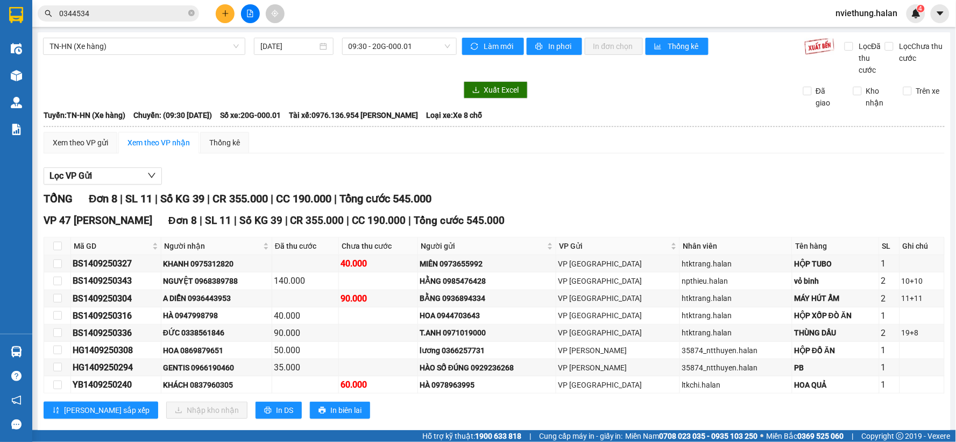
click at [588, 145] on section "Kết quả tìm kiếm ( 96 ) Bộ lọc Mã ĐH Trạng thái Món hàng Thu hộ Tổng cước Chưa …" at bounding box center [478, 221] width 956 height 442
click at [58, 248] on input "checkbox" at bounding box center [57, 246] width 9 height 9
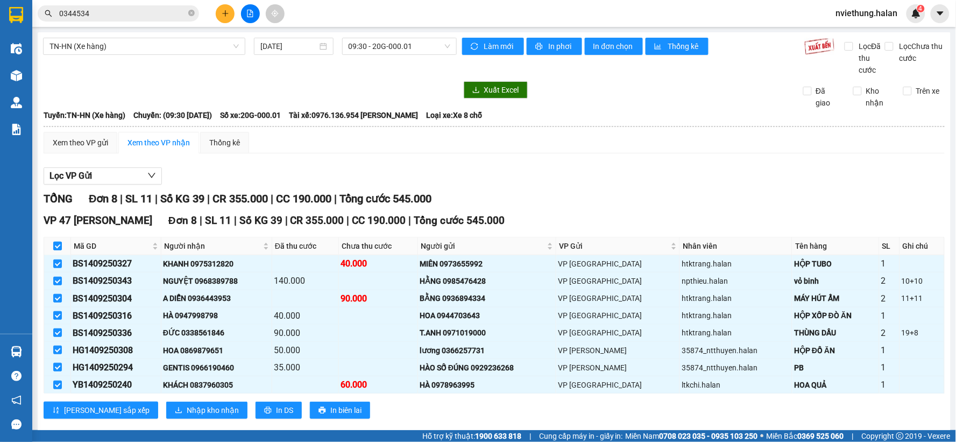
click at [58, 248] on input "checkbox" at bounding box center [57, 246] width 9 height 9
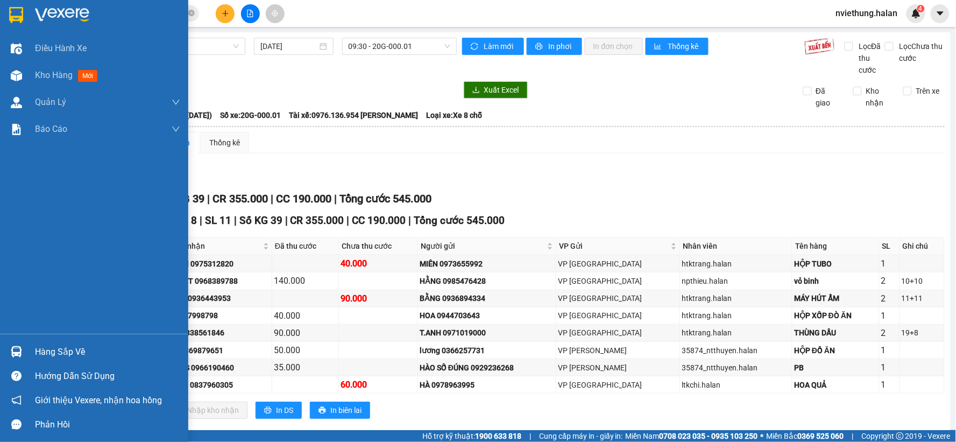
click at [8, 354] on div at bounding box center [16, 351] width 19 height 19
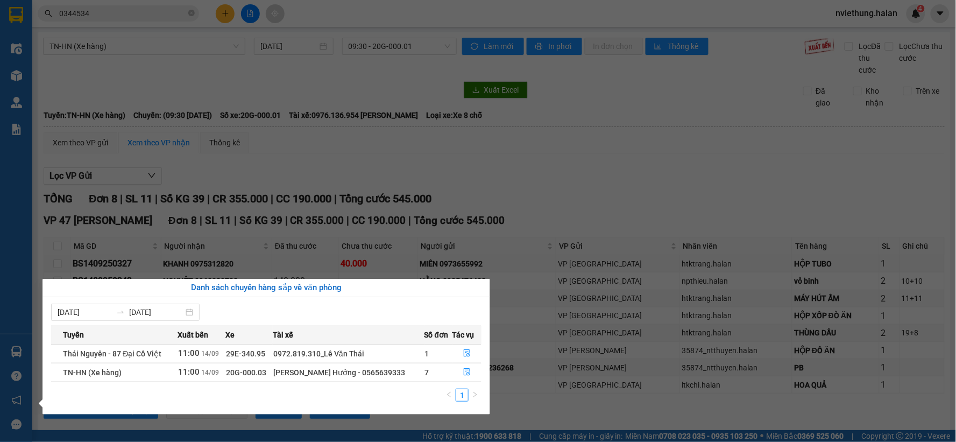
click at [326, 126] on section "Kết quả tìm kiếm ( 96 ) Bộ lọc Mã ĐH Trạng thái Món hàng Thu hộ Tổng cước Chưa …" at bounding box center [478, 221] width 956 height 442
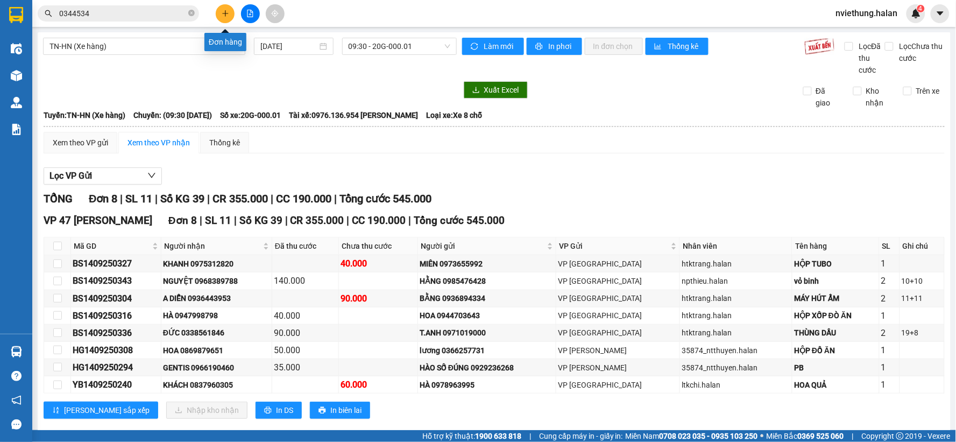
click at [224, 10] on icon "plus" at bounding box center [226, 14] width 8 height 8
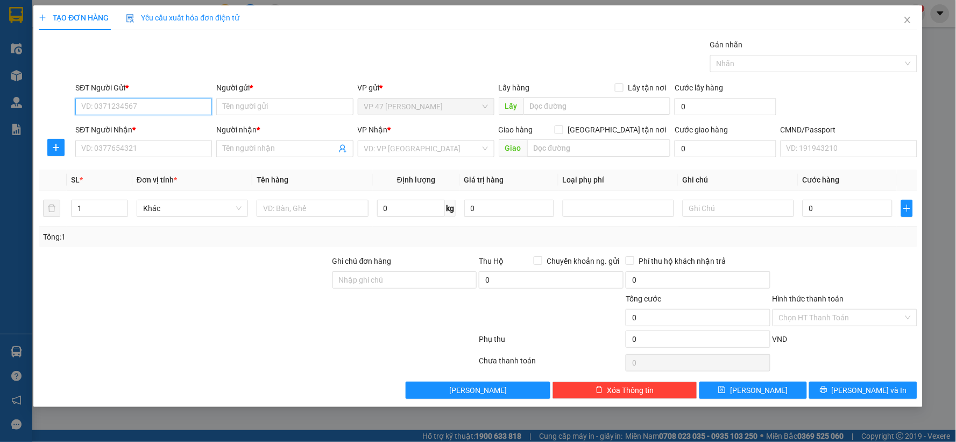
click at [163, 110] on input "SĐT Người Gửi *" at bounding box center [143, 106] width 137 height 17
click at [153, 128] on div "0989556663 - NAM" at bounding box center [144, 128] width 124 height 12
click at [139, 159] on div "SĐT Người Nhận * VD: 0377654321" at bounding box center [143, 143] width 137 height 38
click at [142, 154] on input "SĐT Người Nhận *" at bounding box center [143, 148] width 137 height 17
drag, startPoint x: 125, startPoint y: 101, endPoint x: 62, endPoint y: 115, distance: 64.0
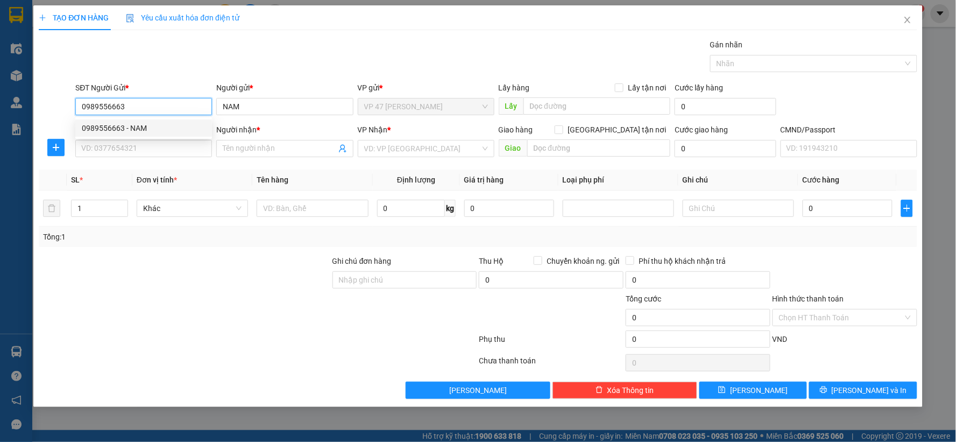
click at [62, 115] on div "SĐT Người Gửi * 0989556663 Người gửi * NAM VP gửi * VP 47 Trần Khát Chân Lấy hà…" at bounding box center [478, 101] width 881 height 38
click at [118, 146] on input "SĐT Người Nhận *" at bounding box center [143, 148] width 137 height 17
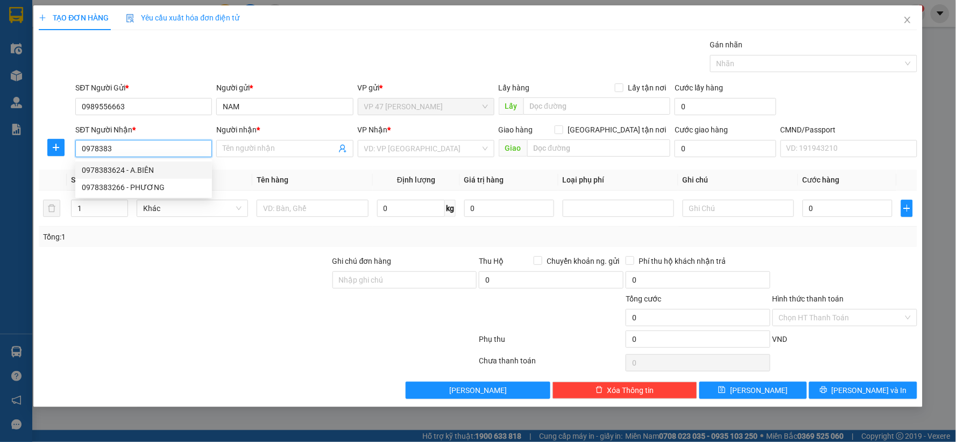
click at [124, 173] on div "0978383624 - A.BIÊN" at bounding box center [144, 170] width 124 height 12
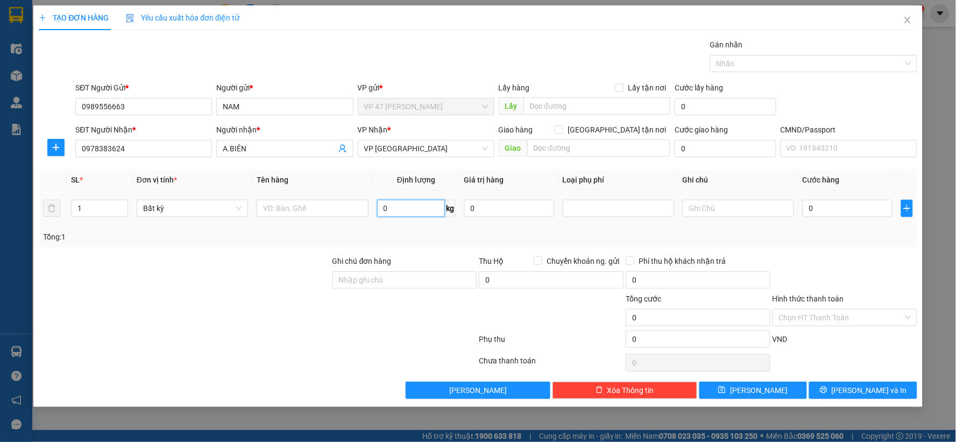
click at [396, 208] on input "0" at bounding box center [411, 208] width 68 height 17
click at [281, 203] on input "text" at bounding box center [312, 208] width 111 height 17
click at [873, 386] on span "[PERSON_NAME] và In" at bounding box center [869, 390] width 75 height 12
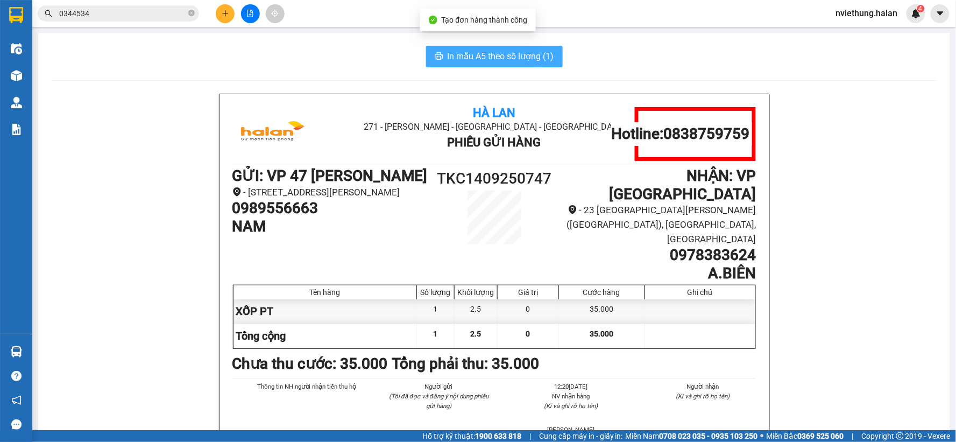
click at [482, 52] on span "In mẫu A5 theo số lượng (1)" at bounding box center [501, 56] width 107 height 13
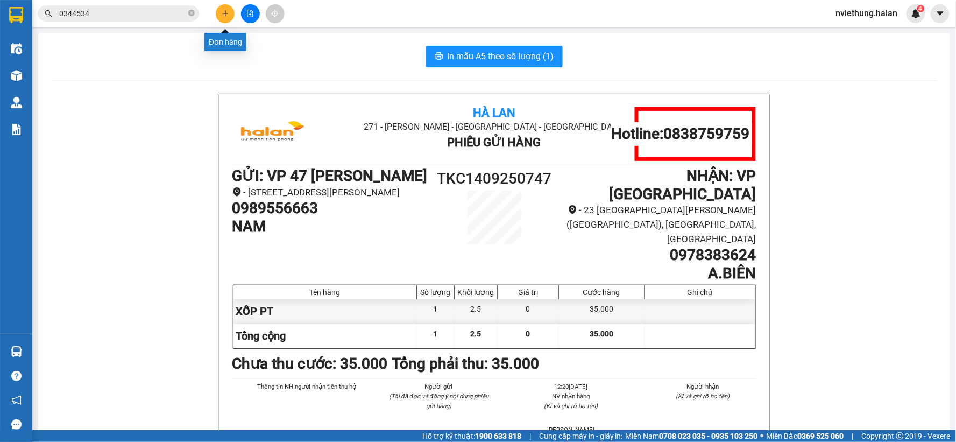
click at [227, 15] on icon "plus" at bounding box center [226, 14] width 8 height 8
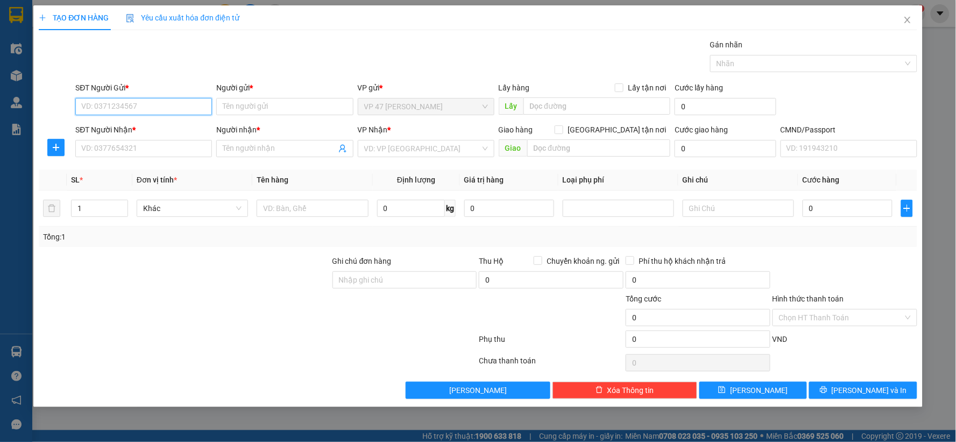
click at [144, 109] on input "SĐT Người Gửi *" at bounding box center [143, 106] width 137 height 17
paste input "0989556663"
click at [112, 131] on div "0989556663 - NAM" at bounding box center [144, 128] width 124 height 12
click at [112, 142] on input "SĐT Người Nhận *" at bounding box center [143, 148] width 137 height 17
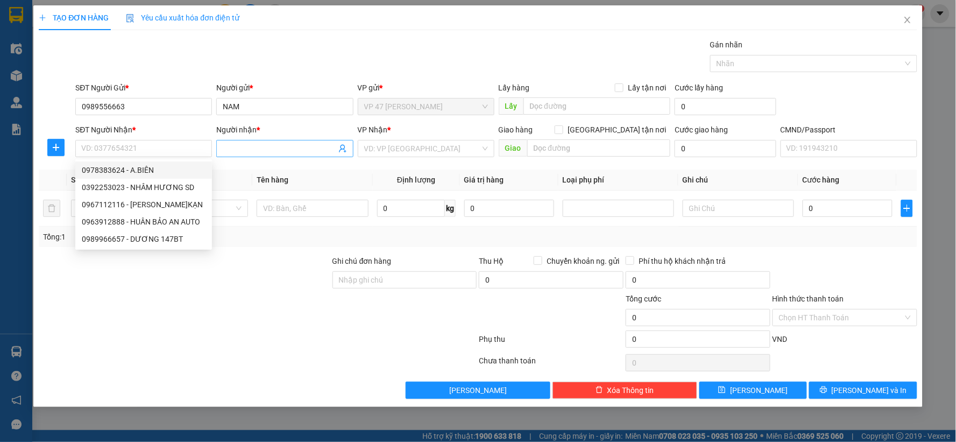
click at [343, 149] on icon "user-add" at bounding box center [342, 149] width 7 height 8
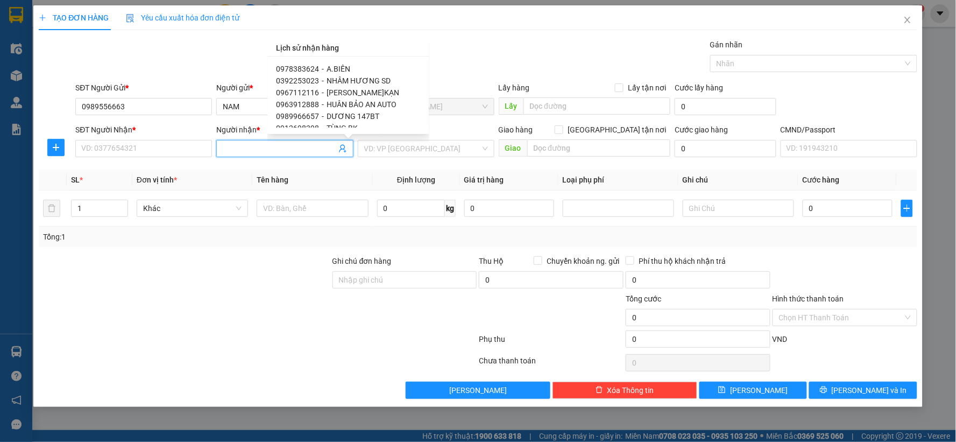
scroll to position [60, 0]
click at [308, 70] on span "0912698398" at bounding box center [297, 68] width 43 height 9
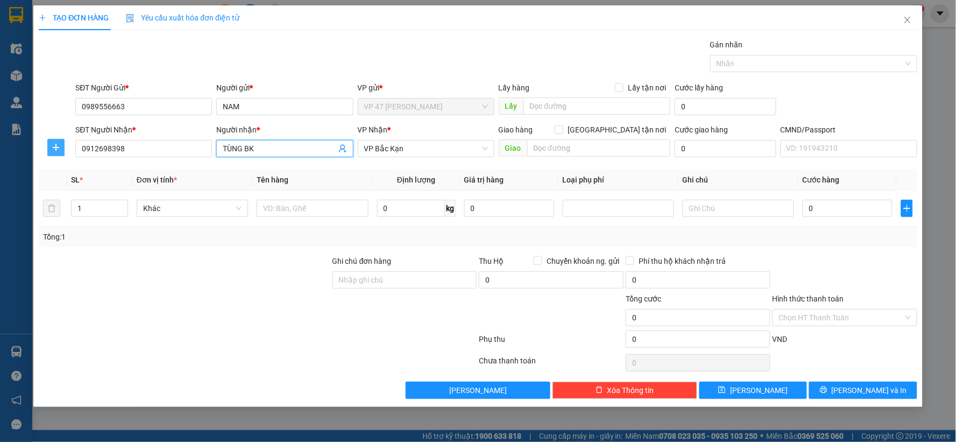
click at [56, 146] on icon "plus" at bounding box center [56, 147] width 1 height 7
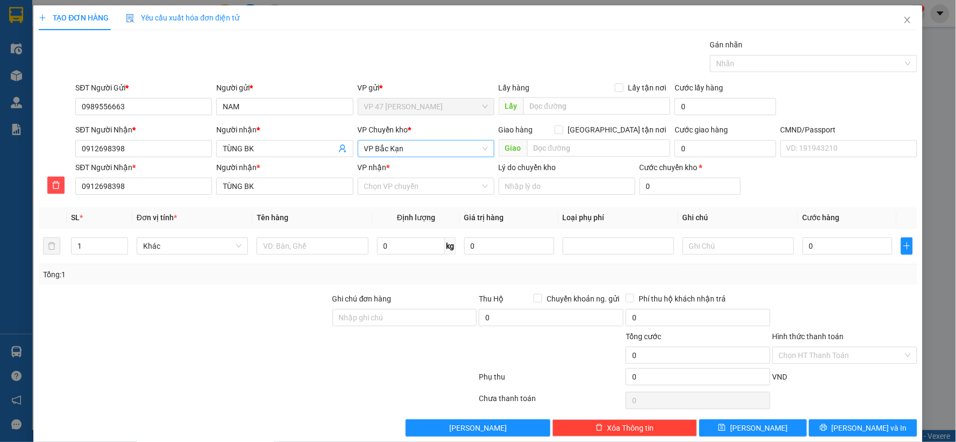
click at [398, 147] on span "VP Bắc Kạn" at bounding box center [426, 148] width 124 height 16
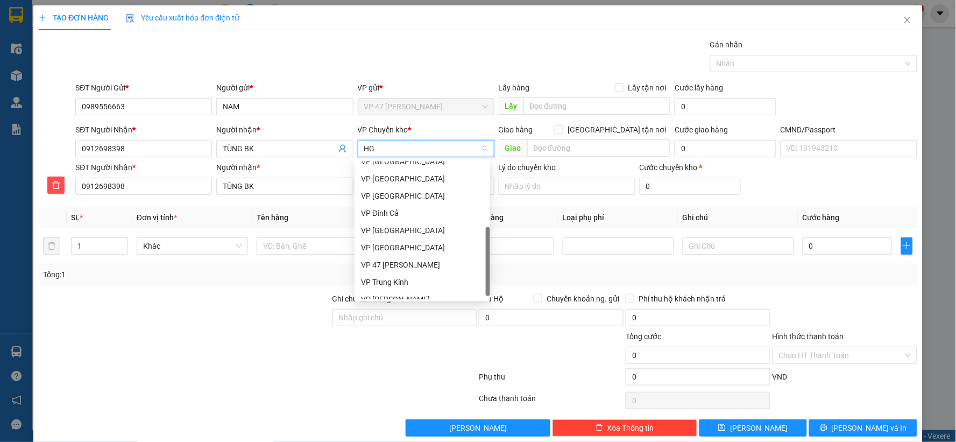
scroll to position [0, 0]
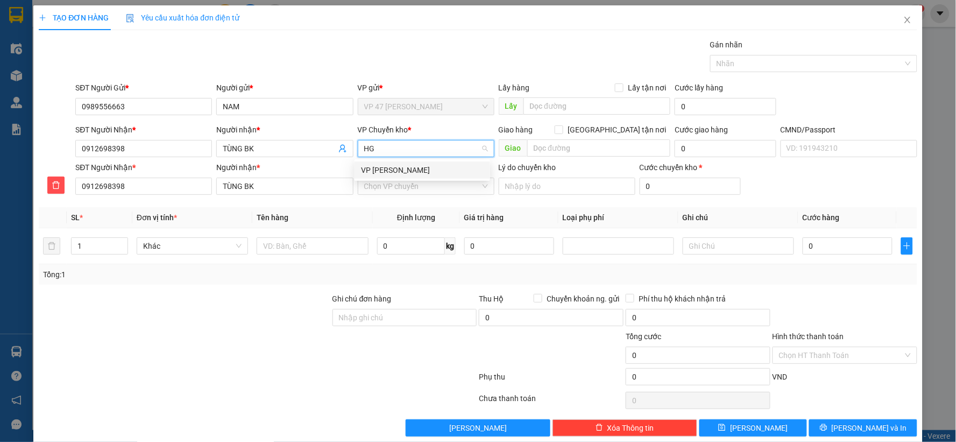
click at [391, 166] on div "[PERSON_NAME]" at bounding box center [422, 170] width 123 height 12
click at [390, 175] on div "VP nhận *" at bounding box center [426, 169] width 137 height 16
click at [386, 183] on input "VP nhận *" at bounding box center [422, 186] width 116 height 16
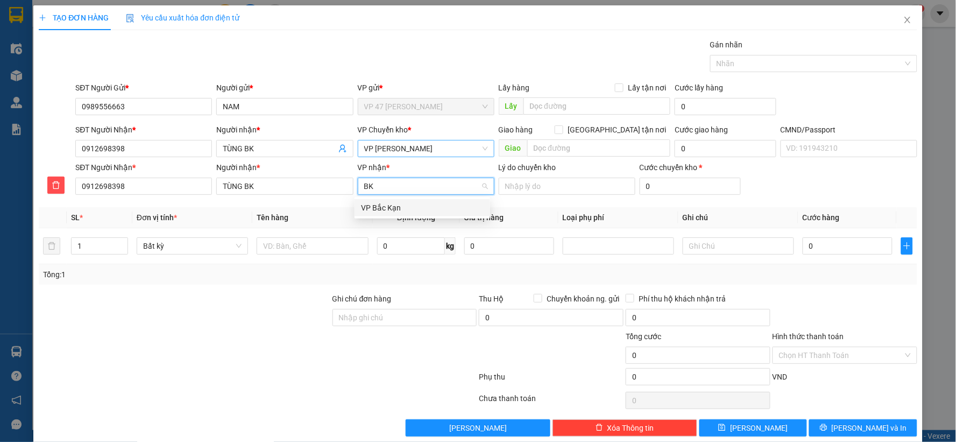
click at [371, 203] on div "VP Bắc Kạn" at bounding box center [422, 208] width 123 height 12
click at [298, 248] on input "text" at bounding box center [312, 245] width 111 height 17
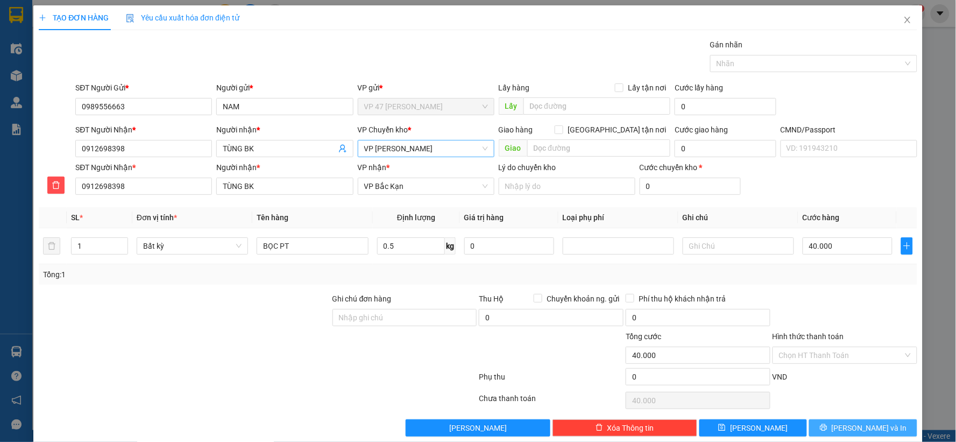
click at [846, 424] on span "[PERSON_NAME] và In" at bounding box center [869, 428] width 75 height 12
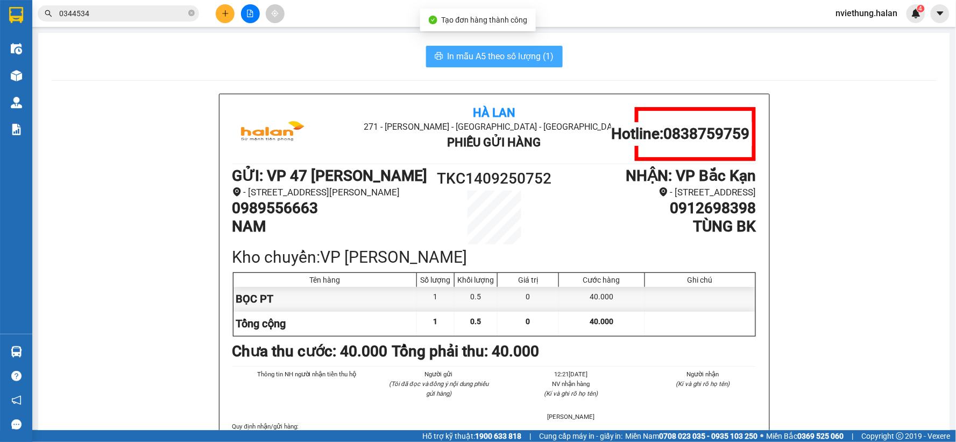
click at [496, 59] on span "In mẫu A5 theo số lượng (1)" at bounding box center [501, 56] width 107 height 13
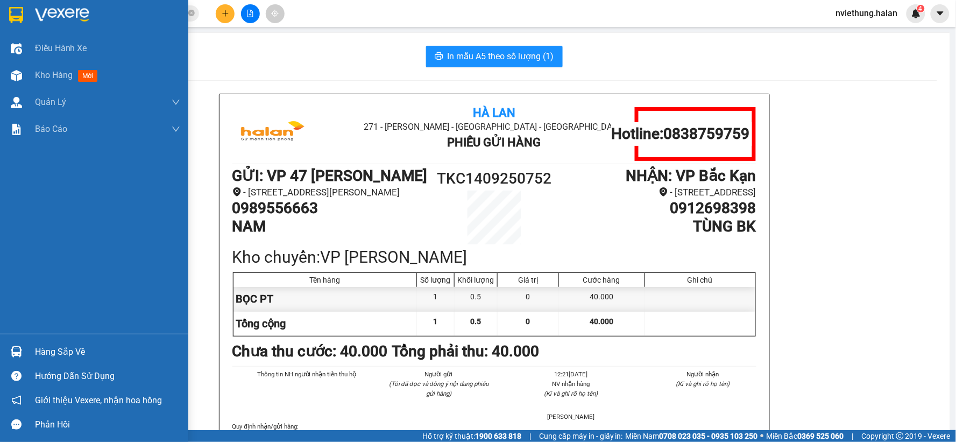
click at [49, 354] on div "Hàng sắp về" at bounding box center [107, 352] width 145 height 16
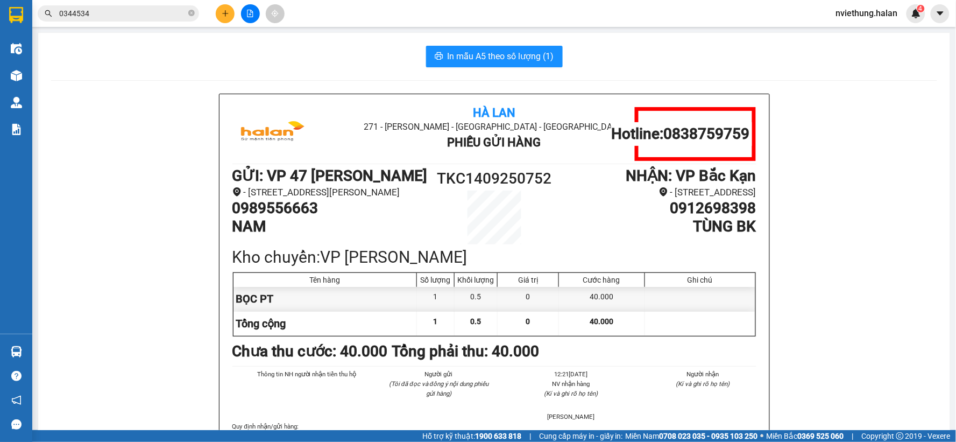
click at [163, 243] on section "Kết quả tìm kiếm ( 96 ) Bộ lọc Mã ĐH Trạng thái Món hàng Thu hộ Tổng cước Chưa …" at bounding box center [478, 221] width 956 height 442
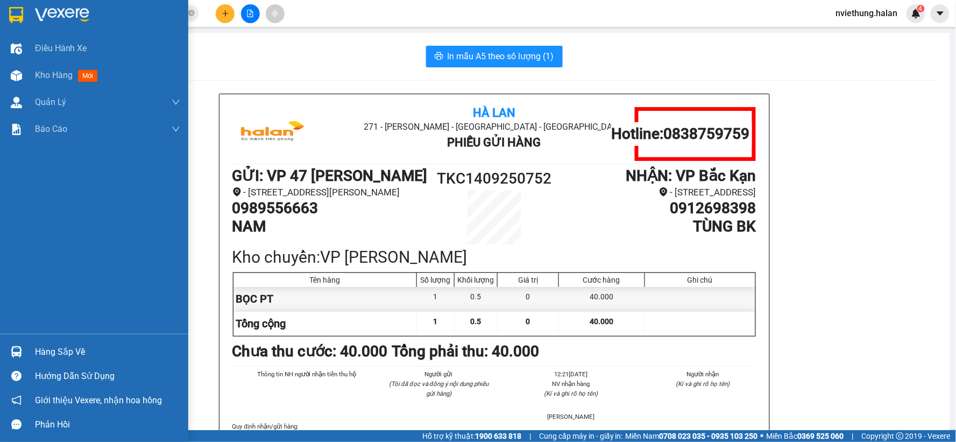
click at [16, 353] on img at bounding box center [16, 351] width 11 height 11
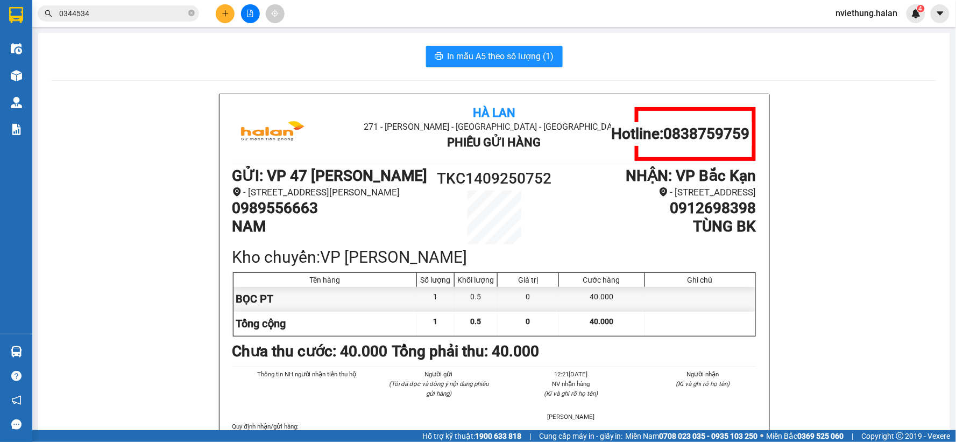
drag, startPoint x: 165, startPoint y: 66, endPoint x: 344, endPoint y: 6, distance: 189.6
click at [165, 65] on section "Kết quả tìm kiếm ( 96 ) Bộ lọc Mã ĐH Trạng thái Món hàng Thu hộ Tổng cước Chưa …" at bounding box center [478, 221] width 956 height 442
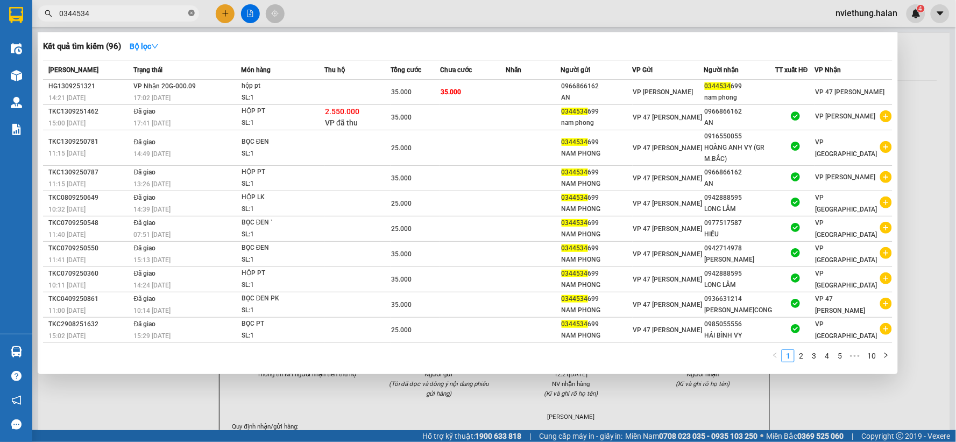
click at [192, 14] on icon "close-circle" at bounding box center [191, 13] width 6 height 6
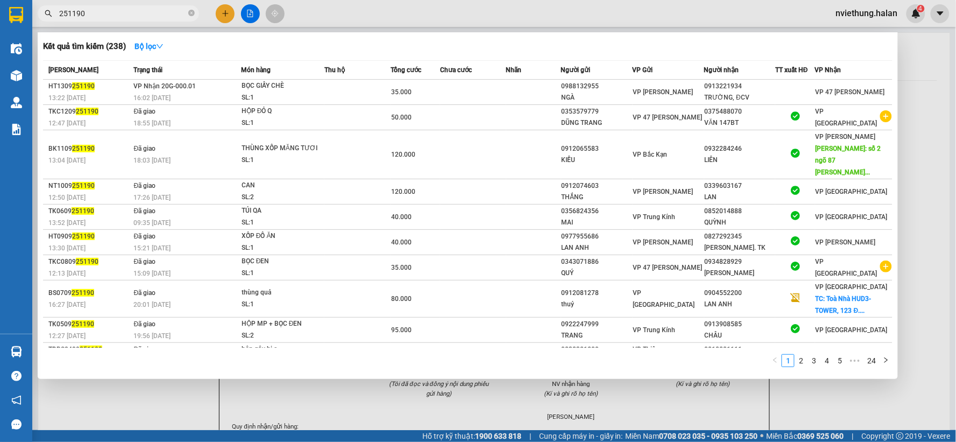
click at [220, 10] on div at bounding box center [478, 221] width 956 height 442
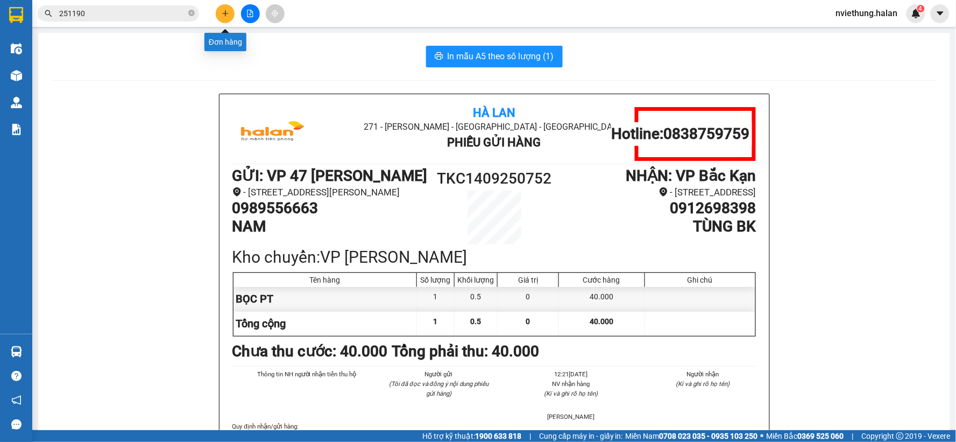
click at [226, 12] on icon "plus" at bounding box center [226, 14] width 8 height 8
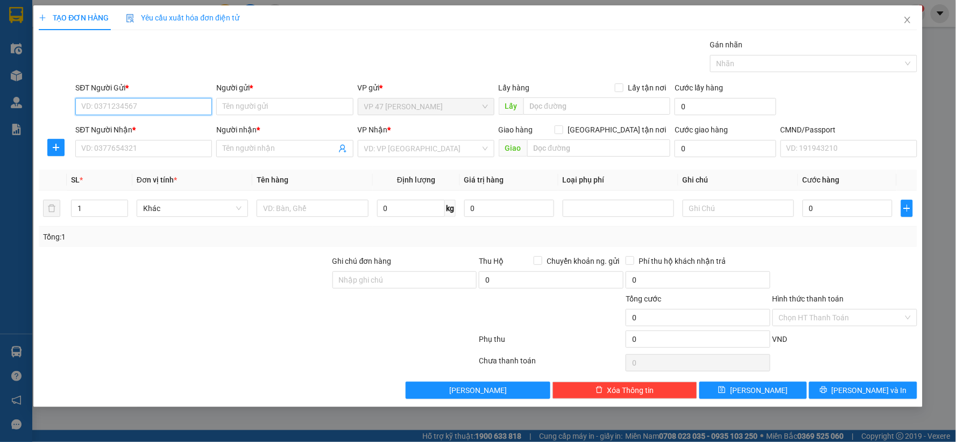
click at [167, 98] on input "SĐT Người Gửi *" at bounding box center [143, 106] width 137 height 17
click at [152, 128] on div "0915588189 - TÙNG GPC" at bounding box center [144, 128] width 124 height 12
click at [153, 143] on input "SĐT Người Nhận *" at bounding box center [143, 148] width 137 height 17
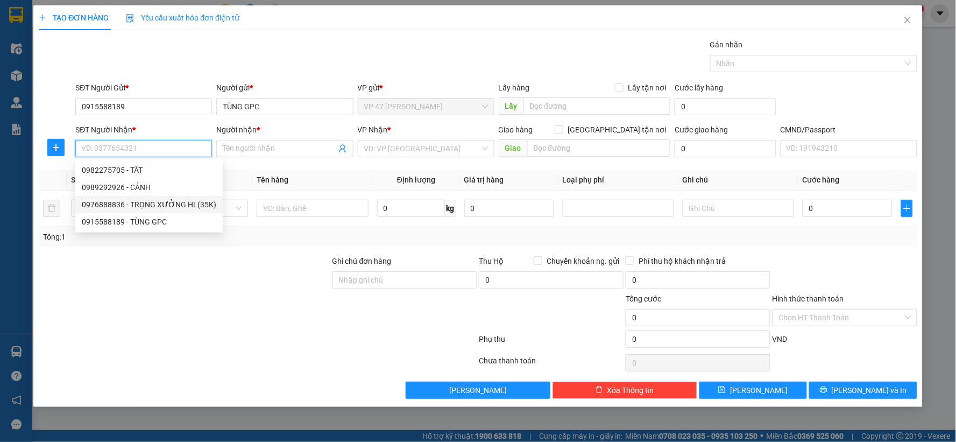
click at [101, 203] on div "0976888836 - TRỌNG XƯỞNG HL(35K)" at bounding box center [149, 205] width 135 height 12
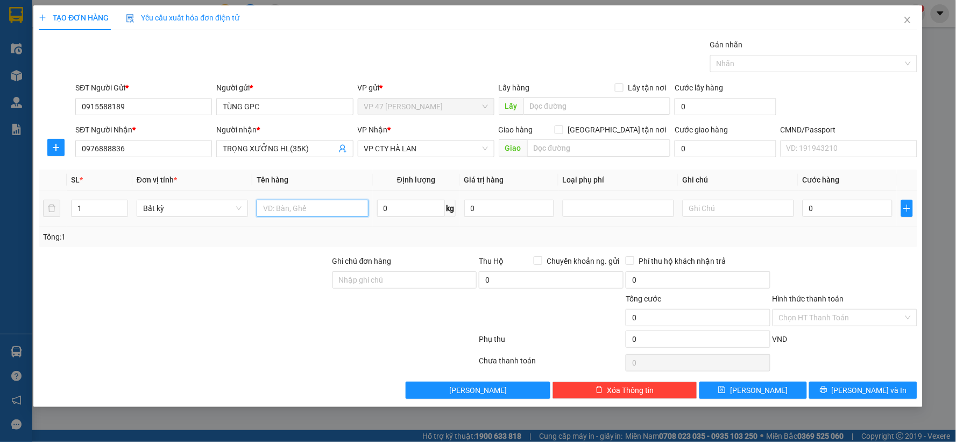
click at [331, 213] on input "text" at bounding box center [312, 208] width 111 height 17
click at [855, 394] on span "[PERSON_NAME] và In" at bounding box center [869, 390] width 75 height 12
click at [835, 210] on input "0" at bounding box center [848, 208] width 90 height 17
click at [851, 390] on button "[PERSON_NAME] và In" at bounding box center [863, 390] width 108 height 17
click at [783, 239] on div "Tổng: 1" at bounding box center [478, 237] width 870 height 12
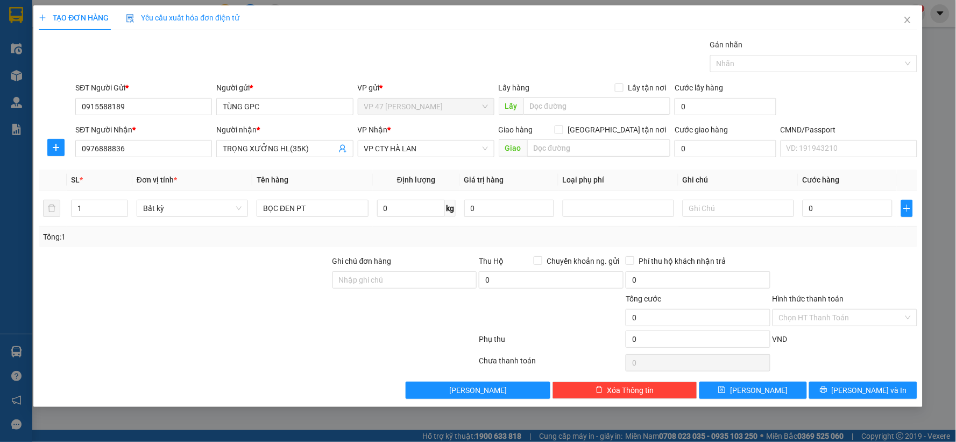
click at [659, 235] on div "Tổng: 1" at bounding box center [478, 237] width 870 height 12
click at [831, 210] on input "0" at bounding box center [848, 208] width 90 height 17
click at [848, 397] on button "[PERSON_NAME] và In" at bounding box center [863, 390] width 108 height 17
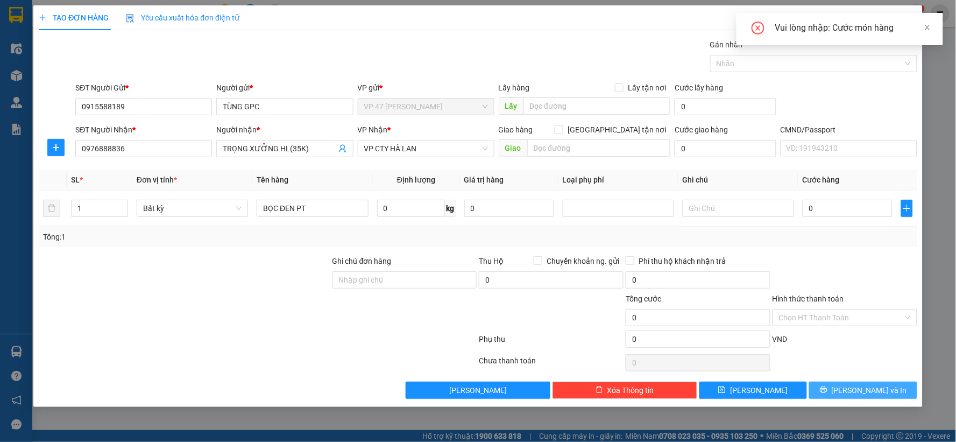
click at [851, 391] on button "[PERSON_NAME] và In" at bounding box center [863, 390] width 108 height 17
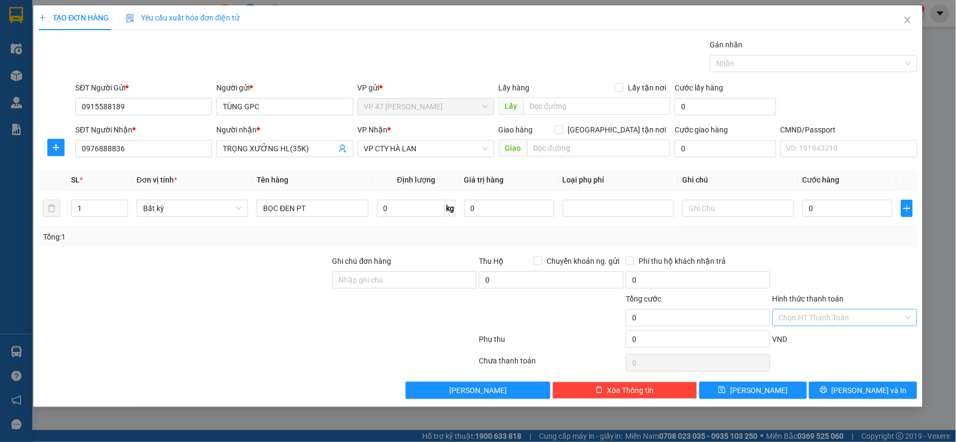
click at [794, 315] on input "Hình thức thanh toán" at bounding box center [841, 317] width 124 height 16
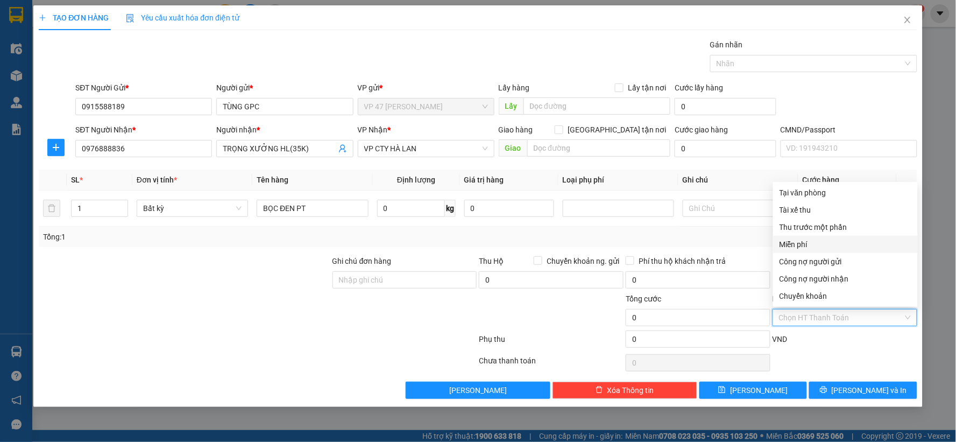
click at [801, 244] on div "Miễn phí" at bounding box center [846, 244] width 132 height 12
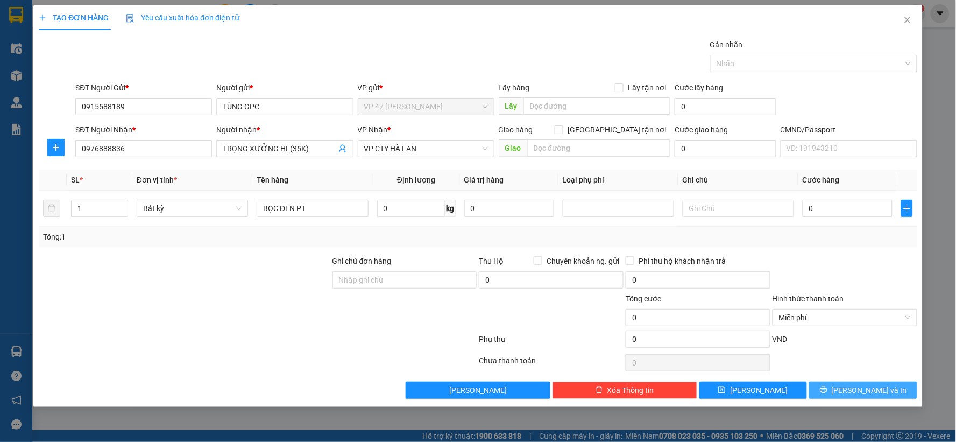
click at [828, 388] on icon "printer" at bounding box center [824, 390] width 8 height 8
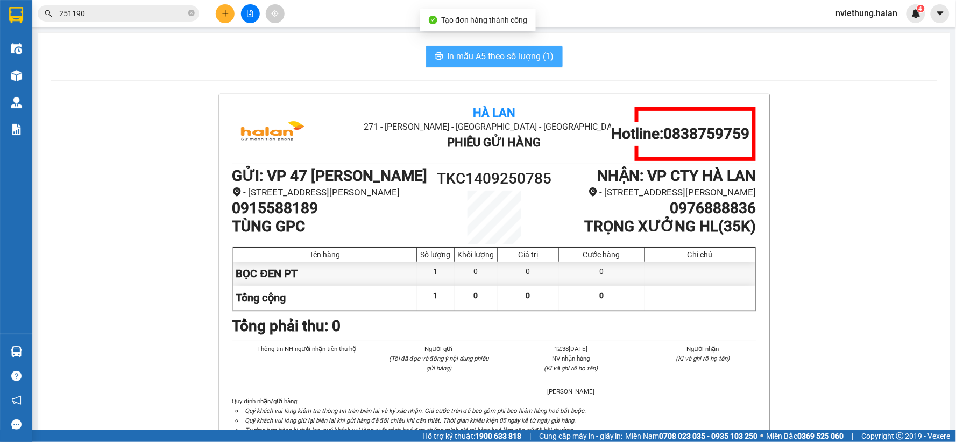
click at [465, 52] on span "In mẫu A5 theo số lượng (1)" at bounding box center [501, 56] width 107 height 13
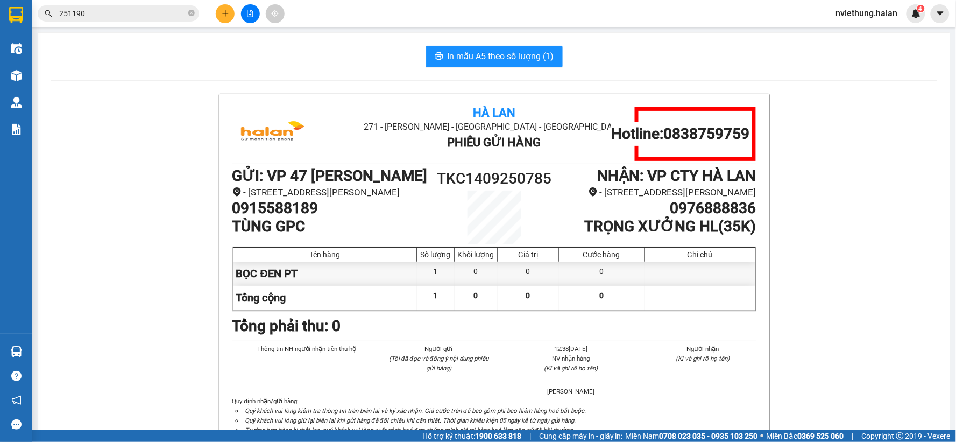
click at [224, 13] on icon "plus" at bounding box center [225, 13] width 6 height 1
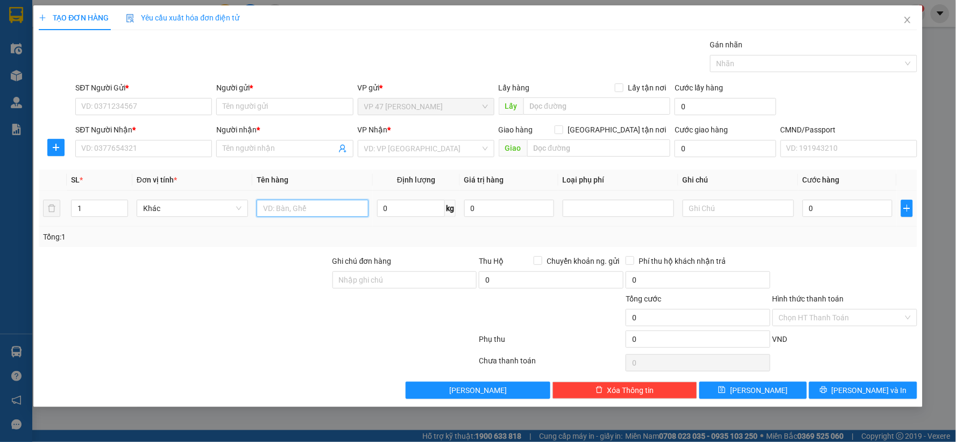
click at [288, 210] on input "text" at bounding box center [312, 208] width 111 height 17
drag, startPoint x: 194, startPoint y: 101, endPoint x: 192, endPoint y: 107, distance: 5.8
click at [192, 107] on input "SĐT Người Gửi *" at bounding box center [143, 106] width 137 height 17
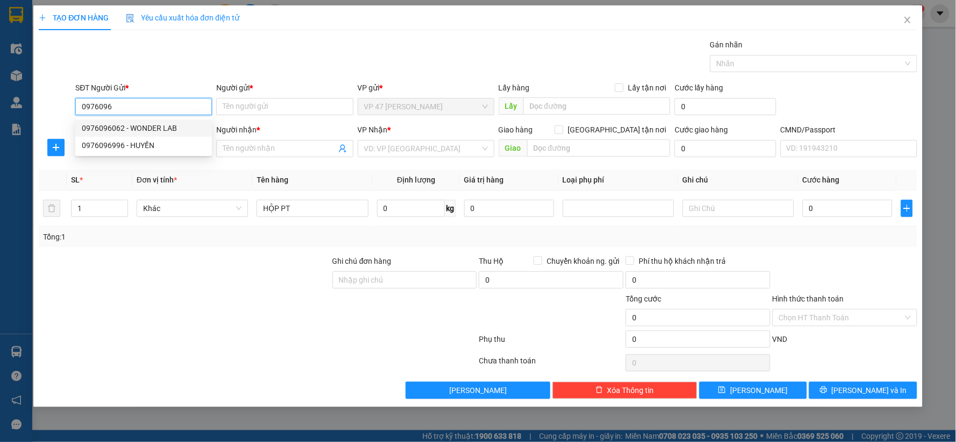
click at [156, 126] on div "0976096062 - WONDER LAB" at bounding box center [144, 128] width 124 height 12
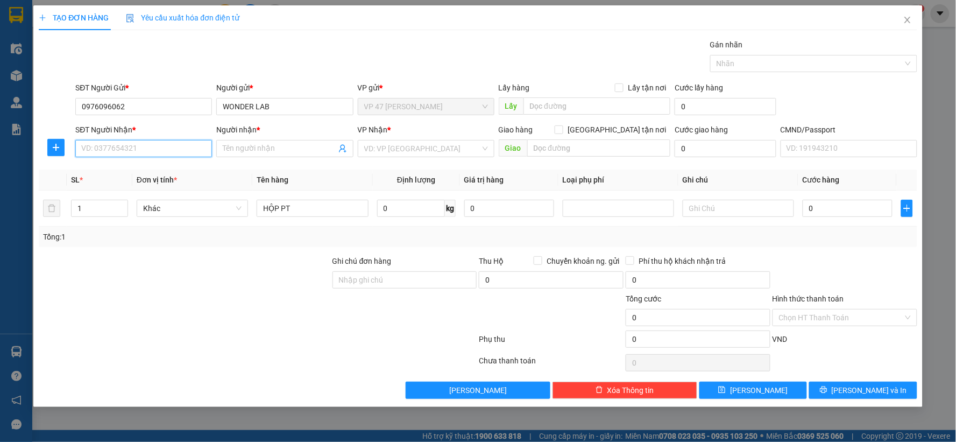
click at [130, 156] on input "SĐT Người Nhận *" at bounding box center [143, 148] width 137 height 17
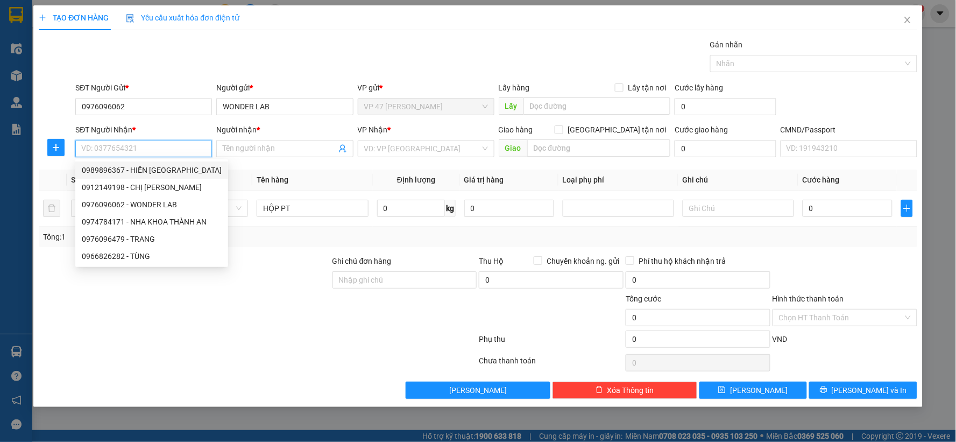
click at [115, 172] on div "0989896367 - HIỂN ĐU PHÚ LƯƠNG" at bounding box center [152, 170] width 140 height 12
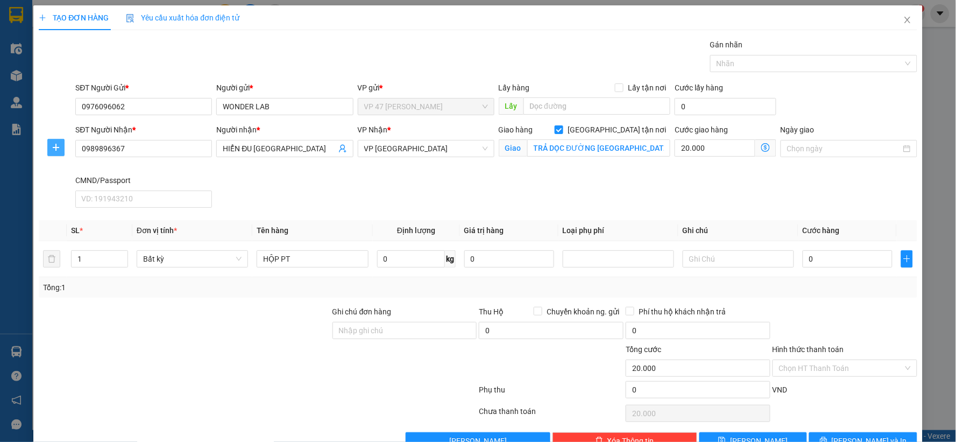
click at [59, 148] on icon "plus" at bounding box center [56, 147] width 9 height 9
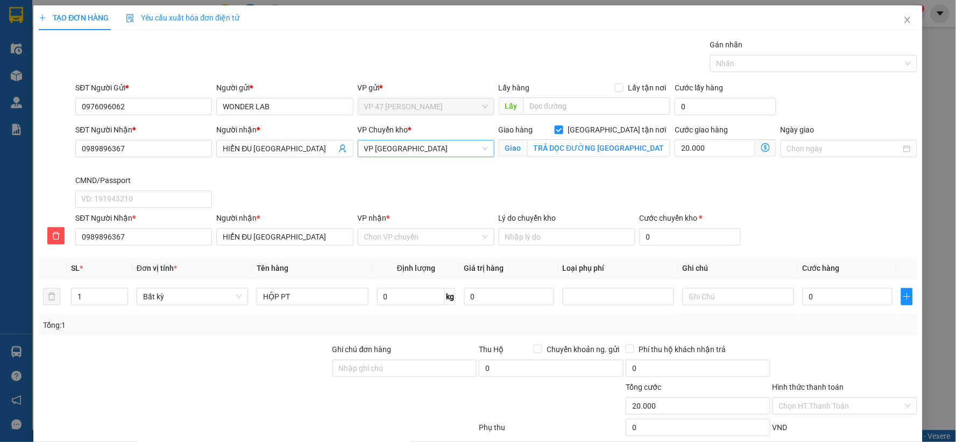
click at [378, 151] on span "VP [GEOGRAPHIC_DATA]" at bounding box center [426, 148] width 124 height 16
click at [390, 168] on div "[PERSON_NAME]" at bounding box center [422, 170] width 123 height 12
click at [384, 236] on input "VP nhận *" at bounding box center [422, 237] width 116 height 16
click at [378, 255] on div "VP [GEOGRAPHIC_DATA]" at bounding box center [422, 258] width 123 height 12
click at [399, 298] on input "0" at bounding box center [411, 296] width 68 height 17
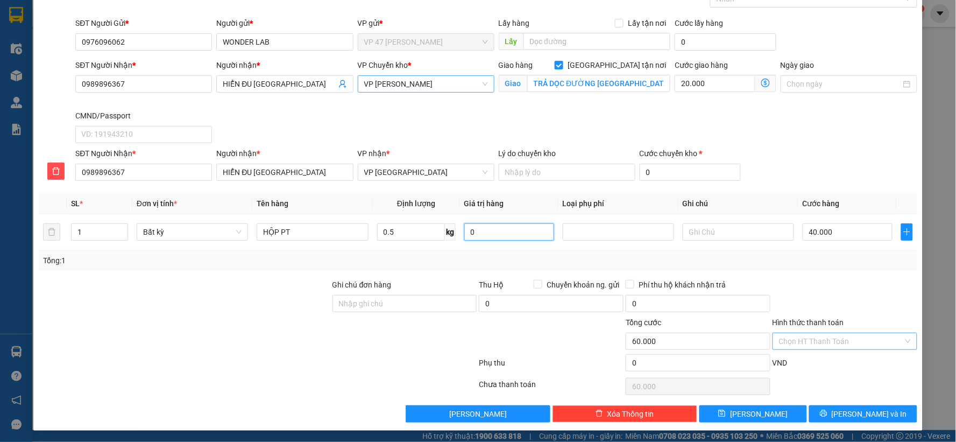
scroll to position [66, 0]
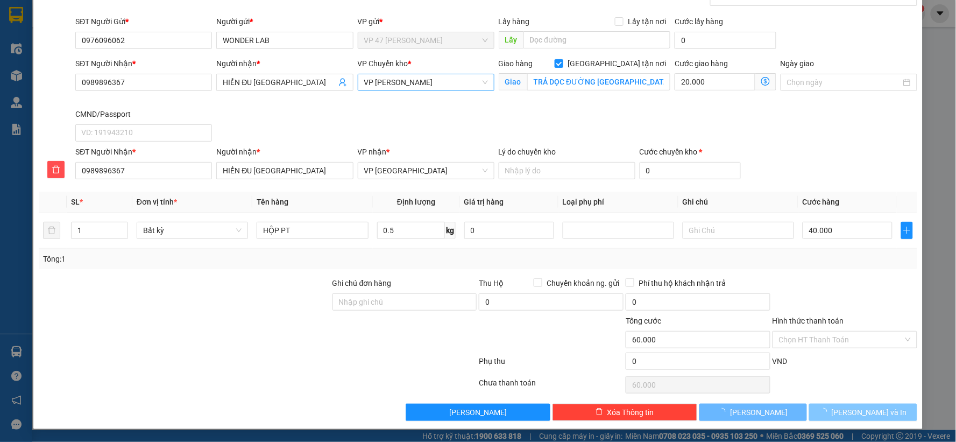
click at [851, 409] on span "[PERSON_NAME] và In" at bounding box center [869, 412] width 75 height 12
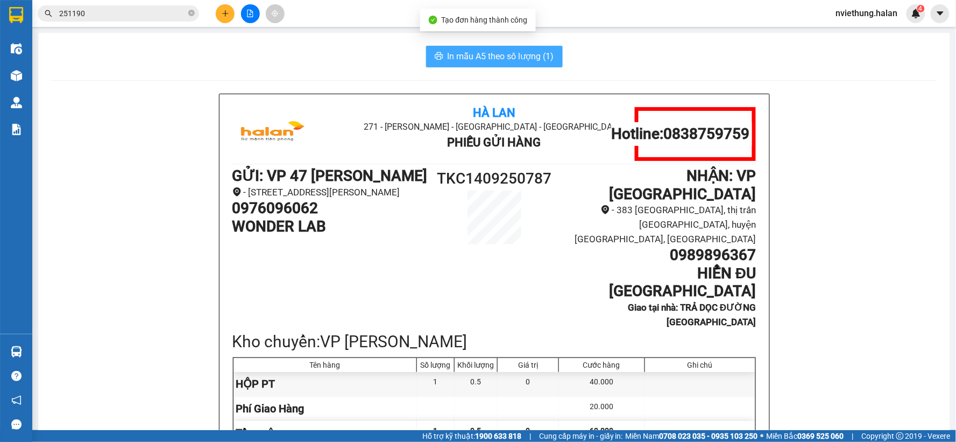
click at [481, 54] on span "In mẫu A5 theo số lượng (1)" at bounding box center [501, 56] width 107 height 13
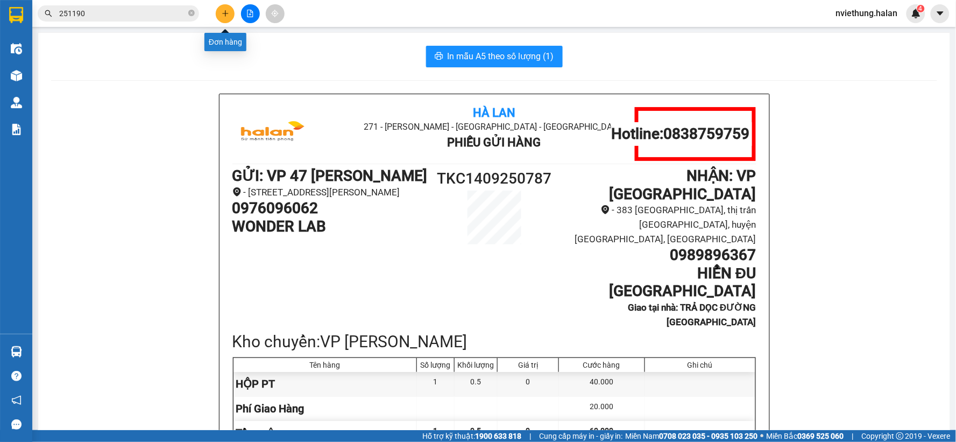
click at [224, 15] on icon "plus" at bounding box center [226, 14] width 8 height 8
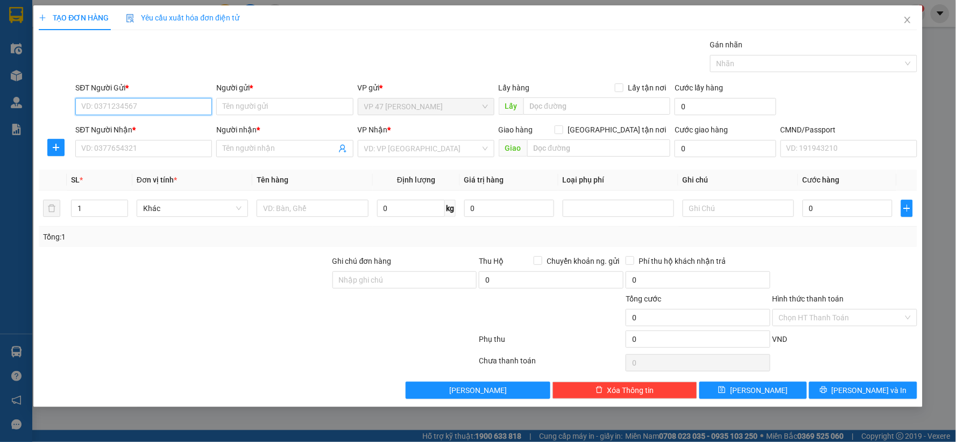
click at [160, 109] on input "SĐT Người Gửi *" at bounding box center [143, 106] width 137 height 17
click at [316, 214] on input "text" at bounding box center [312, 208] width 111 height 17
click at [273, 210] on input "BCJ ĐEN" at bounding box center [312, 208] width 111 height 17
click at [273, 211] on input "BCJ ĐEN" at bounding box center [312, 208] width 111 height 17
click at [305, 207] on input "BỌC ĐEN" at bounding box center [312, 208] width 111 height 17
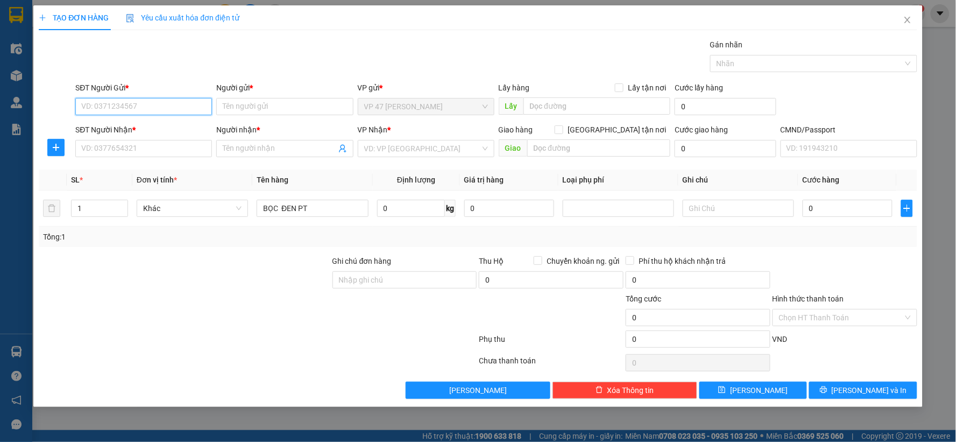
click at [140, 109] on input "SĐT Người Gửi *" at bounding box center [143, 106] width 137 height 17
click at [172, 148] on input "SĐT Người Nhận *" at bounding box center [143, 148] width 137 height 17
click at [171, 113] on input "SĐT Người Gửi *" at bounding box center [143, 106] width 137 height 17
click at [152, 128] on div "0976693116 - HƯNG MAI" at bounding box center [144, 128] width 124 height 12
click at [116, 146] on input "SĐT Người Nhận *" at bounding box center [143, 148] width 137 height 17
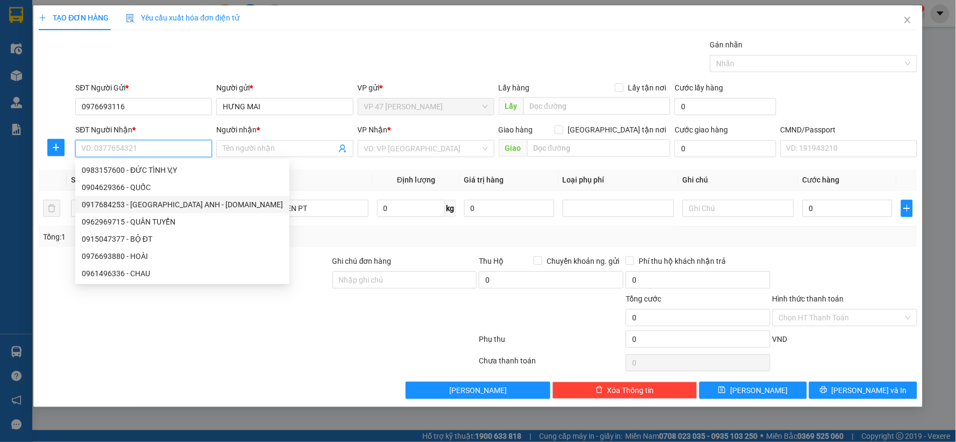
click at [119, 209] on div "0917684253 - HOÀ HUY ANH - 314.TC" at bounding box center [182, 205] width 201 height 12
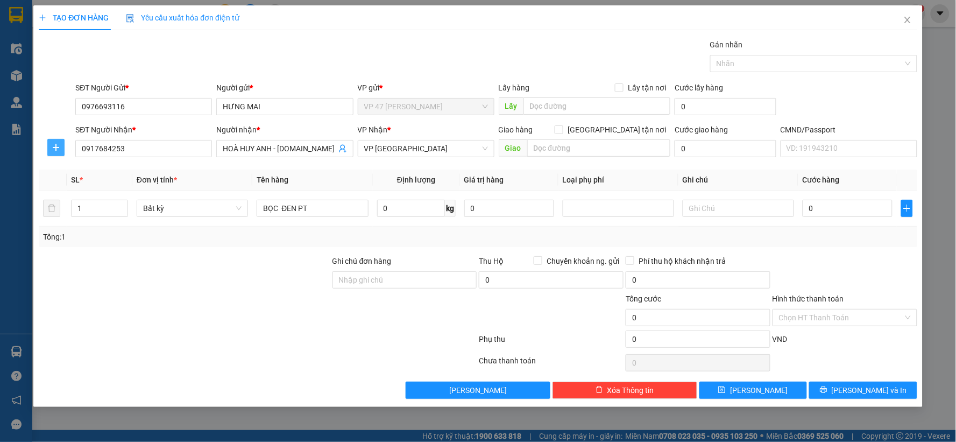
click at [54, 144] on icon "plus" at bounding box center [56, 147] width 9 height 9
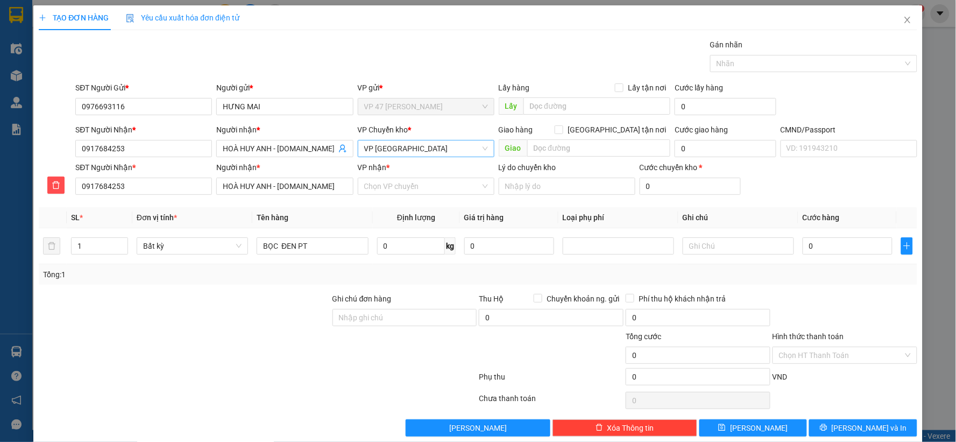
click at [380, 149] on span "VP [PERSON_NAME]" at bounding box center [426, 148] width 124 height 16
click at [383, 165] on div "[PERSON_NAME]" at bounding box center [422, 170] width 123 height 12
click at [378, 187] on input "VP nhận *" at bounding box center [422, 186] width 116 height 16
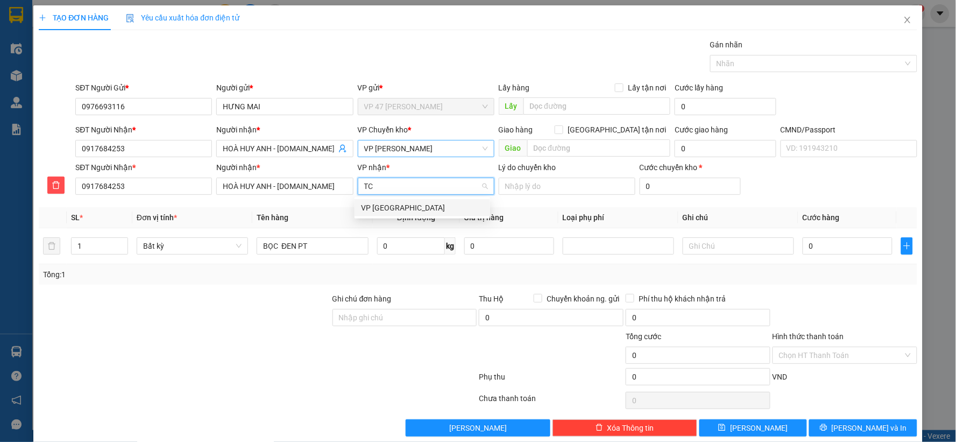
click at [379, 201] on div "VP [PERSON_NAME]" at bounding box center [423, 207] width 136 height 17
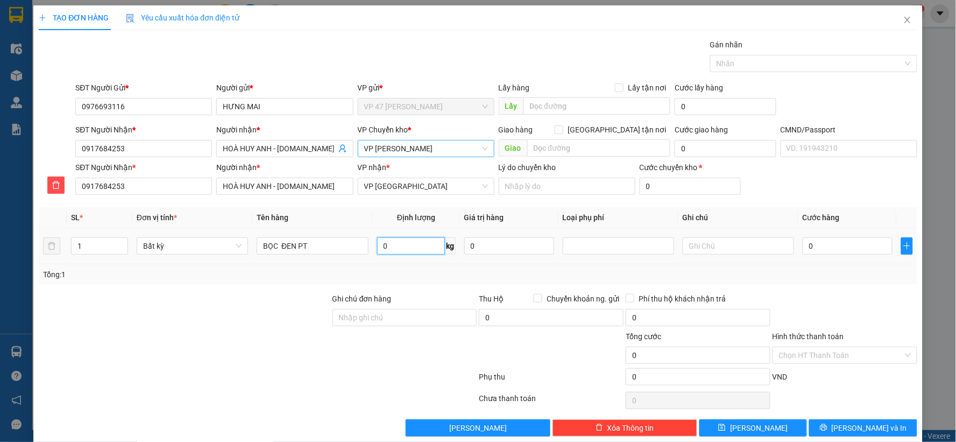
click at [396, 250] on input "0" at bounding box center [411, 245] width 68 height 17
click at [384, 248] on input "0" at bounding box center [411, 245] width 68 height 17
click at [392, 245] on input "05" at bounding box center [411, 245] width 68 height 17
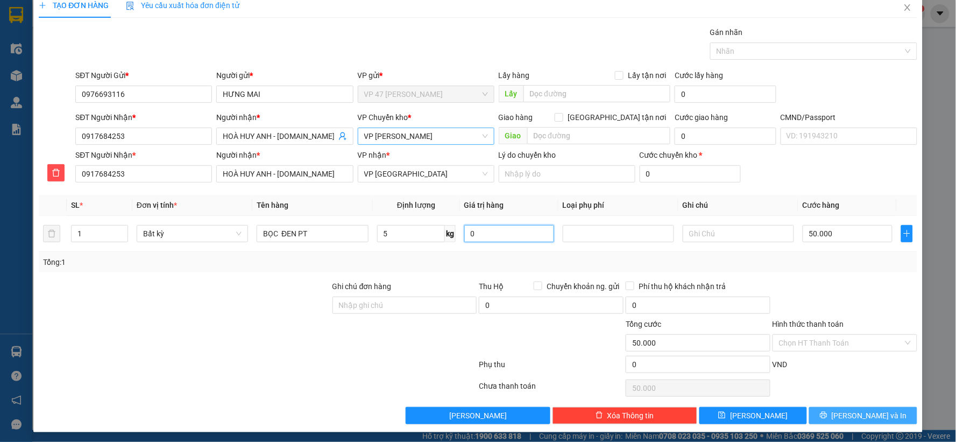
scroll to position [16, 0]
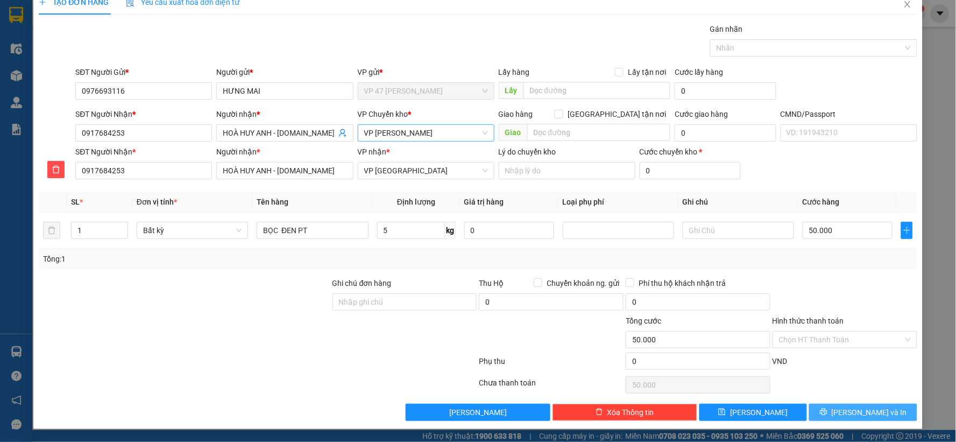
click at [859, 412] on span "[PERSON_NAME] và In" at bounding box center [869, 412] width 75 height 12
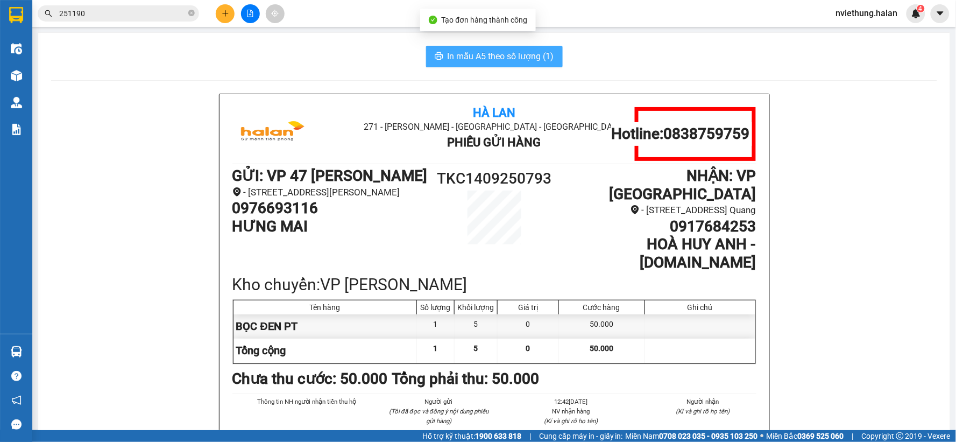
click at [475, 52] on span "In mẫu A5 theo số lượng (1)" at bounding box center [501, 56] width 107 height 13
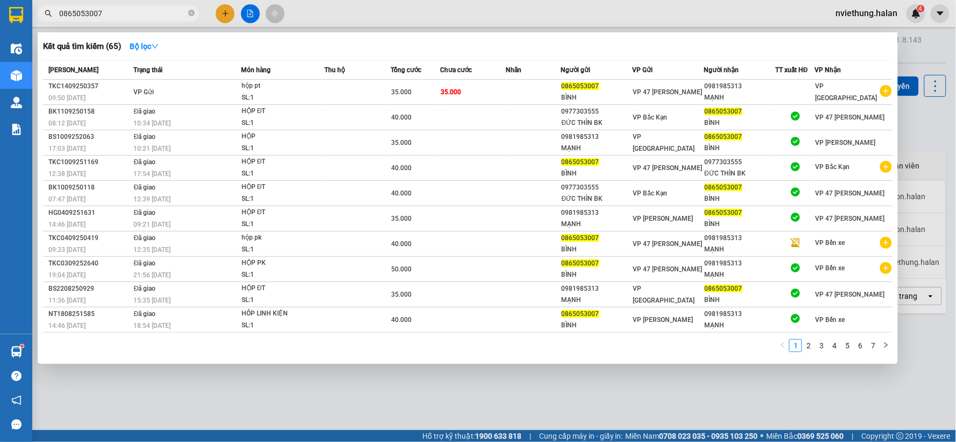
type input "0865053007"
click at [485, 389] on div at bounding box center [478, 221] width 956 height 442
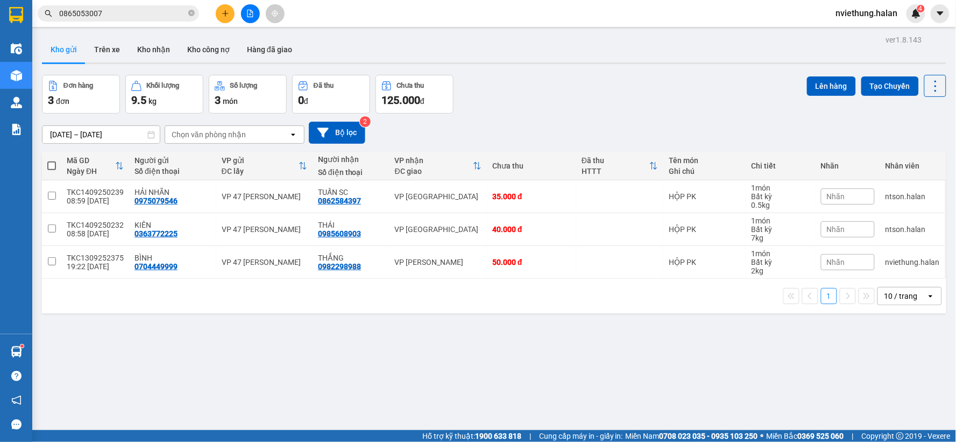
click at [484, 384] on div "ver 1.8.143 Kho gửi Trên xe Kho nhận Kho công nợ Hàng đã giao Đơn hàng 3 đơn Kh…" at bounding box center [494, 253] width 913 height 442
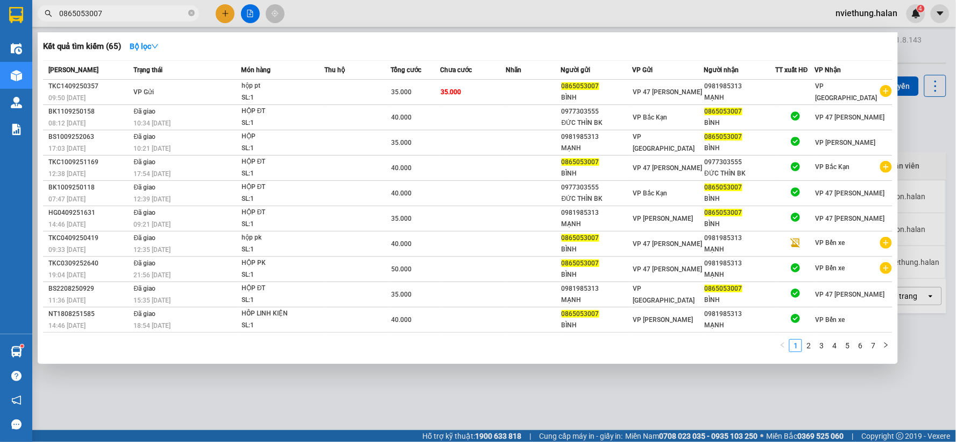
click at [147, 13] on input "0865053007" at bounding box center [122, 14] width 127 height 12
click at [192, 14] on icon "close-circle" at bounding box center [191, 13] width 6 height 6
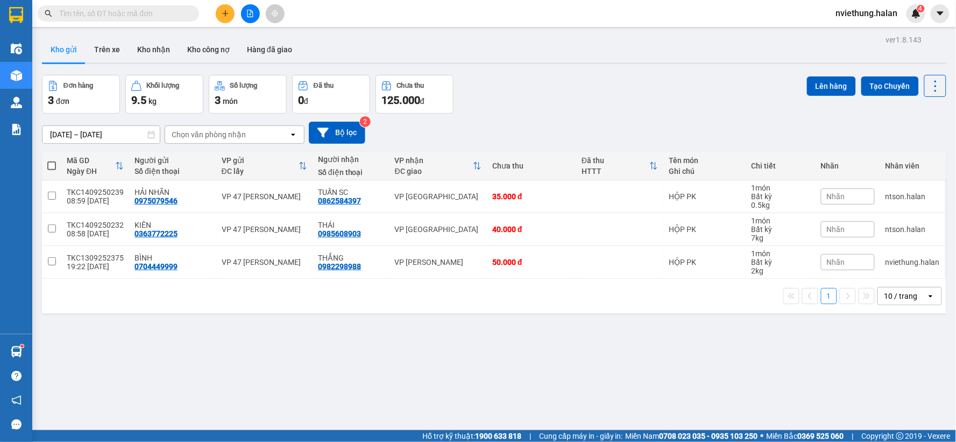
click at [145, 16] on input "text" at bounding box center [122, 14] width 127 height 12
paste input "0913091420"
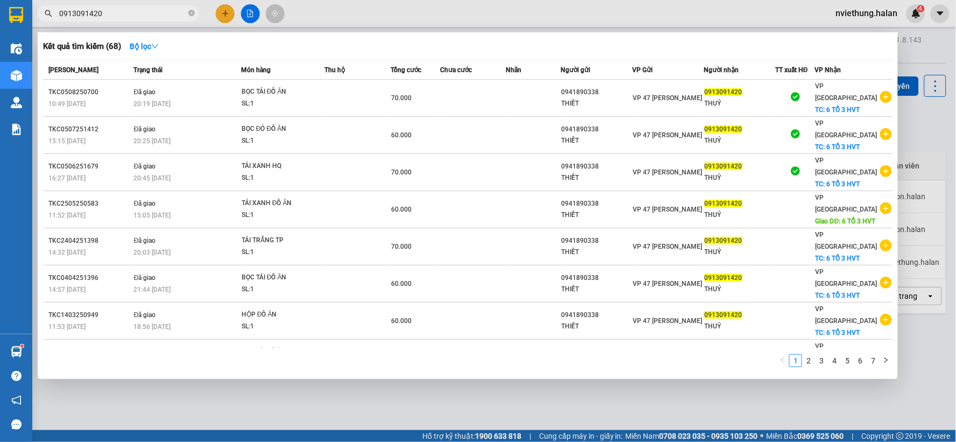
type input "0913091420"
click at [221, 12] on div at bounding box center [478, 221] width 956 height 442
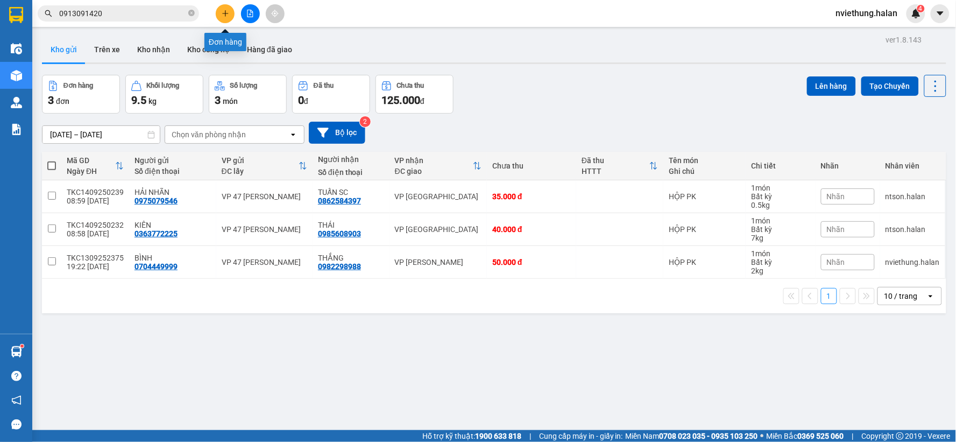
click at [223, 12] on icon "plus" at bounding box center [226, 14] width 8 height 8
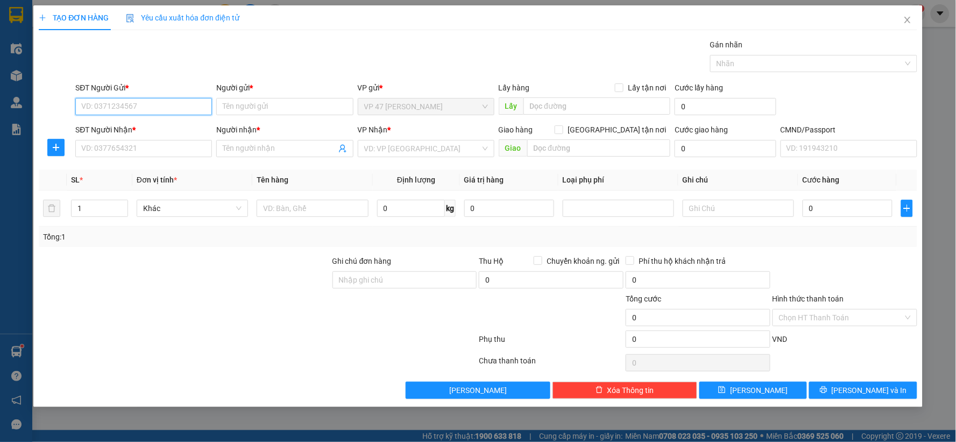
click at [163, 101] on input "SĐT Người Gửi *" at bounding box center [143, 106] width 137 height 17
click at [136, 124] on div "0912760820 - PHÚC" at bounding box center [144, 128] width 124 height 12
type input "0912760820"
type input "PHÚC"
type input "0912760820"
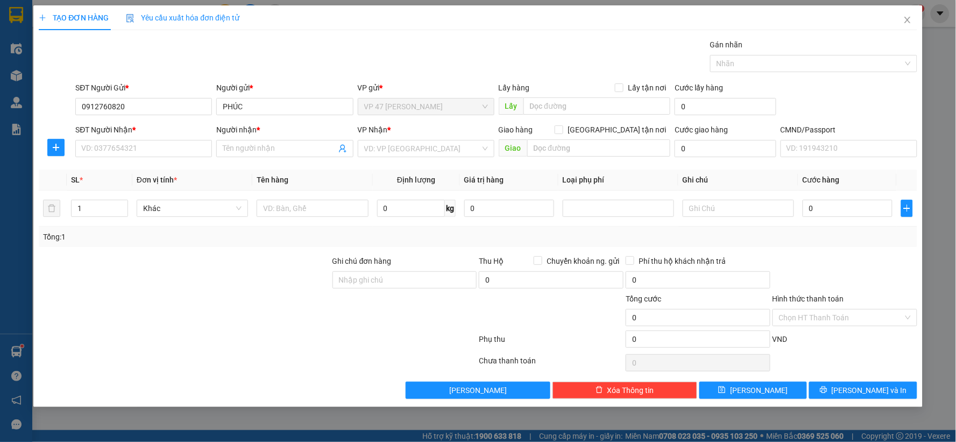
click at [231, 32] on div "TẠO ĐƠN HÀNG Yêu cầu xuất hóa đơn điện tử Transit Pickup Surcharge Ids Transit …" at bounding box center [478, 201] width 879 height 393
click at [153, 150] on input "SĐT Người Nhận *" at bounding box center [143, 148] width 137 height 17
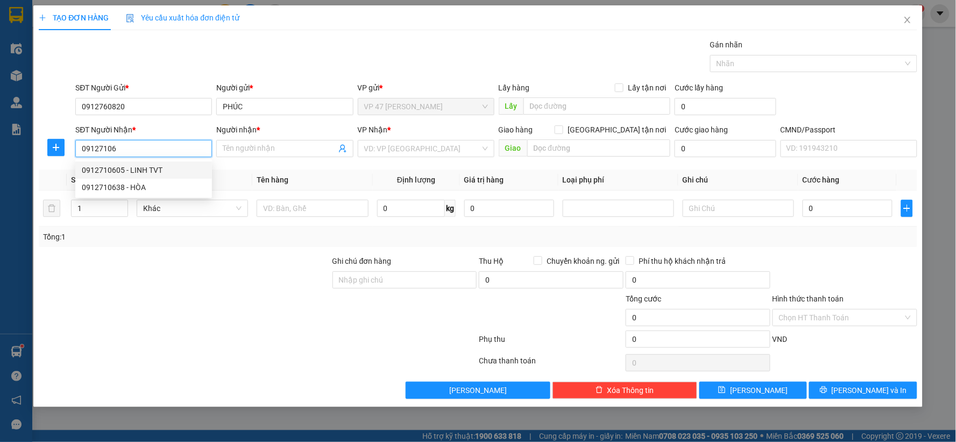
click at [128, 170] on div "0912710605 - LINH TVT" at bounding box center [144, 170] width 124 height 12
type input "0912710605"
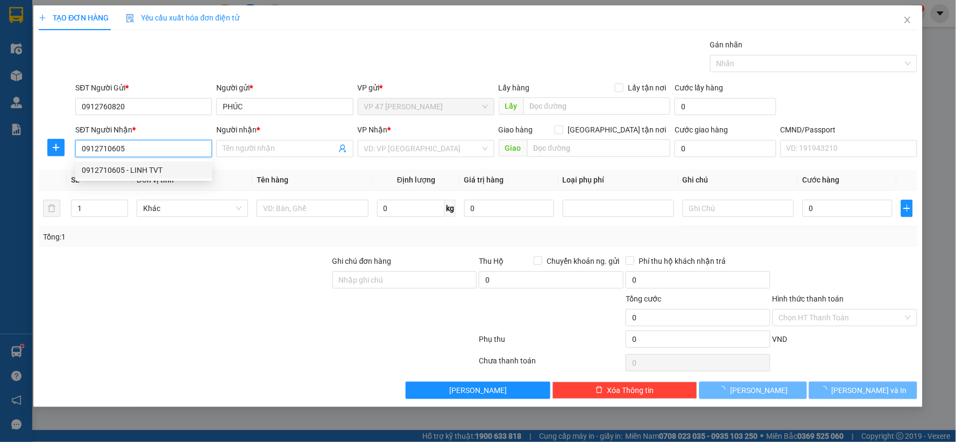
type input "LINH TVT"
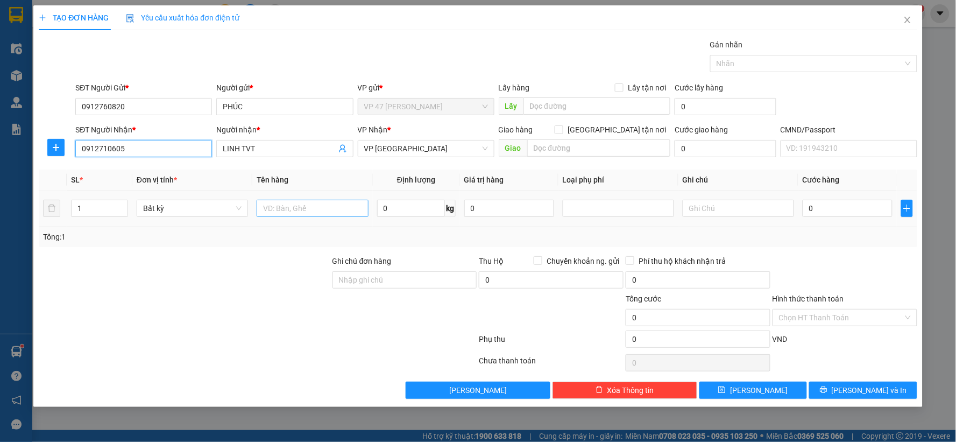
type input "0912710605"
click at [286, 210] on input "text" at bounding box center [312, 208] width 111 height 17
type input "bọc đen pt"
type input "0.5"
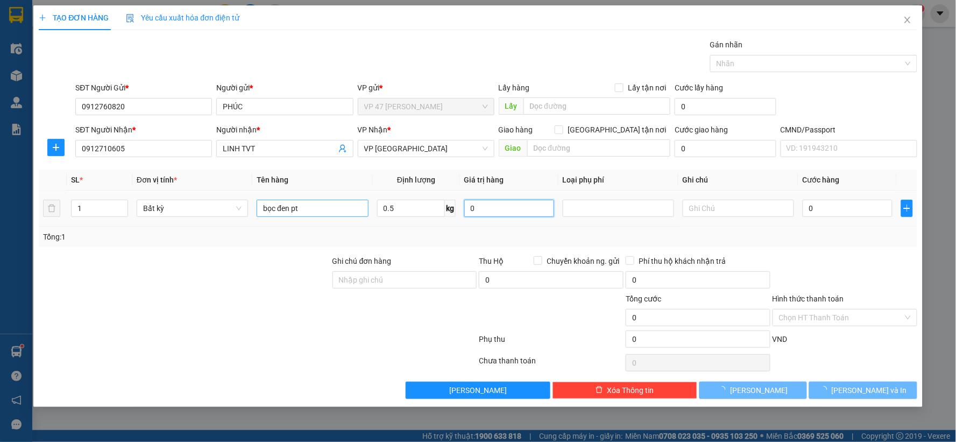
type input "35.000"
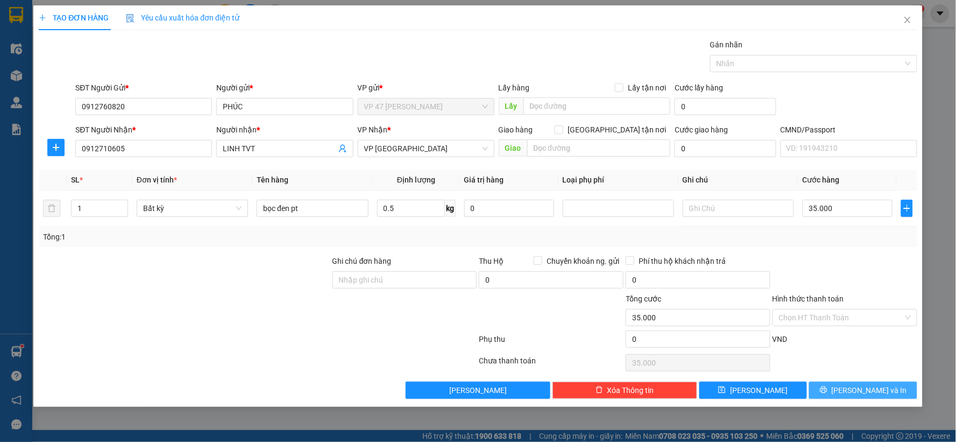
click at [842, 392] on button "[PERSON_NAME] và In" at bounding box center [863, 390] width 108 height 17
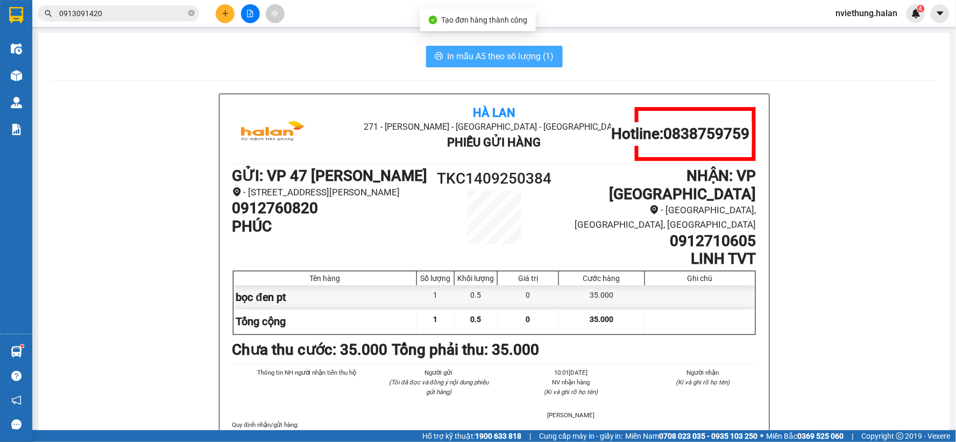
click at [510, 52] on span "In mẫu A5 theo số lượng (1)" at bounding box center [501, 56] width 107 height 13
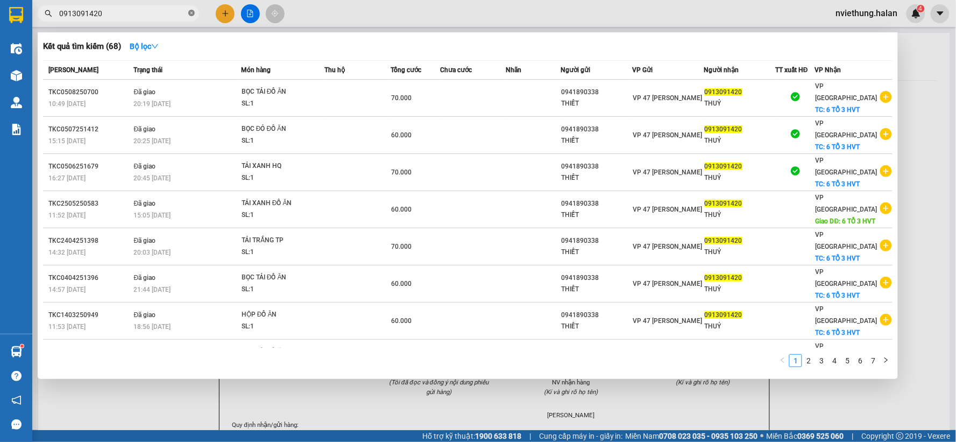
click at [193, 13] on icon "close-circle" at bounding box center [191, 13] width 6 height 6
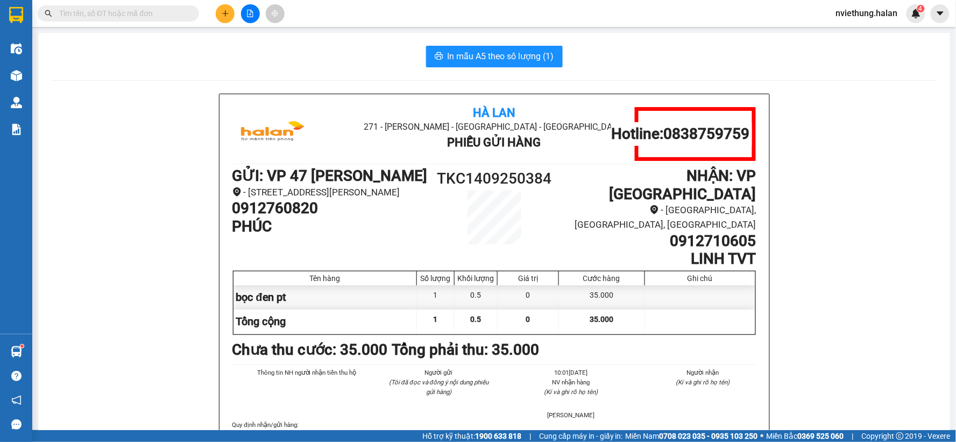
click at [162, 13] on input "text" at bounding box center [122, 14] width 127 height 12
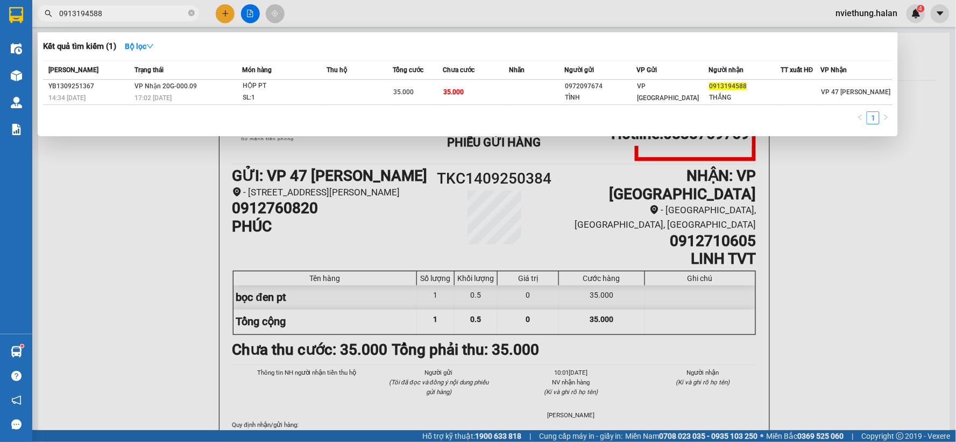
type input "0913194588"
click at [67, 201] on div at bounding box center [478, 221] width 956 height 442
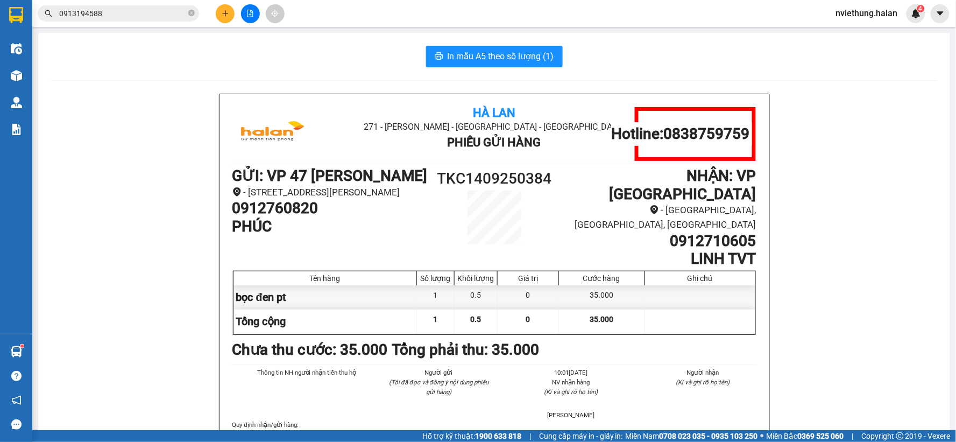
click at [223, 11] on icon "plus" at bounding box center [226, 14] width 8 height 8
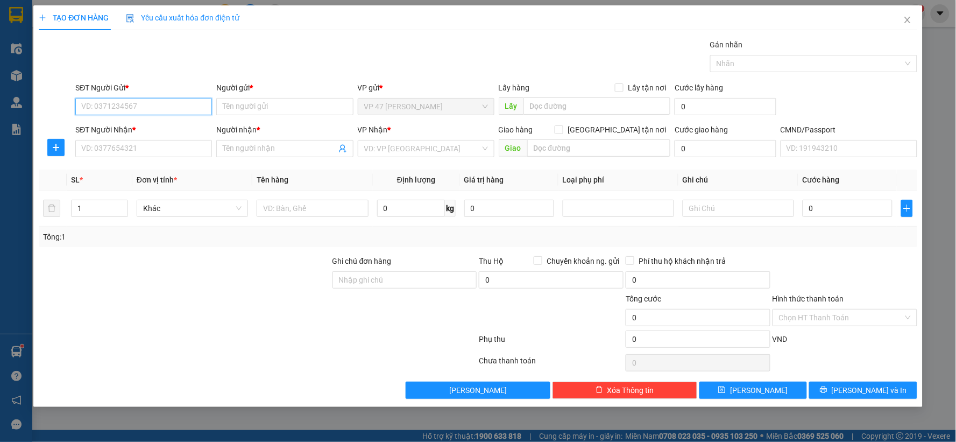
click at [132, 103] on input "SĐT Người Gửi *" at bounding box center [143, 106] width 137 height 17
click at [119, 126] on div "0936762442 - quyết" at bounding box center [144, 128] width 124 height 12
type input "0936762442"
type input "quyết"
type input "0936762442"
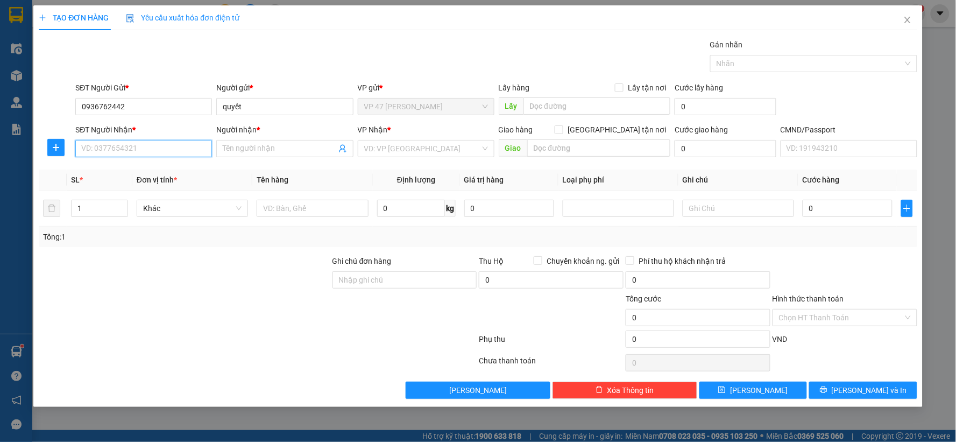
click at [118, 152] on input "SĐT Người Nhận *" at bounding box center [143, 148] width 137 height 17
click at [114, 172] on div "0972663085 - PHÚC SD" at bounding box center [144, 170] width 124 height 12
type input "0972663085"
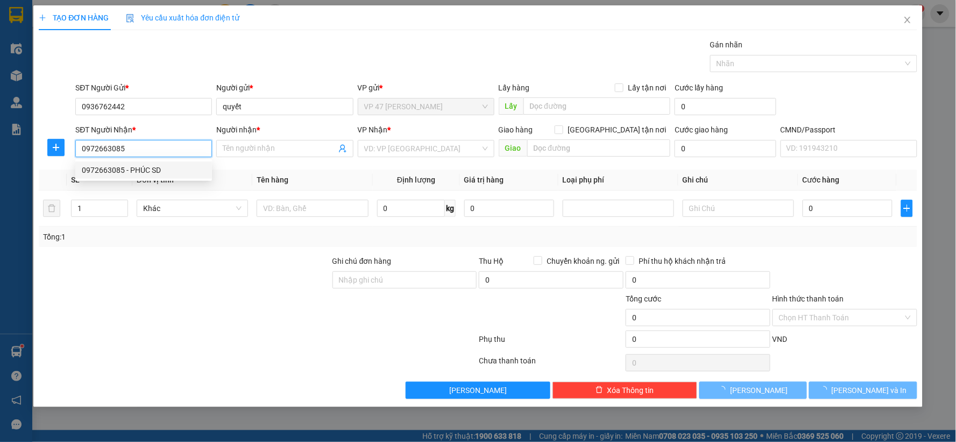
type input "PHÚC SD"
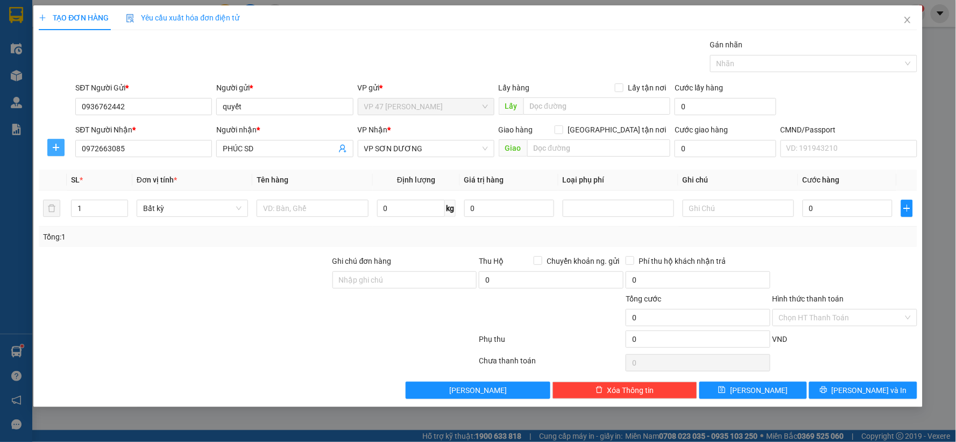
click at [54, 150] on icon "plus" at bounding box center [56, 147] width 9 height 9
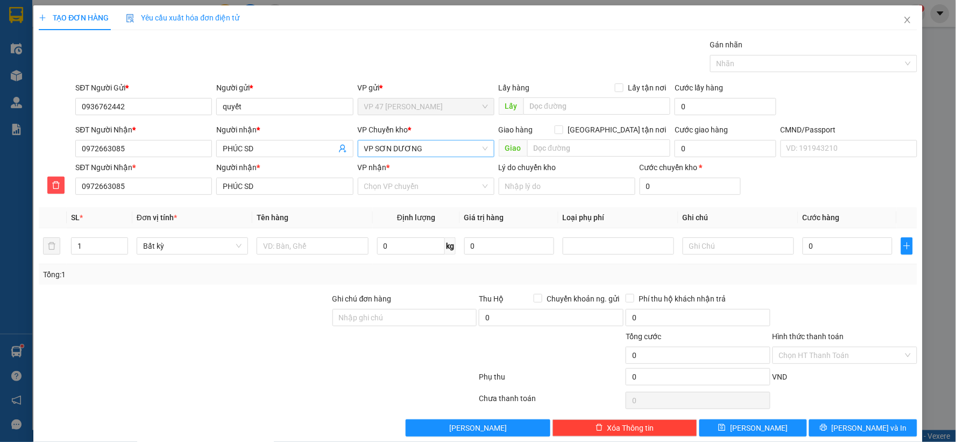
click at [394, 146] on span "VP SƠN DƯƠNG" at bounding box center [426, 148] width 124 height 16
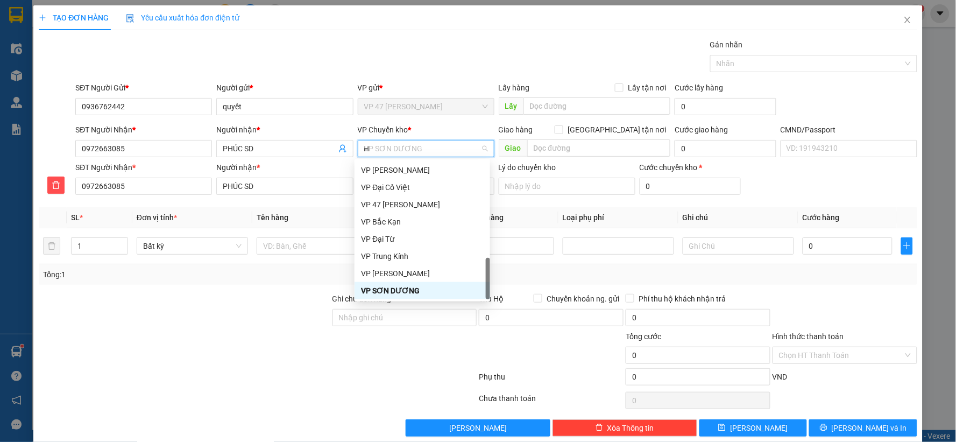
scroll to position [159, 0]
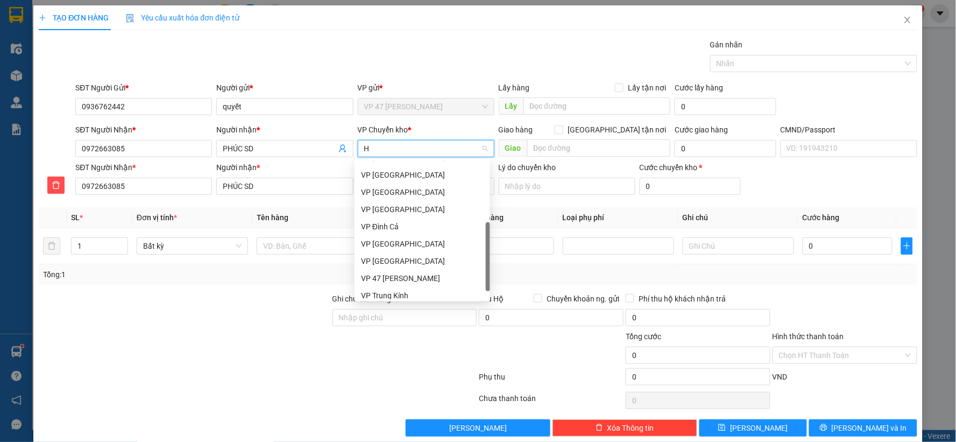
type input "HG"
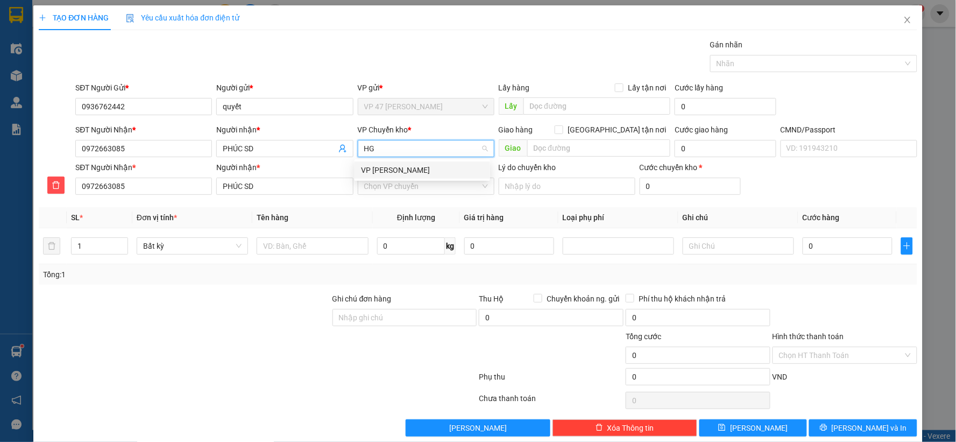
click at [379, 173] on div "[PERSON_NAME]" at bounding box center [422, 170] width 123 height 12
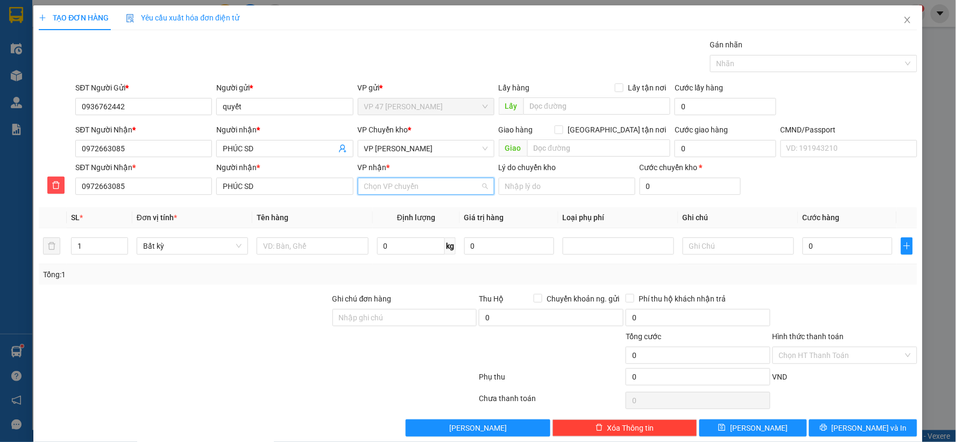
click at [369, 183] on input "VP nhận *" at bounding box center [422, 186] width 116 height 16
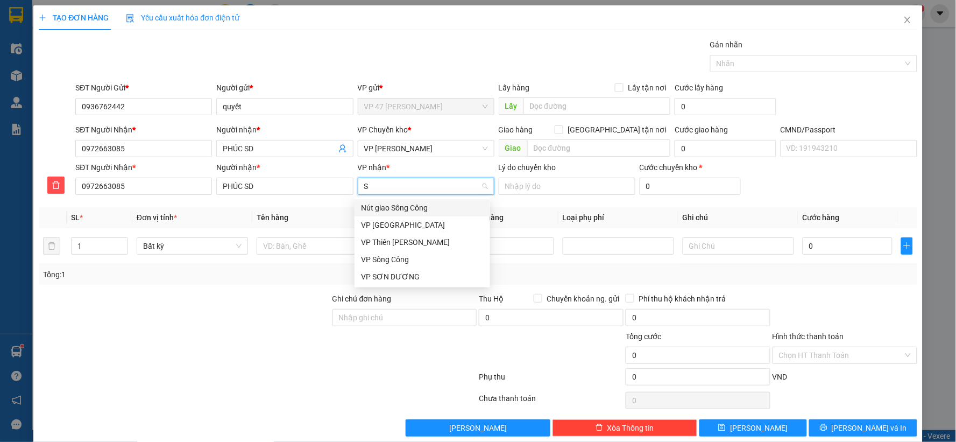
type input "SD"
click at [372, 206] on div "VP SƠN DƯƠNG" at bounding box center [422, 208] width 123 height 12
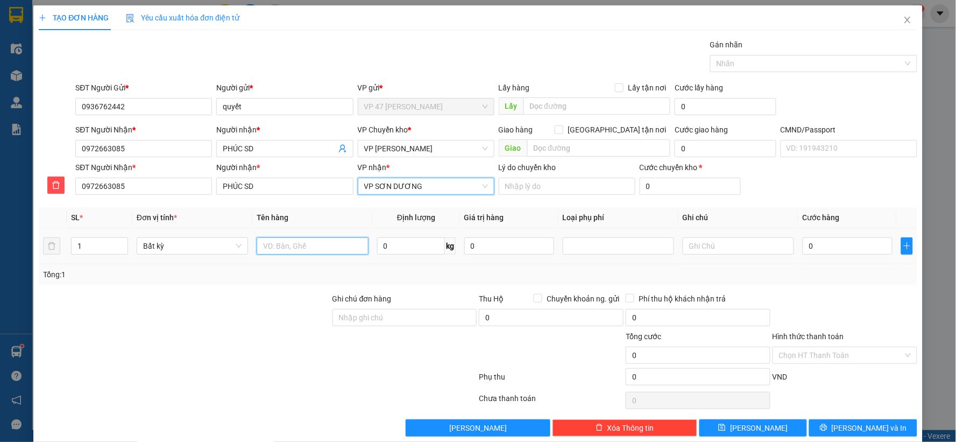
click at [337, 251] on input "text" at bounding box center [312, 245] width 111 height 17
type input "BỌC ĐEN PK"
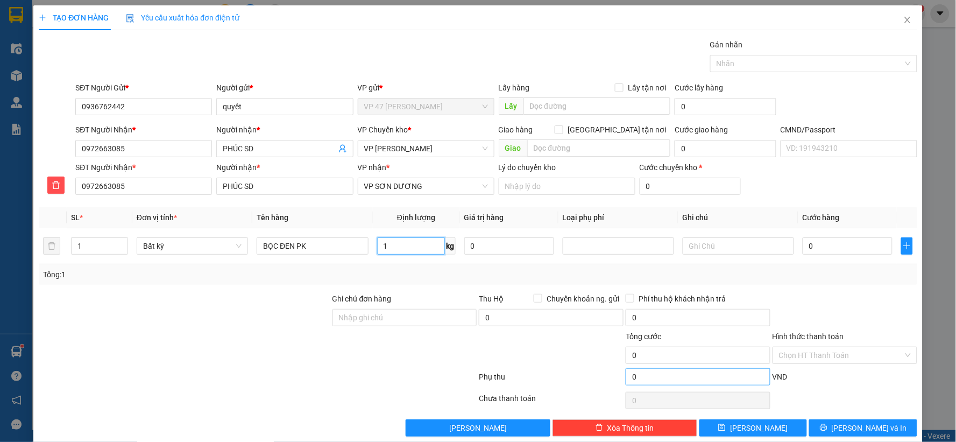
type input "1"
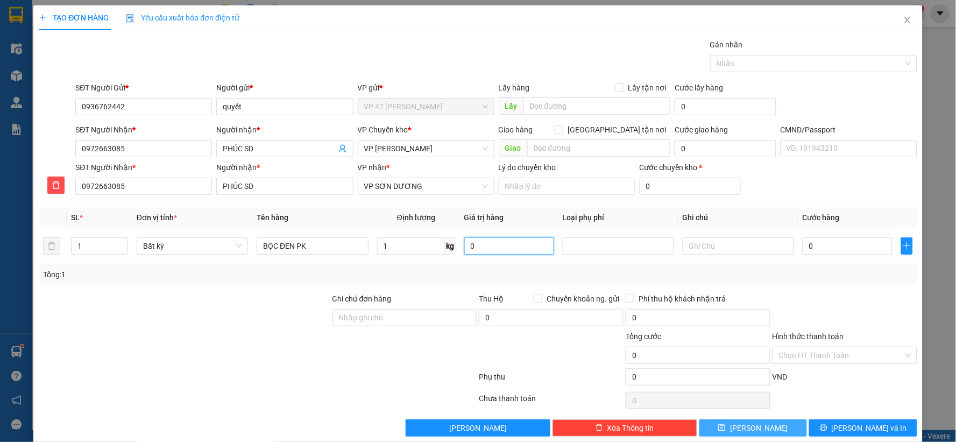
type input "35.000"
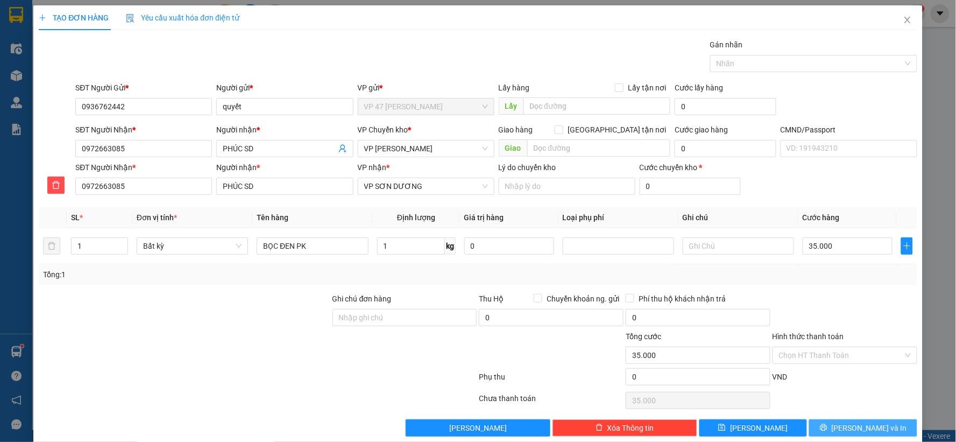
click at [845, 426] on button "[PERSON_NAME] và In" at bounding box center [863, 427] width 108 height 17
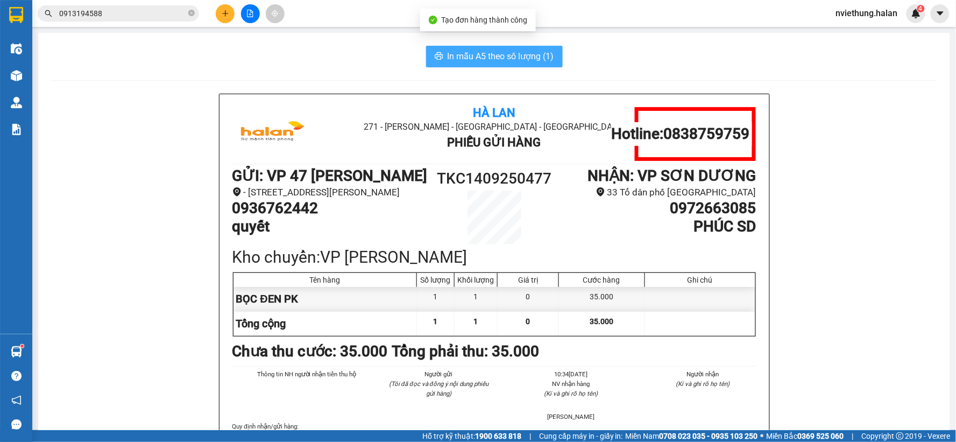
click at [512, 53] on span "In mẫu A5 theo số lượng (1)" at bounding box center [501, 56] width 107 height 13
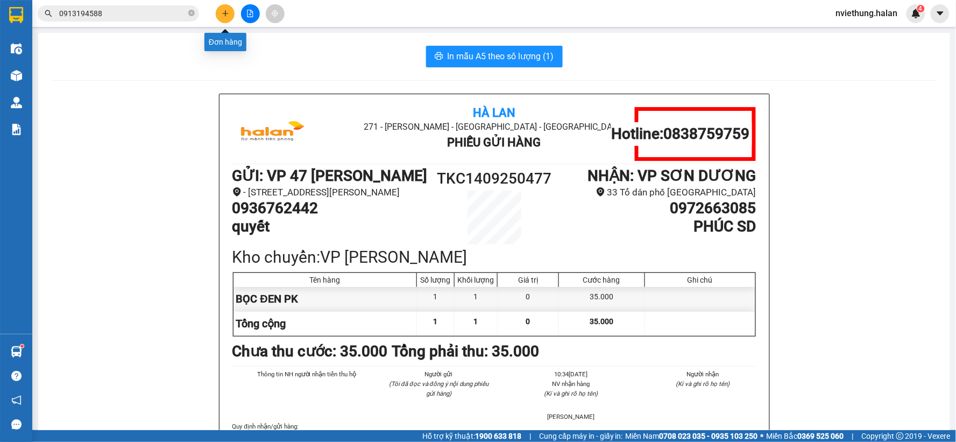
click at [227, 13] on icon "plus" at bounding box center [225, 13] width 6 height 1
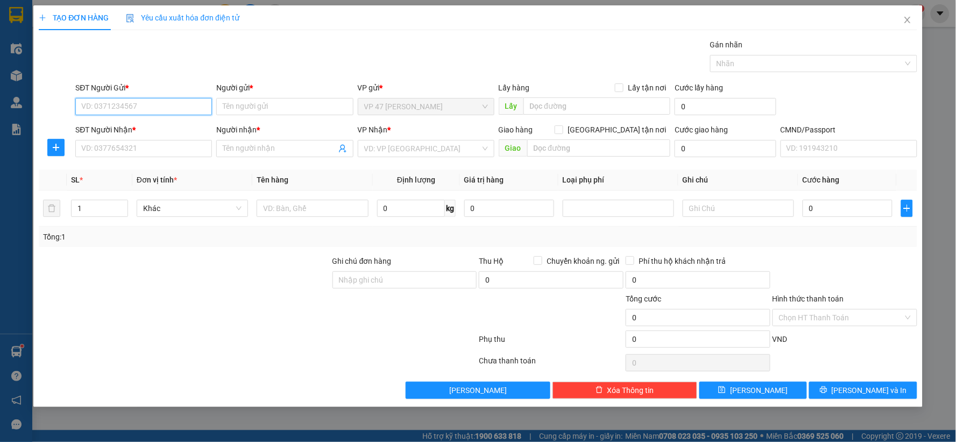
click at [178, 107] on input "SĐT Người Gửi *" at bounding box center [143, 106] width 137 height 17
click at [172, 126] on div "0985680807 - THẮNG KI A30K" at bounding box center [144, 128] width 124 height 12
type input "0985680807"
type input "THẮNG KI A30K"
type input "0985680807"
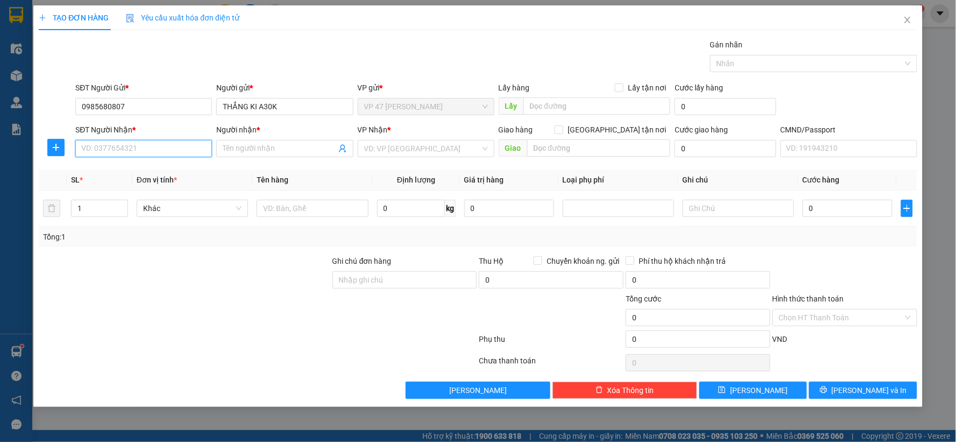
click at [138, 153] on input "SĐT Người Nhận *" at bounding box center [143, 148] width 137 height 17
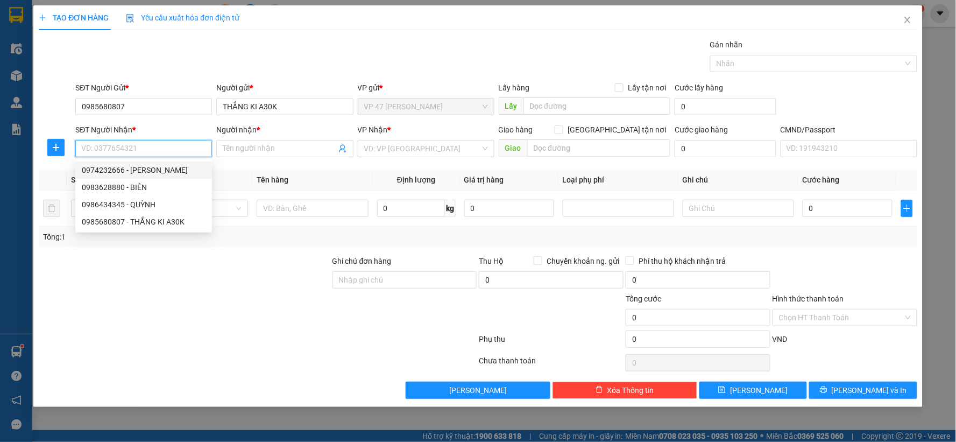
click at [128, 171] on div "0974232666 - CHUNG LAN" at bounding box center [144, 170] width 124 height 12
type input "0974232666"
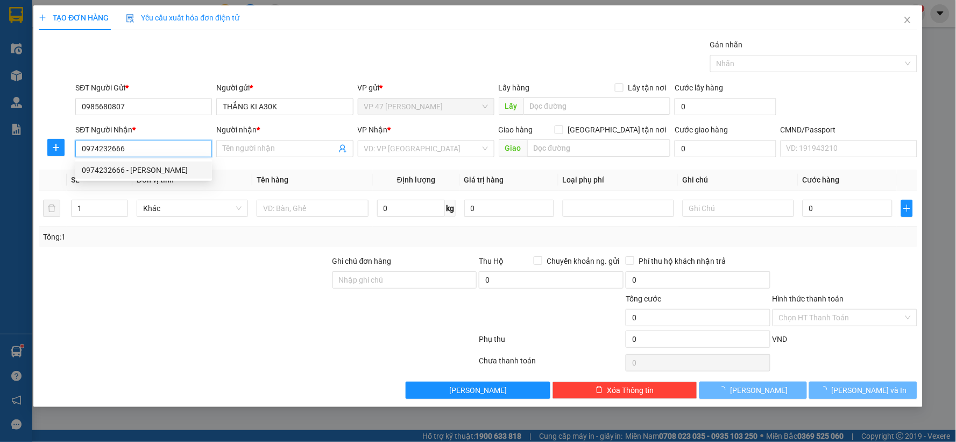
type input "CHUNG LAN"
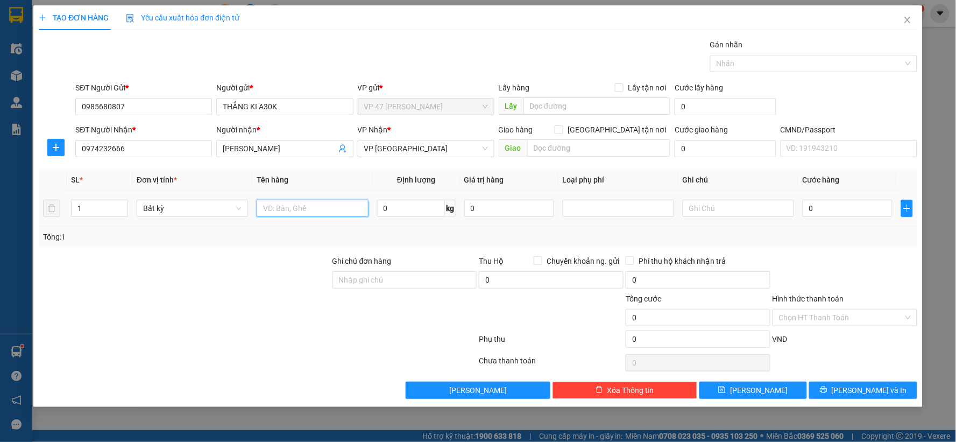
click at [299, 211] on input "text" at bounding box center [312, 208] width 111 height 17
type input "BDSOC"
click at [827, 210] on input "0" at bounding box center [848, 208] width 90 height 17
type input "5"
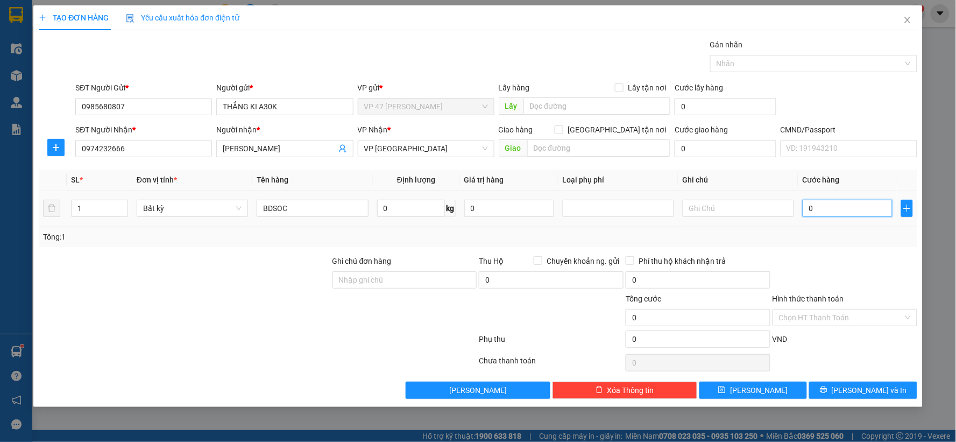
type input "5"
type input "50"
type input "500"
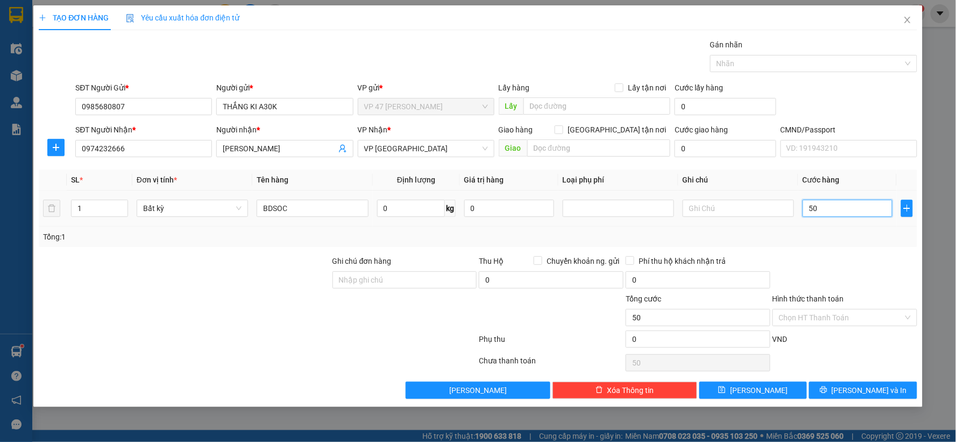
type input "500"
type input "5.000"
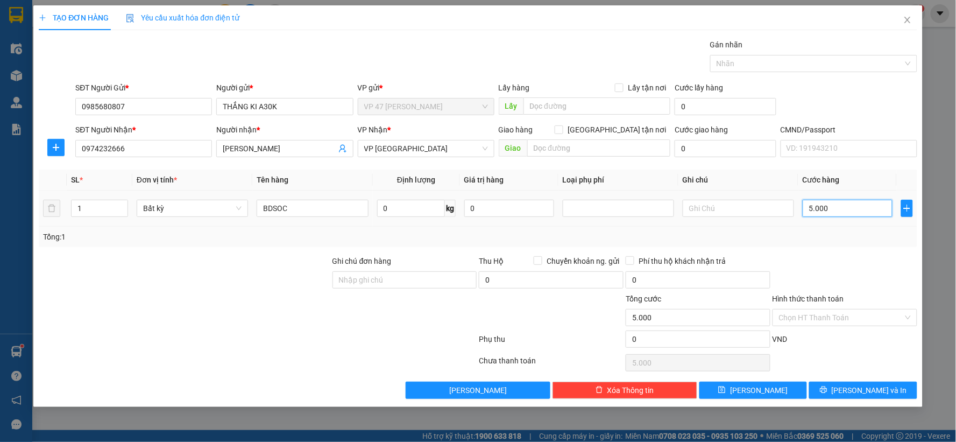
type input "50.000"
click at [866, 388] on span "[PERSON_NAME] và In" at bounding box center [869, 390] width 75 height 12
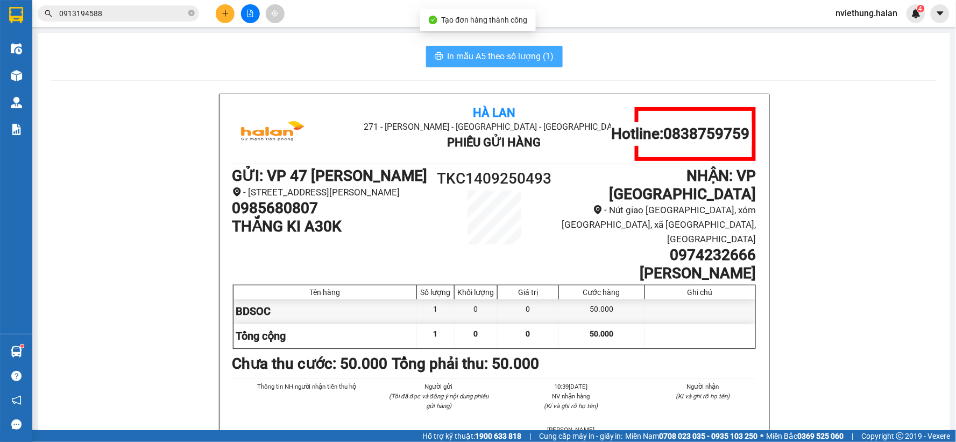
click at [486, 52] on span "In mẫu A5 theo số lượng (1)" at bounding box center [501, 56] width 107 height 13
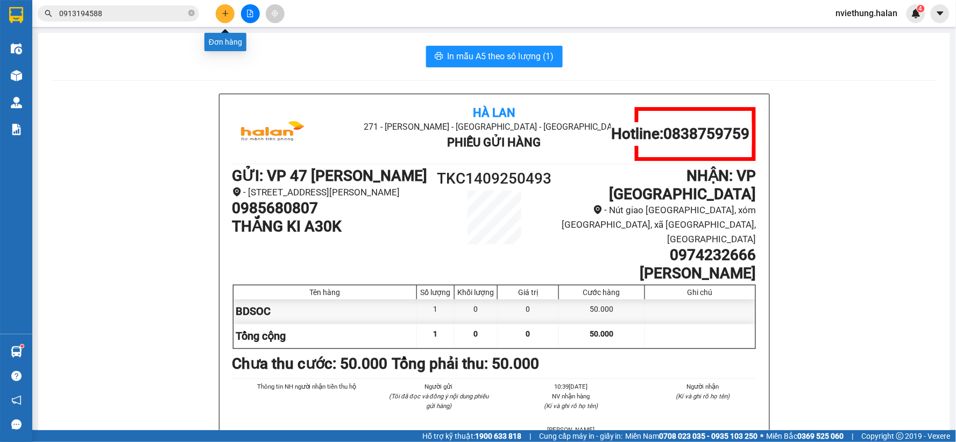
click at [218, 7] on button at bounding box center [225, 13] width 19 height 19
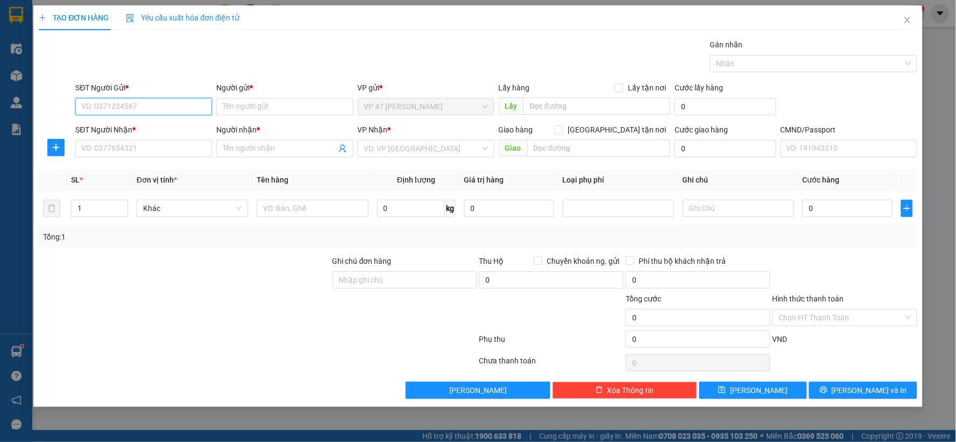
click at [160, 107] on input "SĐT Người Gửi *" at bounding box center [143, 106] width 137 height 17
type input "0972849889"
click at [133, 124] on div "0972849889 - THAO" at bounding box center [144, 128] width 124 height 12
type input "THAO"
type input "0972849889"
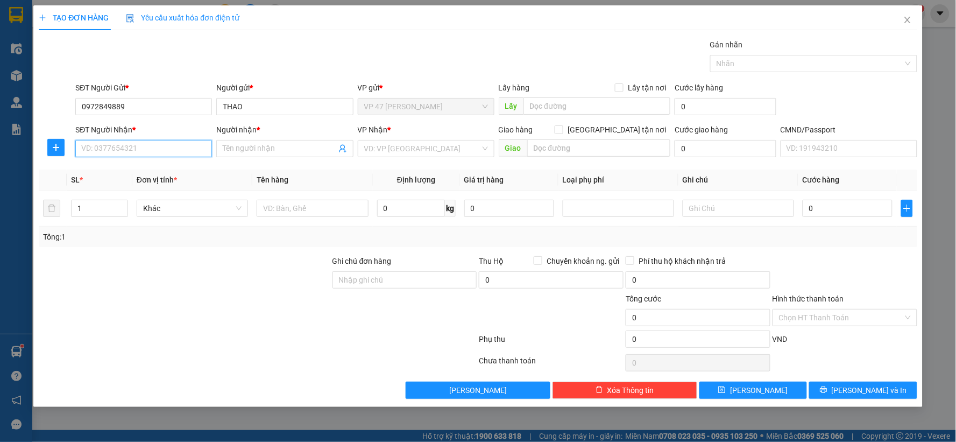
click at [131, 143] on input "SĐT Người Nhận *" at bounding box center [143, 148] width 137 height 17
click at [137, 171] on div "0962902222 - CƯỜNG TRƯỜNG" at bounding box center [144, 170] width 124 height 12
type input "0962902222"
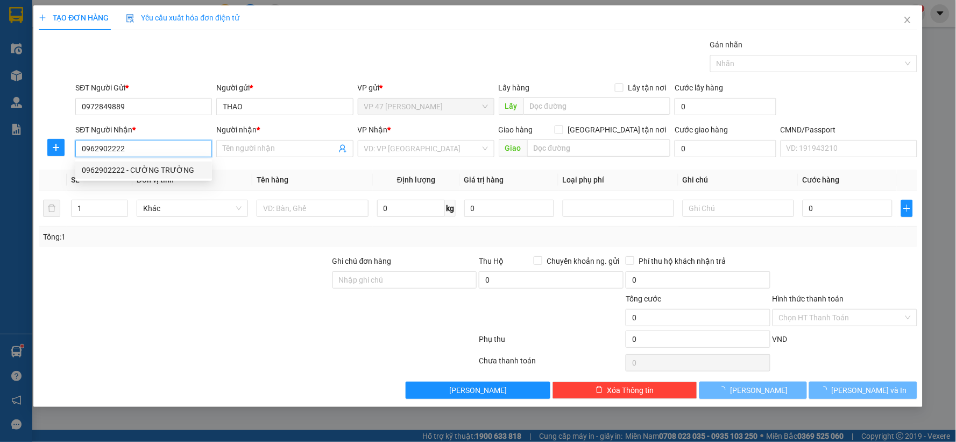
type input "CƯỜNG TRƯỜNG"
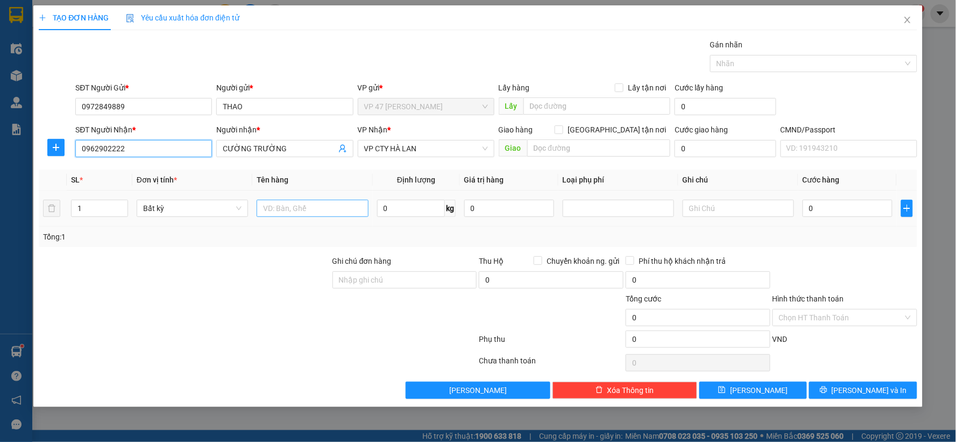
type input "0962902222"
click at [293, 213] on input "text" at bounding box center [312, 208] width 111 height 17
type input "HỘP PK"
type input "1.5"
type input "35.000"
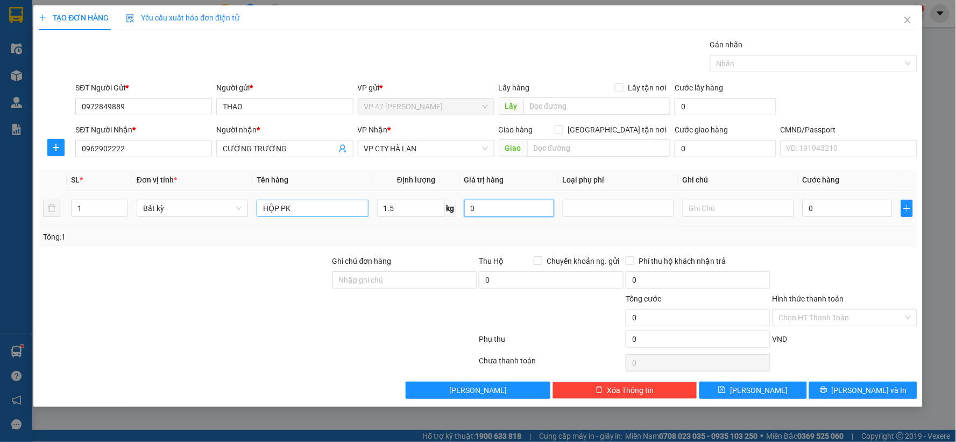
type input "35.000"
click at [852, 384] on button "[PERSON_NAME] và In" at bounding box center [863, 390] width 108 height 17
click at [867, 390] on span "[PERSON_NAME] và In" at bounding box center [869, 390] width 75 height 12
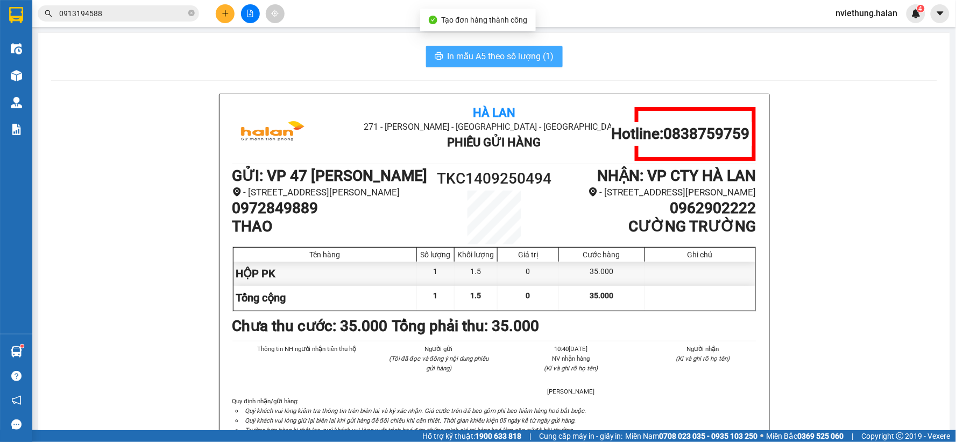
click at [485, 55] on span "In mẫu A5 theo số lượng (1)" at bounding box center [501, 56] width 107 height 13
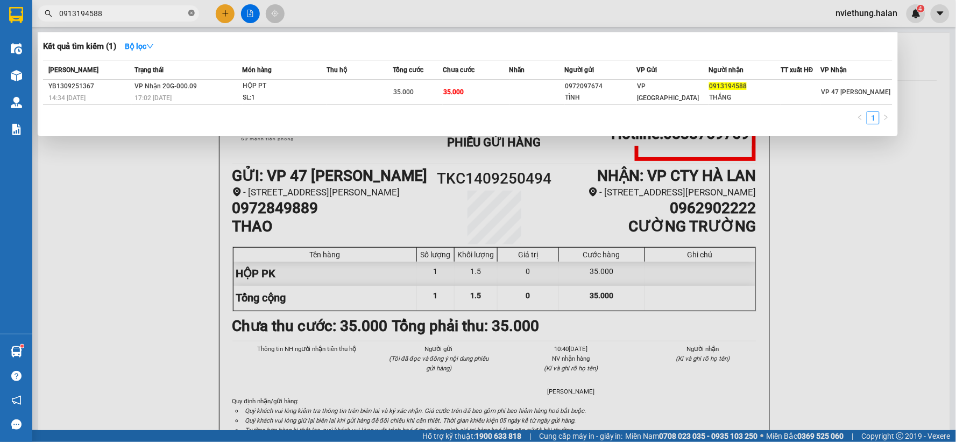
click at [194, 14] on icon "close-circle" at bounding box center [191, 13] width 6 height 6
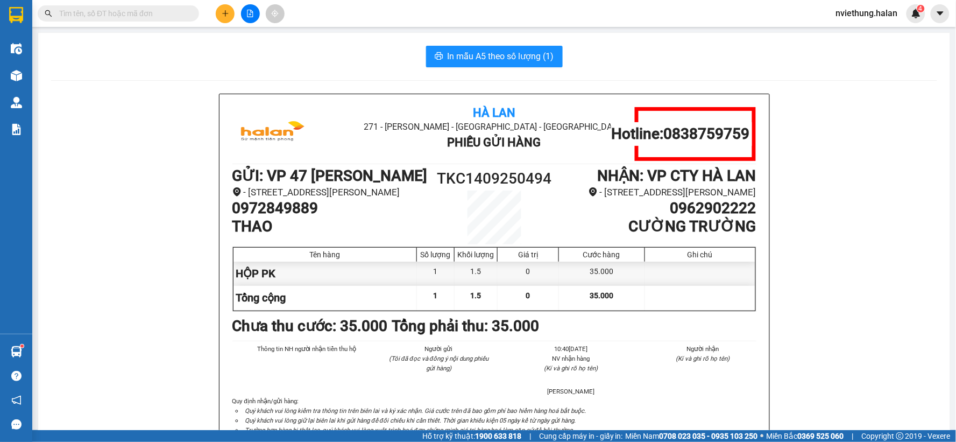
click at [162, 8] on input "text" at bounding box center [122, 14] width 127 height 12
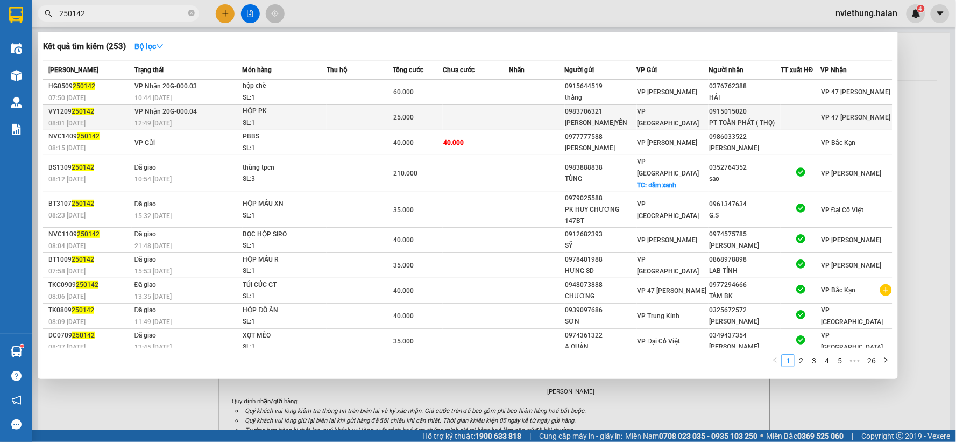
type input "250142"
click at [658, 119] on span "[PERSON_NAME][GEOGRAPHIC_DATA]" at bounding box center [669, 117] width 62 height 19
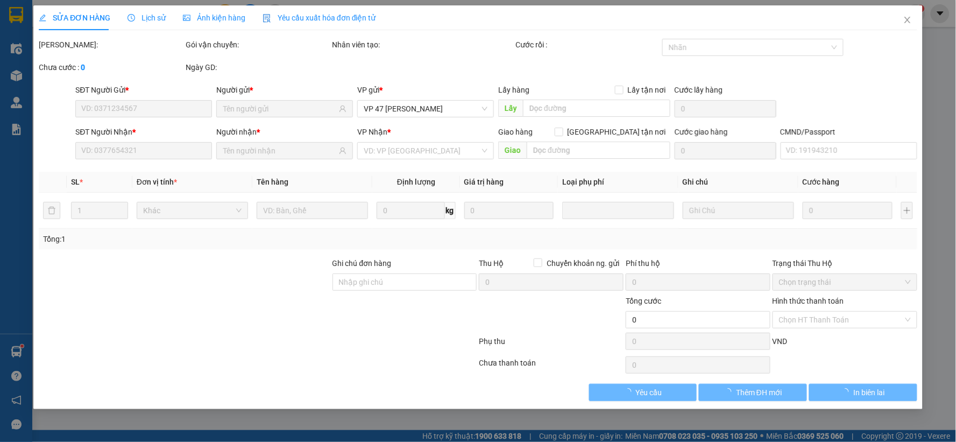
type input "0983706321"
type input "LONG VŨ V.YÊN"
type input "0915015020"
type input "PT TOÀN PHÁT ( THỌ)"
type input "25.000"
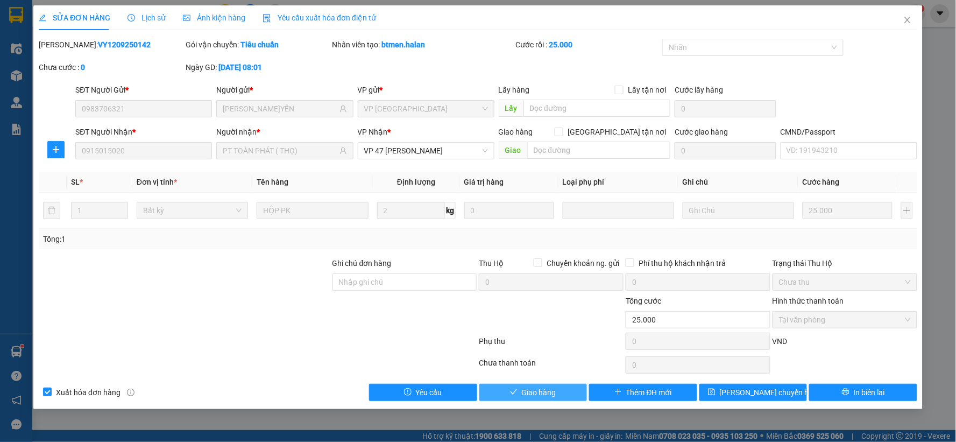
click at [519, 396] on button "Giao hàng" at bounding box center [533, 392] width 108 height 17
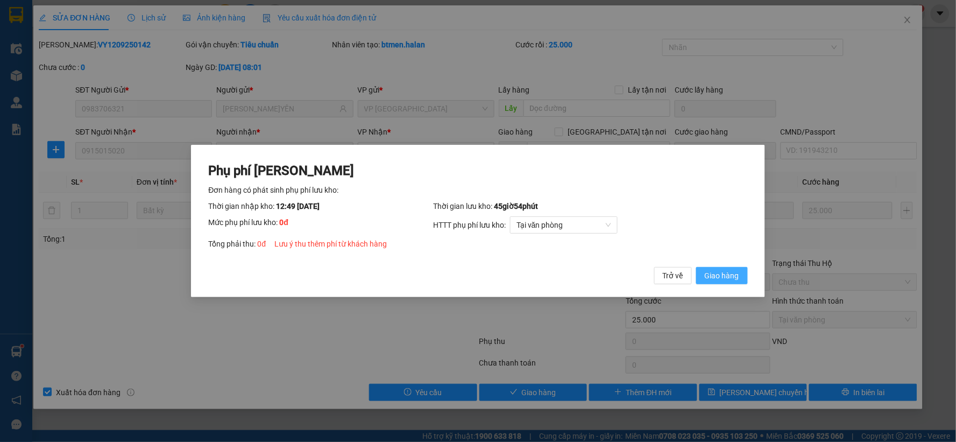
click at [715, 272] on span "Giao hàng" at bounding box center [722, 276] width 34 height 12
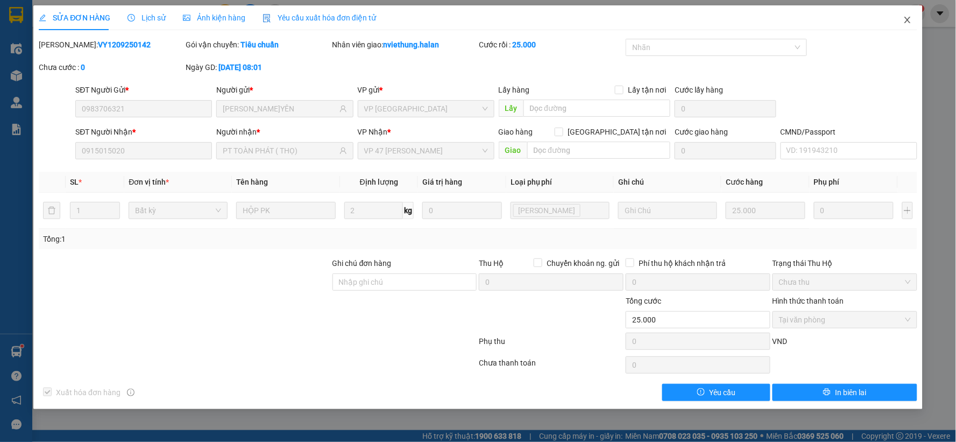
click at [909, 22] on icon "close" at bounding box center [907, 20] width 9 height 9
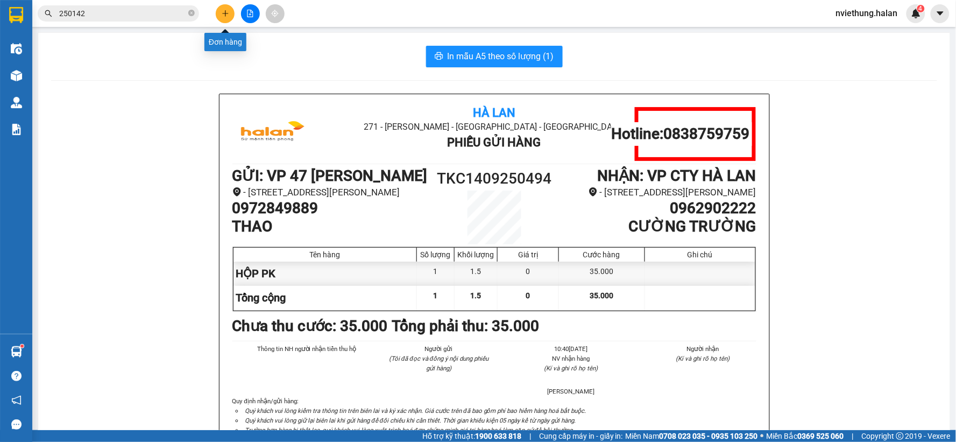
click at [227, 16] on icon "plus" at bounding box center [226, 14] width 8 height 8
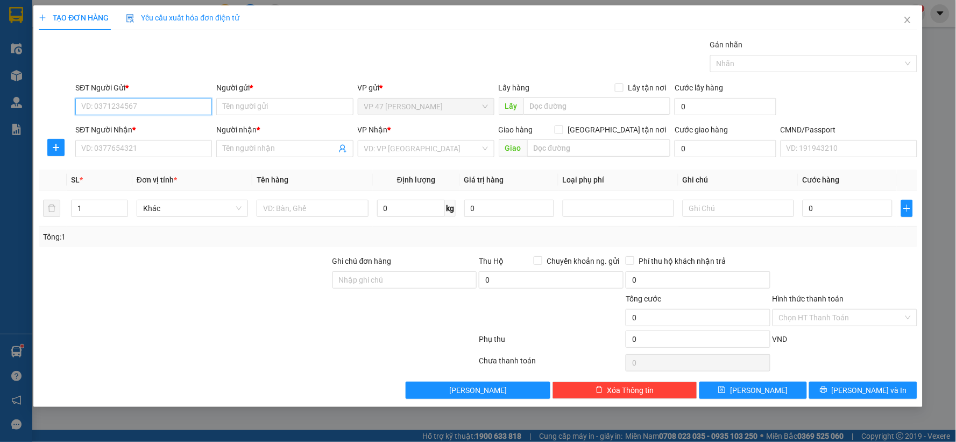
click at [160, 102] on input "SĐT Người Gửi *" at bounding box center [143, 106] width 137 height 17
type input "0394490108"
click at [124, 128] on div "0394490108 - MINH" at bounding box center [144, 128] width 124 height 12
type input "MINH"
type input "0394490108"
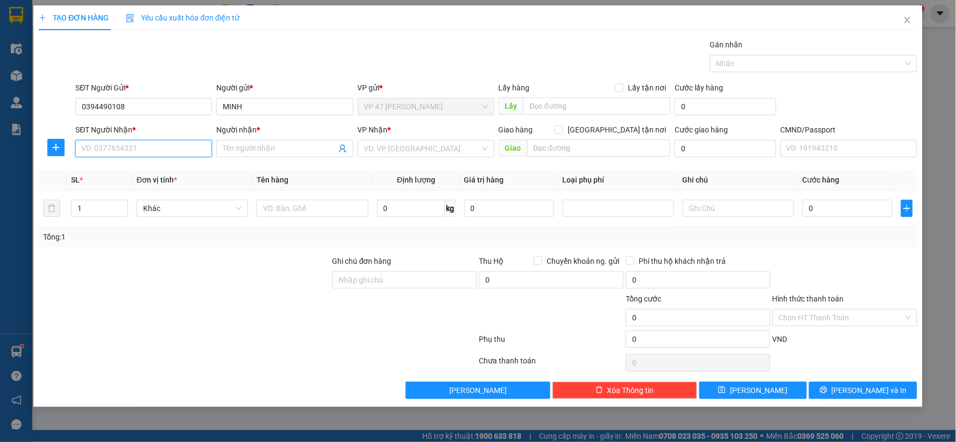
click at [121, 152] on input "SĐT Người Nhận *" at bounding box center [143, 148] width 137 height 17
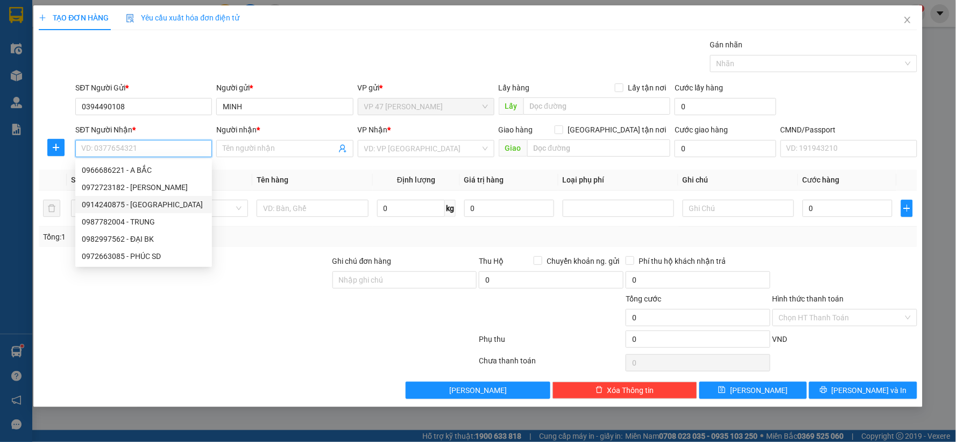
click at [108, 206] on div "0914240875 - THÁI LIÊN" at bounding box center [144, 205] width 124 height 12
type input "0914240875"
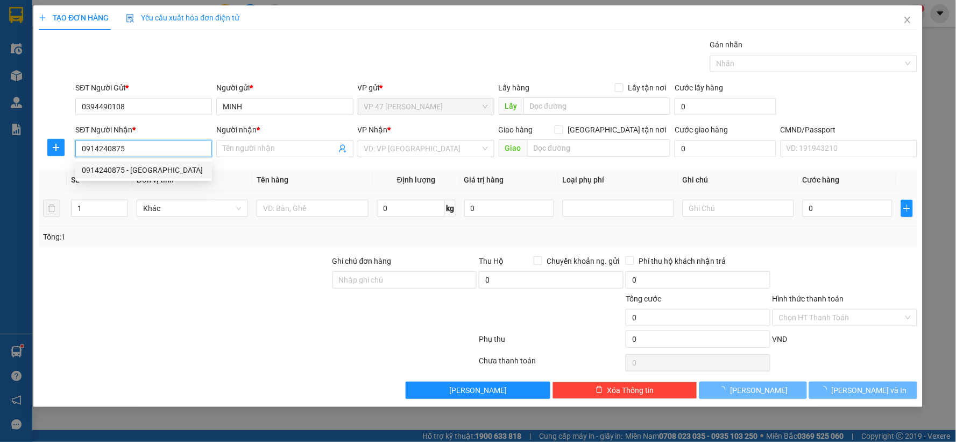
type input "THÁI LIÊN"
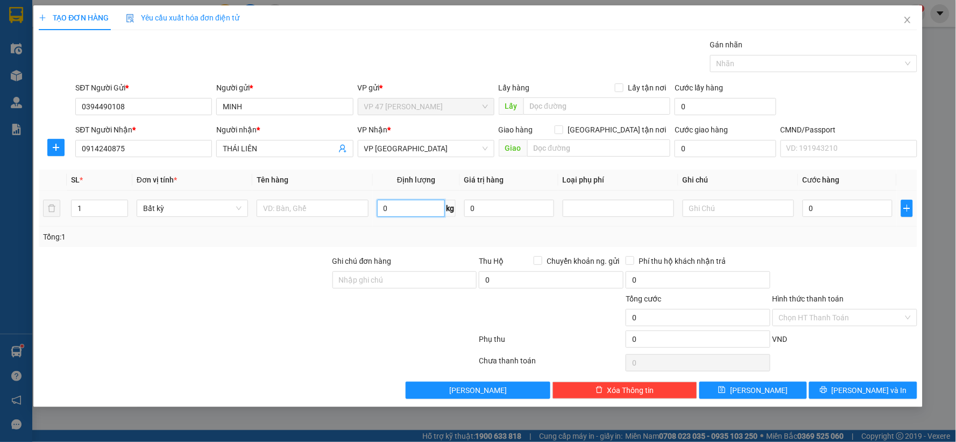
click at [401, 211] on input "0" at bounding box center [411, 208] width 68 height 17
type input "4"
click at [282, 208] on input "text" at bounding box center [312, 208] width 111 height 17
type input "40.000"
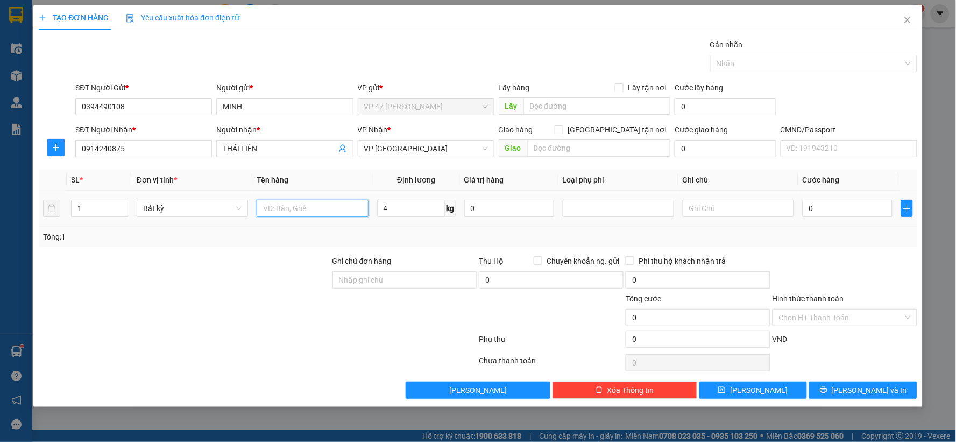
type input "40.000"
type input "HỘP ĐEN PT"
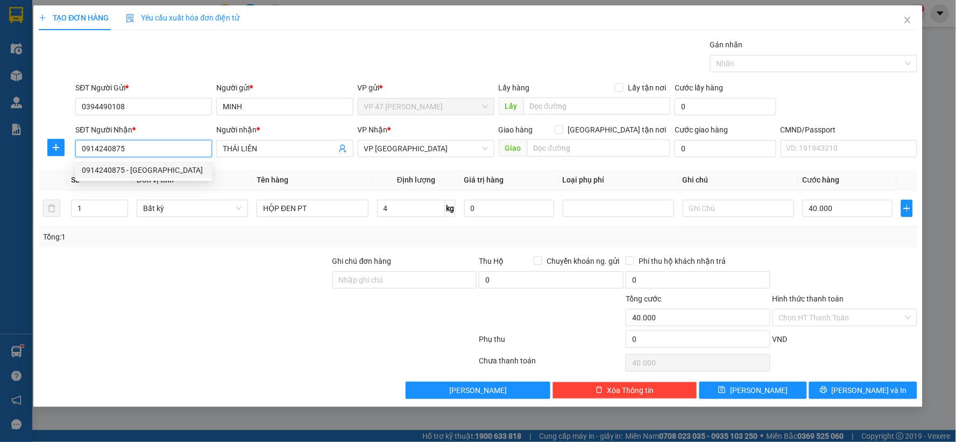
drag, startPoint x: 98, startPoint y: 158, endPoint x: 45, endPoint y: 163, distance: 53.5
click at [45, 163] on div "Transit Pickup Surcharge Ids Transit Deliver Surcharge Ids Transit Deliver Surc…" at bounding box center [478, 219] width 879 height 360
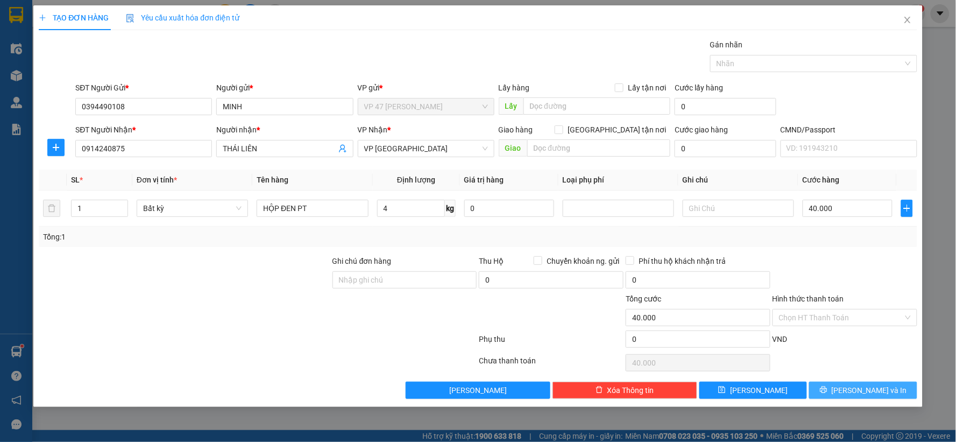
click at [875, 388] on span "[PERSON_NAME] và In" at bounding box center [869, 390] width 75 height 12
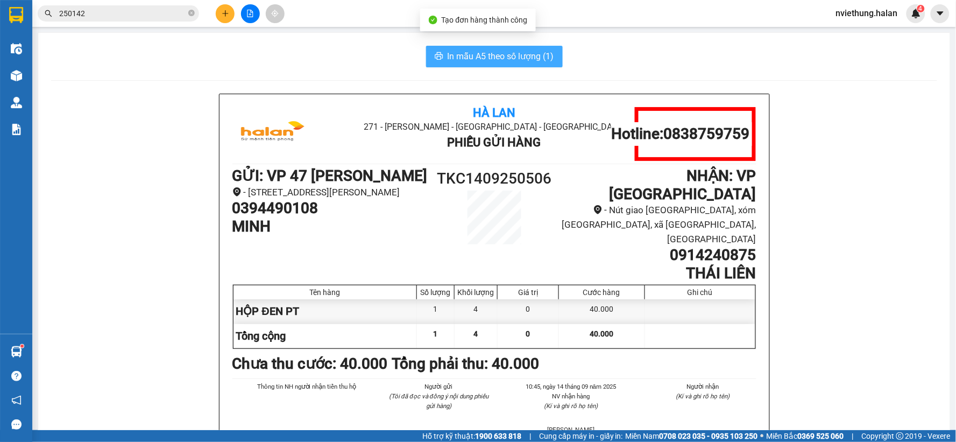
click at [490, 55] on span "In mẫu A5 theo số lượng (1)" at bounding box center [501, 56] width 107 height 13
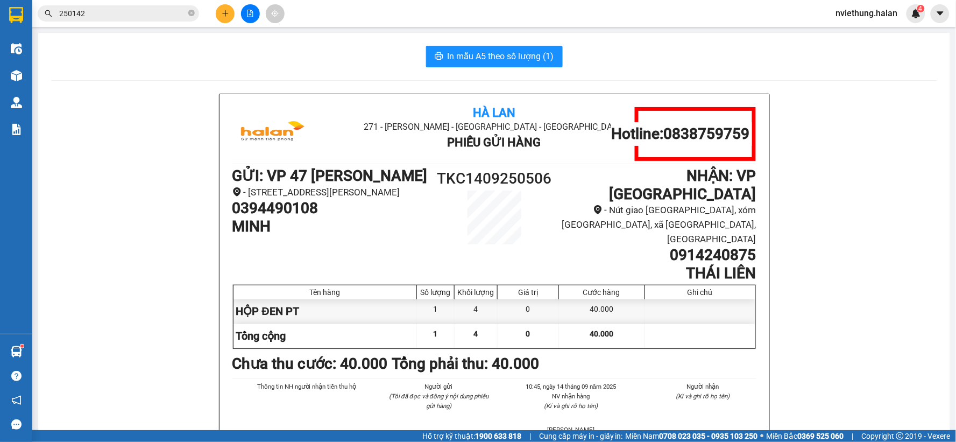
click at [279, 217] on h1 "0394490108" at bounding box center [330, 208] width 196 height 18
copy h1 "0394490108"
click at [140, 15] on input "250142" at bounding box center [122, 14] width 127 height 12
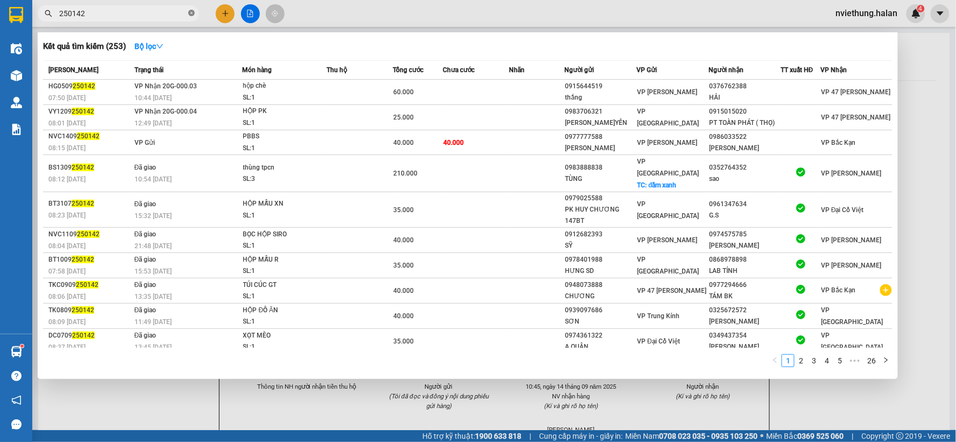
click at [191, 12] on icon "close-circle" at bounding box center [191, 13] width 6 height 6
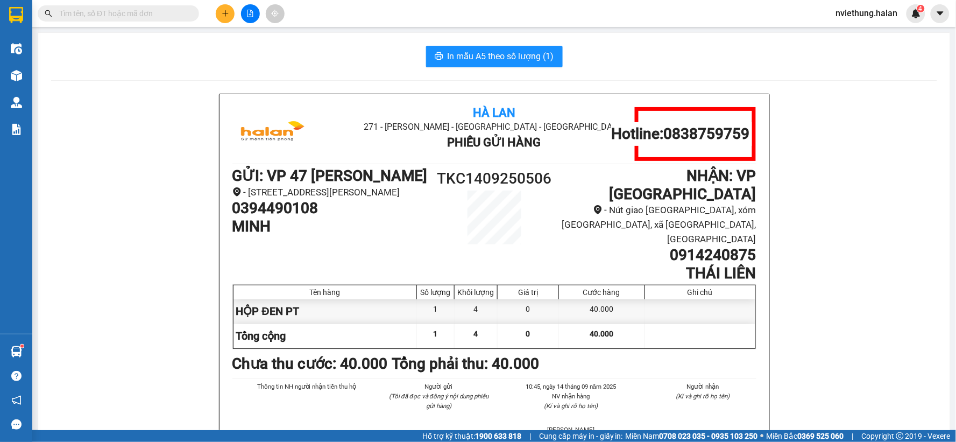
click at [155, 17] on input "text" at bounding box center [122, 14] width 127 height 12
paste input "0394490108"
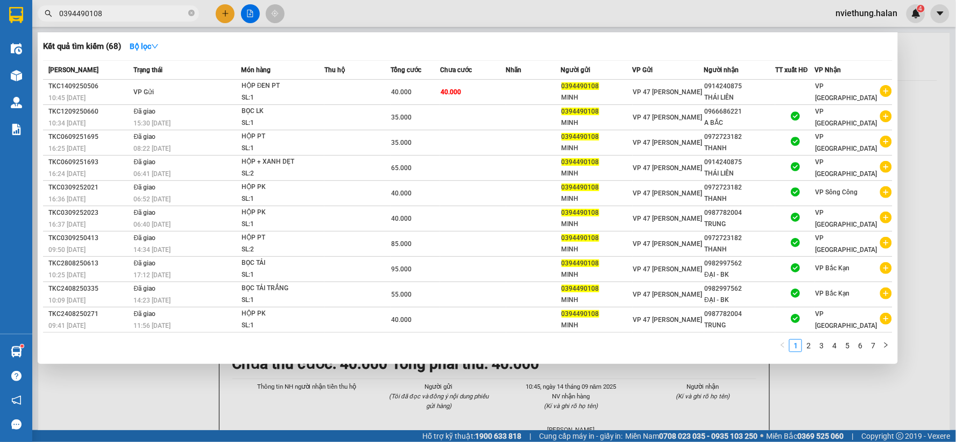
type input "0394490108"
click at [178, 400] on div at bounding box center [478, 221] width 956 height 442
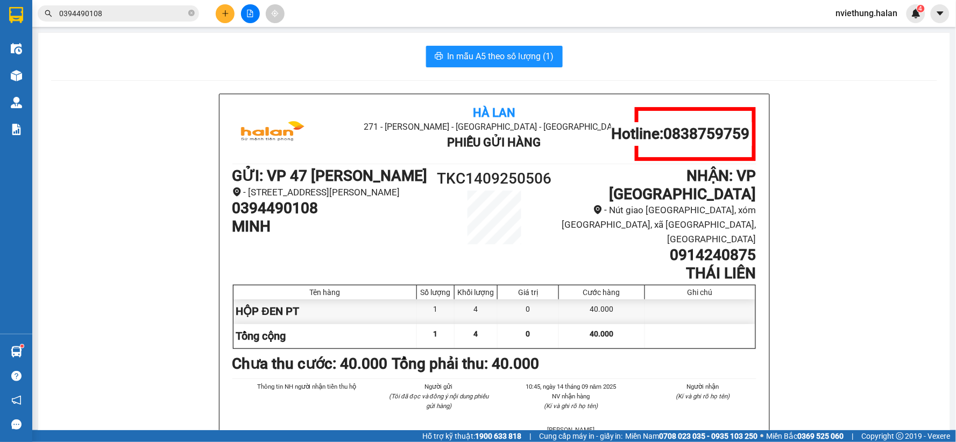
click at [167, 18] on input "0394490108" at bounding box center [122, 14] width 127 height 12
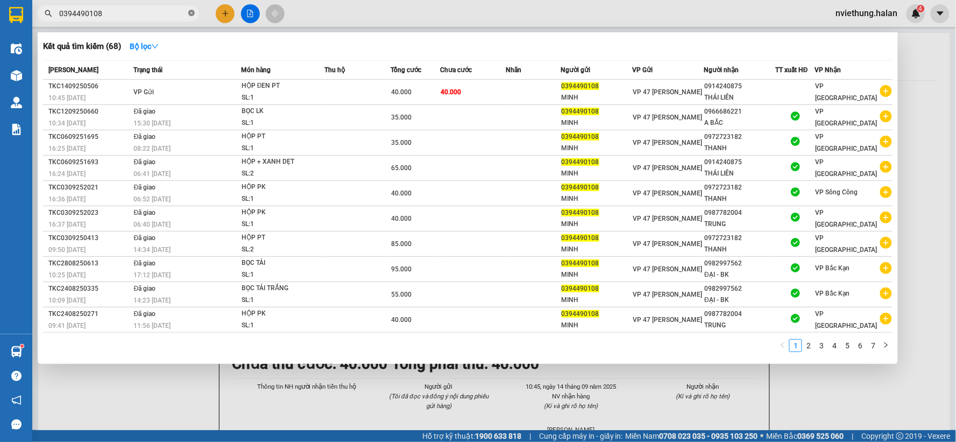
click at [189, 11] on icon "close-circle" at bounding box center [191, 13] width 6 height 6
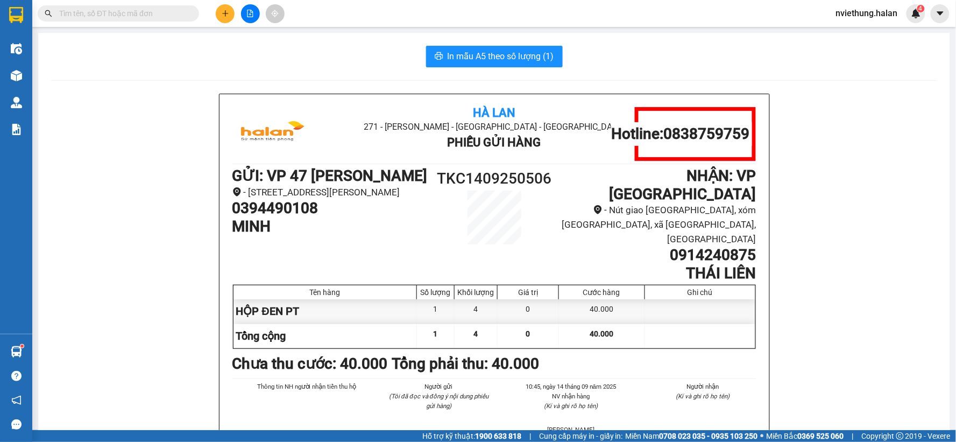
click at [151, 12] on input "text" at bounding box center [122, 14] width 127 height 12
paste input "250536"
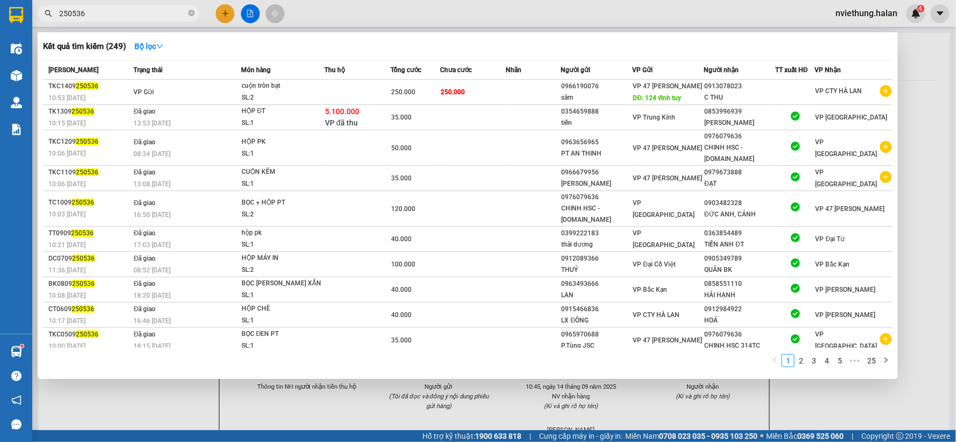
type input "250536"
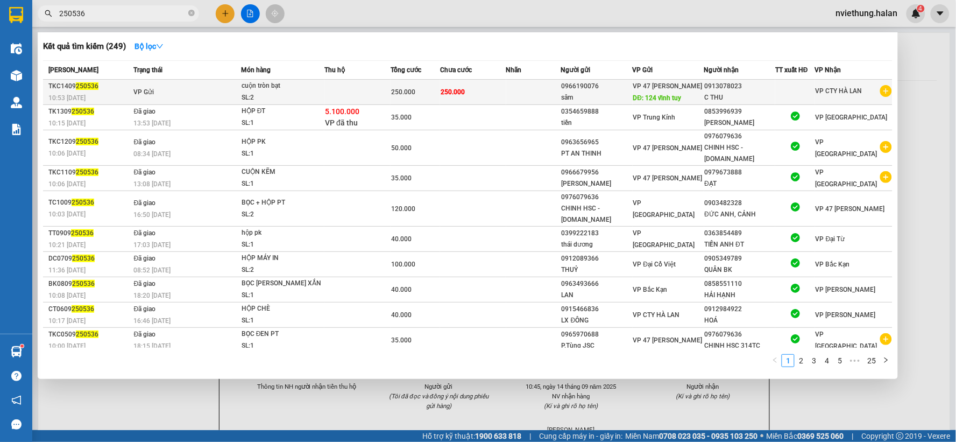
click at [322, 96] on div "SL: 2" at bounding box center [282, 98] width 81 height 12
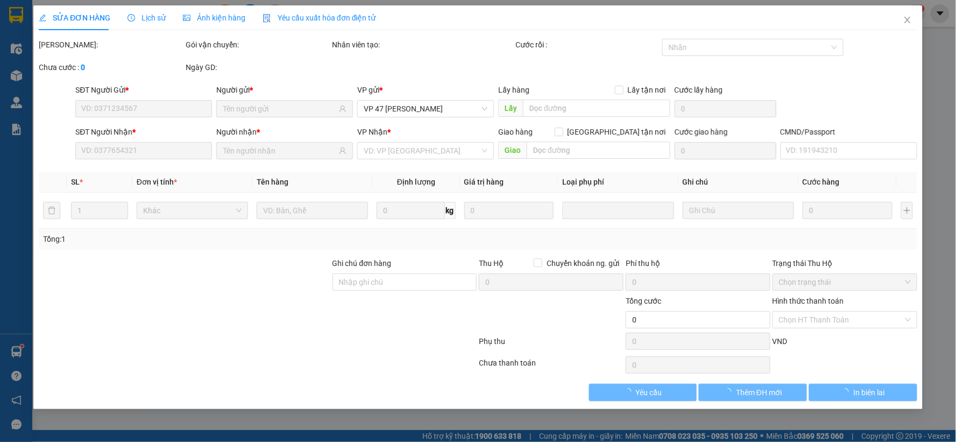
type input "0966190076"
type input "124 vĩnh tuy"
type input "0913078023"
type input "250.000"
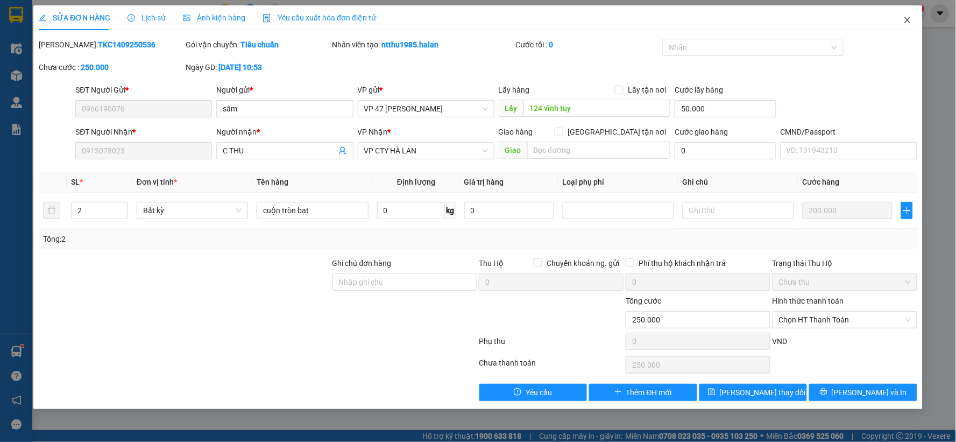
click at [908, 20] on icon "close" at bounding box center [908, 20] width 6 height 6
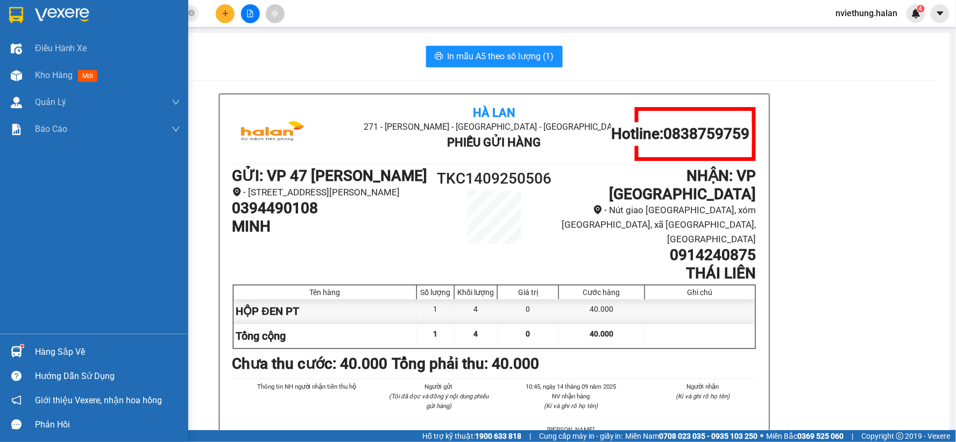
click at [55, 352] on div "Hàng sắp về" at bounding box center [107, 352] width 145 height 16
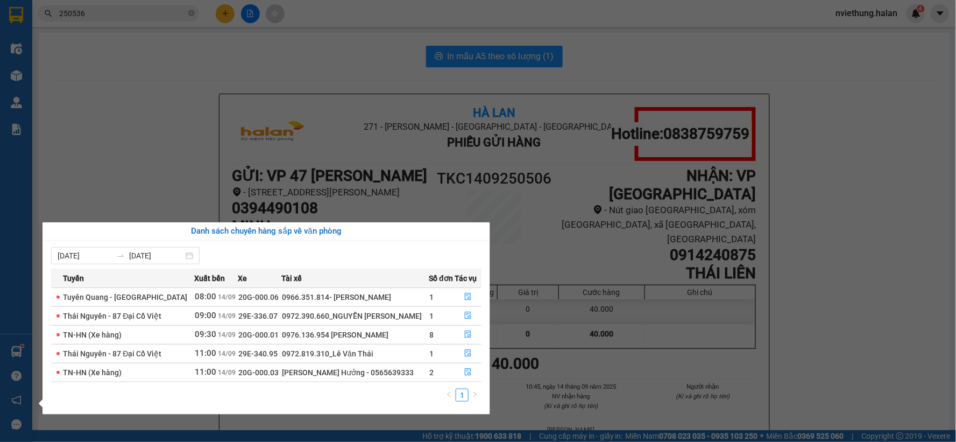
click at [183, 195] on section "Kết quả tìm kiếm ( 249 ) Bộ lọc Mã ĐH Trạng thái Món hàng Thu hộ Tổng cước Chưa…" at bounding box center [478, 221] width 956 height 442
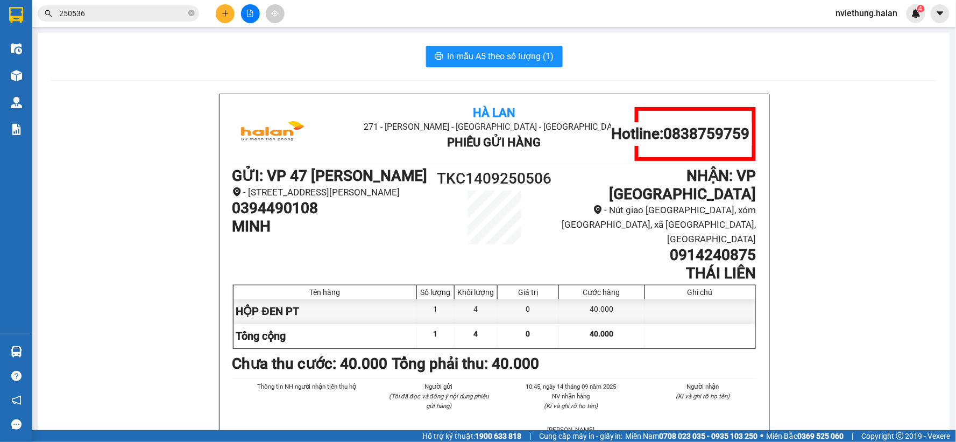
click at [142, 11] on input "250536" at bounding box center [122, 14] width 127 height 12
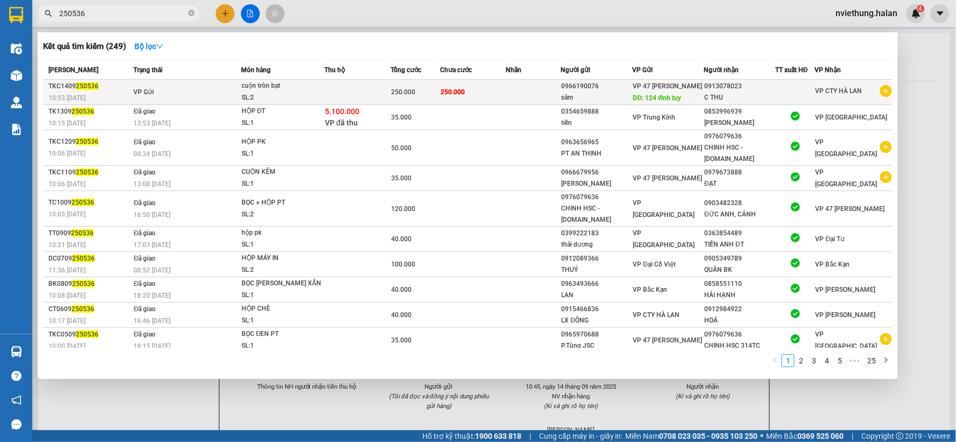
click at [709, 98] on td "0913078023 C THU" at bounding box center [740, 92] width 72 height 25
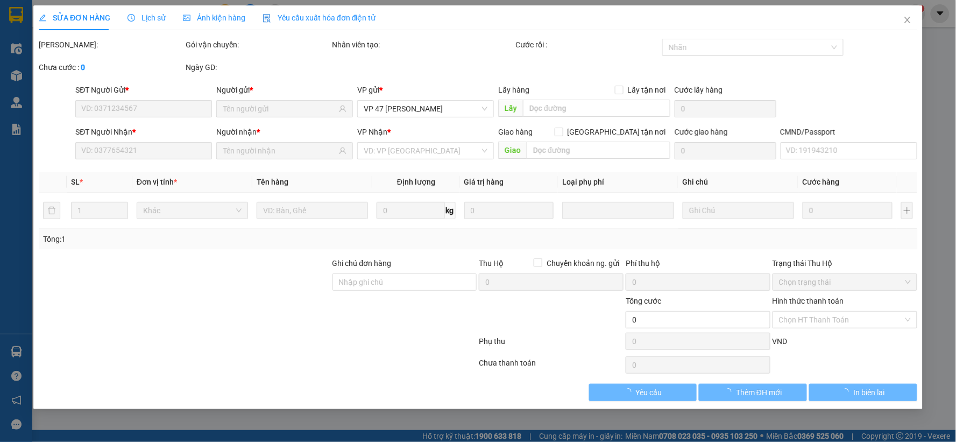
type input "0966190076"
type input "124 vĩnh tuy"
type input "0913078023"
type input "250.000"
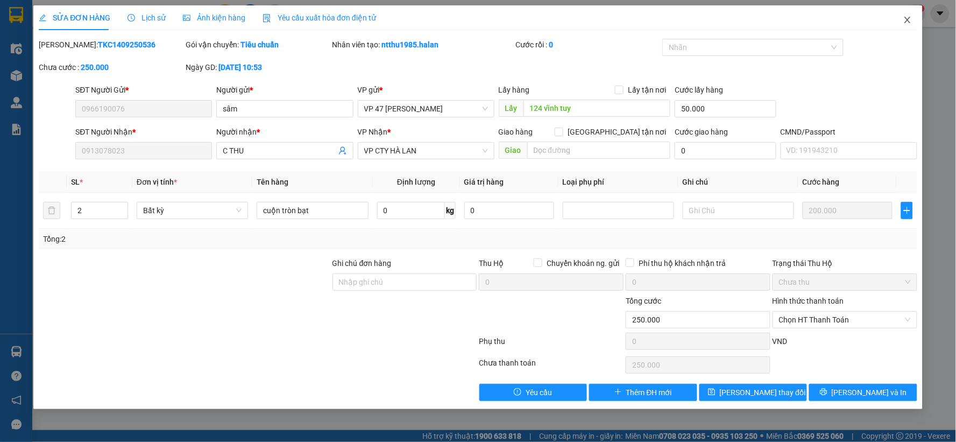
click at [909, 17] on icon "close" at bounding box center [907, 20] width 9 height 9
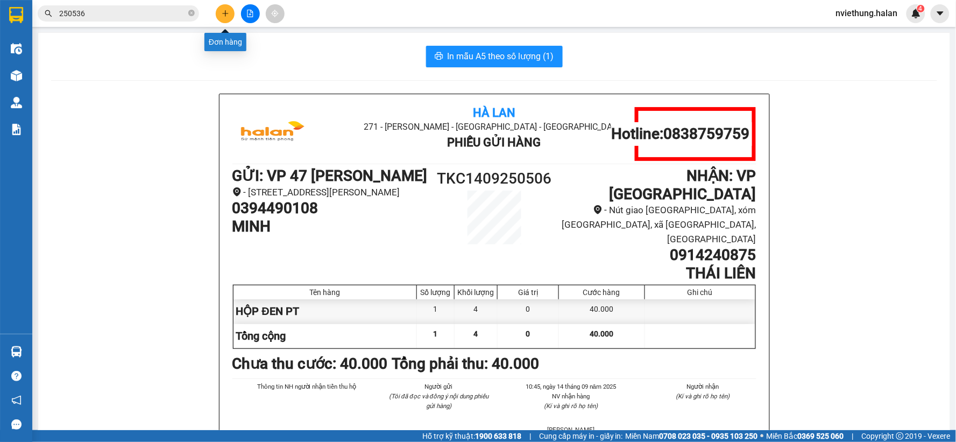
click at [229, 15] on button at bounding box center [225, 13] width 19 height 19
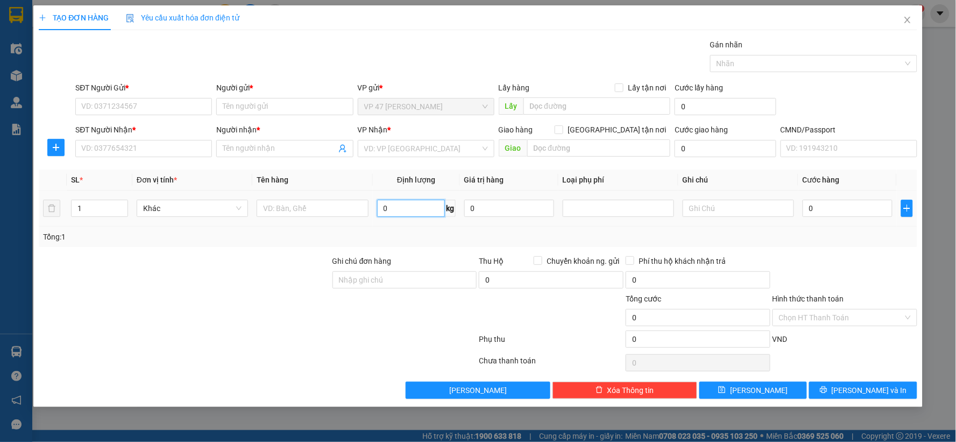
click at [386, 209] on input "0" at bounding box center [411, 208] width 68 height 17
type input "3"
click at [171, 107] on input "SĐT Người Gửi *" at bounding box center [143, 106] width 137 height 17
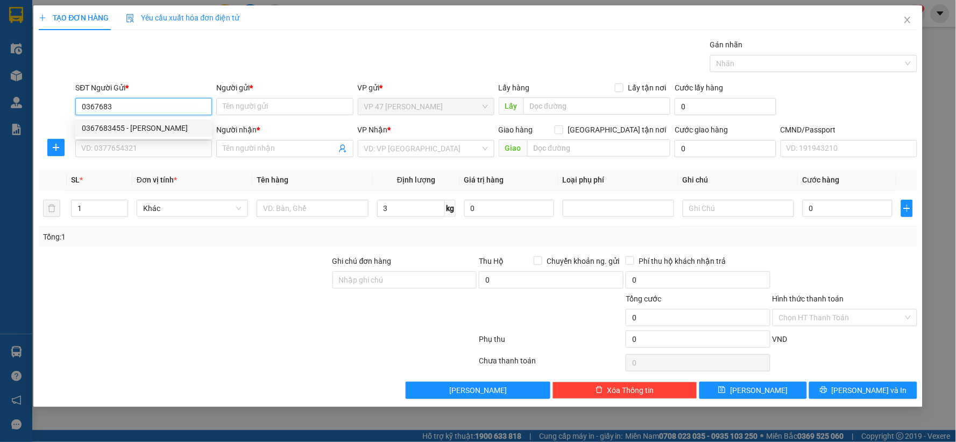
click at [151, 125] on div "0367683455 - HOA LÊ" at bounding box center [144, 128] width 124 height 12
type input "0367683455"
type input "HOA LÊ"
type input "0367683455"
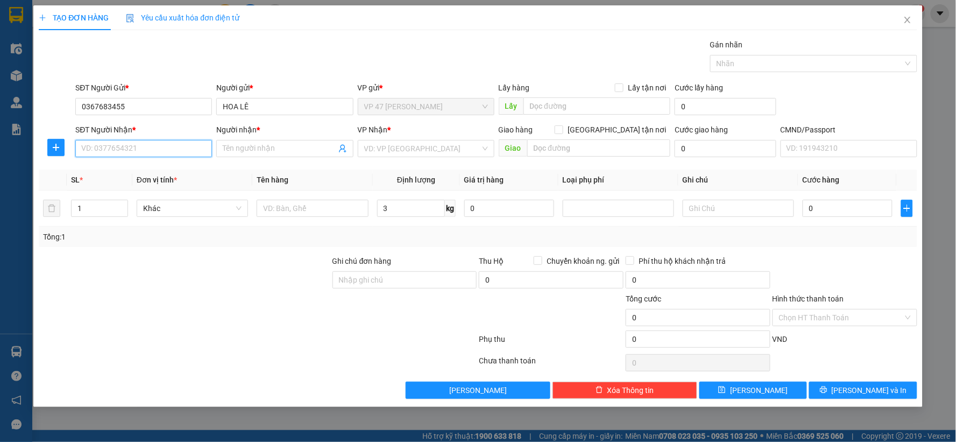
click at [140, 149] on input "SĐT Người Nhận *" at bounding box center [143, 148] width 137 height 17
type input "0985075130"
click at [135, 172] on div "0985075130 - TUYẾN 314.TC" at bounding box center [147, 170] width 131 height 12
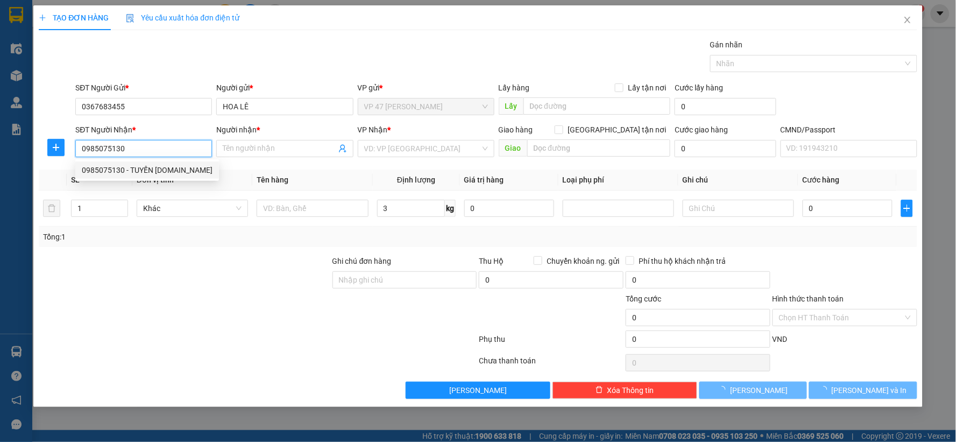
type input "TUYẾN 314.TC"
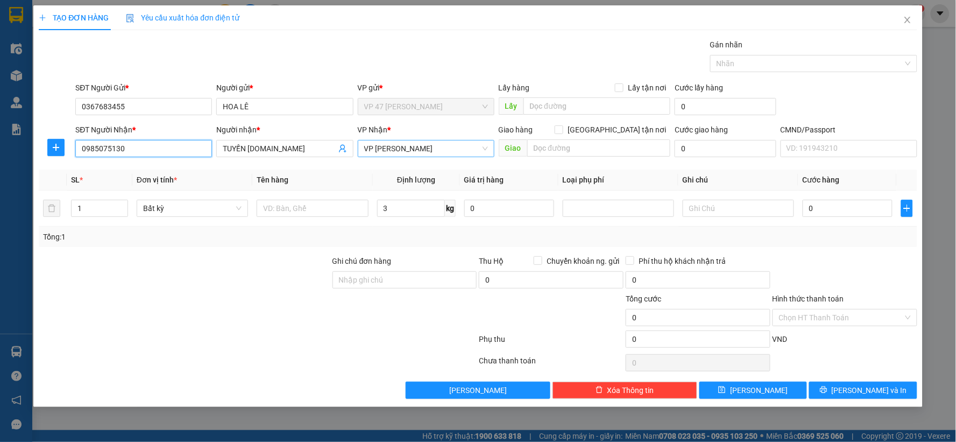
click at [460, 150] on span "[PERSON_NAME]" at bounding box center [426, 148] width 124 height 16
type input "0985075130"
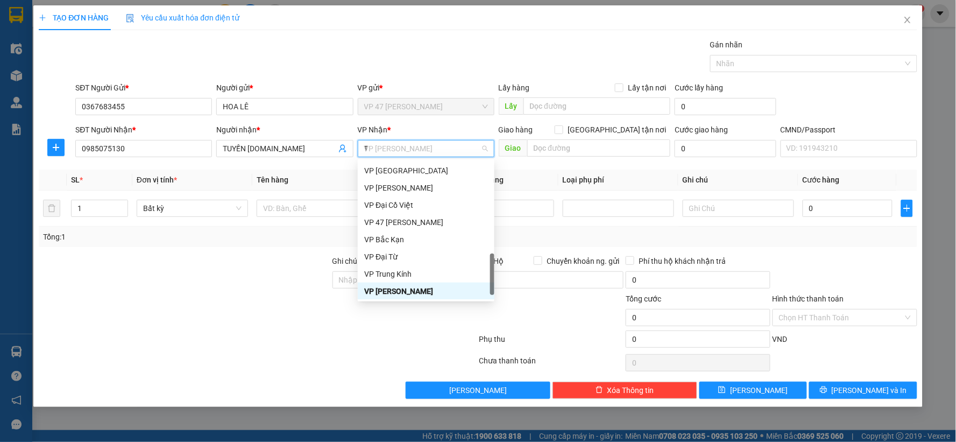
scroll to position [108, 0]
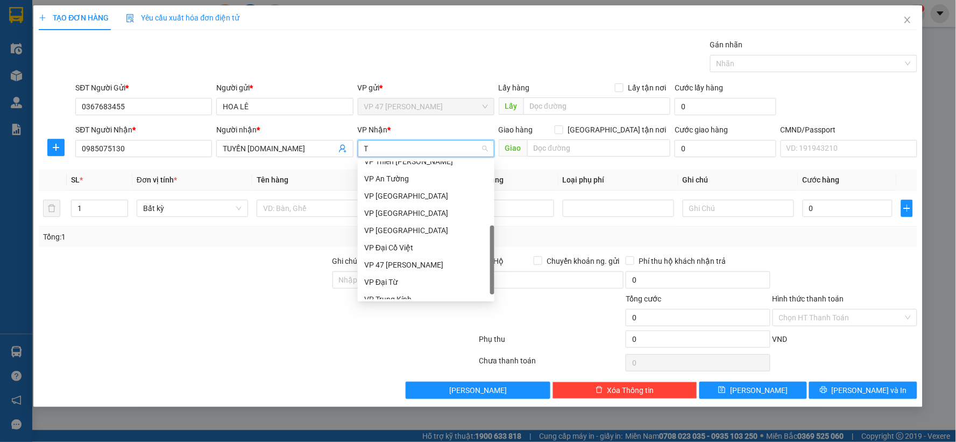
type input "TC"
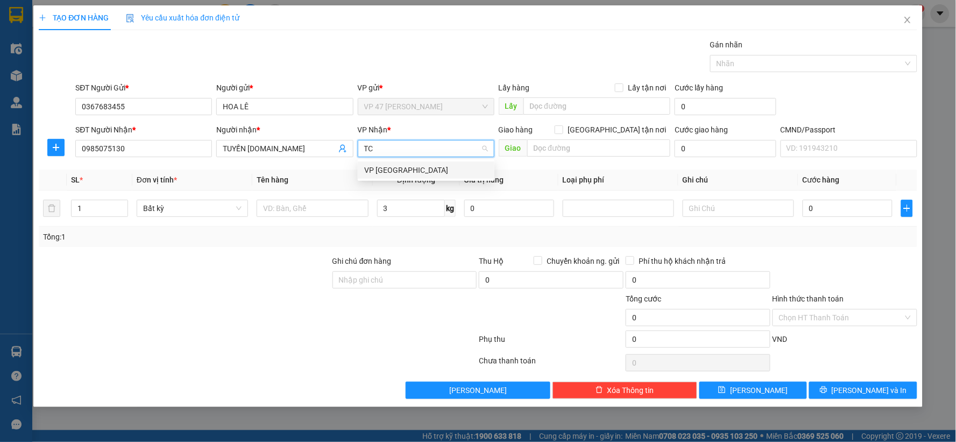
scroll to position [0, 0]
click at [397, 169] on div "VP [PERSON_NAME]" at bounding box center [426, 170] width 124 height 12
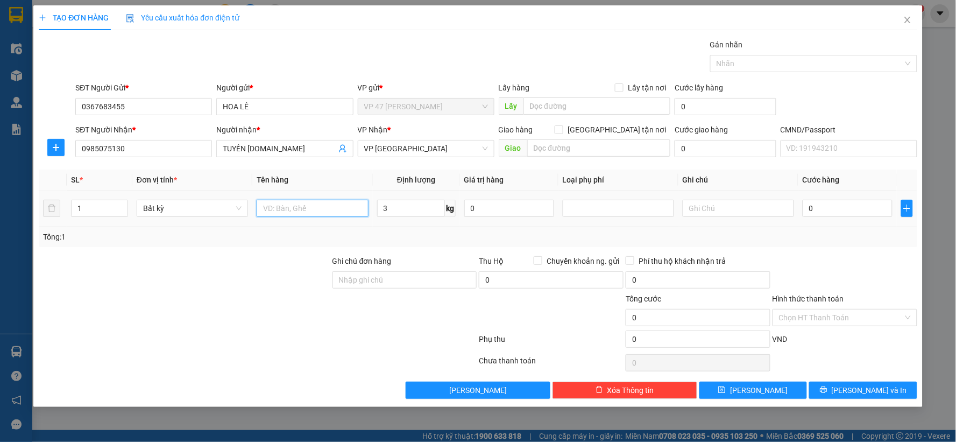
click at [277, 207] on input "text" at bounding box center [312, 208] width 111 height 17
type input "HỘP PT"
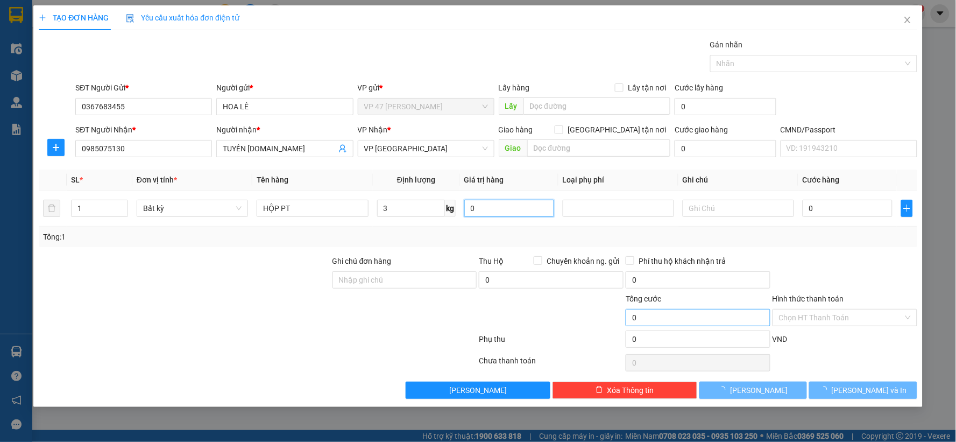
type input "50.000"
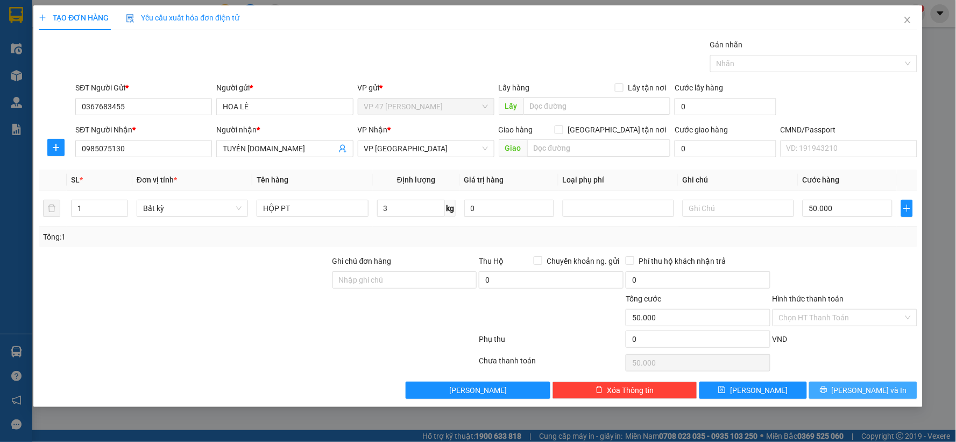
click at [839, 390] on button "[PERSON_NAME] và In" at bounding box center [863, 390] width 108 height 17
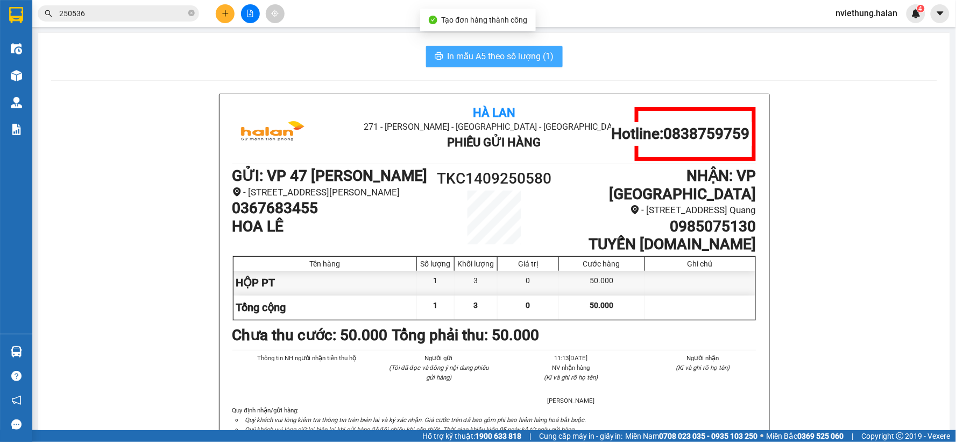
click at [490, 54] on span "In mẫu A5 theo số lượng (1)" at bounding box center [501, 56] width 107 height 13
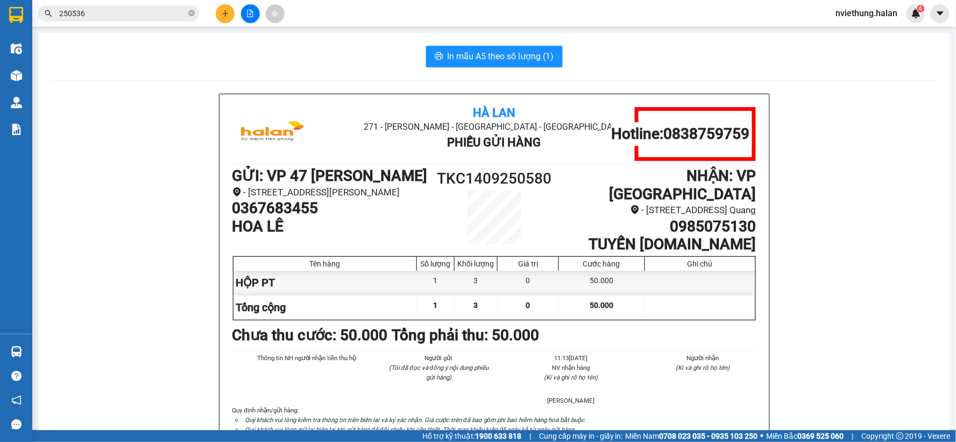
click at [121, 15] on input "250536" at bounding box center [122, 14] width 127 height 12
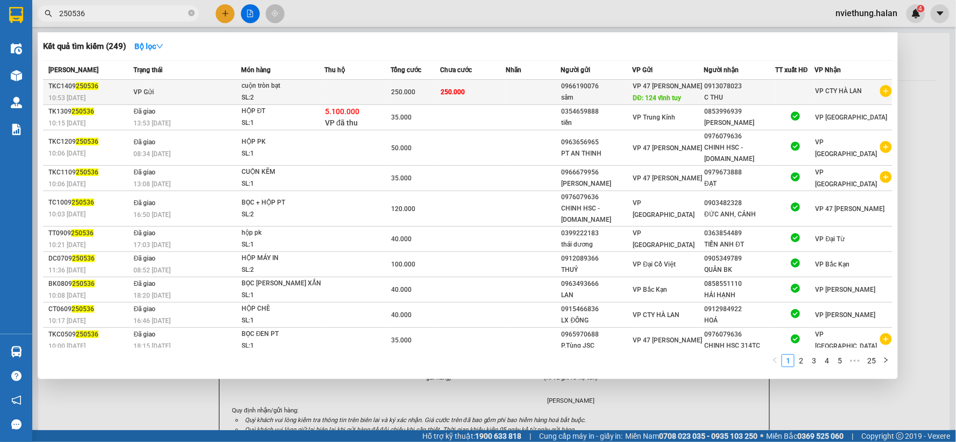
click at [426, 95] on div "250.000" at bounding box center [415, 92] width 48 height 12
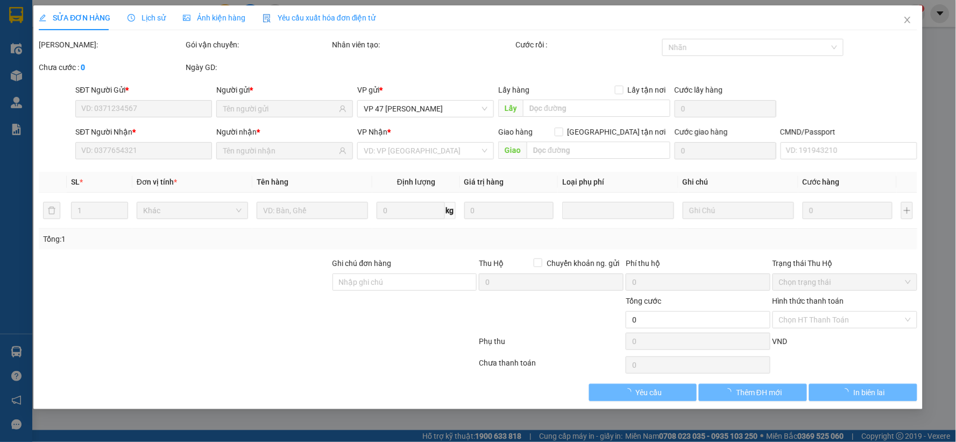
type input "0966190076"
type input "124 vĩnh tuy"
type input "0913078023"
type input "250.000"
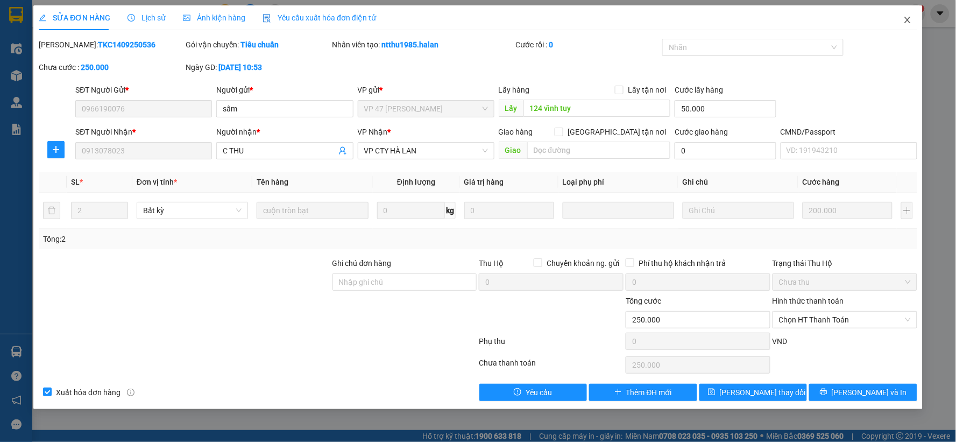
click at [910, 24] on icon "close" at bounding box center [907, 20] width 9 height 9
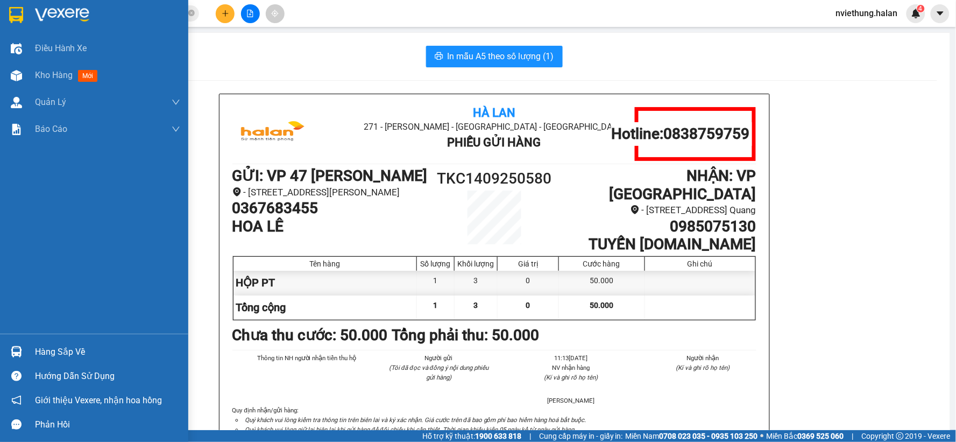
click at [65, 357] on div "Hàng sắp về" at bounding box center [107, 352] width 145 height 16
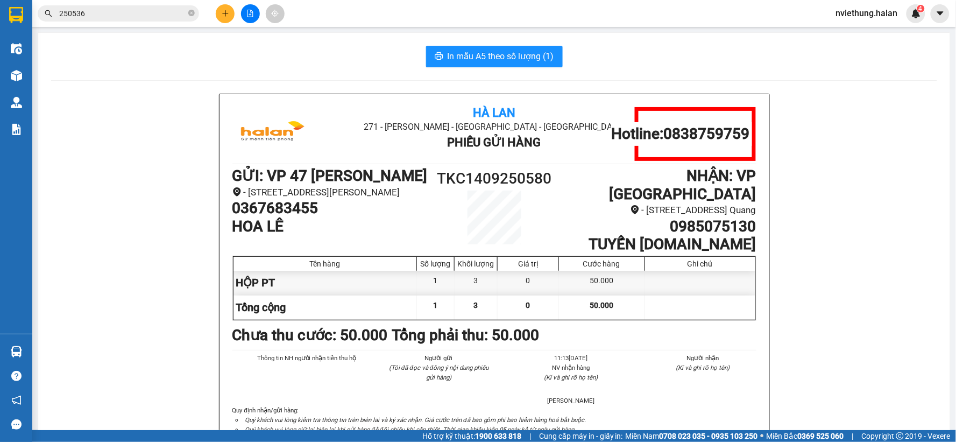
drag, startPoint x: 113, startPoint y: 128, endPoint x: 176, endPoint y: 57, distance: 94.9
click at [116, 125] on section "Kết quả tìm kiếm ( 249 ) Bộ lọc Mã ĐH Trạng thái Món hàng Thu hộ Tổng cước Chưa…" at bounding box center [478, 221] width 956 height 442
click at [191, 14] on icon "close-circle" at bounding box center [191, 13] width 6 height 6
click at [152, 13] on input "text" at bounding box center [122, 14] width 127 height 12
paste input "0856393399"
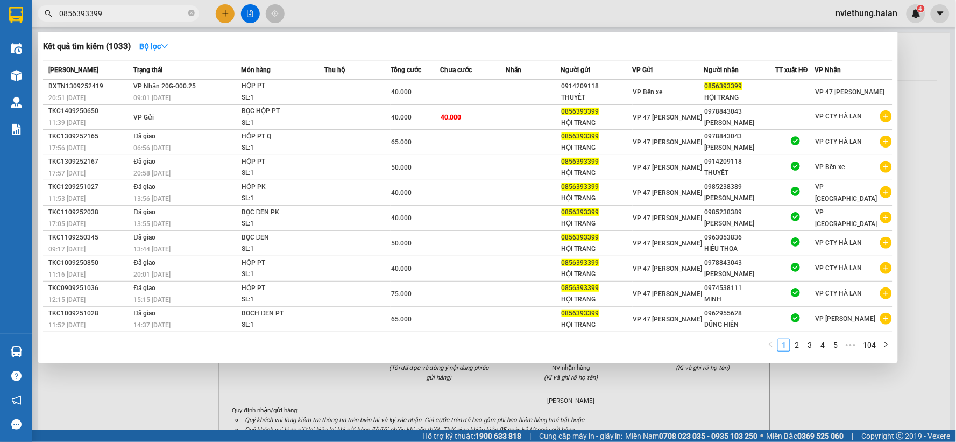
type input "0856393399"
click at [222, 12] on div at bounding box center [478, 221] width 956 height 442
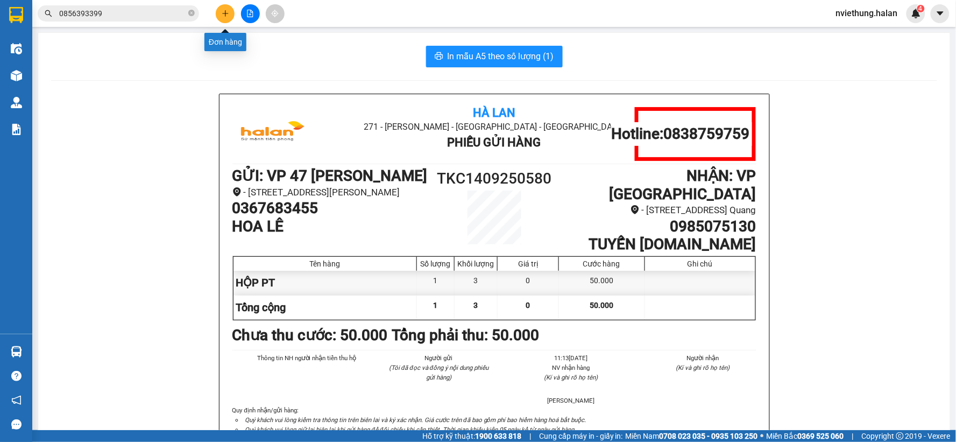
click at [224, 10] on icon "plus" at bounding box center [226, 14] width 8 height 8
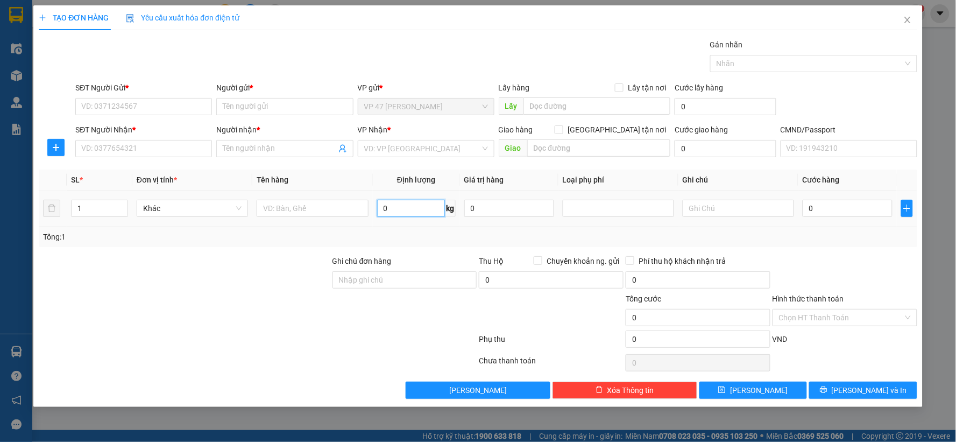
click at [401, 207] on input "0" at bounding box center [411, 208] width 68 height 17
type input "0.5"
click at [331, 203] on input "text" at bounding box center [312, 208] width 111 height 17
type input "BỌC BÌA ĐIỆN THOAI"
click at [149, 105] on input "SĐT Người Gửi *" at bounding box center [143, 106] width 137 height 17
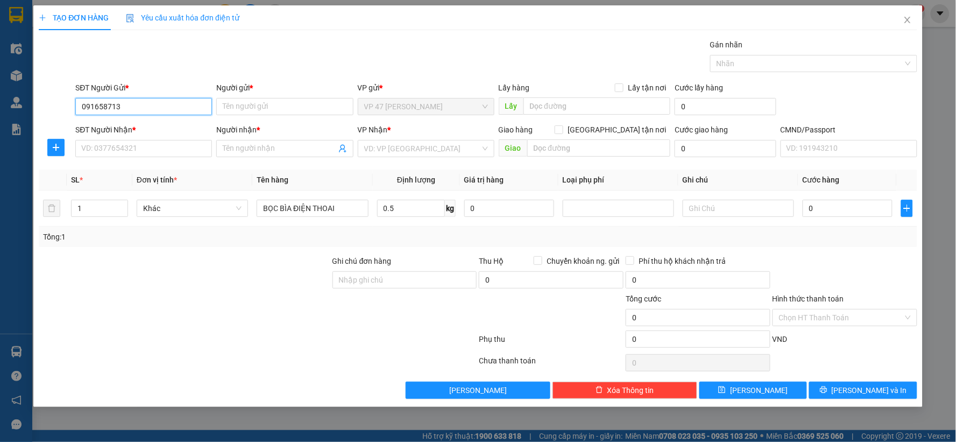
type input "0916587136"
click at [147, 128] on div "0916587136 - GIANG" at bounding box center [144, 128] width 124 height 12
type input "GIANG"
type input "0916587136"
click at [136, 151] on input "SĐT Người Nhận *" at bounding box center [143, 148] width 137 height 17
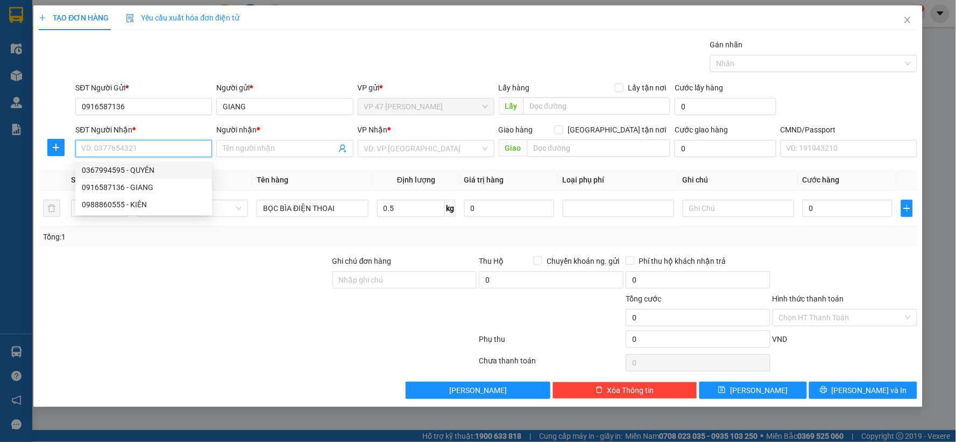
click at [139, 169] on div "0367994595 - QUYÊN" at bounding box center [144, 170] width 124 height 12
type input "0367994595"
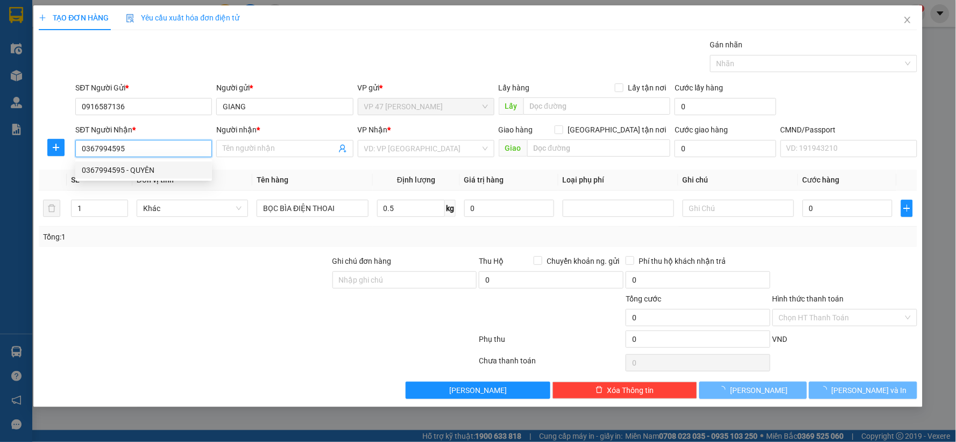
type input "QUYÊN"
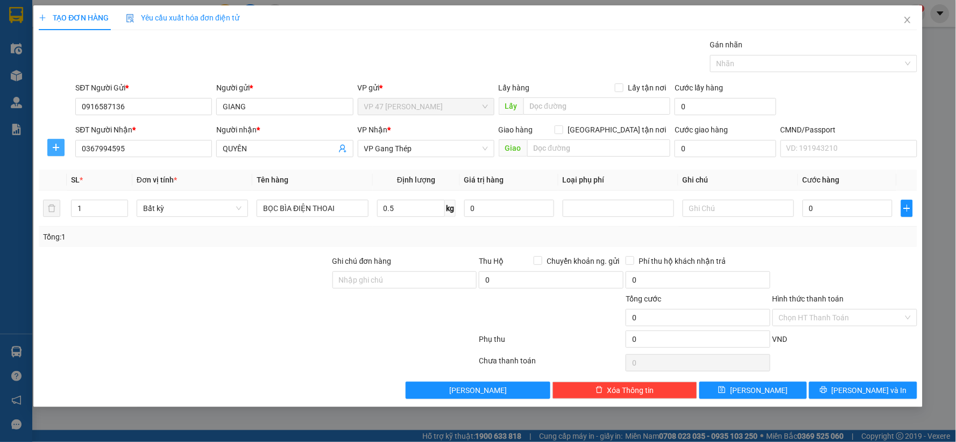
click at [52, 144] on icon "plus" at bounding box center [56, 147] width 9 height 9
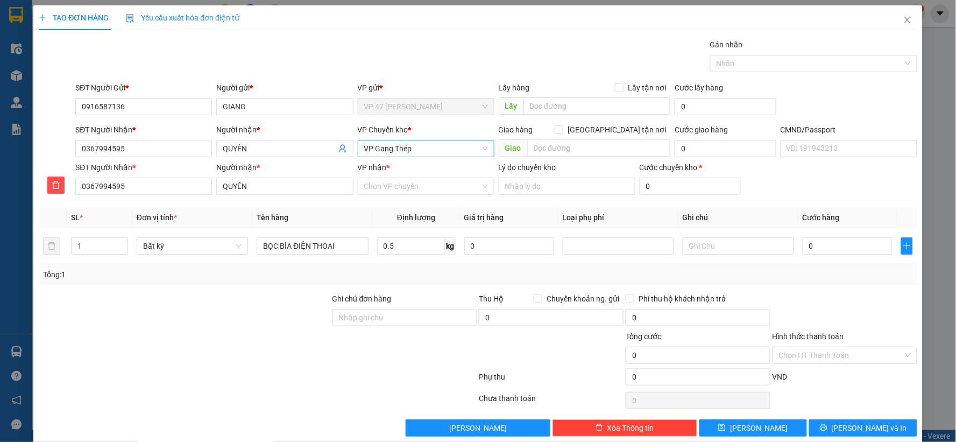
click at [401, 147] on span "VP Gang Thép" at bounding box center [426, 148] width 124 height 16
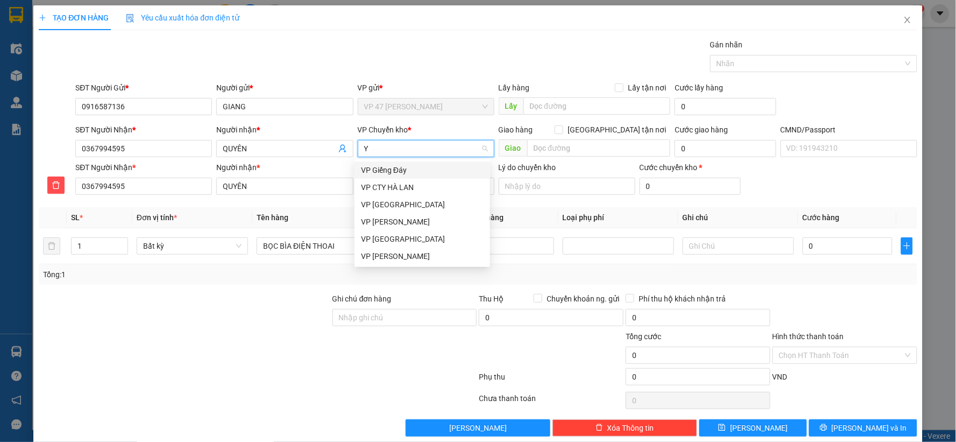
type input "YB"
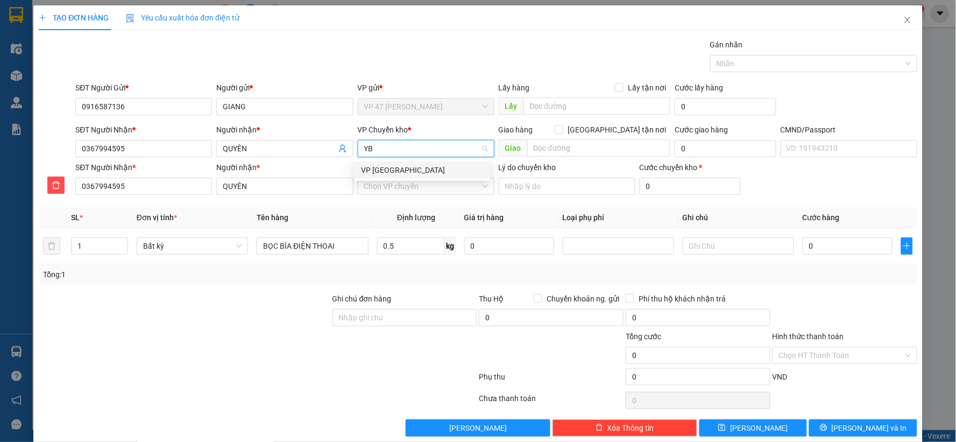
click at [394, 167] on div "VP [PERSON_NAME]" at bounding box center [422, 170] width 123 height 12
click at [389, 187] on input "VP nhận *" at bounding box center [422, 186] width 116 height 16
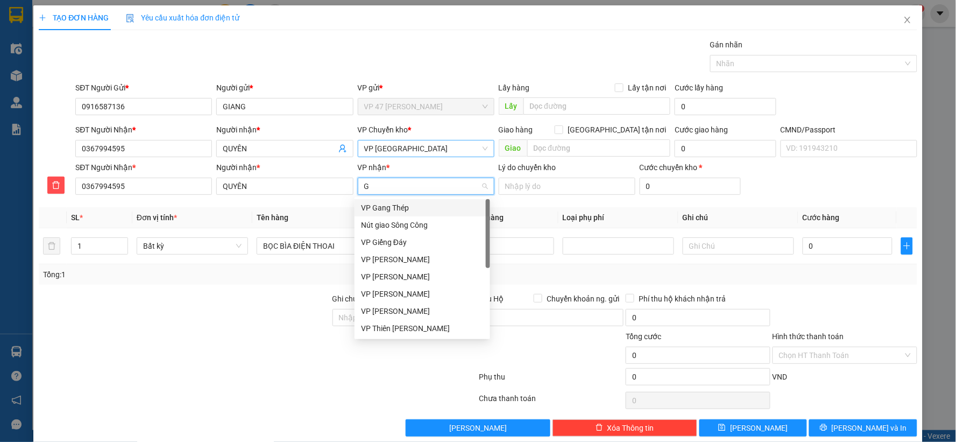
type input "GT"
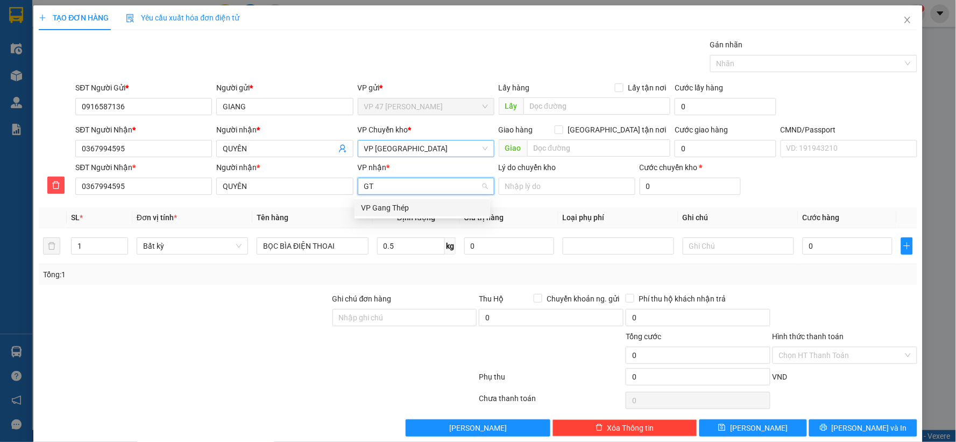
click at [383, 209] on div "VP Gang Thép" at bounding box center [422, 208] width 123 height 12
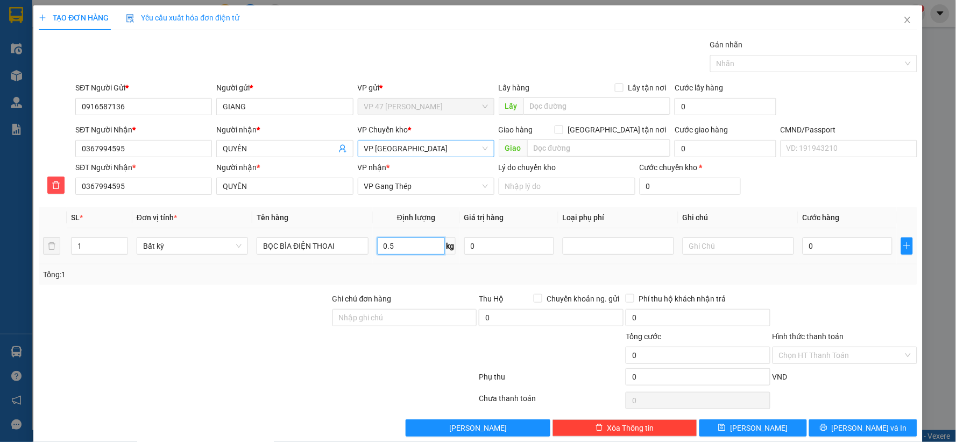
click at [411, 246] on input "0.5" at bounding box center [411, 245] width 68 height 17
type input "35.000"
click at [832, 352] on input "Hình thức thanh toán" at bounding box center [841, 355] width 124 height 16
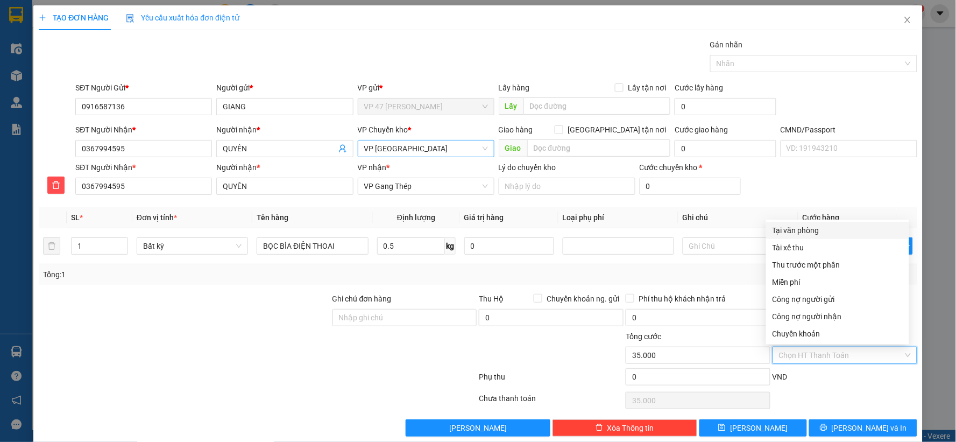
click at [788, 230] on div "Tại văn phòng" at bounding box center [838, 230] width 130 height 12
type input "0"
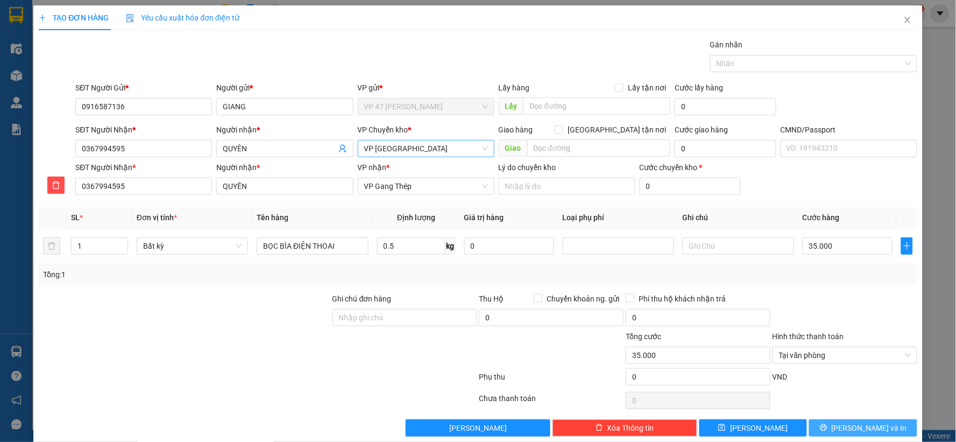
click at [856, 426] on span "[PERSON_NAME] và In" at bounding box center [869, 428] width 75 height 12
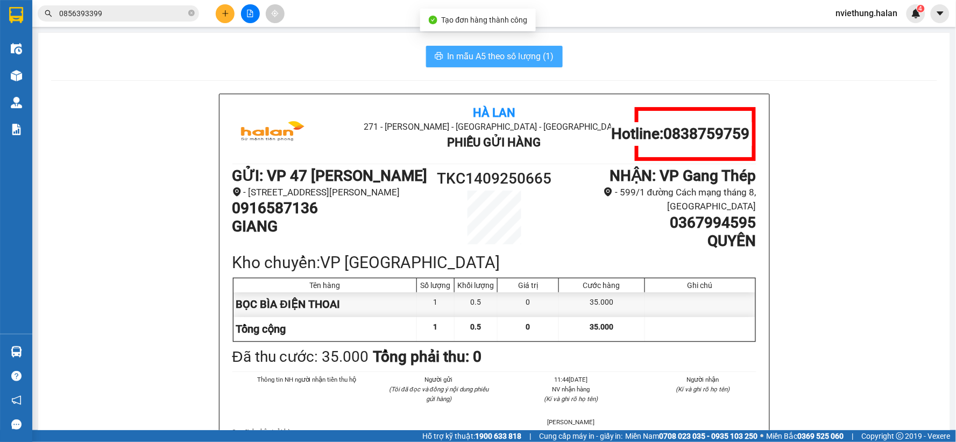
click at [497, 57] on span "In mẫu A5 theo số lượng (1)" at bounding box center [501, 56] width 107 height 13
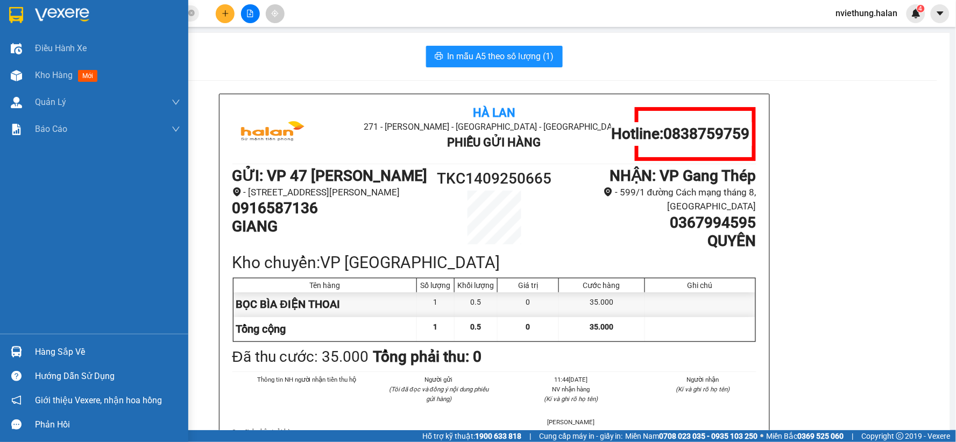
click at [23, 350] on div at bounding box center [16, 351] width 19 height 19
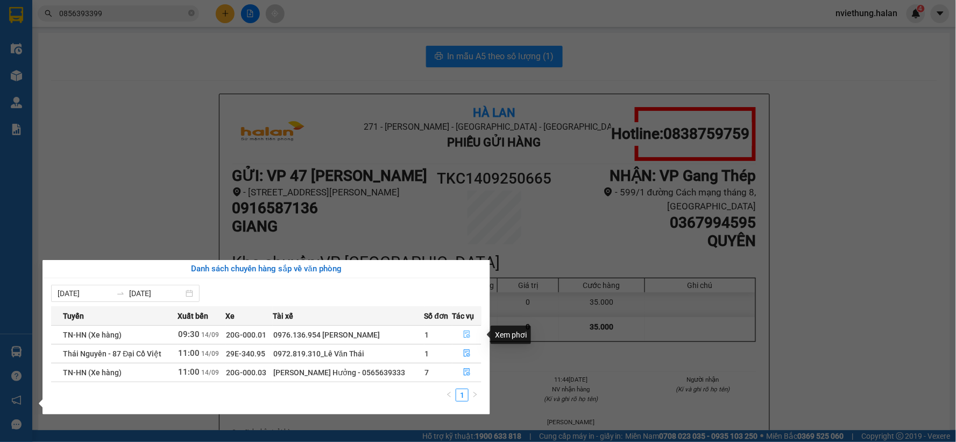
click at [466, 336] on icon "file-done" at bounding box center [467, 334] width 8 height 8
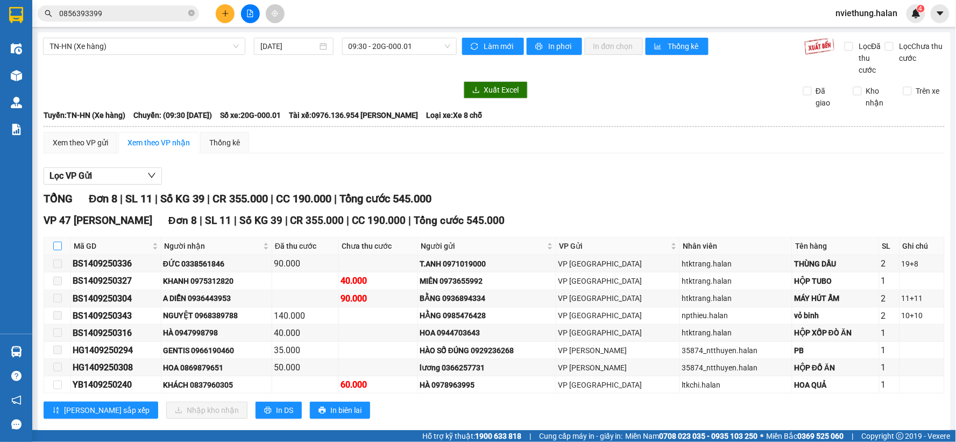
click at [58, 246] on input "checkbox" at bounding box center [57, 246] width 9 height 9
checkbox input "true"
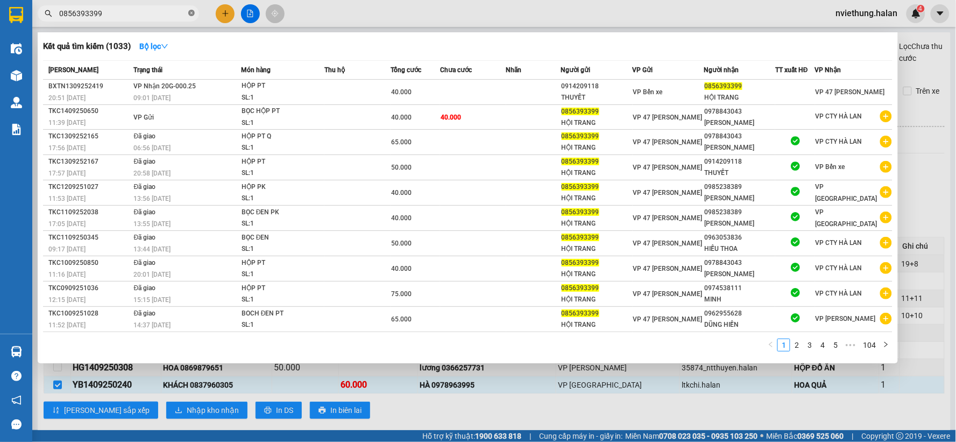
click at [189, 14] on icon "close-circle" at bounding box center [191, 13] width 6 height 6
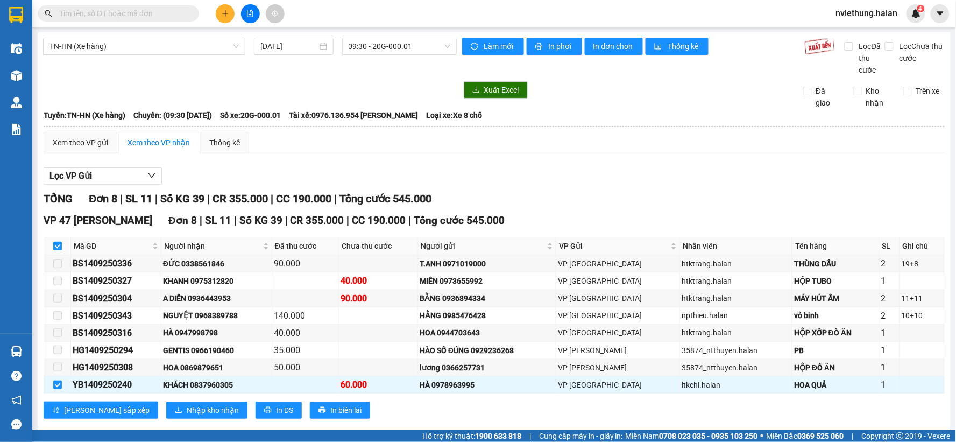
click at [167, 12] on input "text" at bounding box center [122, 14] width 127 height 12
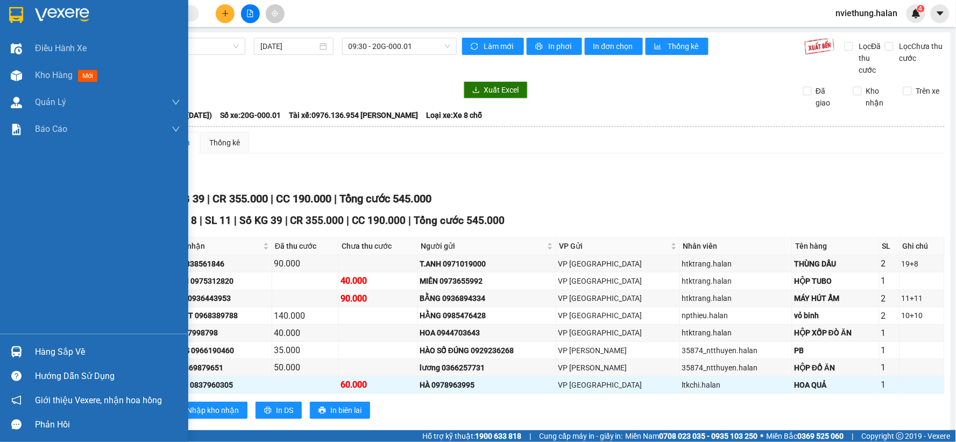
click at [35, 354] on div "Hàng sắp về" at bounding box center [107, 352] width 145 height 16
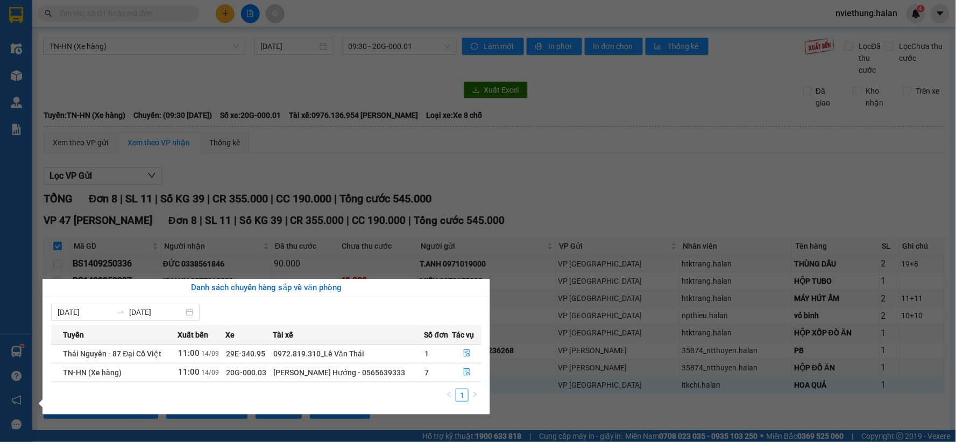
click at [558, 175] on section "Kết quả tìm kiếm ( 1033 ) Bộ lọc Mã ĐH Trạng thái Món hàng Thu hộ Tổng cước Chư…" at bounding box center [478, 221] width 956 height 442
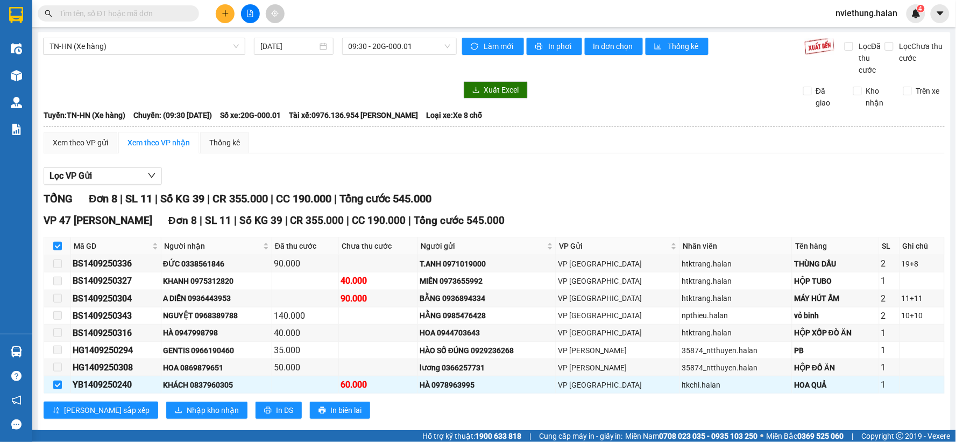
click at [479, 151] on div "Xem theo VP gửi Xem theo VP nhận Thống kê" at bounding box center [494, 143] width 901 height 22
click at [506, 167] on div "Lọc VP Gửi" at bounding box center [494, 176] width 901 height 18
click at [56, 249] on input "checkbox" at bounding box center [57, 246] width 9 height 9
checkbox input "false"
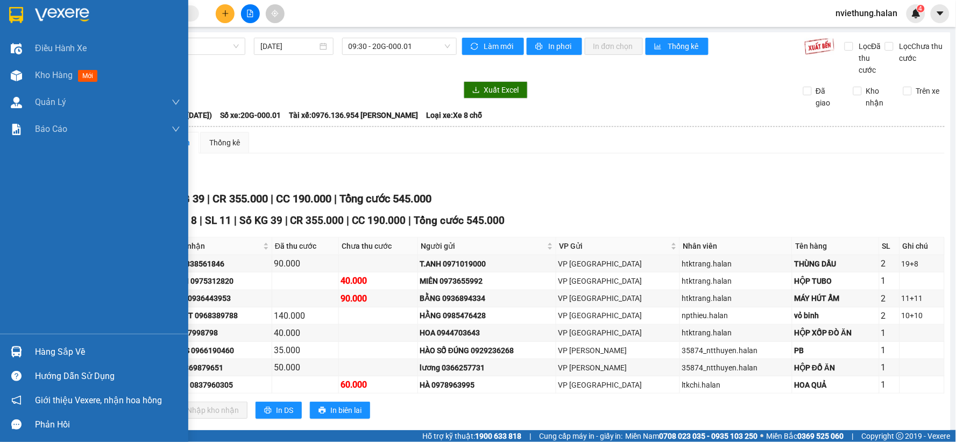
click at [25, 350] on div "Hàng sắp về" at bounding box center [94, 352] width 188 height 24
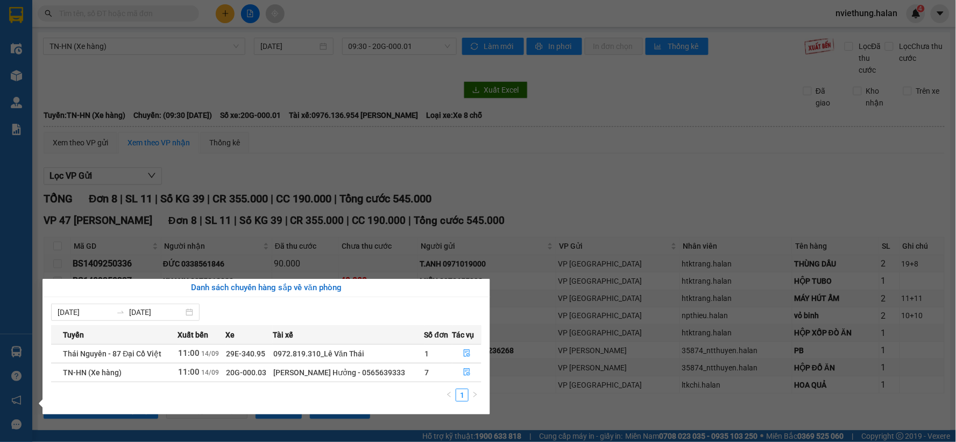
click at [504, 149] on section "Kết quả tìm kiếm ( 1033 ) Bộ lọc Mã ĐH Trạng thái Món hàng Thu hộ Tổng cước Chư…" at bounding box center [478, 221] width 956 height 442
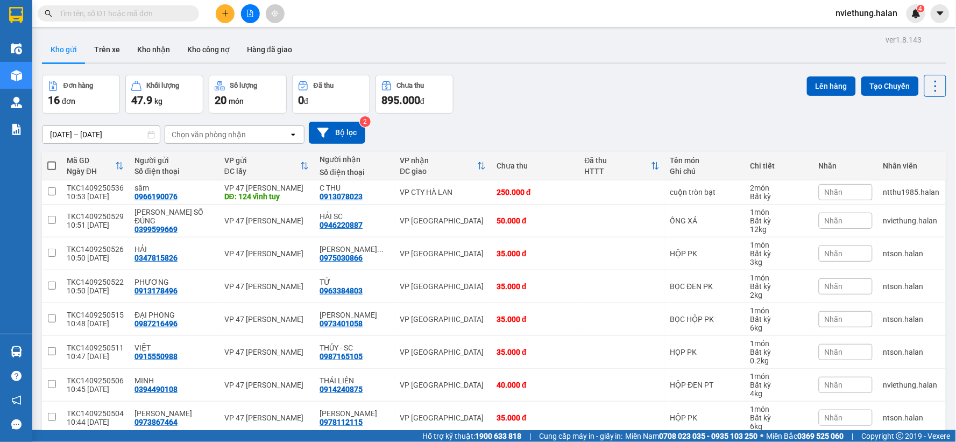
click at [182, 9] on input "text" at bounding box center [122, 14] width 127 height 12
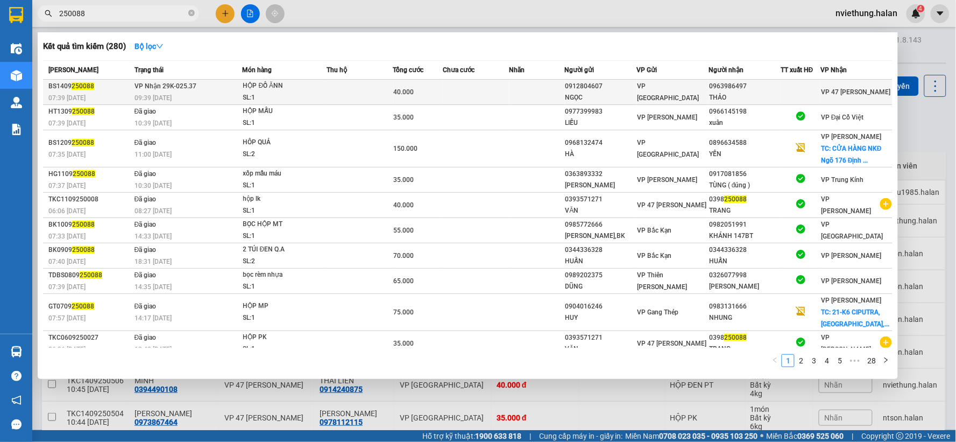
type input "250088"
click at [605, 94] on div "NGỌC" at bounding box center [601, 97] width 71 height 11
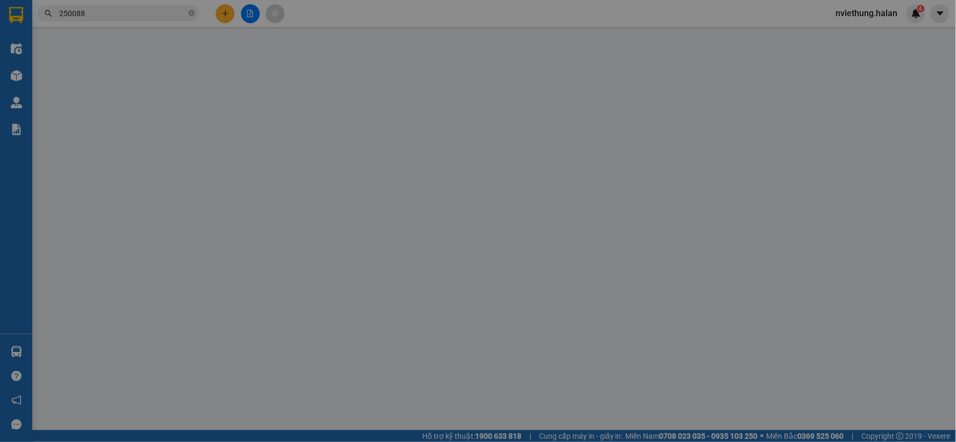
type input "0912804607"
type input "NGỌC"
type input "0963986497"
type input "THẢO"
type input "40.000"
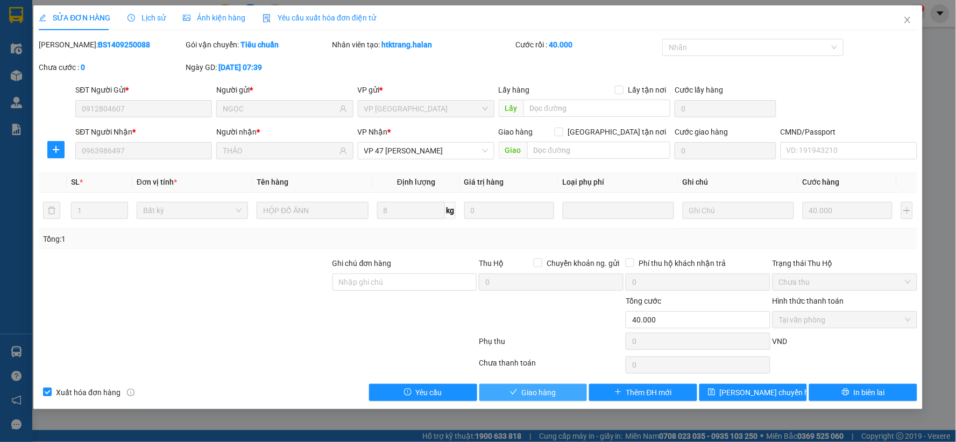
click at [536, 390] on span "Giao hàng" at bounding box center [539, 392] width 34 height 12
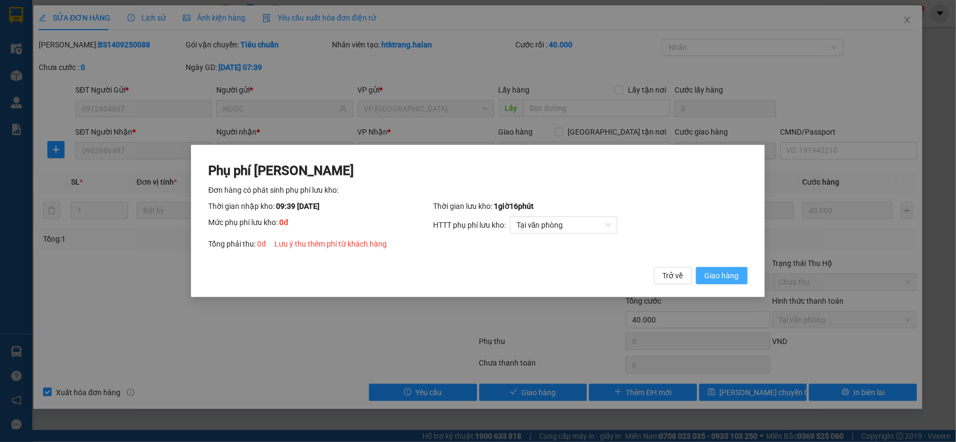
click at [724, 274] on span "Giao hàng" at bounding box center [722, 276] width 34 height 12
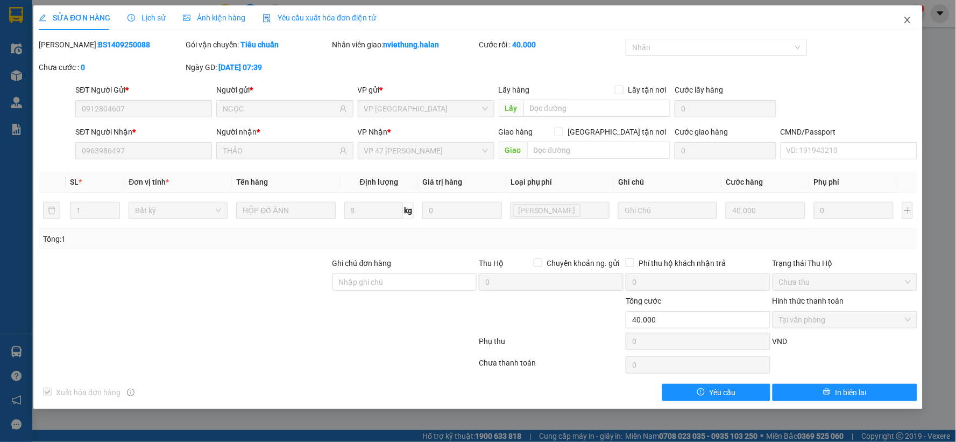
click at [906, 24] on icon "close" at bounding box center [907, 20] width 9 height 9
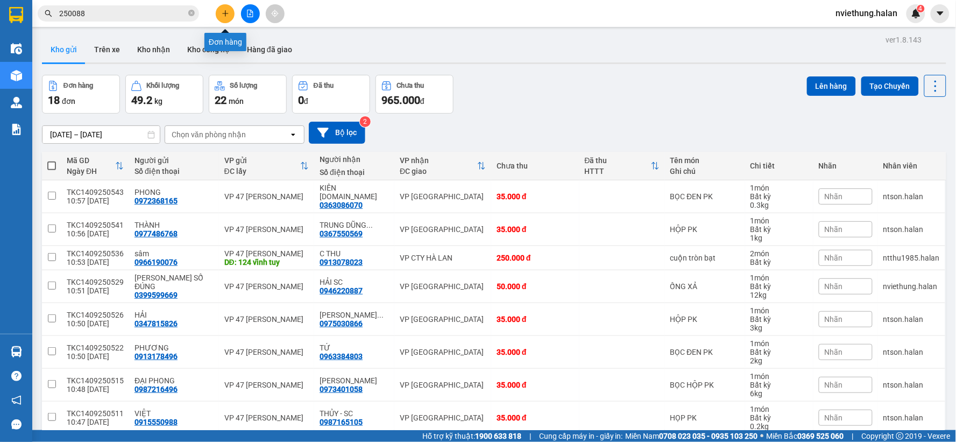
click at [223, 12] on icon "plus" at bounding box center [226, 14] width 8 height 8
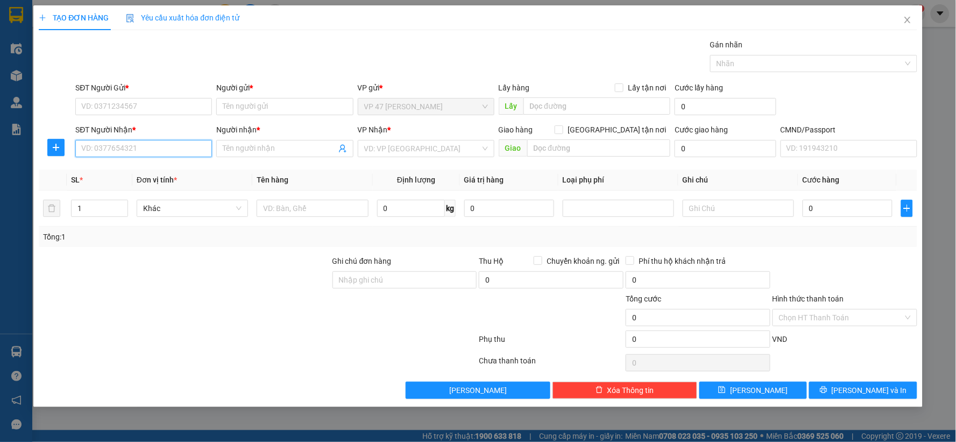
click at [165, 144] on input "SĐT Người Nhận *" at bounding box center [143, 148] width 137 height 17
type input "0919192826"
click at [136, 173] on div "0919192826 - ĐÚC" at bounding box center [144, 170] width 124 height 12
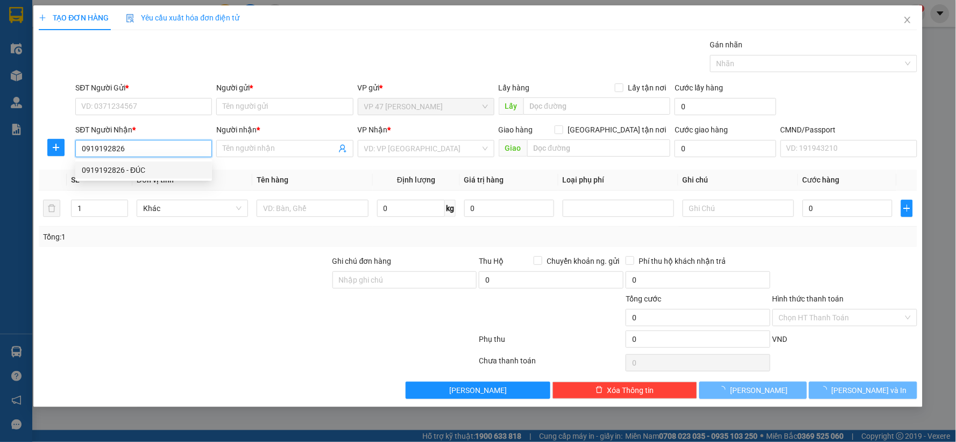
type input "ĐÚC"
checkbox input "true"
type input "SỐ NHÀ 14 NGÕ 68 P. Thanh Lân, Thanh Trì, Hoàng Mai, Hà Nội 100000, Việt Nam"
type input "50.000"
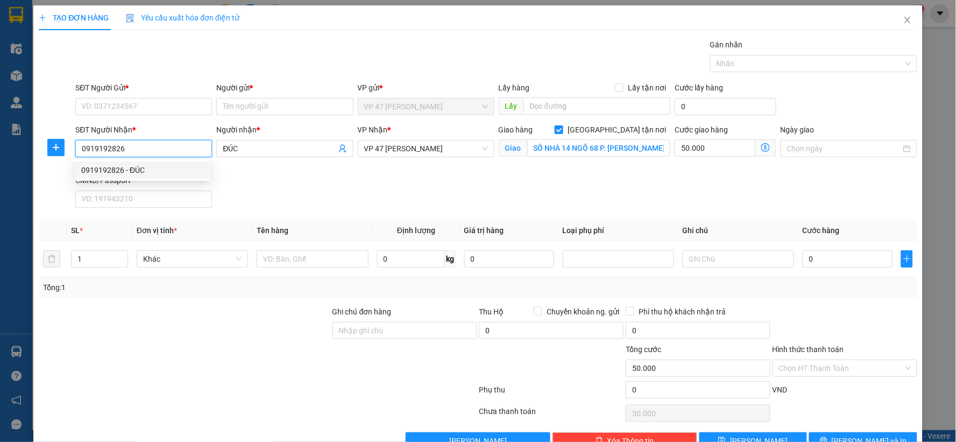
drag, startPoint x: 130, startPoint y: 146, endPoint x: 66, endPoint y: 150, distance: 63.6
click at [66, 150] on div "SĐT Người Nhận * 0919192826 Người nhận * ĐÚC VP Nhận * VP 47 Trần Khát Chân Gia…" at bounding box center [478, 168] width 881 height 88
type input "0919192826"
click at [109, 106] on input "SĐT Người Gửi *" at bounding box center [143, 106] width 137 height 17
click at [109, 125] on div "0919192826 - ĐÚC" at bounding box center [142, 128] width 123 height 12
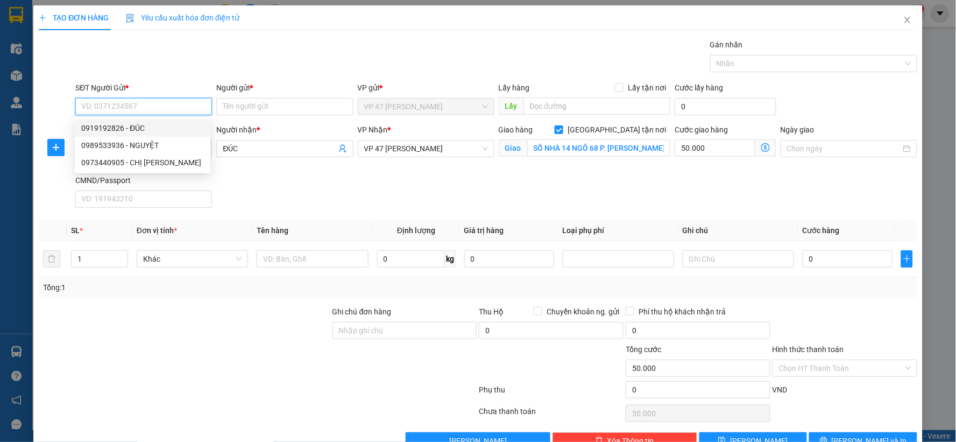
type input "0919192826"
type input "ĐÚC"
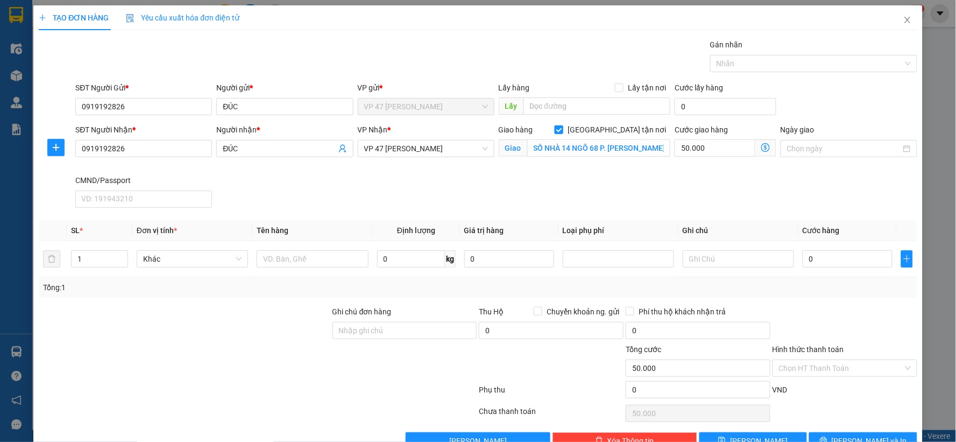
click at [562, 131] on input "[GEOGRAPHIC_DATA][PERSON_NAME] nơi" at bounding box center [559, 129] width 8 height 8
checkbox input "false"
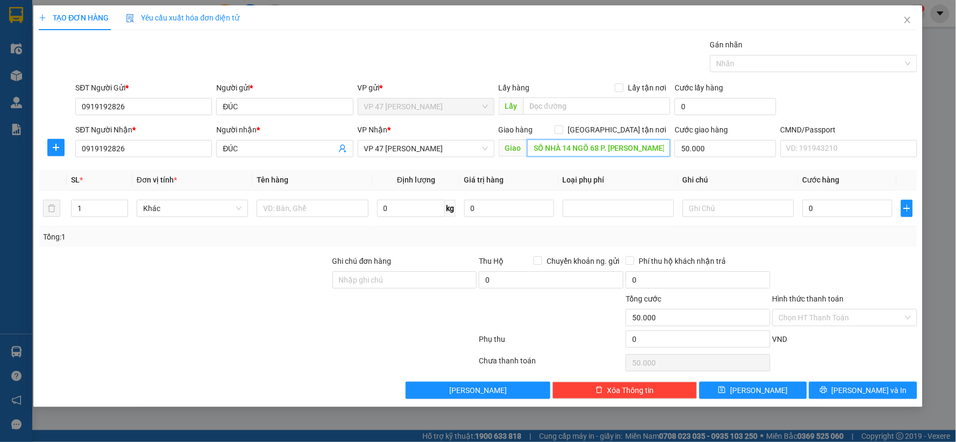
click at [669, 149] on input "SỐ NHÀ 14 NGÕ 68 P. Thanh Lân, Thanh Trì, Hoàng Mai, Hà Nội 100000, Việt Nam" at bounding box center [599, 147] width 144 height 17
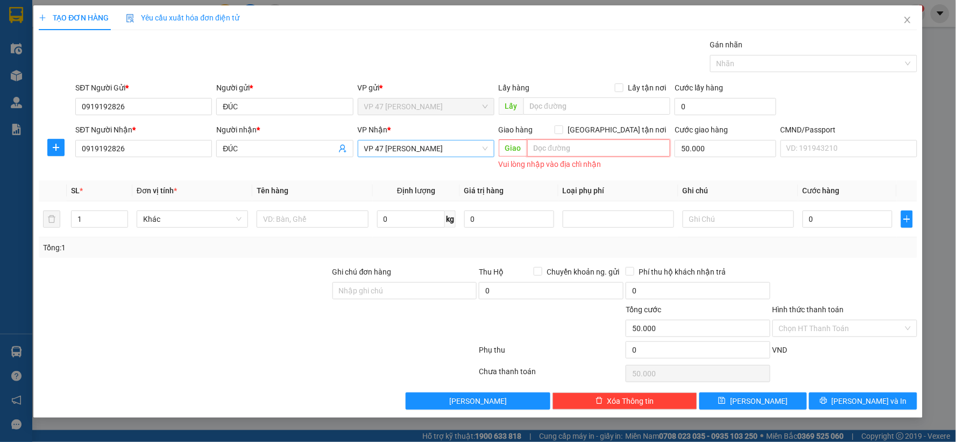
click at [433, 145] on span "VP 47 [PERSON_NAME] Khát [PERSON_NAME]" at bounding box center [426, 148] width 124 height 16
type input "HVT"
click at [409, 168] on div "[PERSON_NAME]" at bounding box center [426, 170] width 124 height 12
click at [306, 218] on input "text" at bounding box center [312, 218] width 111 height 17
click at [331, 221] on input "BOC" at bounding box center [312, 218] width 111 height 17
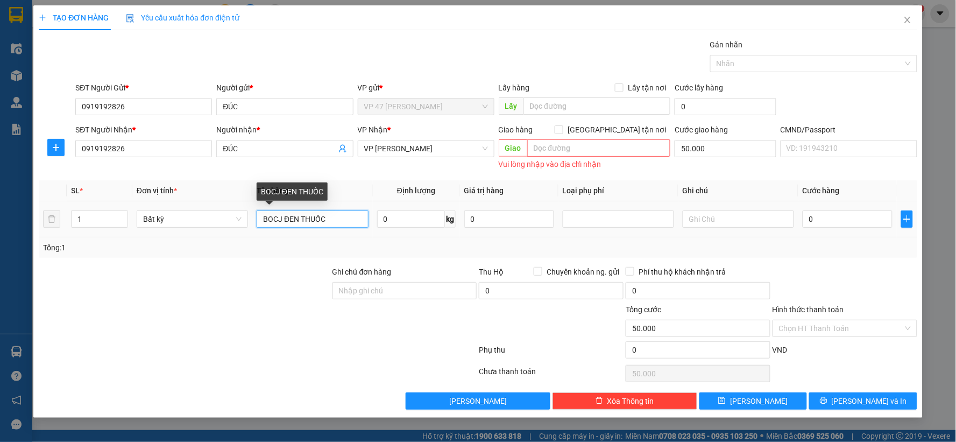
click at [280, 219] on input "BOCJ ĐEN THUỐC" at bounding box center [312, 218] width 111 height 17
type input "BỌC ĐEN THUỐC"
click at [418, 221] on input "0" at bounding box center [411, 218] width 68 height 17
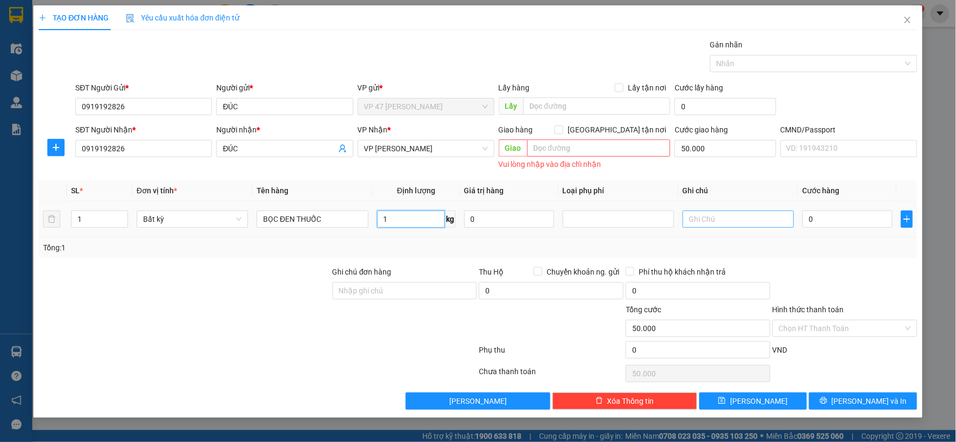
type input "1"
click at [760, 222] on input "text" at bounding box center [738, 218] width 111 height 17
type input "35.000"
type input "85.000"
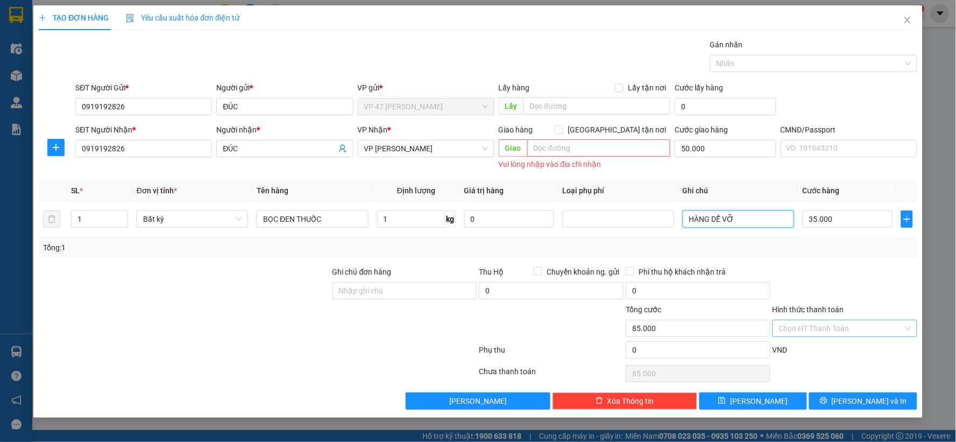
type input "HÀNG DỄ VỠ"
click at [849, 326] on input "Hình thức thanh toán" at bounding box center [841, 328] width 124 height 16
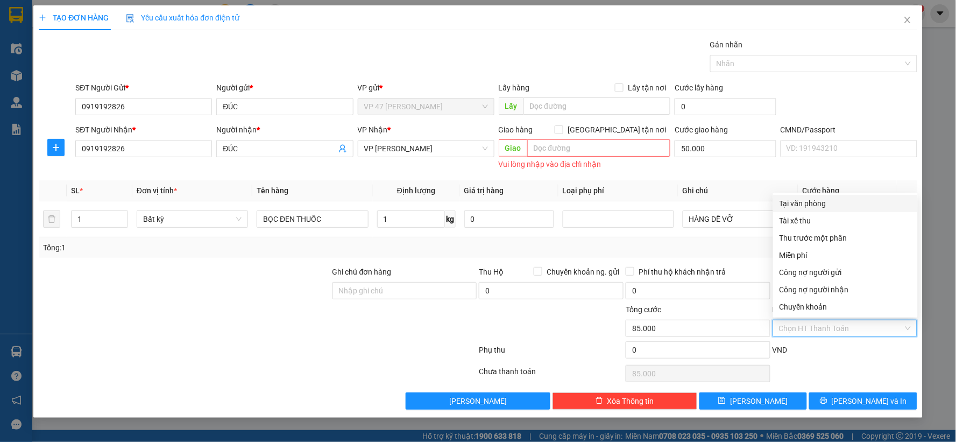
click at [802, 204] on div "Tại văn phòng" at bounding box center [846, 203] width 132 height 12
type input "0"
click at [800, 202] on div "Tại văn phòng" at bounding box center [846, 203] width 132 height 12
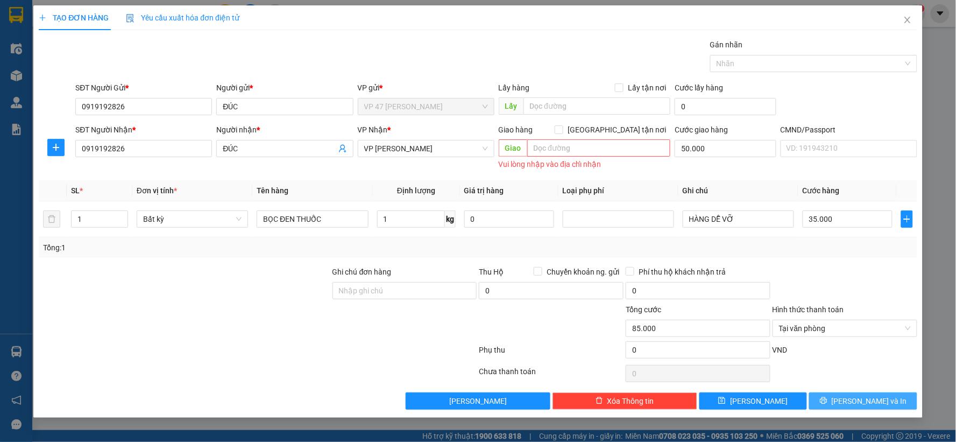
click at [828, 399] on icon "printer" at bounding box center [824, 401] width 8 height 8
click at [372, 321] on div at bounding box center [404, 322] width 147 height 38
click at [542, 144] on input "text" at bounding box center [599, 147] width 144 height 17
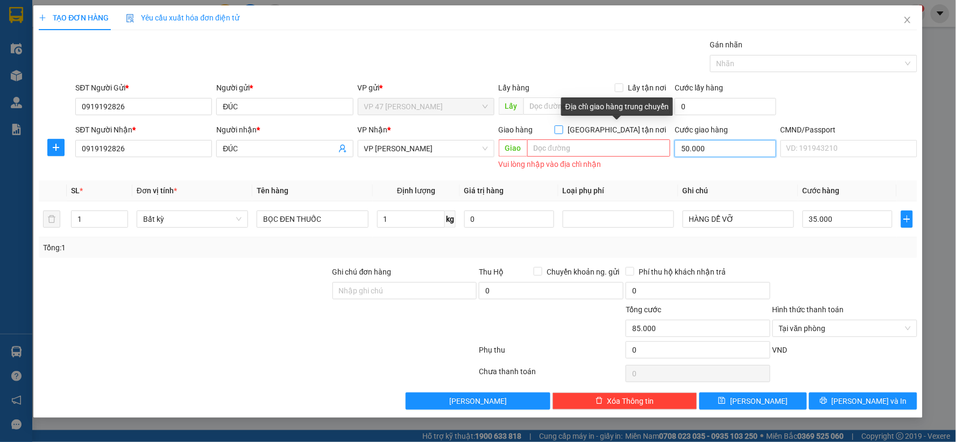
type input "35.000"
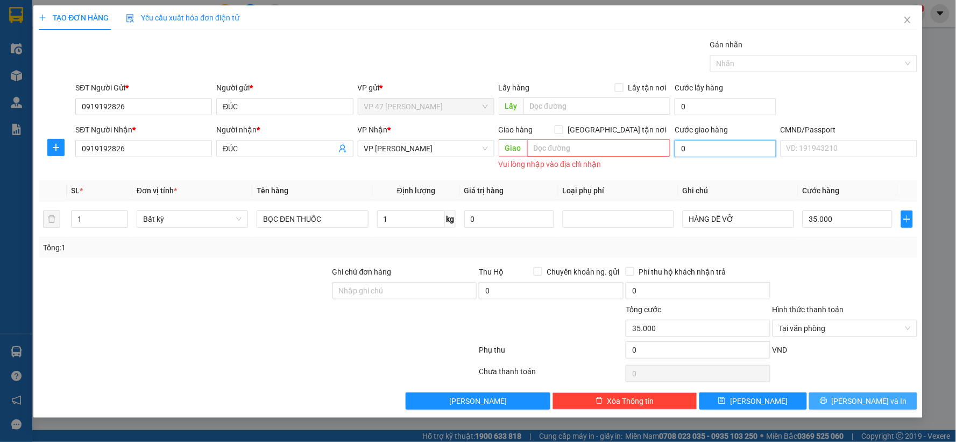
type input "0"
click at [852, 401] on button "[PERSON_NAME] và In" at bounding box center [863, 400] width 108 height 17
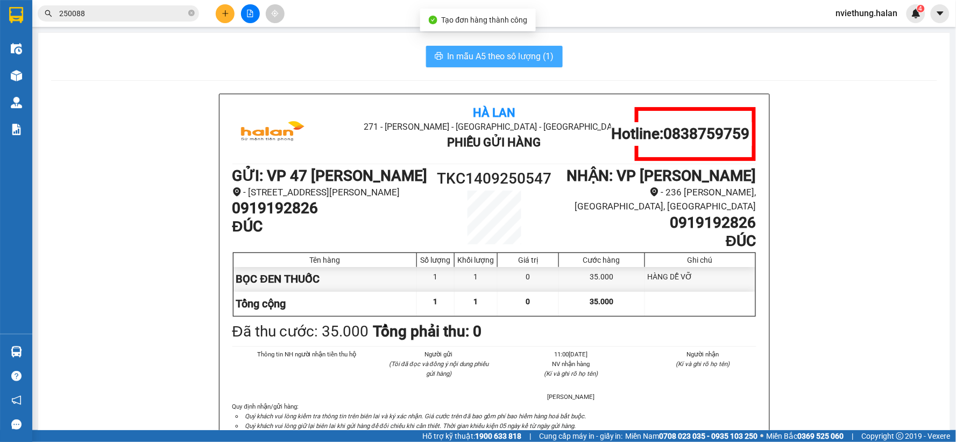
click at [460, 51] on span "In mẫu A5 theo số lượng (1)" at bounding box center [501, 56] width 107 height 13
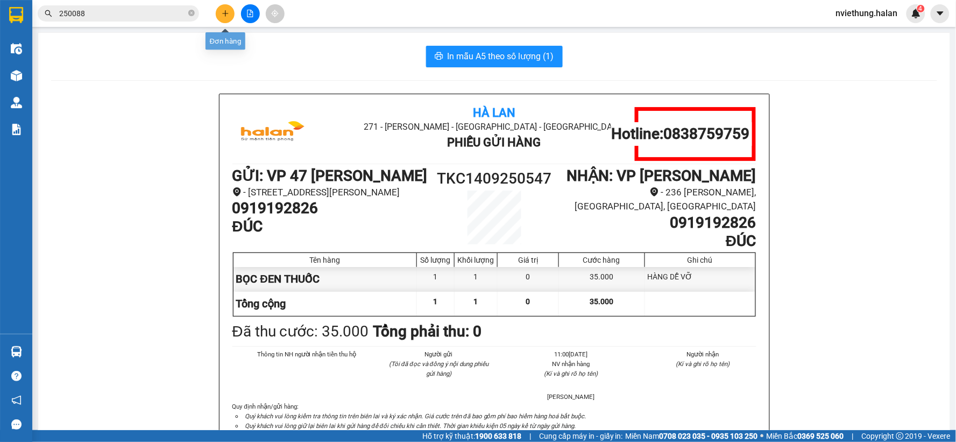
click at [227, 8] on button at bounding box center [225, 13] width 19 height 19
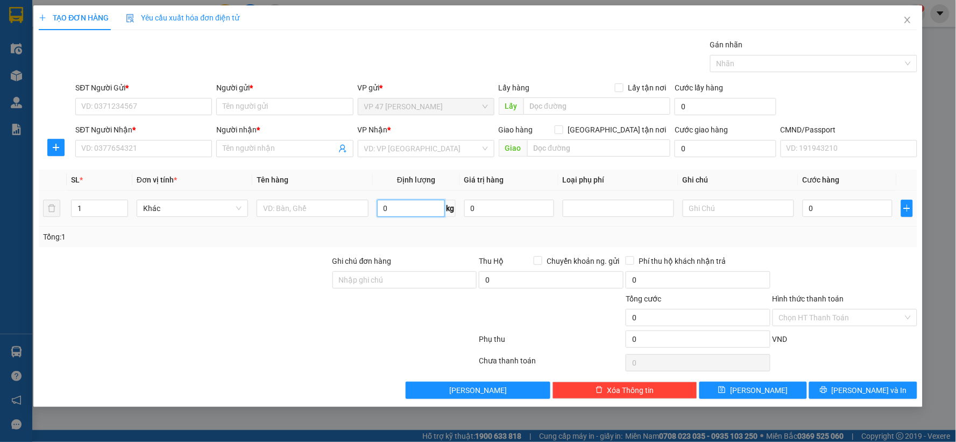
click at [392, 208] on input "0" at bounding box center [411, 208] width 68 height 17
type input "10"
click at [690, 210] on input "text" at bounding box center [738, 208] width 111 height 17
type input "10+8"
click at [169, 104] on input "SĐT Người Gửi *" at bounding box center [143, 106] width 137 height 17
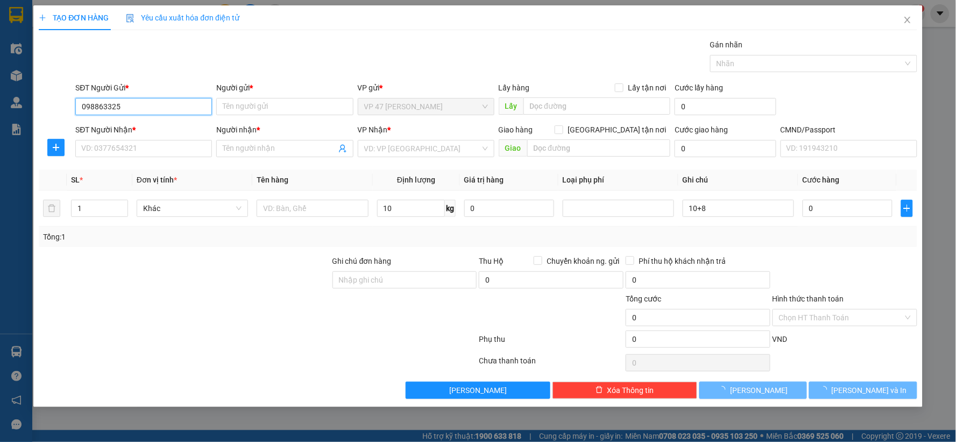
type input "0988633256"
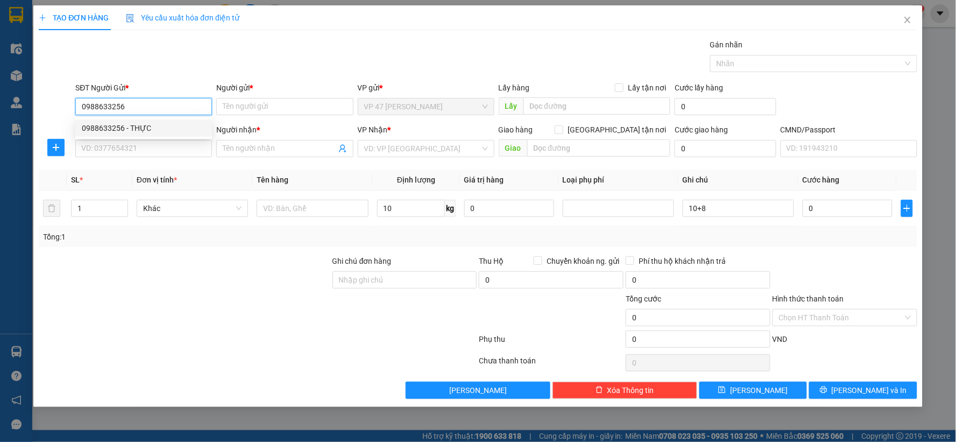
click at [153, 128] on div "0988633256 - THỰC" at bounding box center [144, 128] width 124 height 12
type input "THỰC"
type input "0988633256"
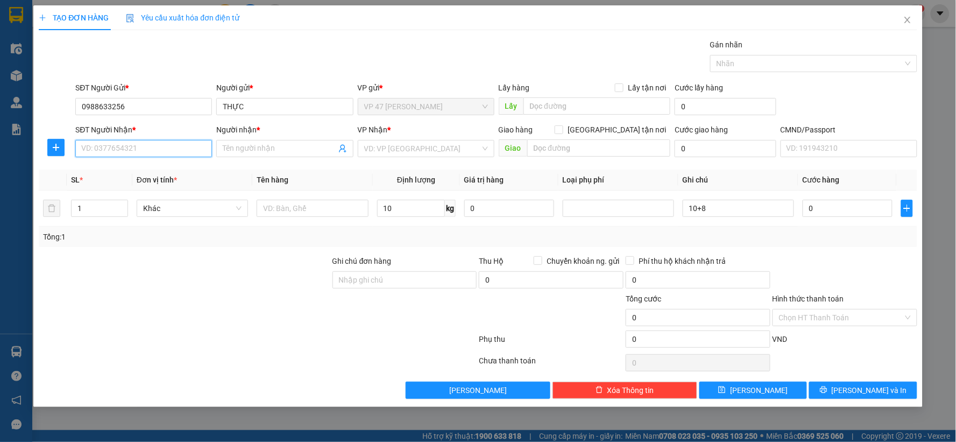
click at [130, 144] on input "SĐT Người Nhận *" at bounding box center [143, 148] width 137 height 17
click at [341, 144] on icon "user-add" at bounding box center [342, 148] width 9 height 9
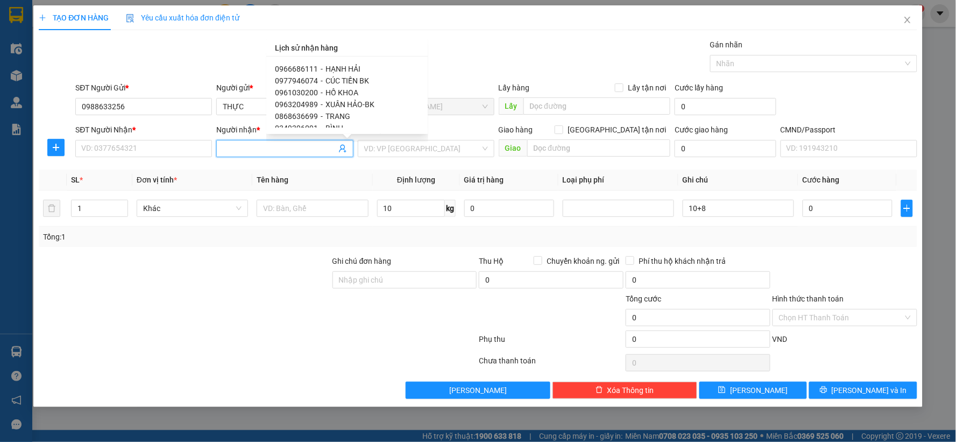
click at [307, 94] on span "0961030200" at bounding box center [296, 92] width 43 height 9
type input "0961030200"
type input "HỒ KHOA"
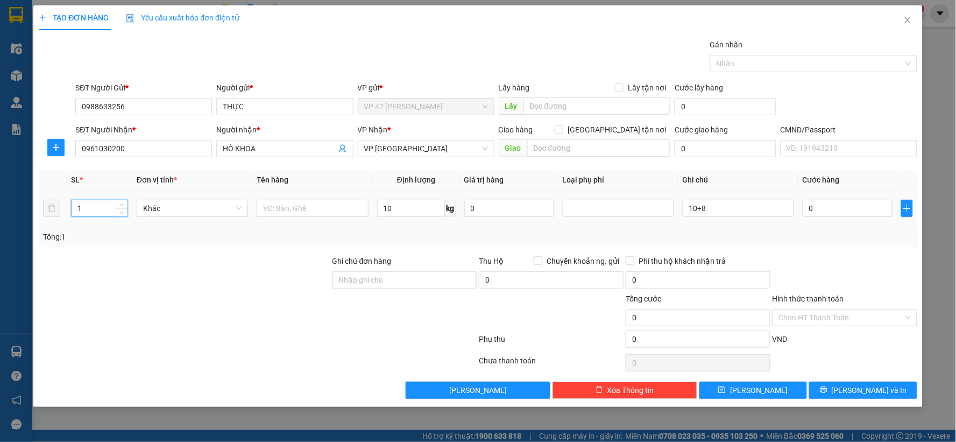
click at [97, 209] on input "1" at bounding box center [100, 208] width 56 height 16
type input "2"
click at [120, 204] on icon "up" at bounding box center [122, 206] width 4 height 4
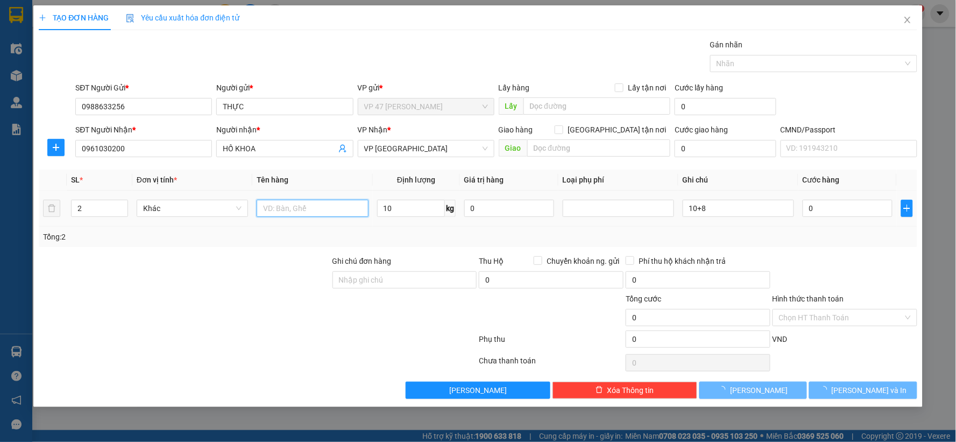
click at [286, 212] on input "text" at bounding box center [312, 208] width 111 height 17
type input "HỘP DÀI+ BỌC ĐEN"
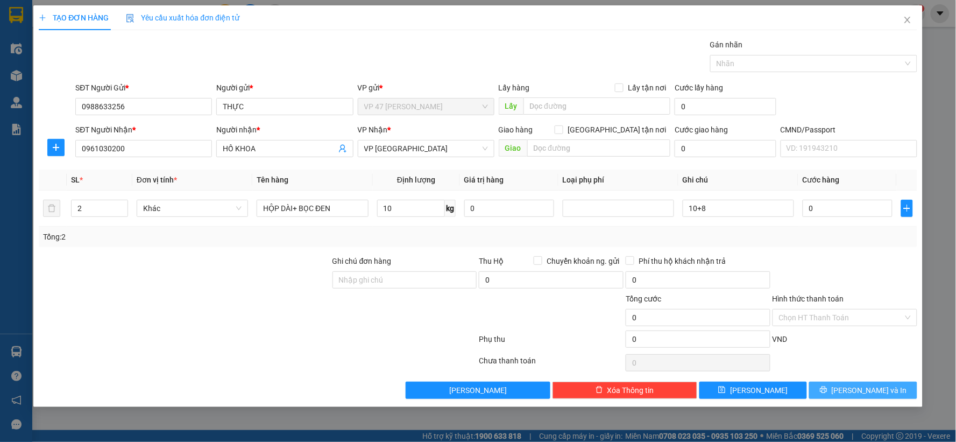
click at [865, 389] on span "[PERSON_NAME] và In" at bounding box center [869, 390] width 75 height 12
click at [865, 327] on div "Hình thức thanh toán Chọn HT Thanh Toán" at bounding box center [845, 312] width 145 height 38
click at [423, 207] on input "10" at bounding box center [411, 208] width 68 height 17
click at [227, 213] on span "Khác" at bounding box center [192, 208] width 98 height 16
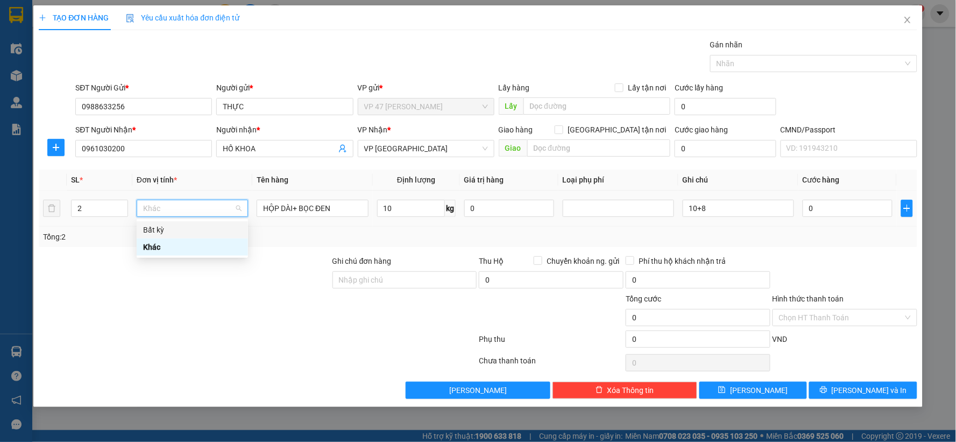
click at [158, 227] on div "Bất kỳ" at bounding box center [192, 230] width 98 height 12
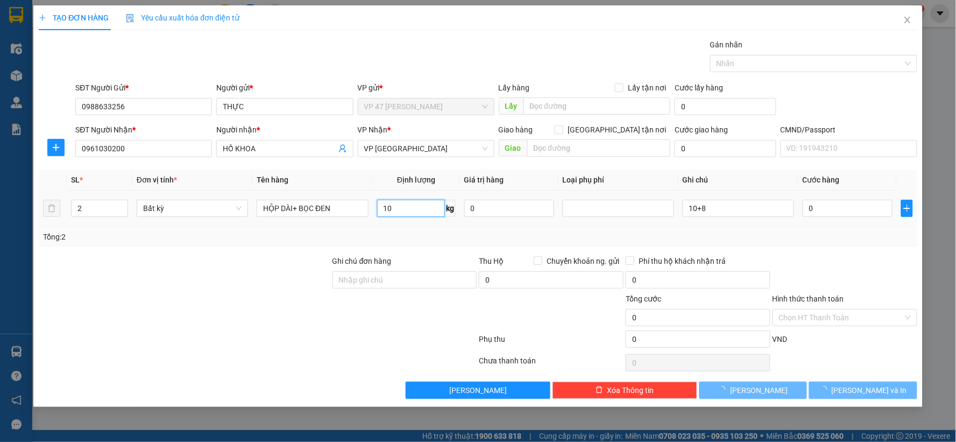
click at [412, 207] on input "10" at bounding box center [411, 208] width 68 height 17
type input "40.000"
click at [407, 211] on input "10" at bounding box center [411, 208] width 68 height 17
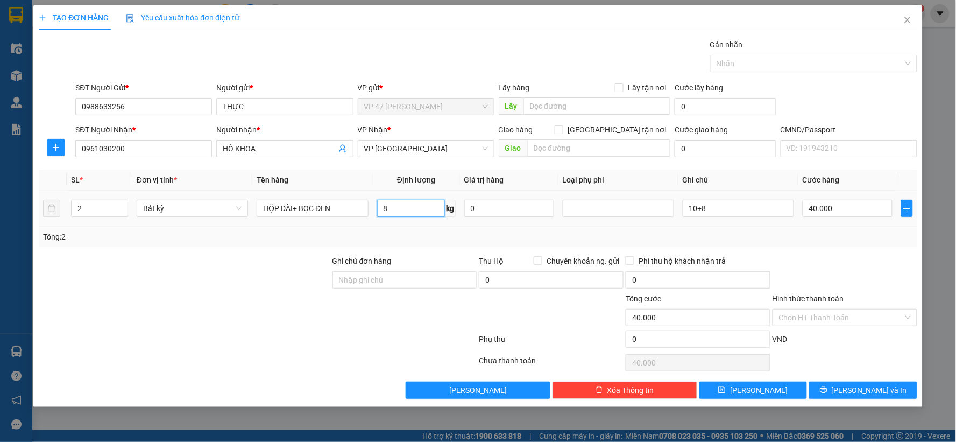
type input "8"
type input "0"
click at [833, 213] on input "40.000" at bounding box center [848, 208] width 90 height 17
type input "0"
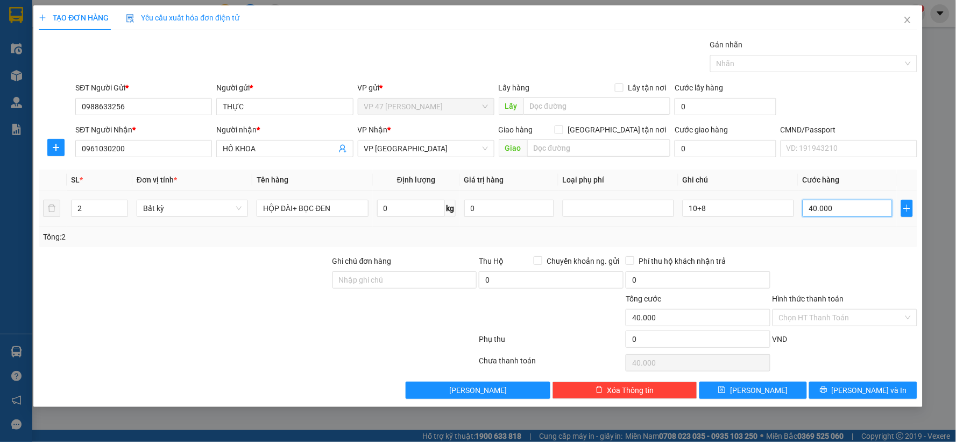
type input "0"
type input "07"
type input "7"
type input "070"
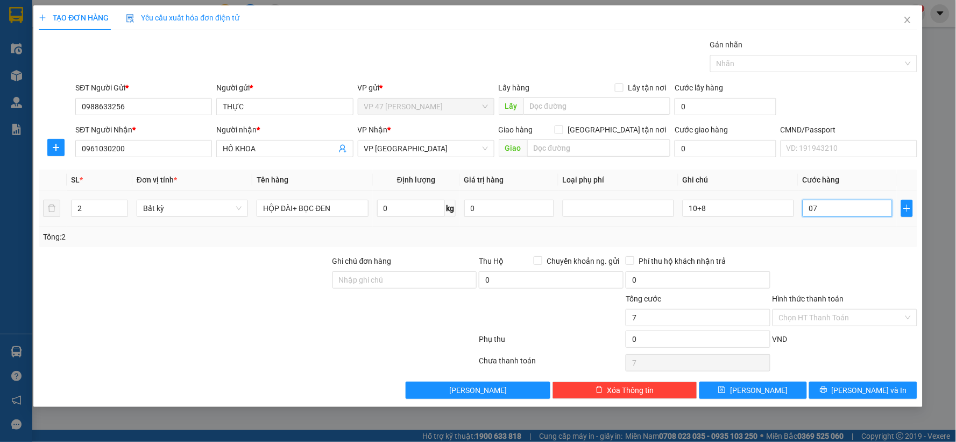
type input "70"
type input "70.000"
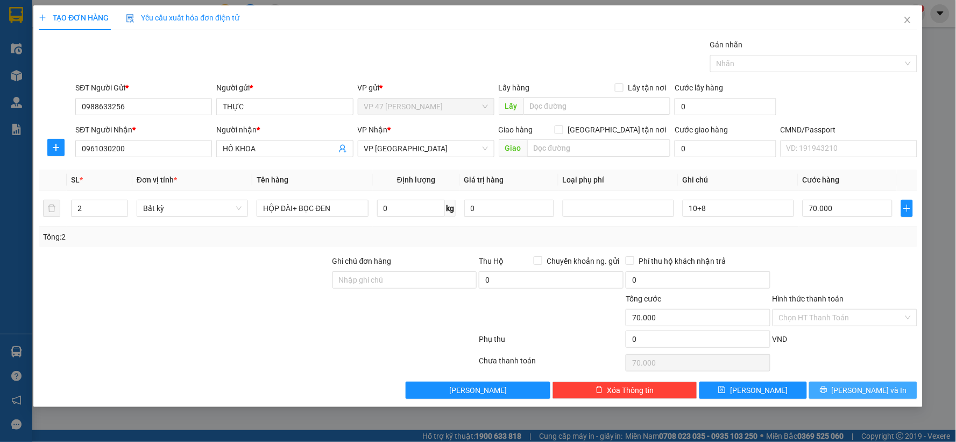
click at [856, 390] on span "[PERSON_NAME] và In" at bounding box center [869, 390] width 75 height 12
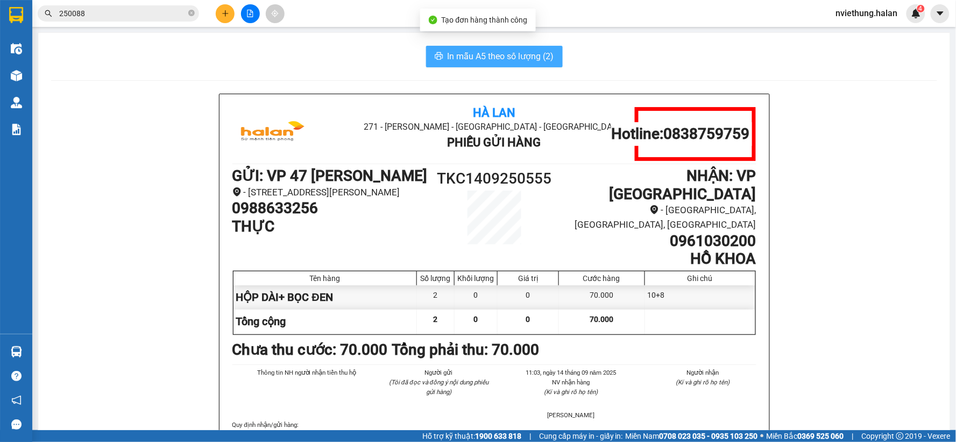
click at [503, 46] on button "In mẫu A5 theo số lượng (2)" at bounding box center [494, 57] width 137 height 22
click at [498, 56] on span "In mẫu A5 theo số lượng (2)" at bounding box center [501, 56] width 107 height 13
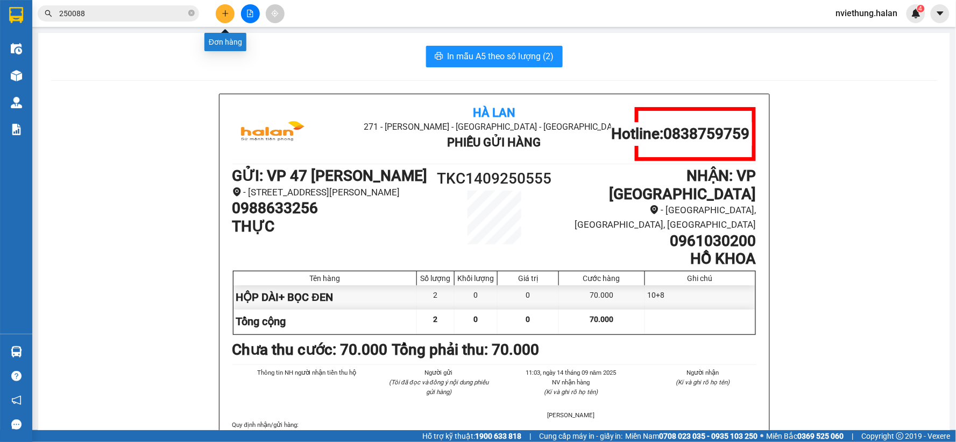
click at [229, 11] on button at bounding box center [225, 13] width 19 height 19
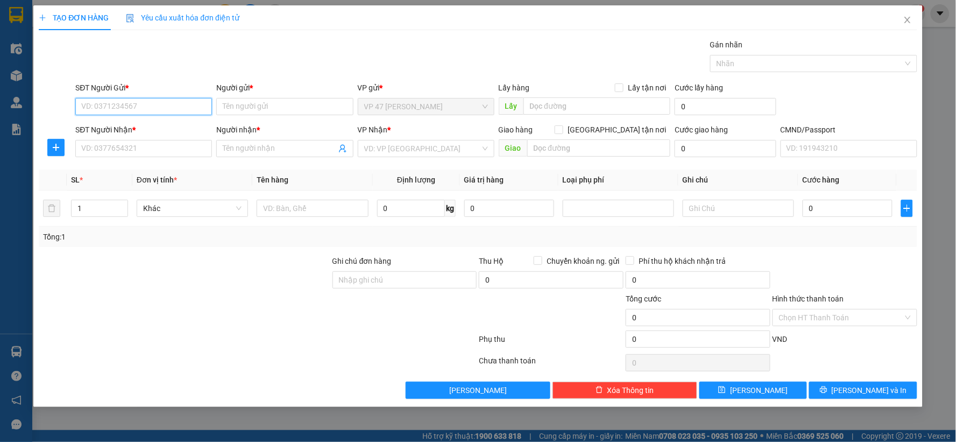
click at [165, 111] on input "SĐT Người Gửi *" at bounding box center [143, 106] width 137 height 17
click at [107, 108] on input "0866799985" at bounding box center [143, 106] width 137 height 17
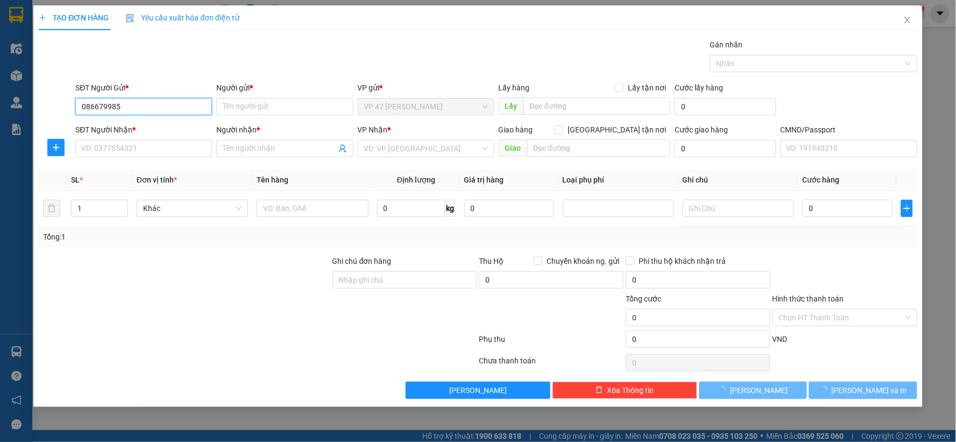
type input "0866769985"
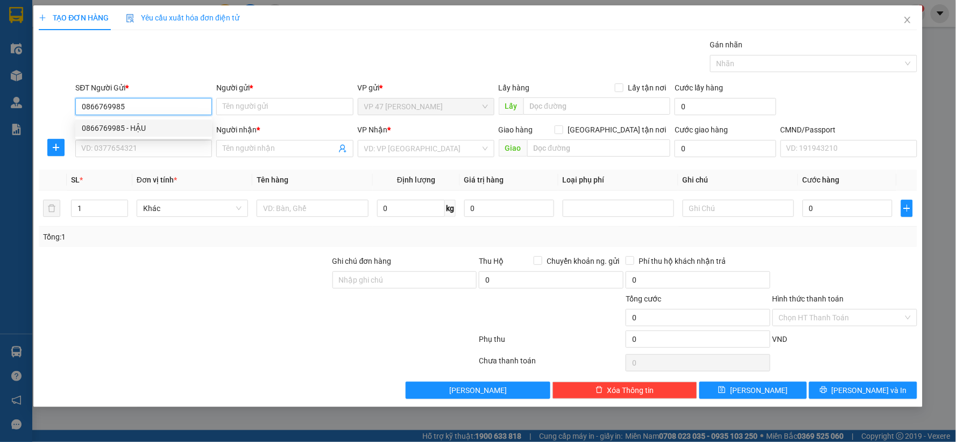
click at [109, 127] on div "0866769985 - HẬU" at bounding box center [144, 128] width 124 height 12
type input "HẬU"
type input "0866769985"
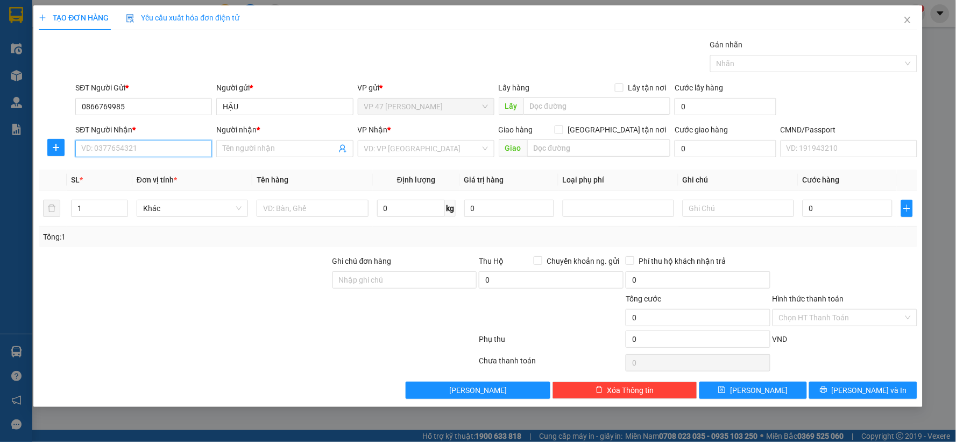
click at [109, 144] on input "SĐT Người Nhận *" at bounding box center [143, 148] width 137 height 17
click at [116, 172] on div "0982542099 - DUY" at bounding box center [144, 170] width 124 height 12
type input "0982542099"
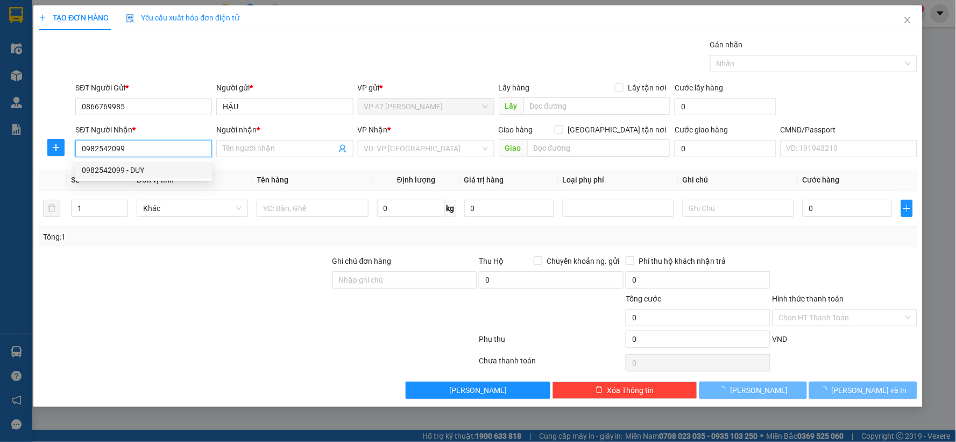
type input "DUY"
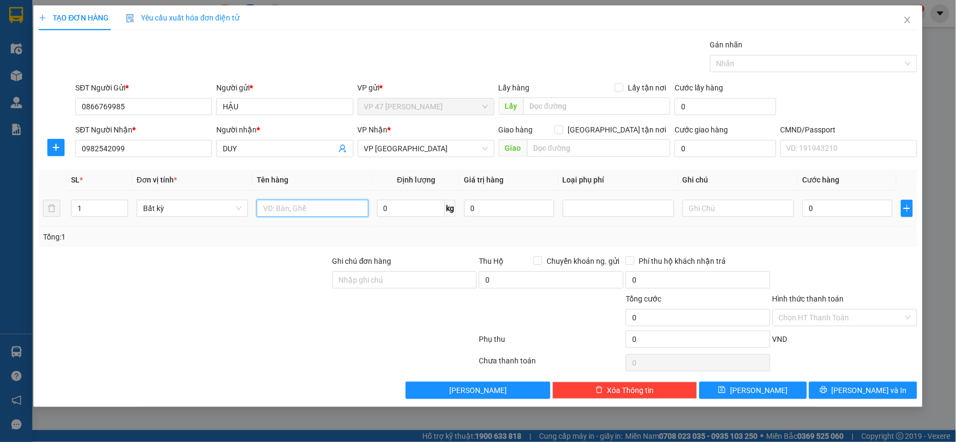
click at [313, 216] on input "text" at bounding box center [312, 208] width 111 height 17
click at [313, 210] on input "text" at bounding box center [312, 208] width 111 height 17
click at [401, 207] on input "0" at bounding box center [411, 208] width 68 height 17
type input "31"
click at [271, 207] on input "text" at bounding box center [312, 208] width 111 height 17
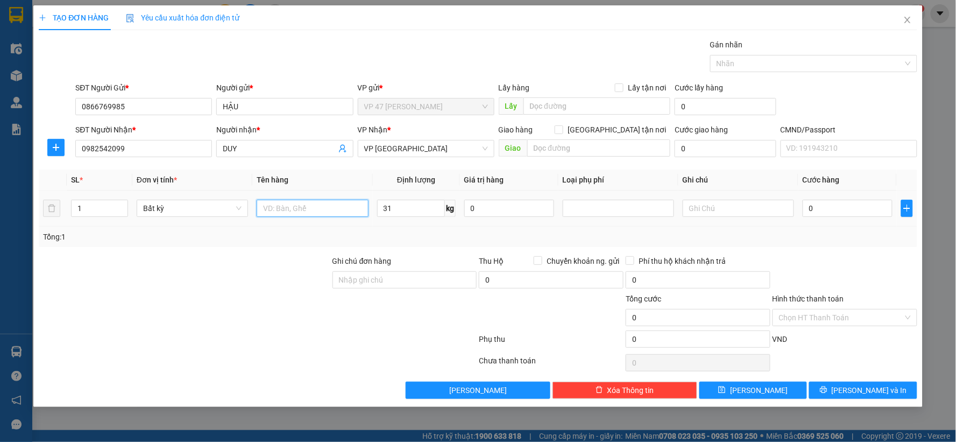
type input "75.000"
type input "MÁY LỌC NƯỚC"
click at [727, 201] on input "text" at bounding box center [738, 208] width 111 height 17
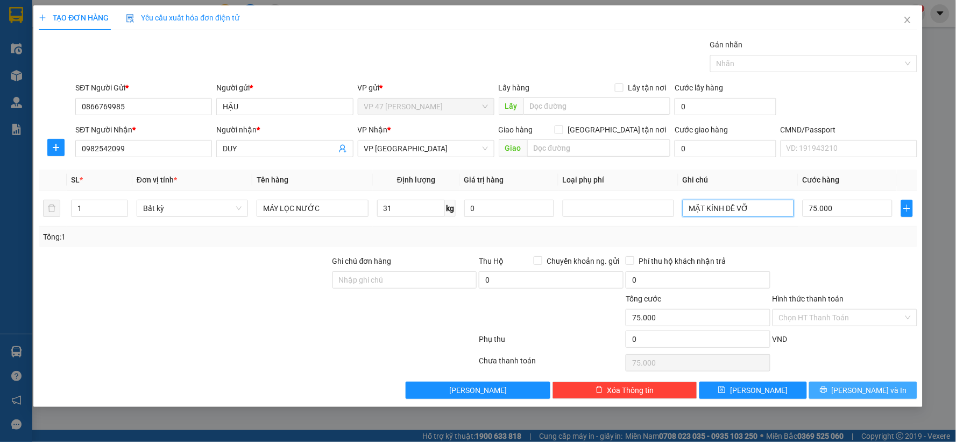
type input "MẶT KÍNH DỄ VỠ"
click at [867, 389] on span "[PERSON_NAME] và In" at bounding box center [869, 390] width 75 height 12
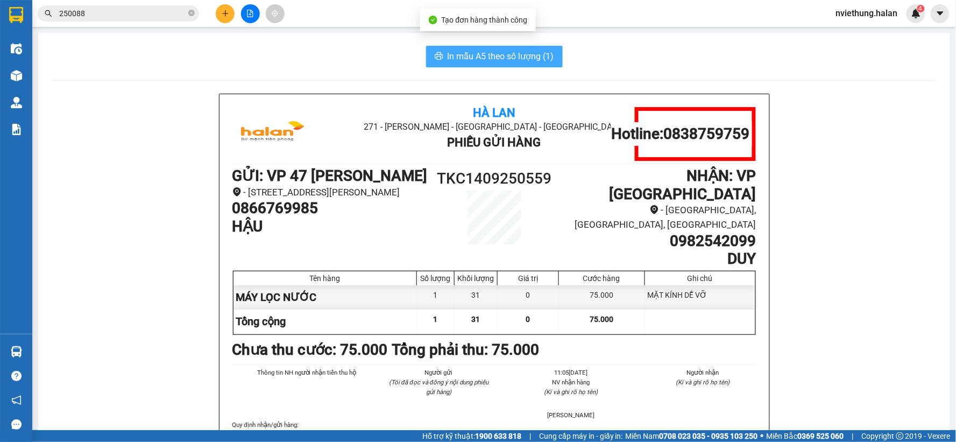
click at [488, 55] on span "In mẫu A5 theo số lượng (1)" at bounding box center [501, 56] width 107 height 13
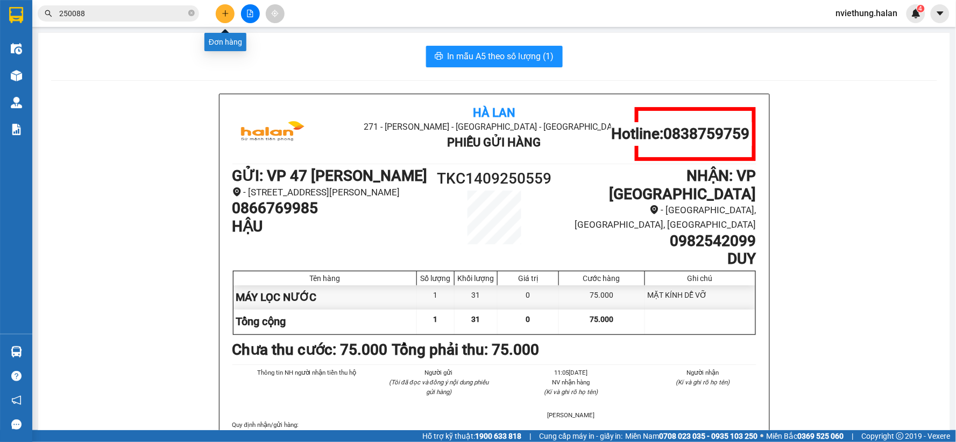
click at [223, 16] on icon "plus" at bounding box center [226, 14] width 8 height 8
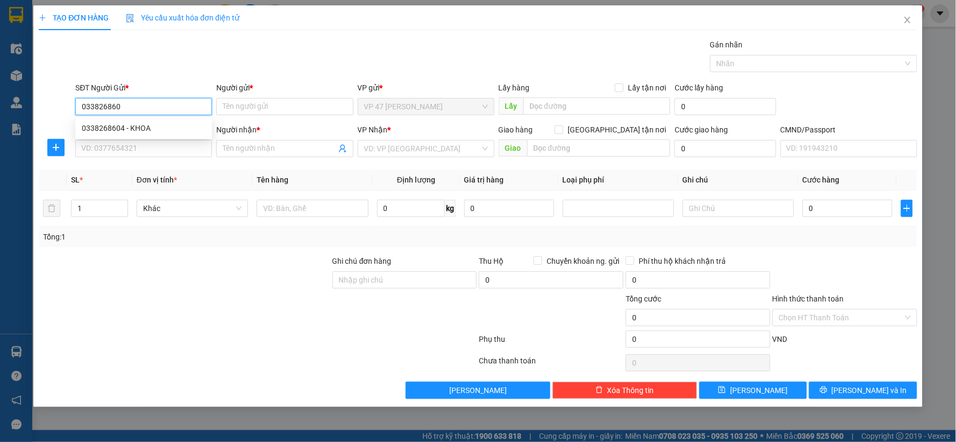
type input "0338268604"
click at [124, 130] on div "0338268604 - KHOA" at bounding box center [144, 128] width 124 height 12
type input "KHOA"
type input "0338268604"
click at [124, 147] on input "SĐT Người Nhận *" at bounding box center [143, 148] width 137 height 17
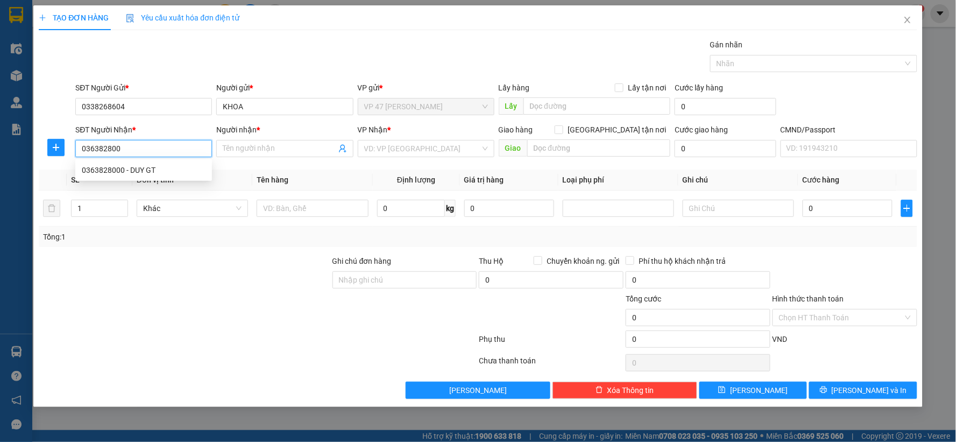
type input "0363828000"
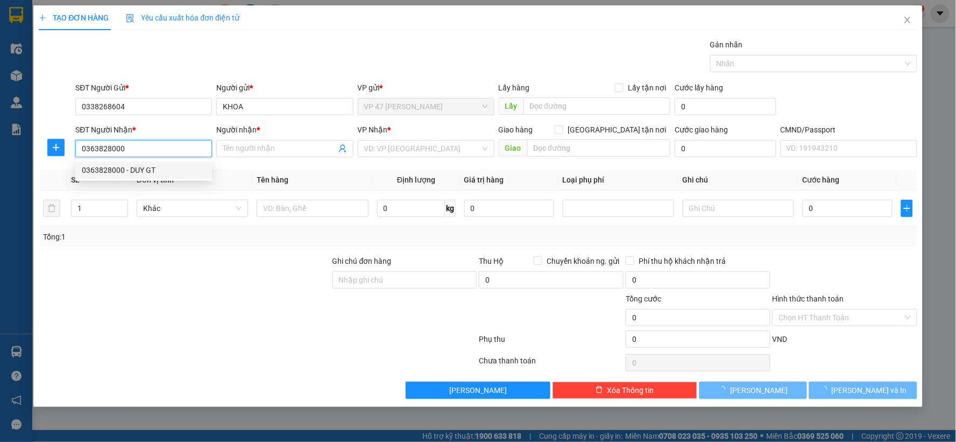
click at [115, 168] on div "0363828000 - DUY GT" at bounding box center [144, 170] width 124 height 12
type input "DUY GT"
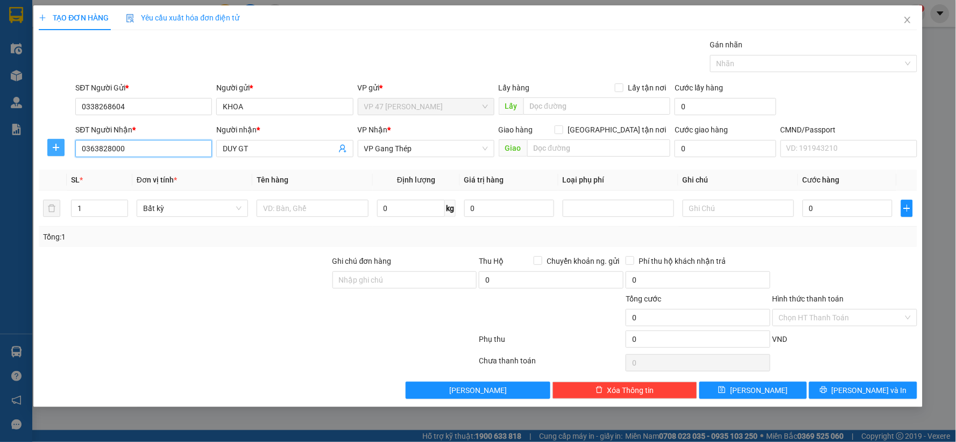
type input "0363828000"
click at [52, 146] on icon "plus" at bounding box center [56, 147] width 9 height 9
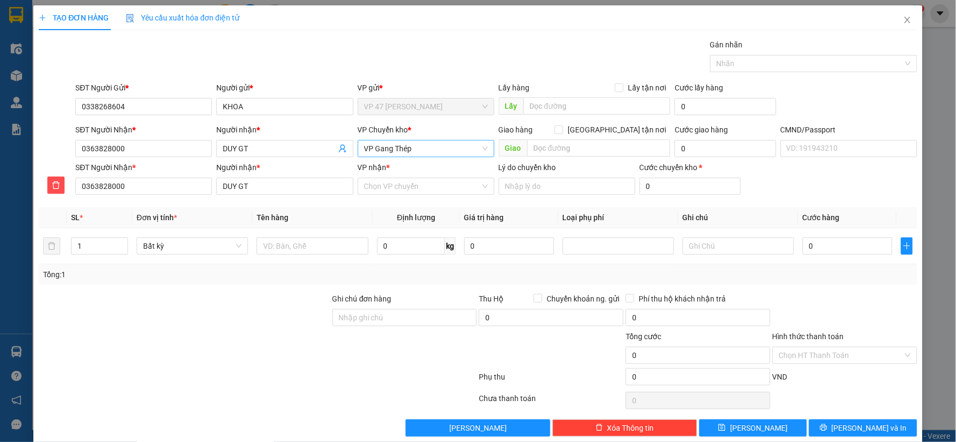
click at [404, 150] on span "VP Gang Thép" at bounding box center [426, 148] width 124 height 16
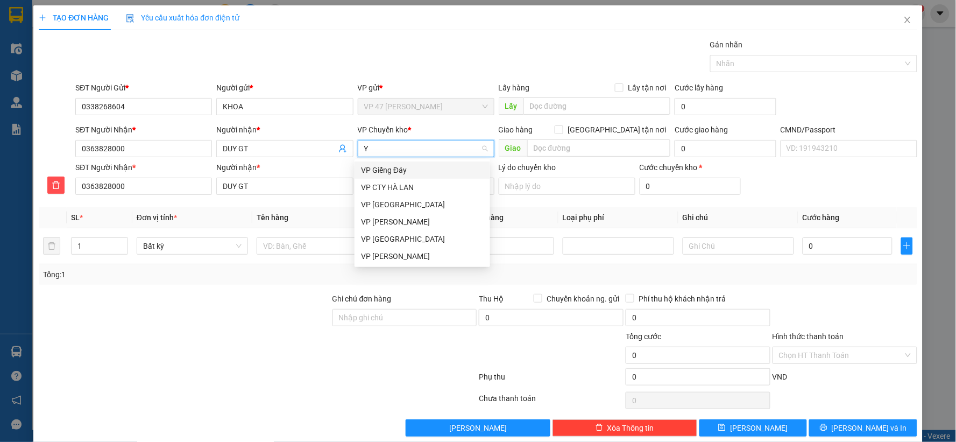
type input "YB"
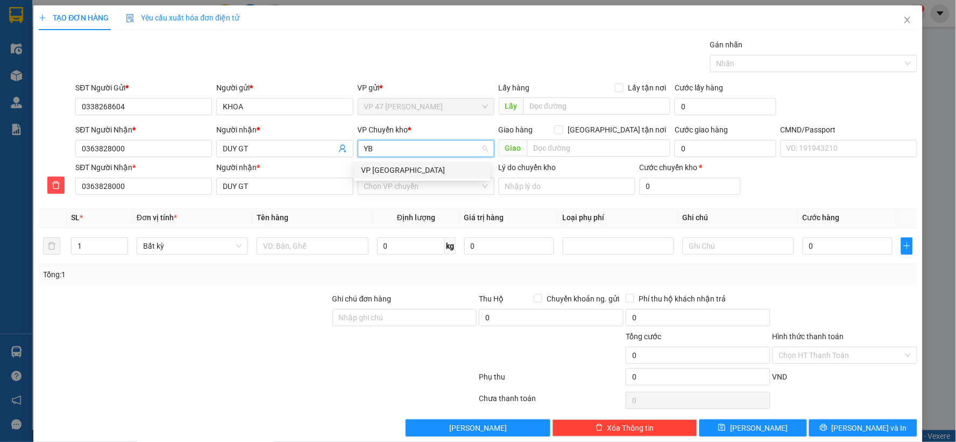
click at [385, 168] on div "VP [PERSON_NAME]" at bounding box center [422, 170] width 123 height 12
click at [384, 183] on input "VP nhận *" at bounding box center [422, 186] width 116 height 16
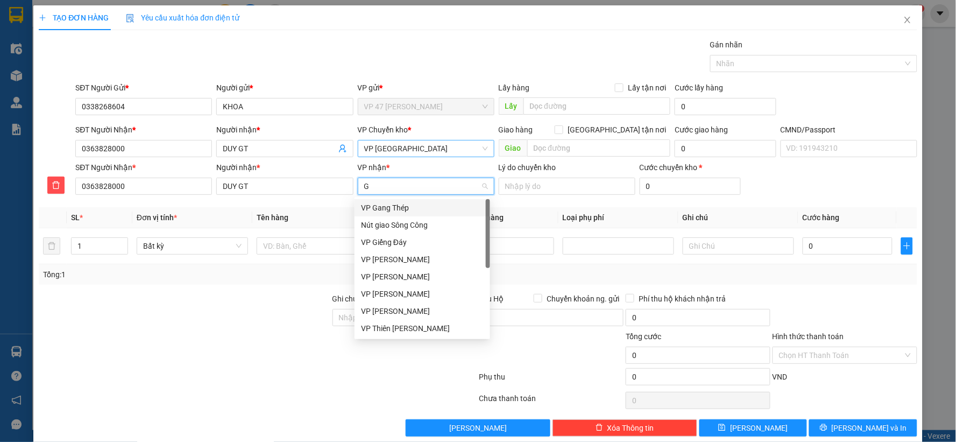
type input "GT"
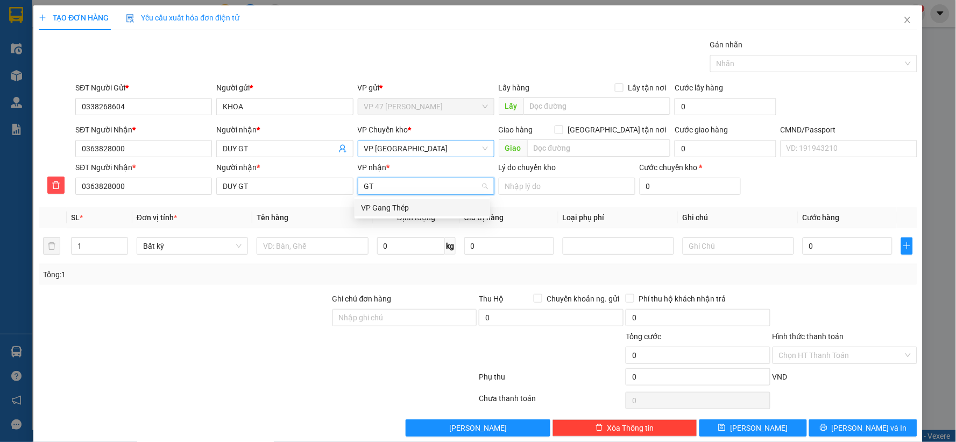
click at [380, 205] on div "VP Gang Thép" at bounding box center [422, 208] width 123 height 12
click at [318, 249] on input "text" at bounding box center [312, 245] width 111 height 17
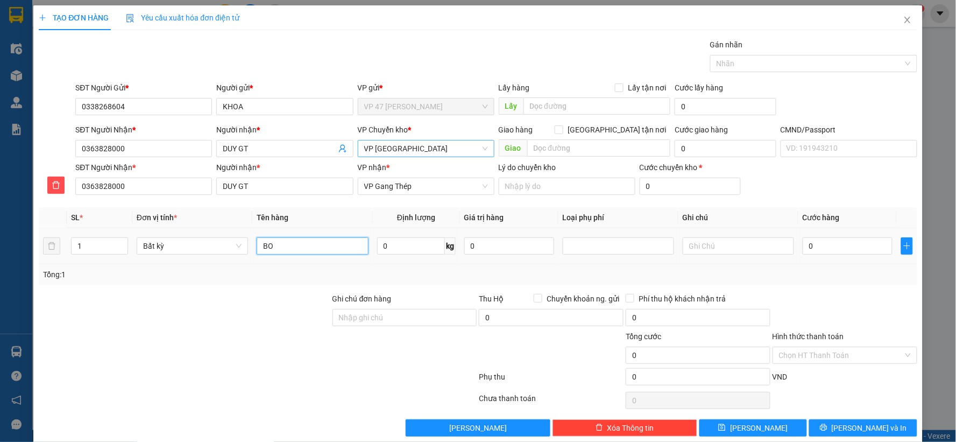
type input "B"
type input "C"
type input "CUỘN DECAN"
type input "0.5"
type input "35.000"
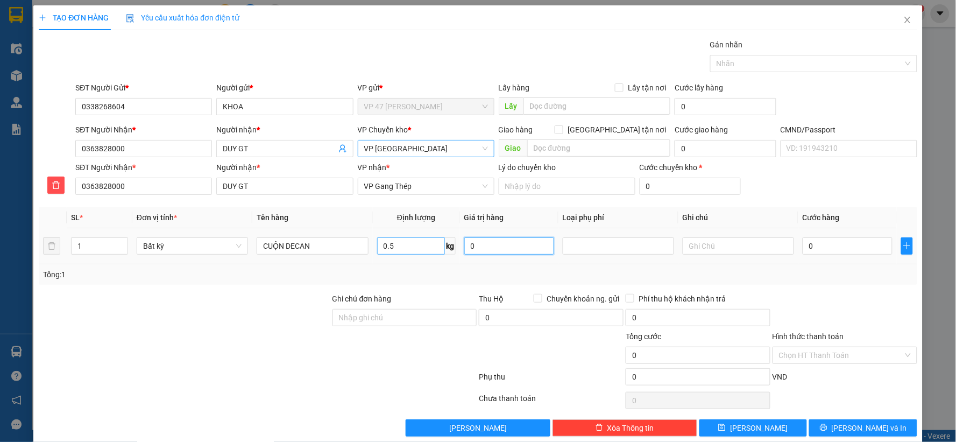
type input "35.000"
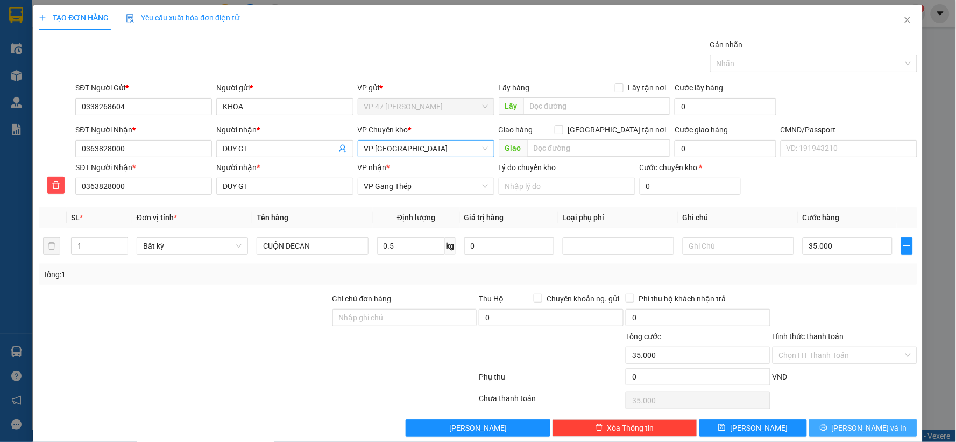
click at [832, 421] on button "[PERSON_NAME] và In" at bounding box center [863, 427] width 108 height 17
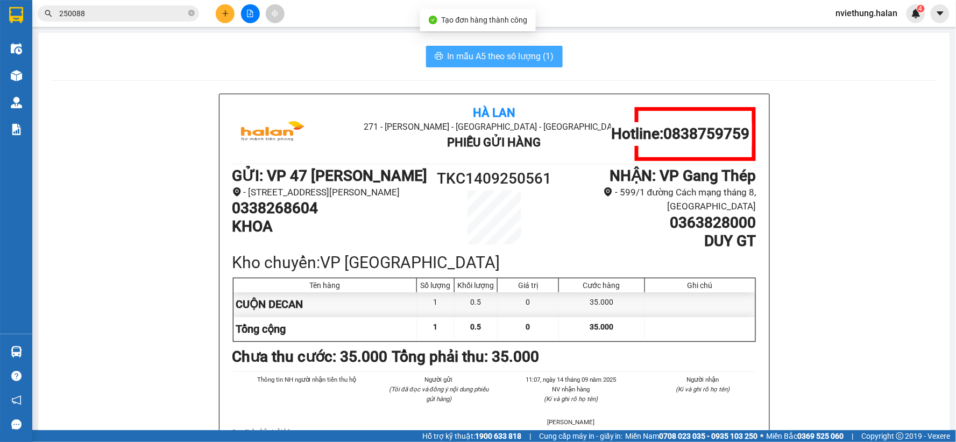
click at [489, 58] on span "In mẫu A5 theo số lượng (1)" at bounding box center [501, 56] width 107 height 13
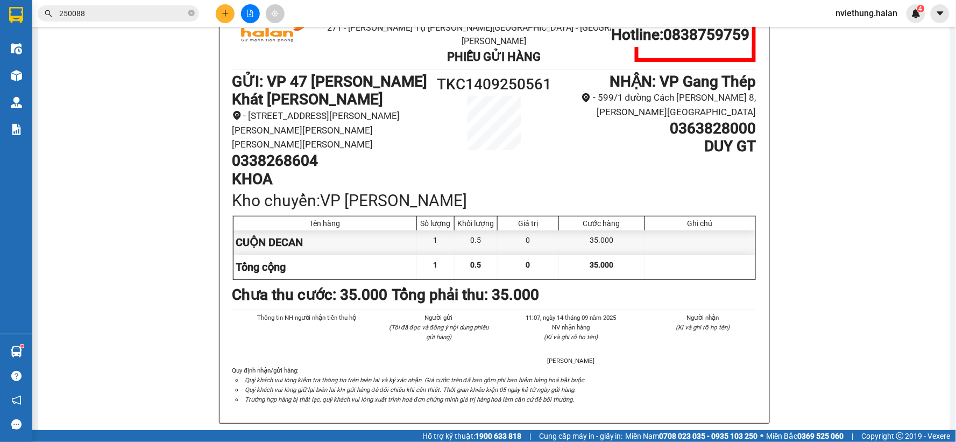
scroll to position [119, 0]
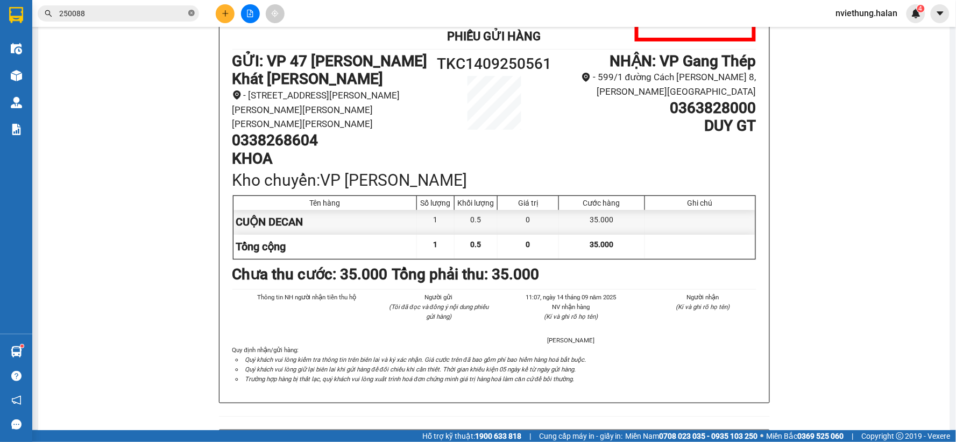
click at [191, 14] on icon "close-circle" at bounding box center [191, 13] width 6 height 6
paste input "0989556663"
type input "0989556663"
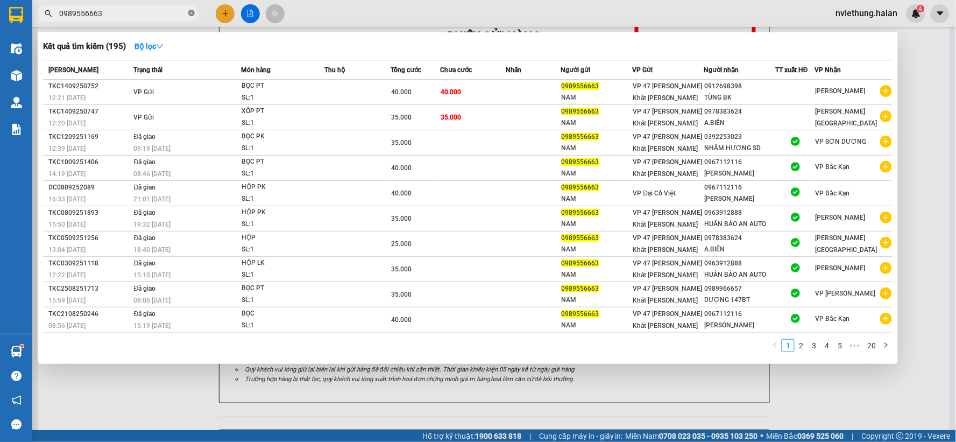
click at [193, 17] on span at bounding box center [191, 14] width 6 height 10
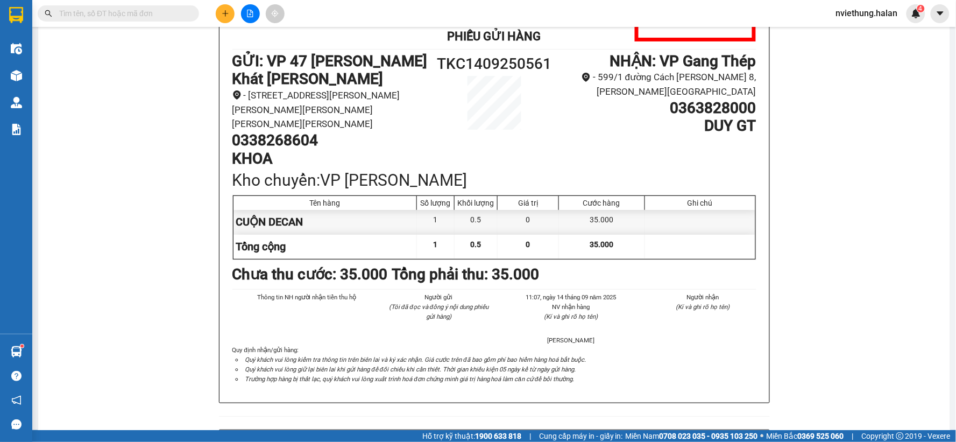
click at [159, 13] on input "text" at bounding box center [122, 14] width 127 height 12
click at [228, 17] on button at bounding box center [225, 13] width 19 height 19
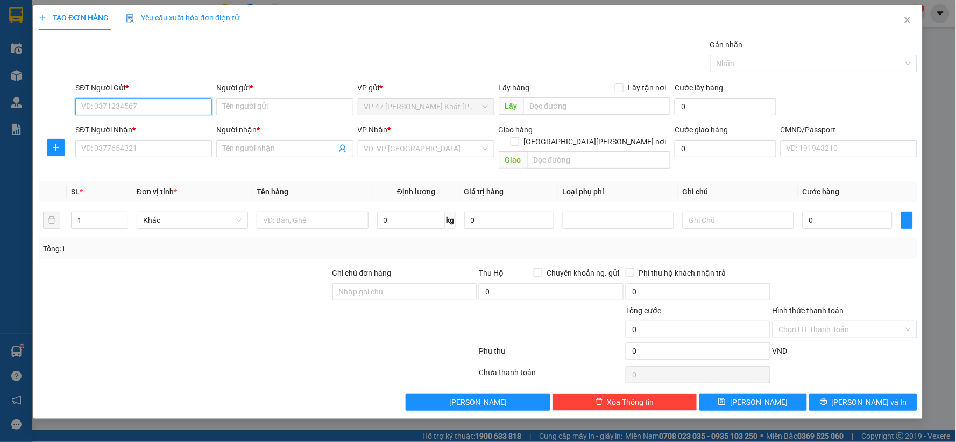
click at [176, 109] on input "SĐT Người Gửi *" at bounding box center [143, 106] width 137 height 17
type input "0343071886"
click at [141, 130] on div "0343071886 - QUÝ" at bounding box center [144, 128] width 124 height 12
type input "QUÝ"
type input "0343071886"
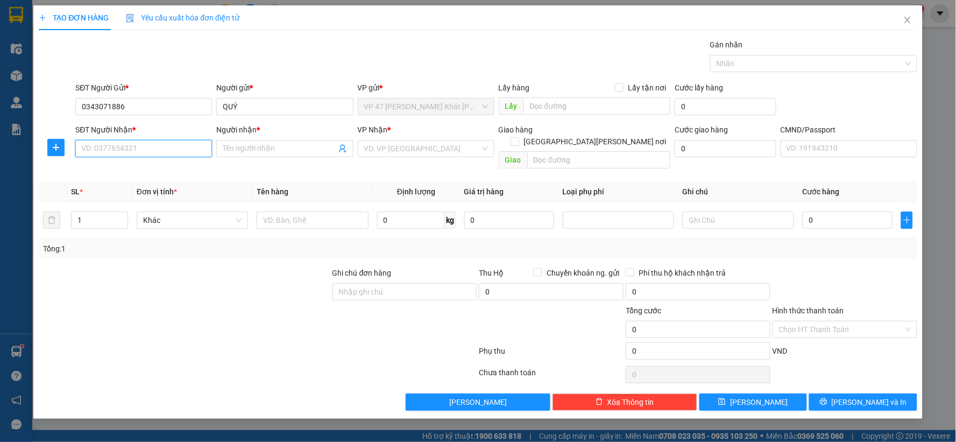
click at [119, 146] on input "SĐT Người Nhận *" at bounding box center [143, 148] width 137 height 17
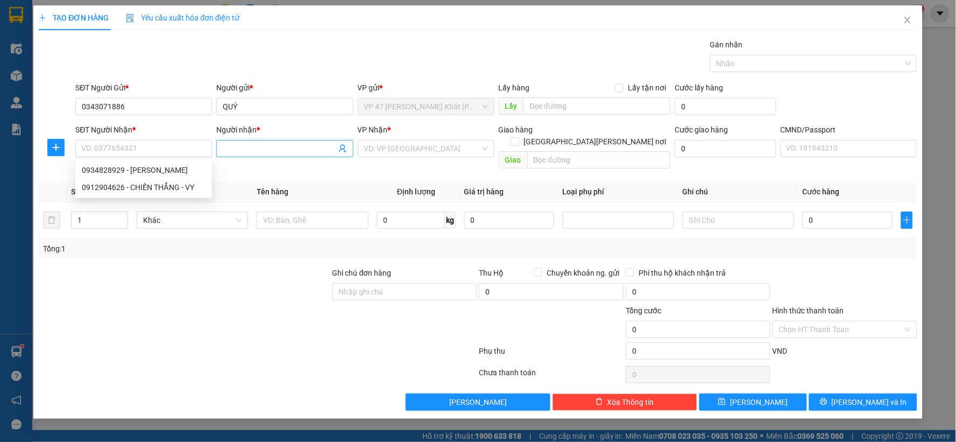
click at [345, 149] on icon "user-add" at bounding box center [342, 148] width 9 height 9
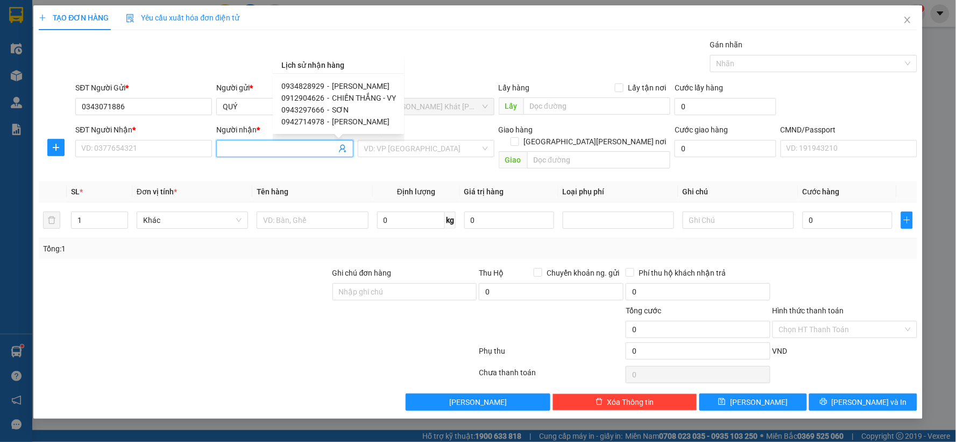
drag, startPoint x: 374, startPoint y: 107, endPoint x: 366, endPoint y: 111, distance: 8.7
click at [369, 110] on div "0943297666 - SƠN" at bounding box center [338, 110] width 115 height 12
type input "0943297666"
type input "SƠN"
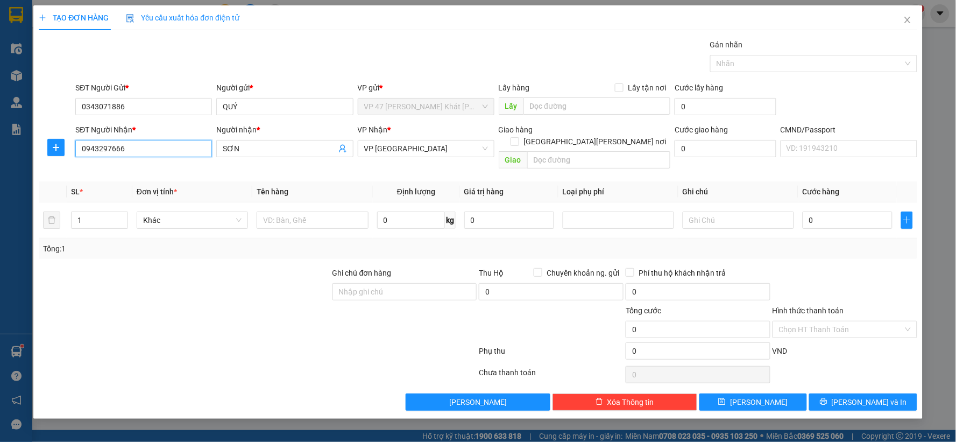
drag, startPoint x: 135, startPoint y: 145, endPoint x: 34, endPoint y: 147, distance: 101.2
click at [34, 147] on div "TẠO ĐƠN HÀNG Yêu cầu xuất [PERSON_NAME] điện tử Transit Pickup Surcharge Ids Tr…" at bounding box center [477, 211] width 889 height 413
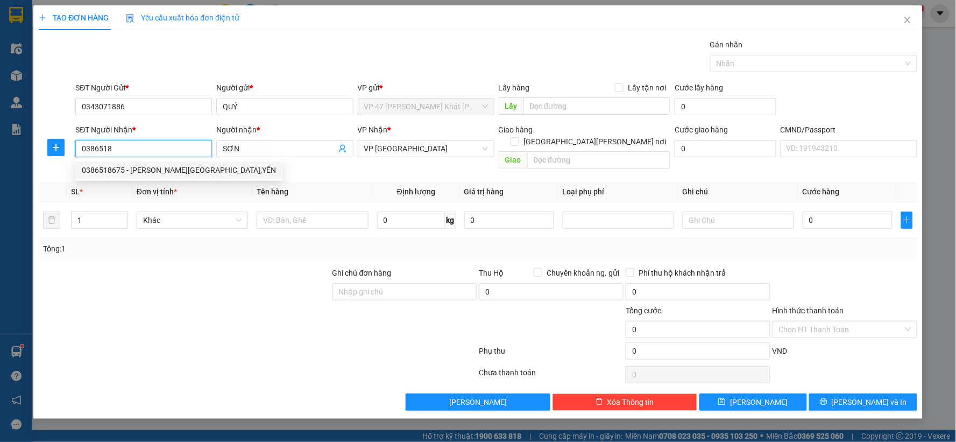
click at [125, 167] on div "0386518675 - [PERSON_NAME][GEOGRAPHIC_DATA],YÊN" at bounding box center [179, 170] width 194 height 12
type input "0386518675"
type input "LONG ANH V,YÊN"
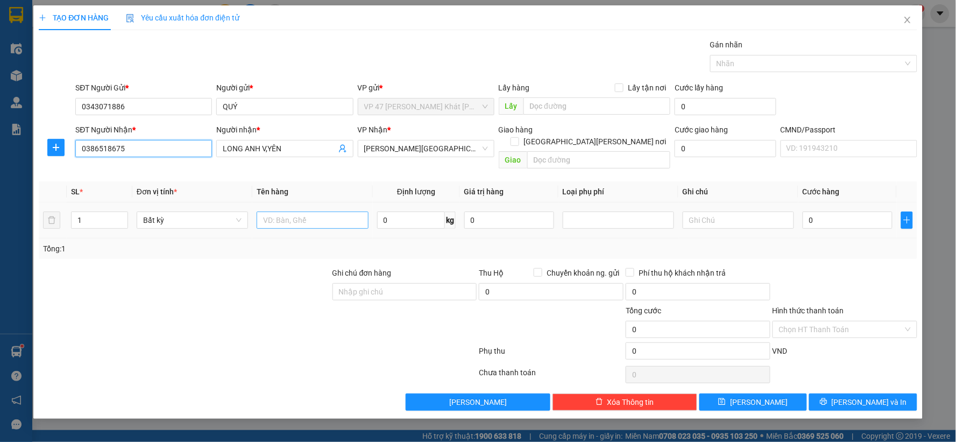
type input "0386518675"
click at [300, 211] on input "text" at bounding box center [312, 219] width 111 height 17
type input "HỘP ĐEN PT"
type input "1"
type input "25.000"
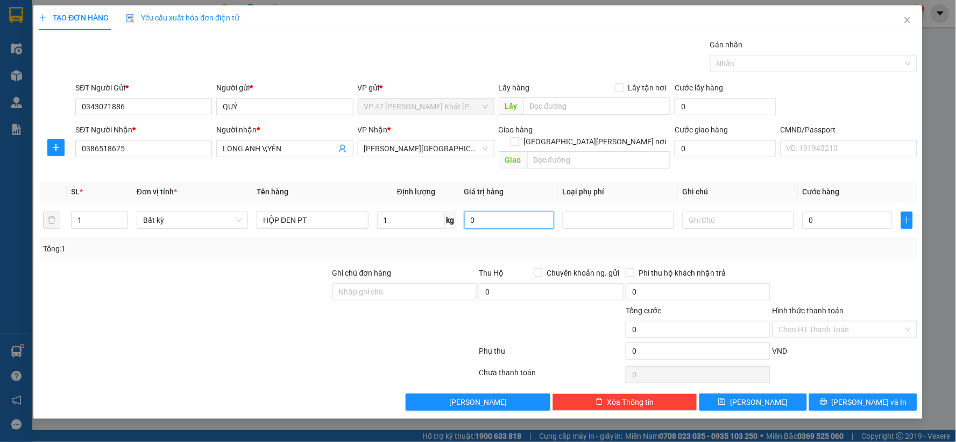
type input "25.000"
click at [859, 396] on span "[PERSON_NAME] và In" at bounding box center [869, 402] width 75 height 12
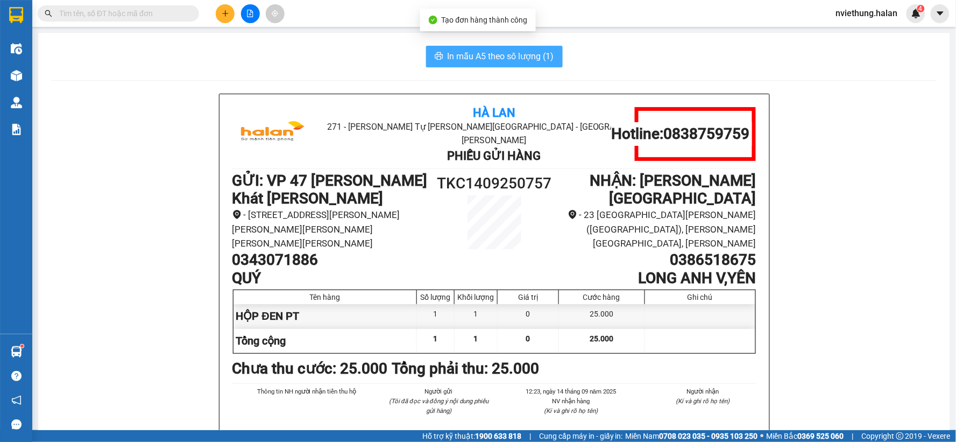
click at [487, 55] on span "In mẫu A5 theo số lượng (1)" at bounding box center [501, 56] width 107 height 13
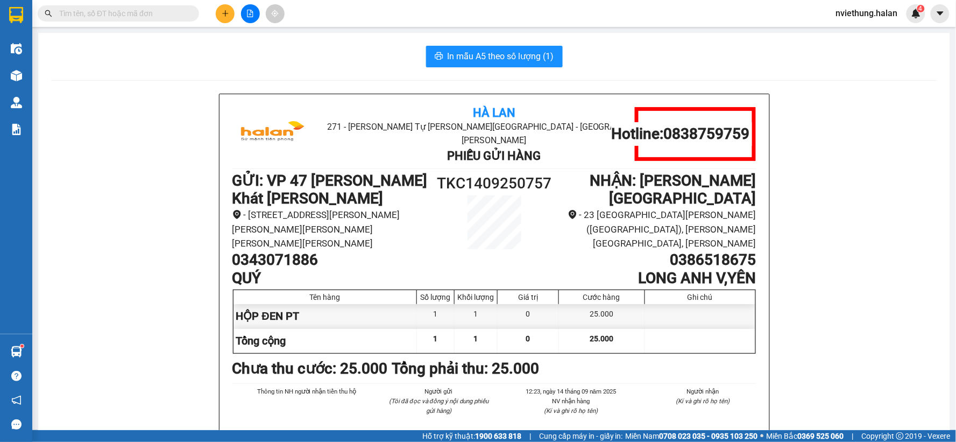
click at [183, 11] on input "text" at bounding box center [122, 14] width 127 height 12
click at [189, 9] on span at bounding box center [191, 14] width 6 height 12
click at [151, 17] on input "text" at bounding box center [122, 14] width 127 height 12
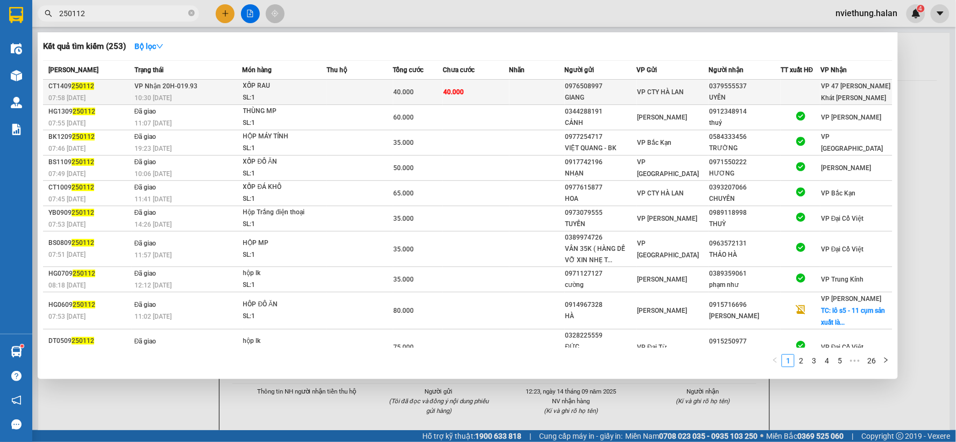
type input "250112"
click at [405, 95] on span "40.000" at bounding box center [404, 92] width 20 height 8
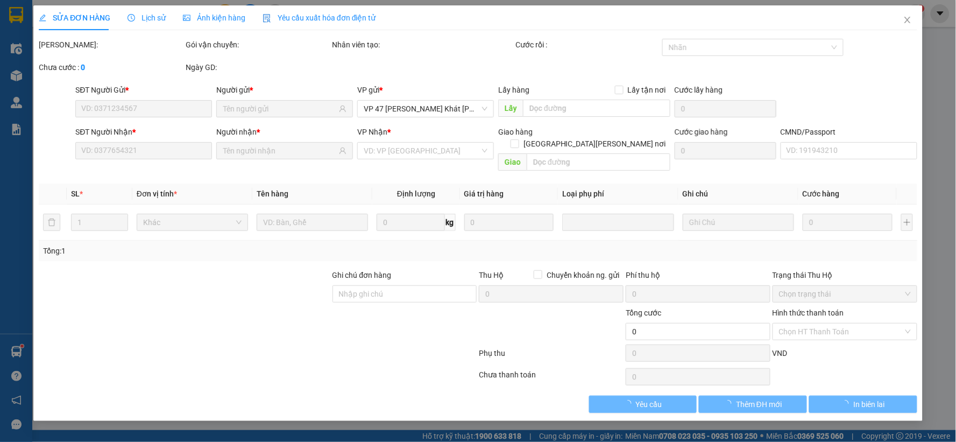
type input "0976508997"
type input "GIANG"
type input "0379555537"
type input "UYÊN"
type input "40.000"
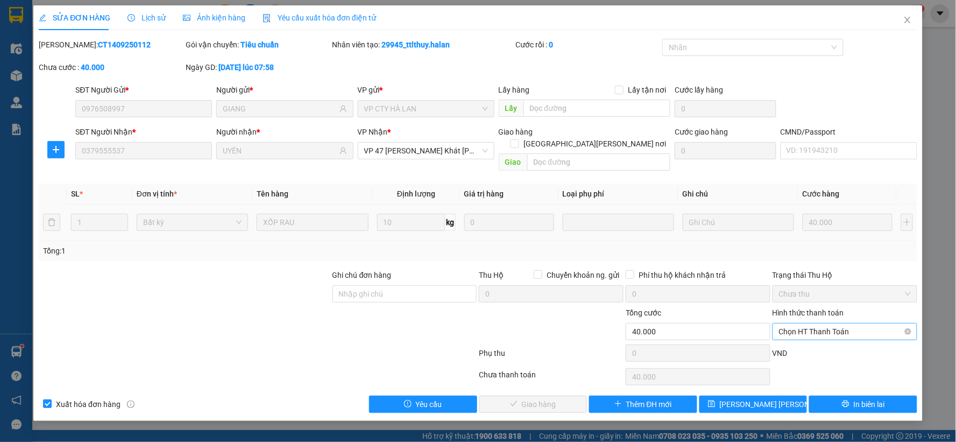
click at [797, 323] on span "Chọn HT Thanh Toán" at bounding box center [845, 331] width 132 height 16
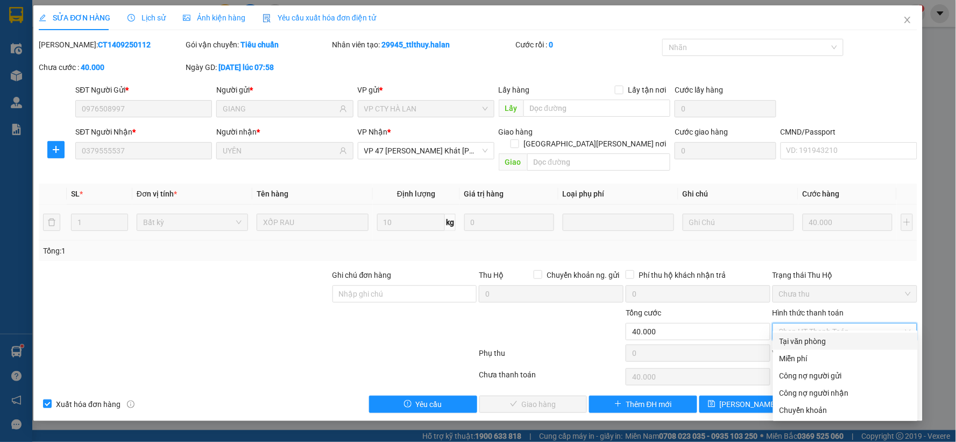
click at [792, 336] on div "Tại văn phòng" at bounding box center [846, 341] width 132 height 12
type input "0"
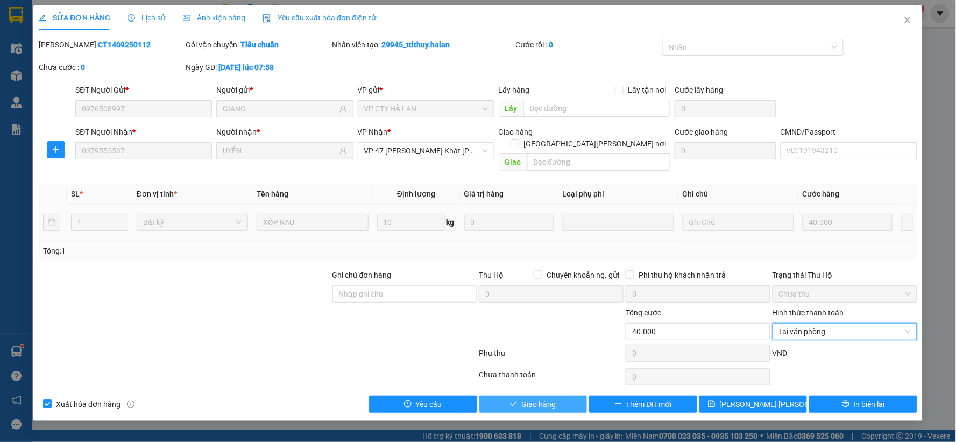
click at [556, 396] on button "Giao hàng" at bounding box center [533, 404] width 108 height 17
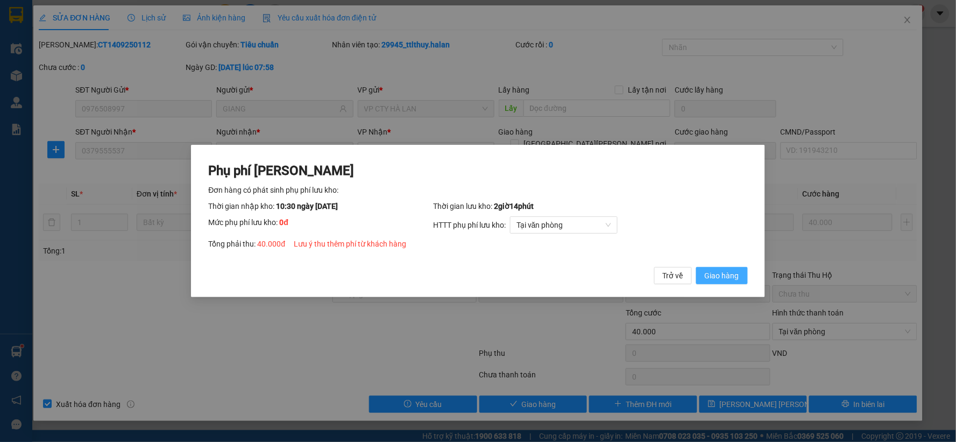
click at [730, 276] on span "Giao hàng" at bounding box center [722, 276] width 34 height 12
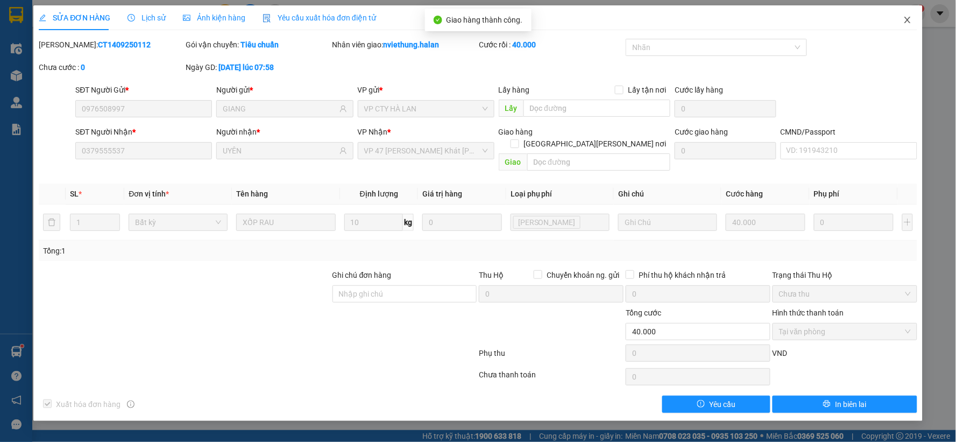
click at [910, 22] on icon "close" at bounding box center [907, 20] width 9 height 9
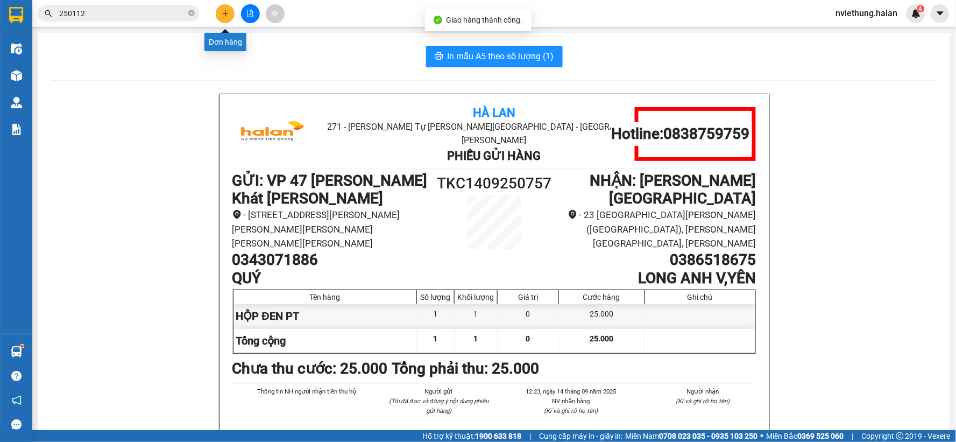
click at [226, 10] on icon "plus" at bounding box center [226, 14] width 8 height 8
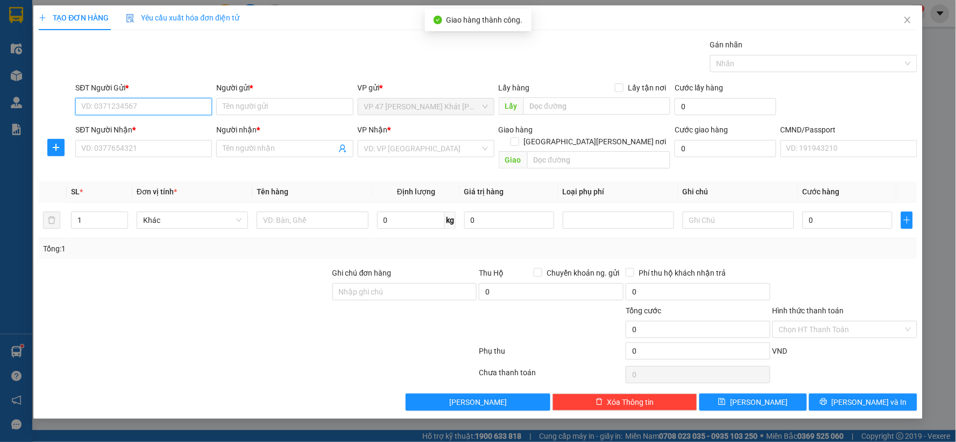
click at [170, 99] on input "SĐT Người Gửi *" at bounding box center [143, 106] width 137 height 17
click at [170, 104] on input "SĐT Người Gửi *" at bounding box center [143, 106] width 137 height 17
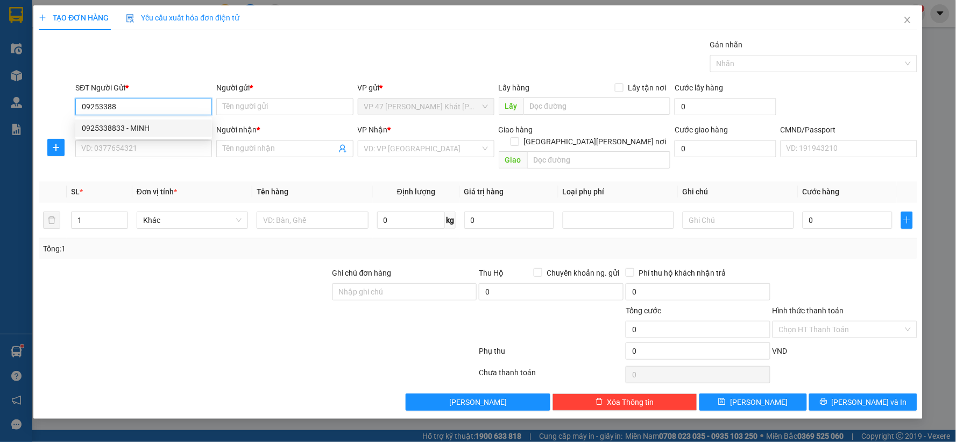
click at [150, 127] on div "0925338833 - MINH" at bounding box center [144, 128] width 124 height 12
type input "0925338833"
type input "MINH"
type input "0925338833"
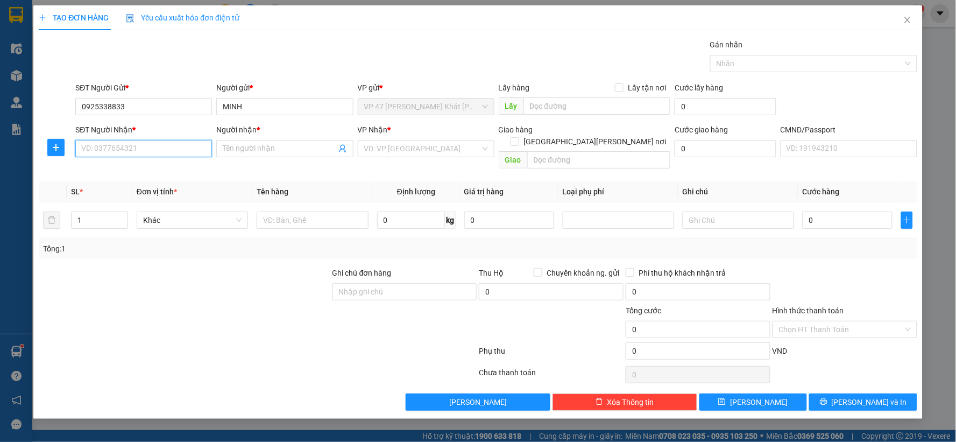
click at [114, 140] on input "SĐT Người Nhận *" at bounding box center [143, 148] width 137 height 17
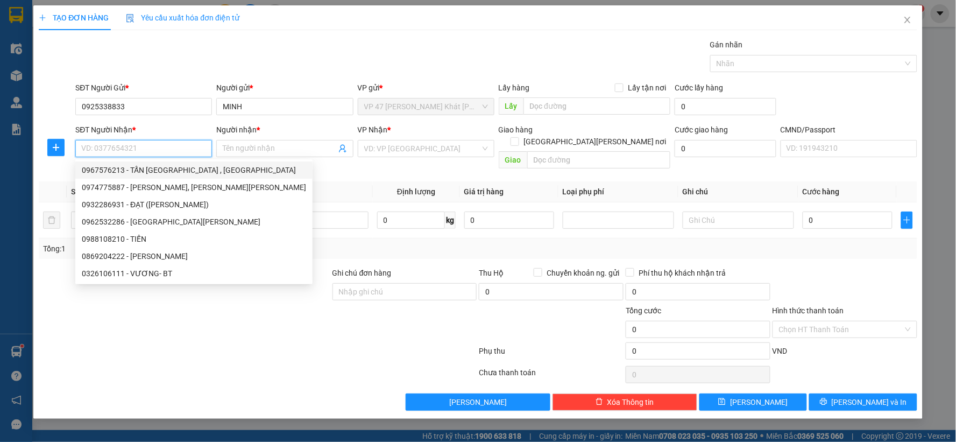
click at [109, 170] on div "0967576213 - TẤN [GEOGRAPHIC_DATA] , [GEOGRAPHIC_DATA]" at bounding box center [194, 170] width 224 height 12
type input "0967576213"
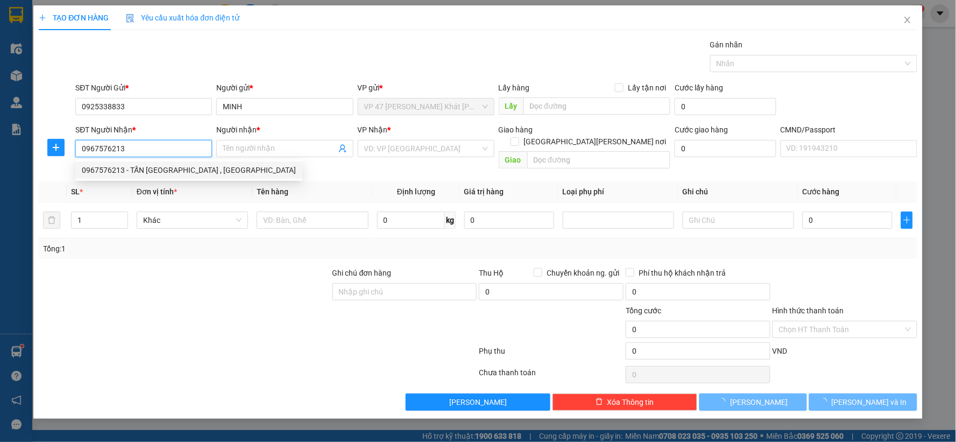
type input "TẤN HUẾ , BK"
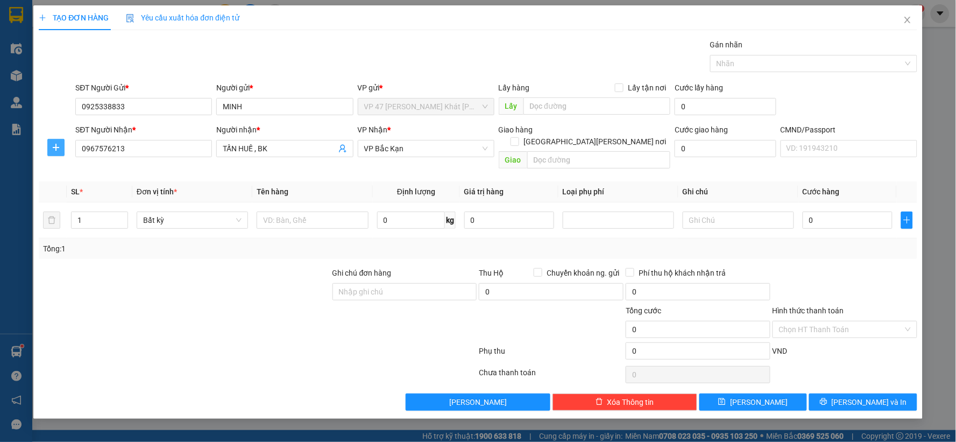
click at [57, 152] on button "button" at bounding box center [55, 147] width 17 height 17
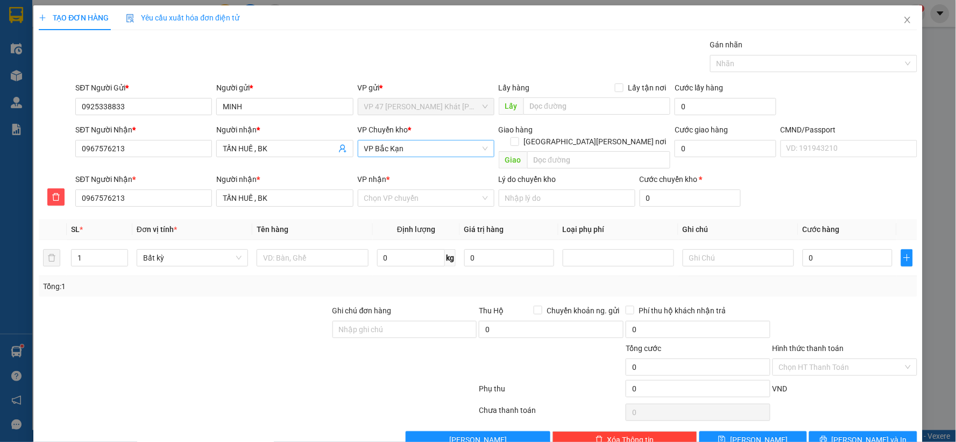
click at [412, 144] on span "VP Bắc Kạn" at bounding box center [426, 148] width 124 height 16
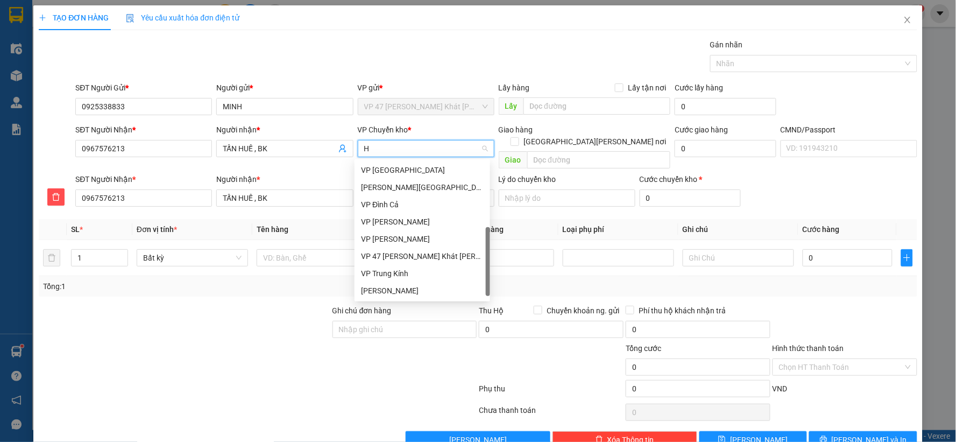
scroll to position [168, 0]
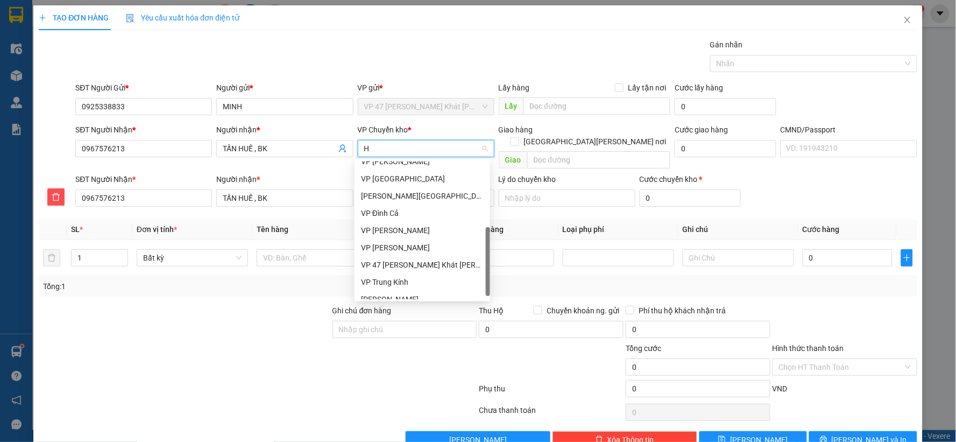
type input "HG"
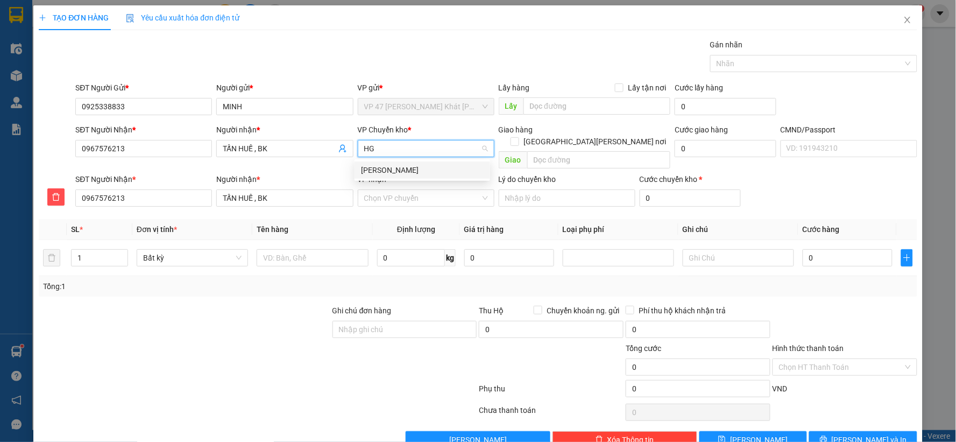
scroll to position [0, 0]
click at [385, 169] on div "[PERSON_NAME]" at bounding box center [422, 170] width 123 height 12
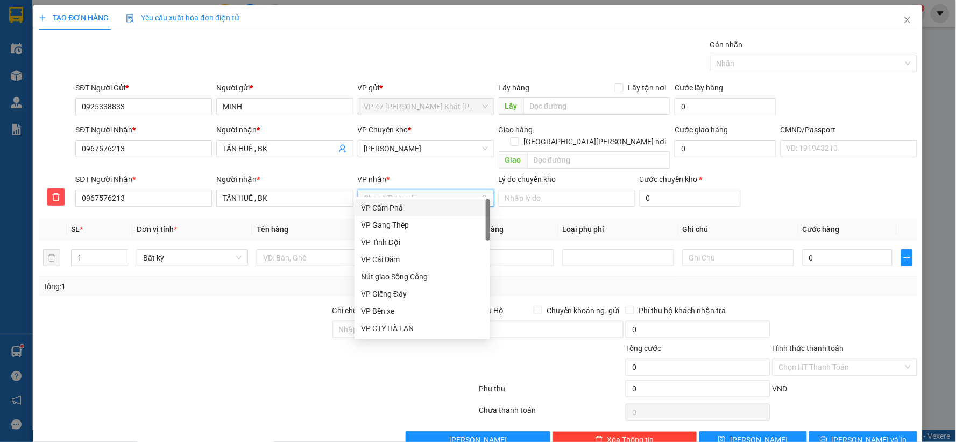
click at [383, 190] on input "VP nhận *" at bounding box center [422, 198] width 116 height 16
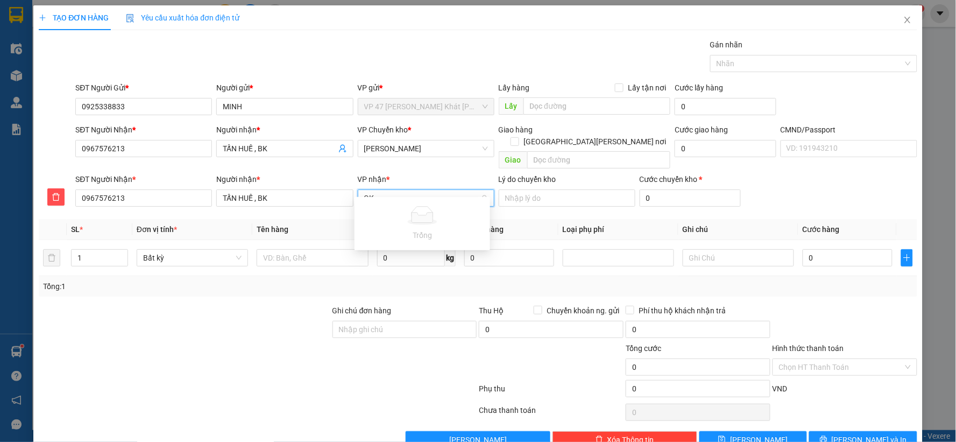
type input "G"
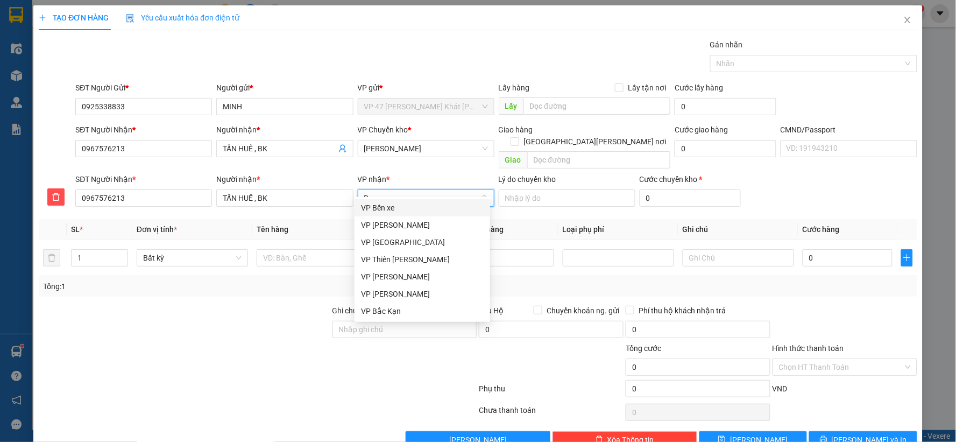
type input "BK"
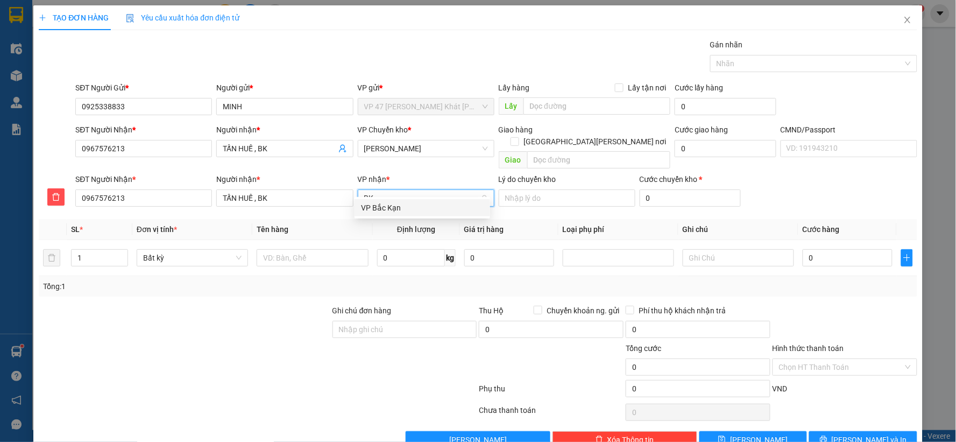
click at [385, 207] on div "VP Bắc Kạn" at bounding box center [422, 208] width 123 height 12
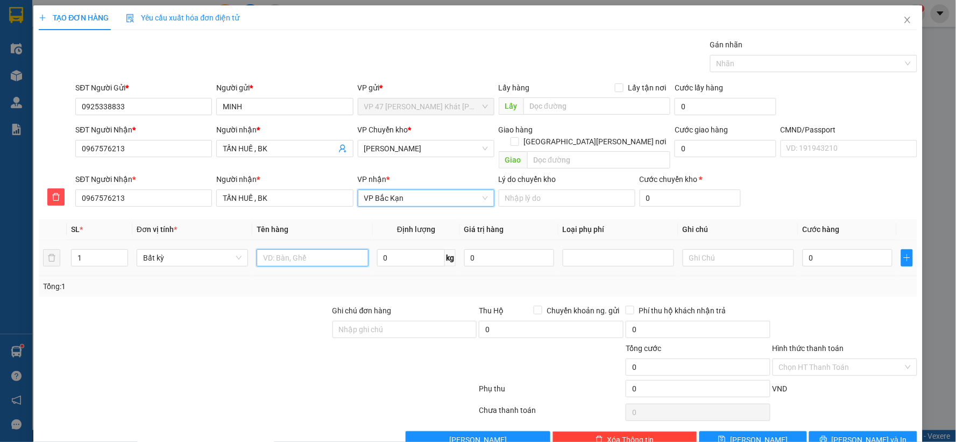
click at [317, 249] on input "text" at bounding box center [312, 257] width 111 height 17
type input "BỌC PT"
type input "1"
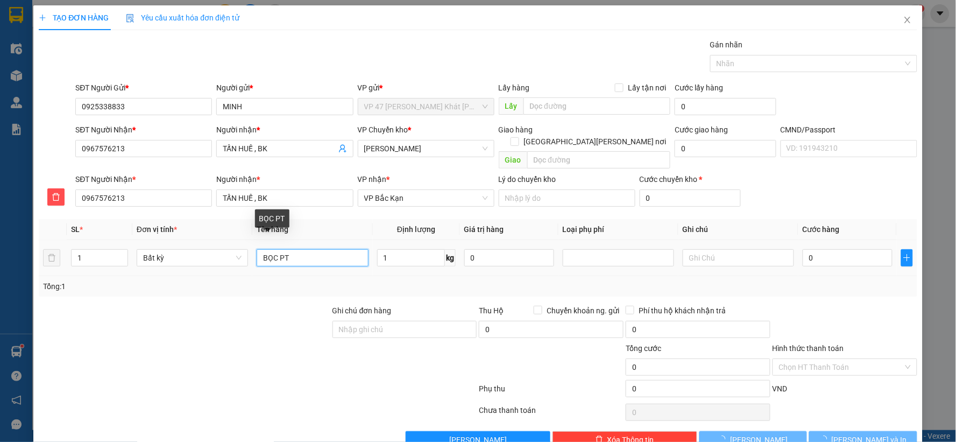
click at [275, 249] on input "BỌC PT" at bounding box center [312, 257] width 111 height 17
type input "40.000"
type input "BỌC HỘP PT"
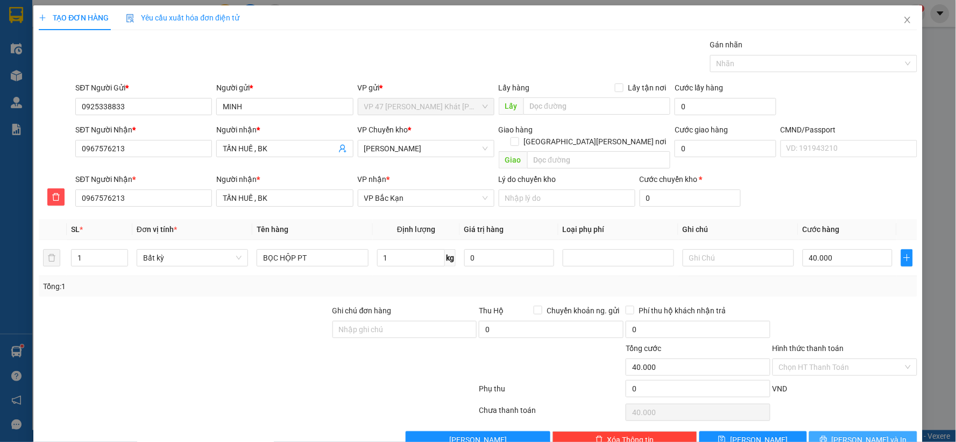
click at [851, 434] on span "[PERSON_NAME] và In" at bounding box center [869, 440] width 75 height 12
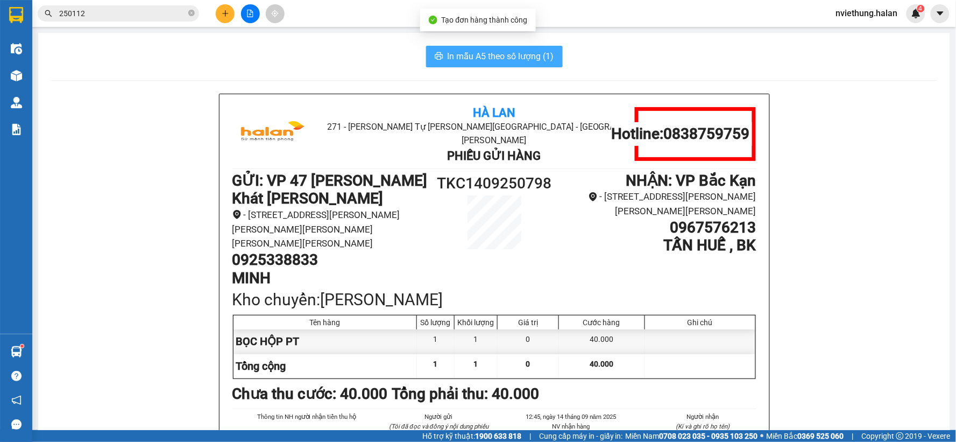
click at [495, 51] on span "In mẫu A5 theo số lượng (1)" at bounding box center [501, 56] width 107 height 13
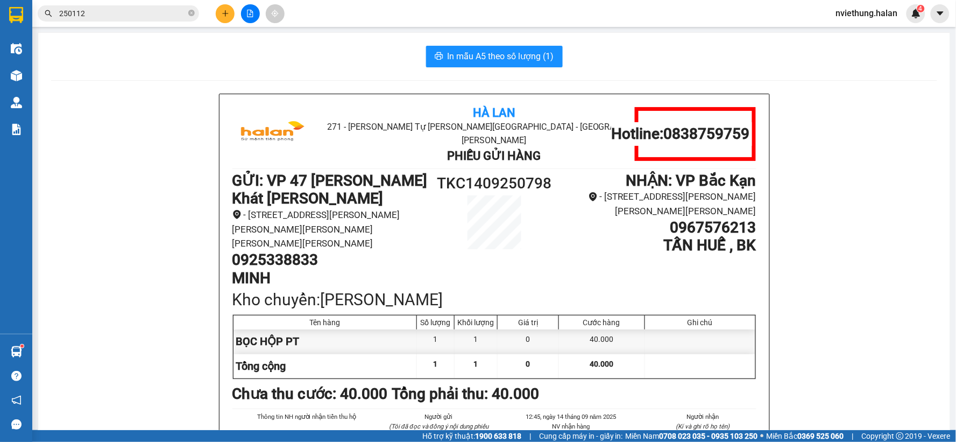
drag, startPoint x: 719, startPoint y: 348, endPoint x: 712, endPoint y: 350, distance: 7.8
click at [718, 382] on div "Chưa thu cước : 40.000 [PERSON_NAME] thu: 40.000" at bounding box center [494, 394] width 524 height 24
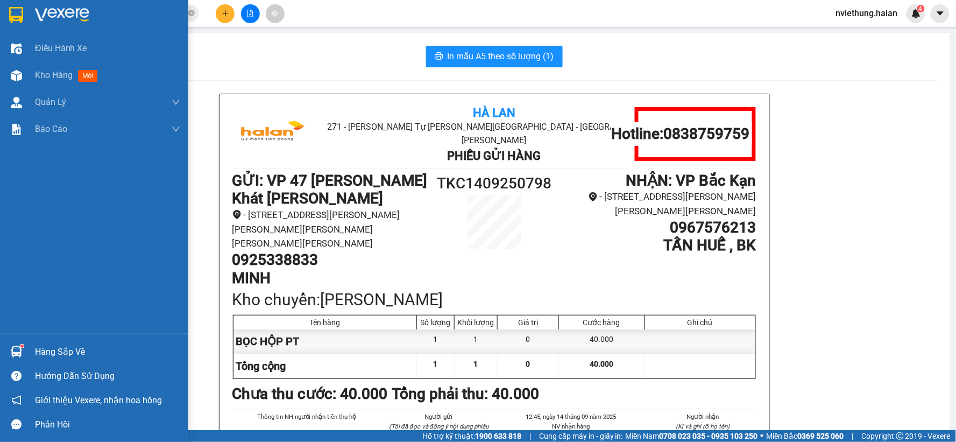
drag, startPoint x: 2, startPoint y: 343, endPoint x: 9, endPoint y: 345, distance: 7.7
click at [3, 343] on div "Hàng sắp về" at bounding box center [94, 352] width 188 height 24
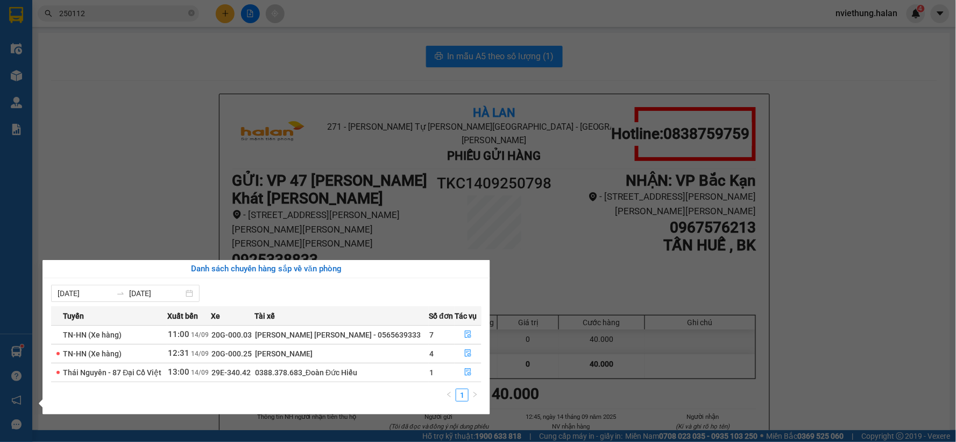
click at [126, 168] on section "Kết quả [PERSON_NAME] ( 253 ) Bộ lọc Mã ĐH Trạng thái Món hàng Thu hộ Tổng [PER…" at bounding box center [478, 221] width 956 height 442
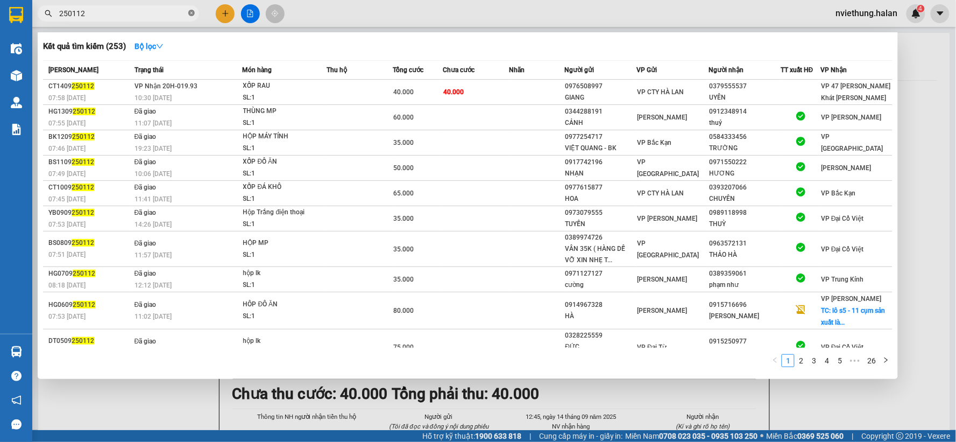
click at [190, 11] on icon "close-circle" at bounding box center [191, 13] width 6 height 6
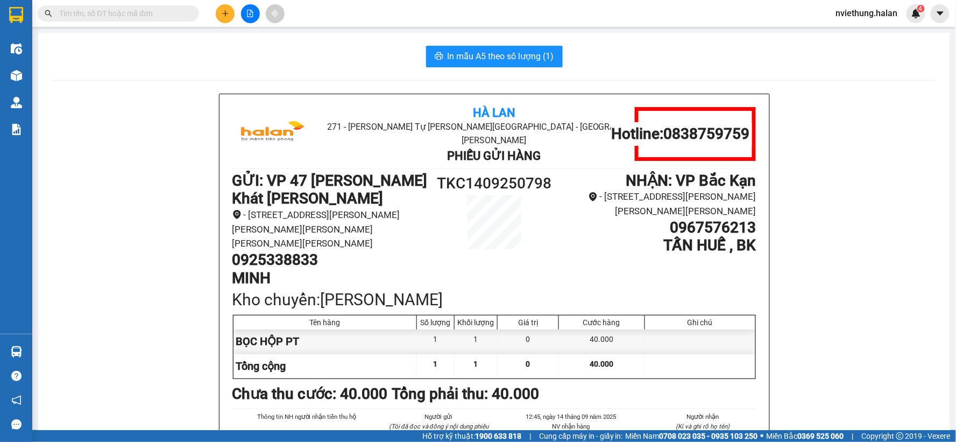
click at [182, 14] on input "text" at bounding box center [122, 14] width 127 height 12
click at [182, 13] on input "text" at bounding box center [122, 14] width 127 height 12
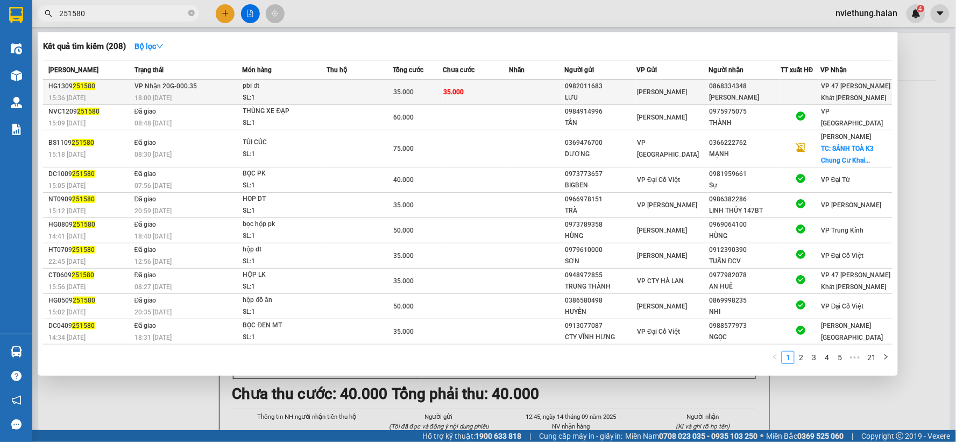
type input "251580"
click at [497, 89] on td "35.000" at bounding box center [476, 92] width 67 height 25
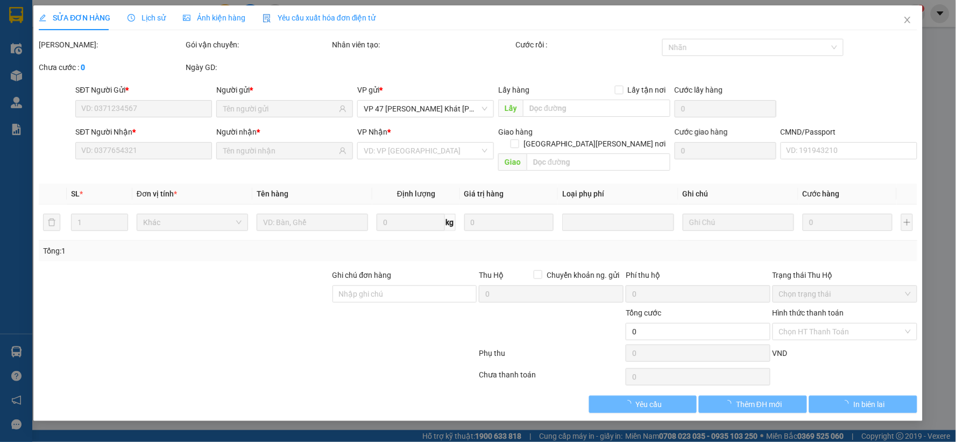
type input "0982011683"
type input "LƯU"
type input "0868334348"
type input "[PERSON_NAME]"
type input "35.000"
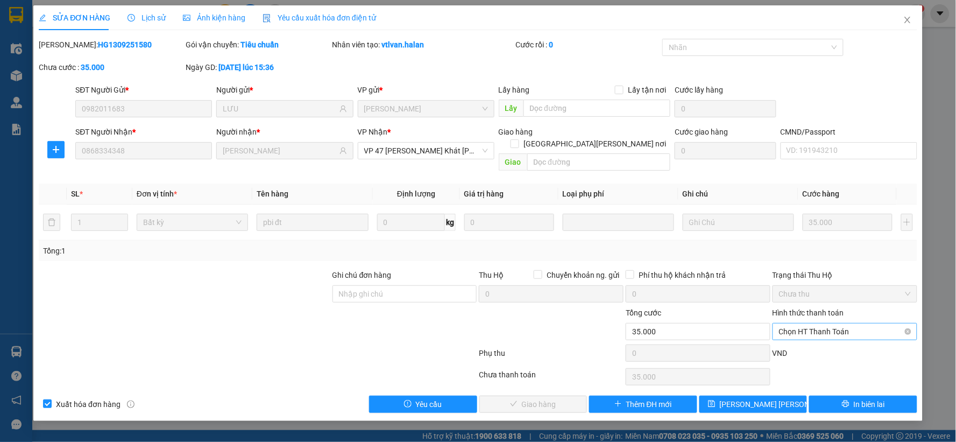
click at [825, 323] on span "Chọn HT Thanh Toán" at bounding box center [845, 331] width 132 height 16
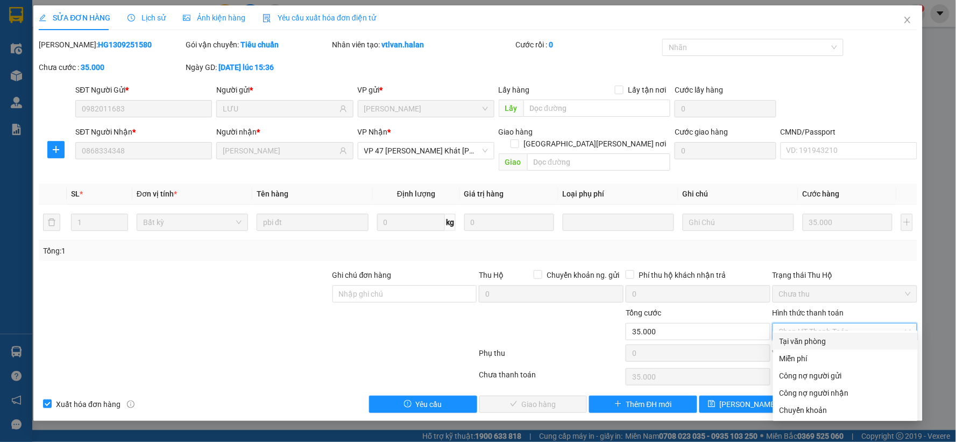
click at [802, 340] on div "Tại văn phòng" at bounding box center [846, 341] width 132 height 12
type input "0"
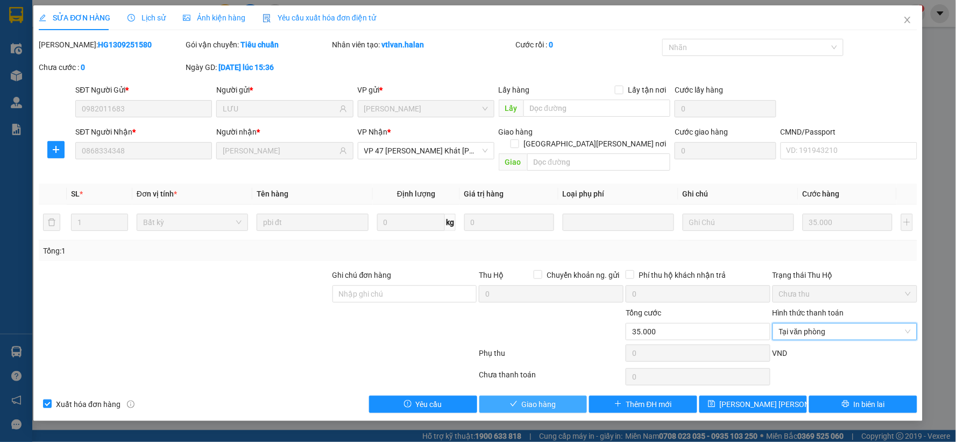
click at [544, 398] on span "Giao hàng" at bounding box center [539, 404] width 34 height 12
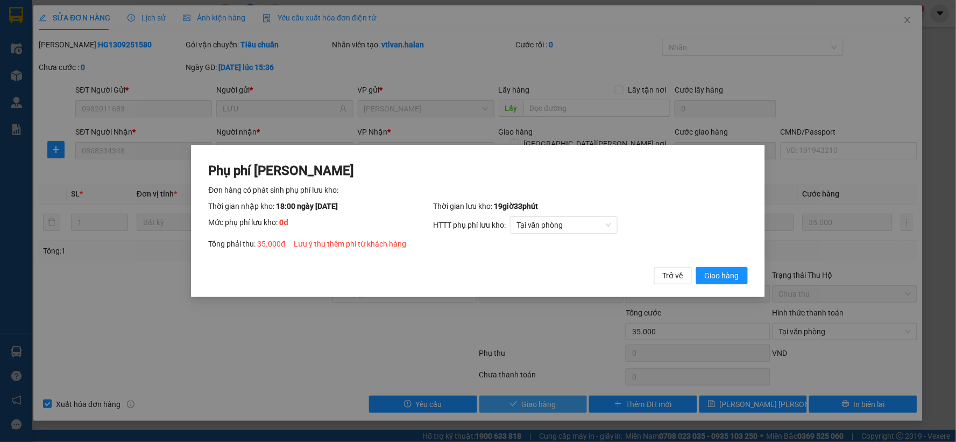
click button "Giao hàng" at bounding box center [722, 275] width 52 height 17
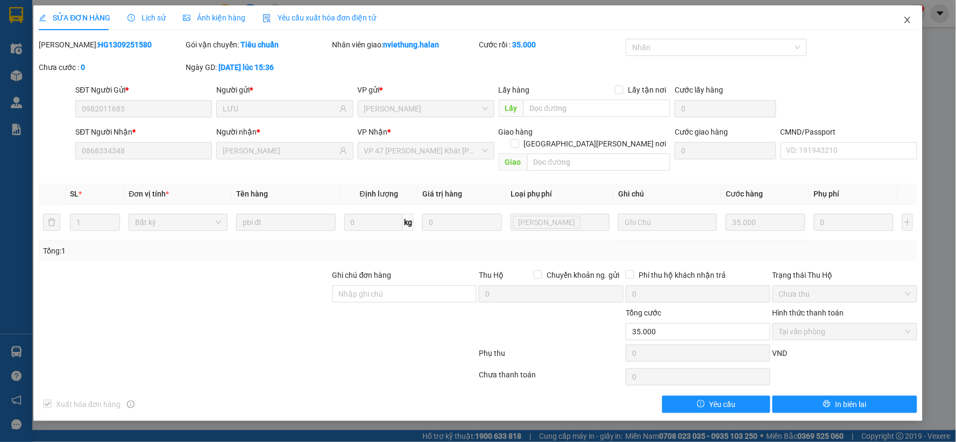
click at [907, 24] on icon "close" at bounding box center [907, 20] width 9 height 9
